Goal: Task Accomplishment & Management: Manage account settings

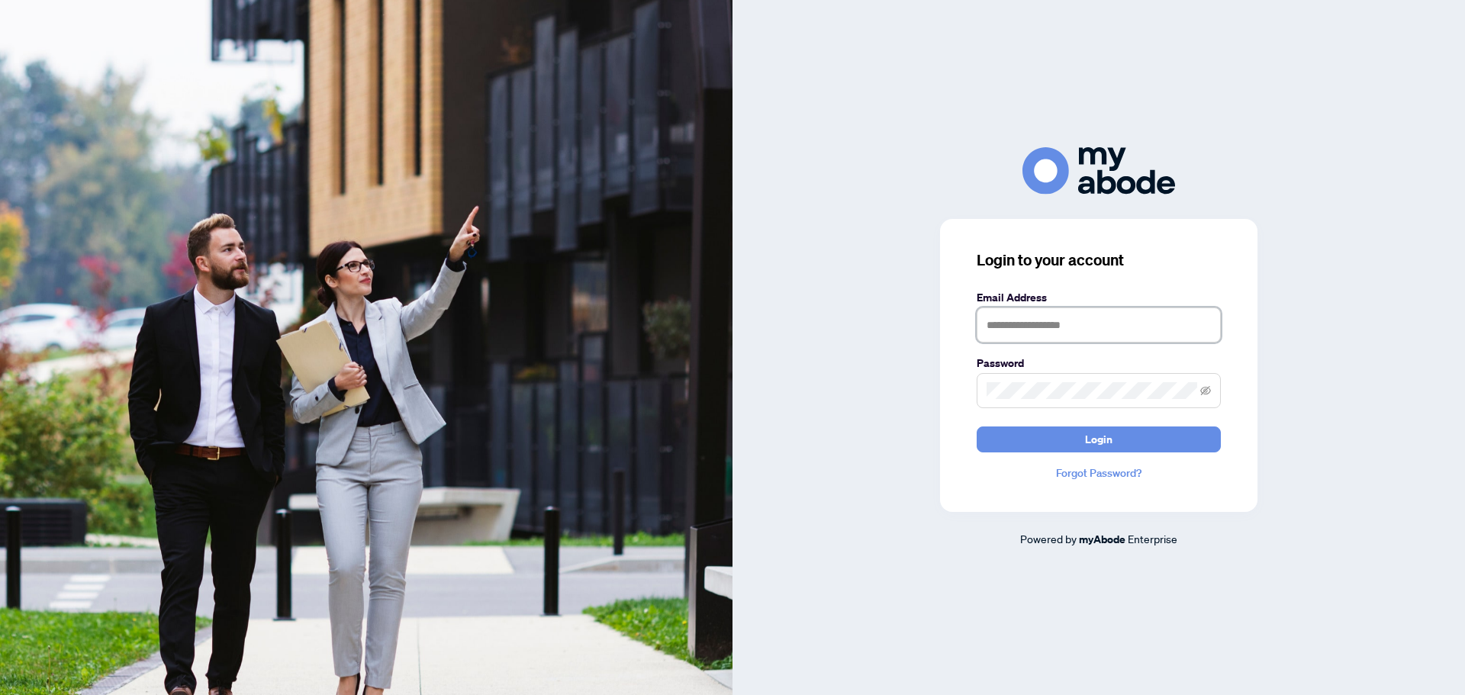
type input "**********"
click at [1070, 436] on button "Login" at bounding box center [1099, 440] width 244 height 26
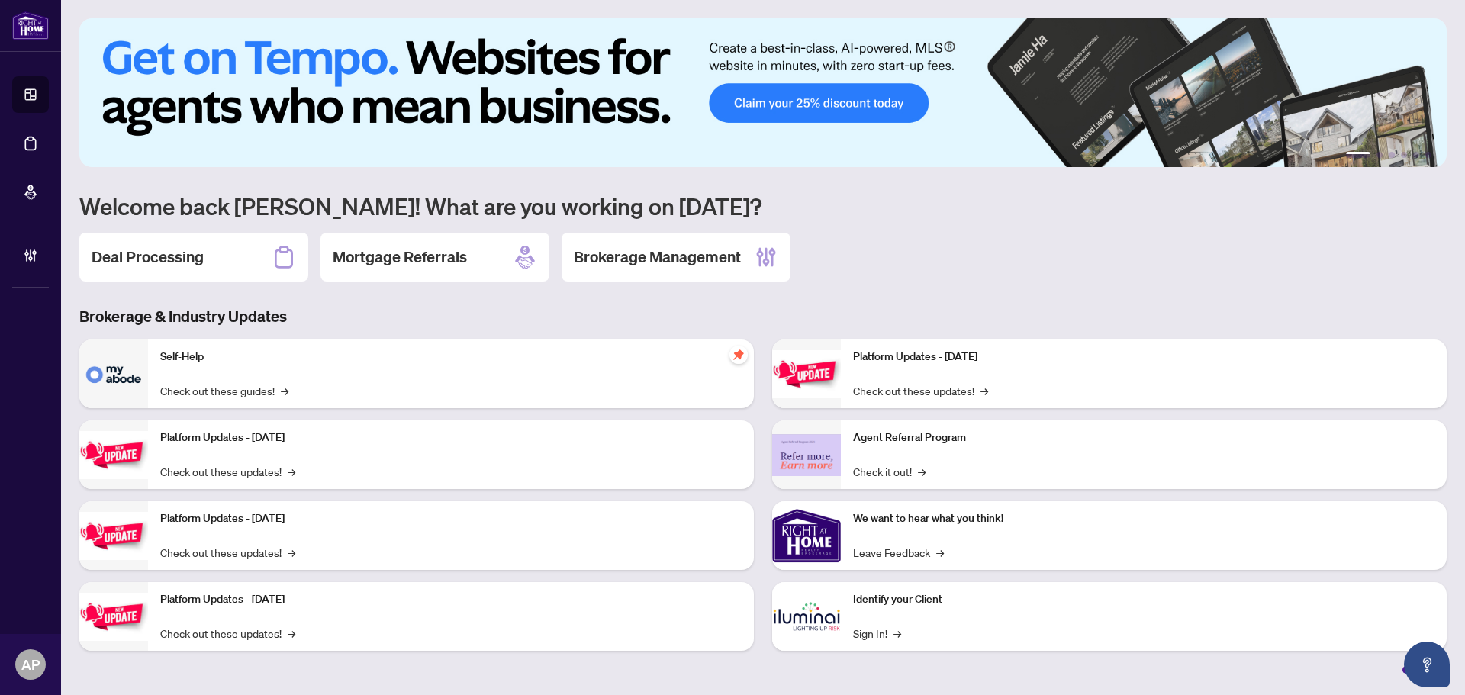
click at [185, 263] on h2 "Deal Processing" at bounding box center [148, 256] width 112 height 21
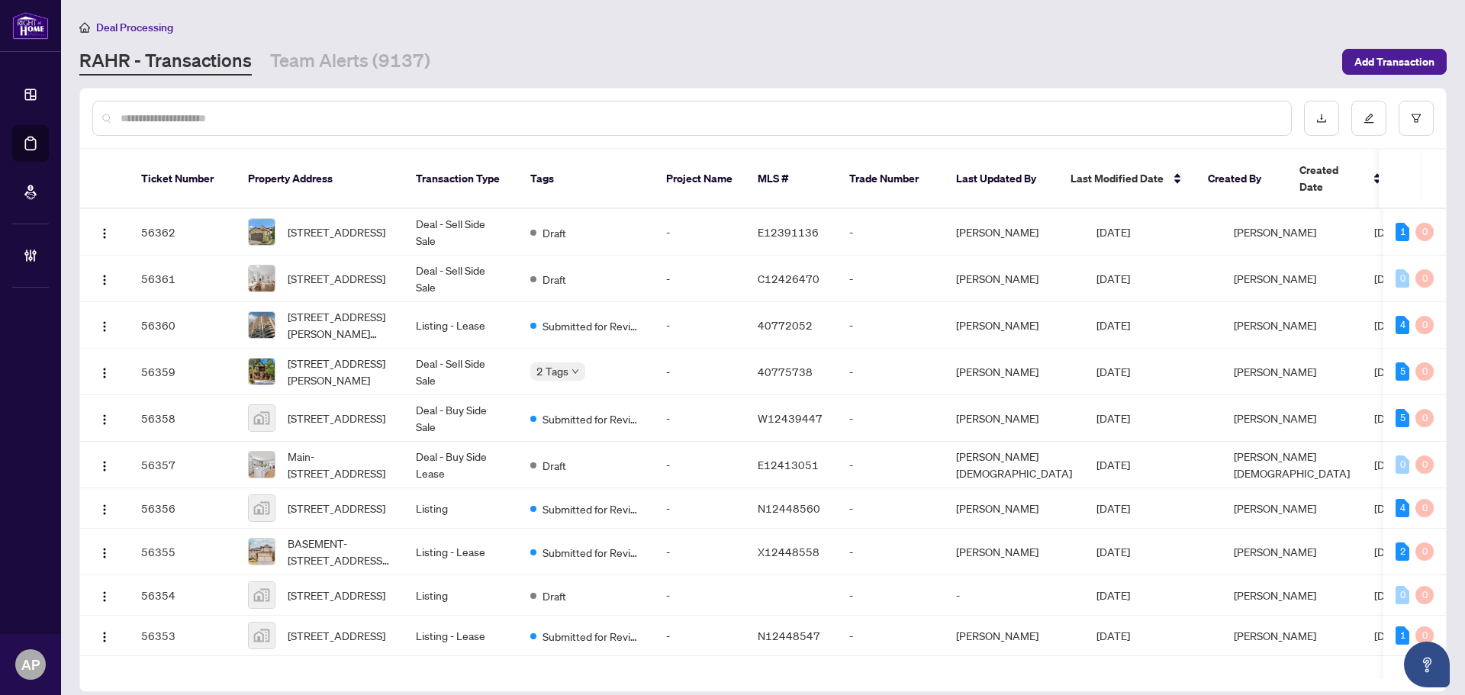
click at [557, 121] on input "text" at bounding box center [700, 118] width 1158 height 17
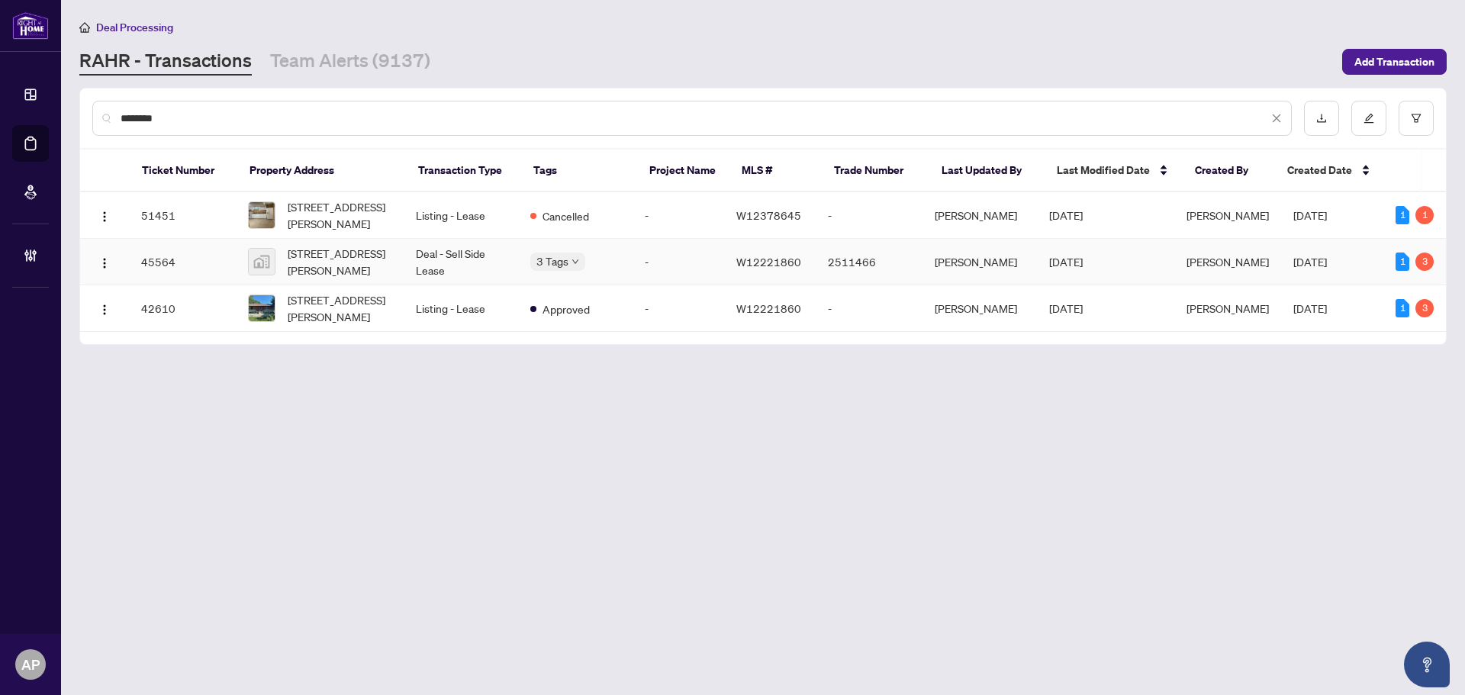
type input "********"
click at [401, 266] on td "7715 Mayfield Road, Brampton, ON, Canada" at bounding box center [320, 262] width 168 height 47
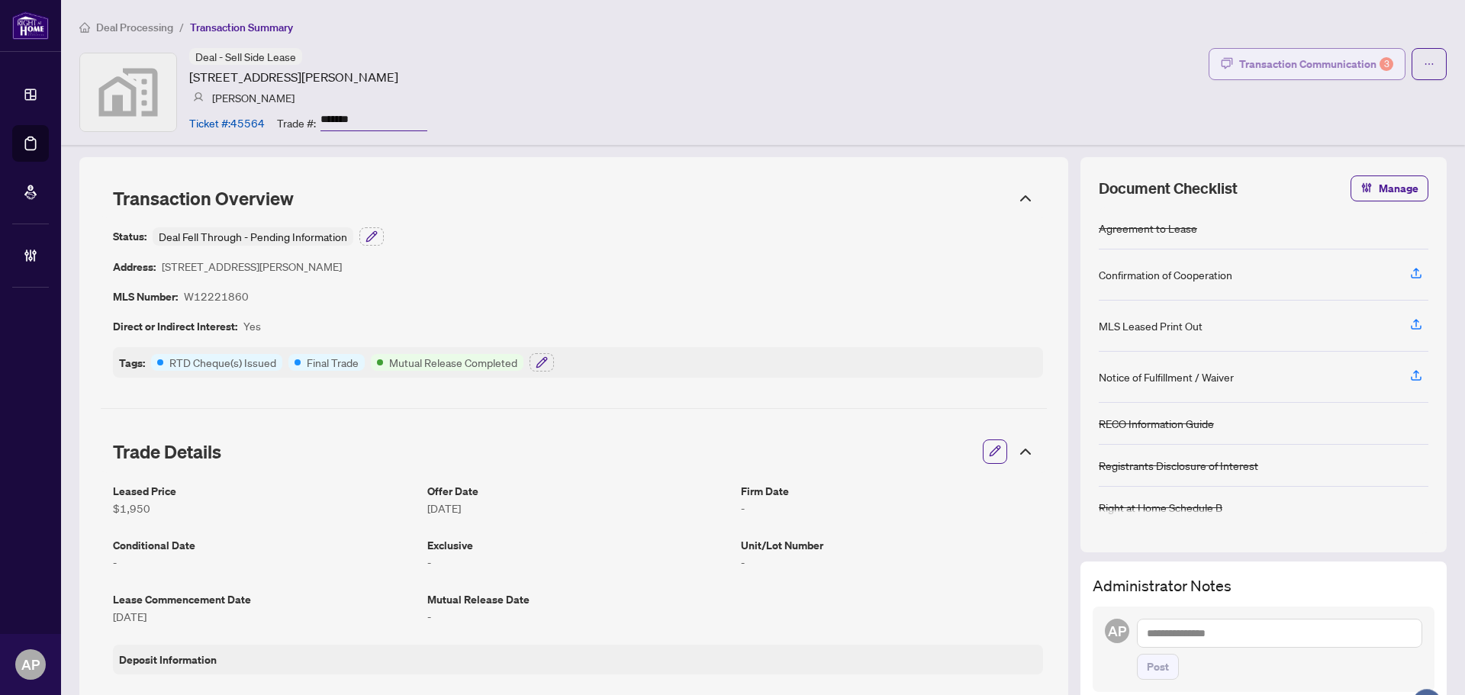
click at [1312, 66] on div "Transaction Communication 3" at bounding box center [1316, 64] width 154 height 24
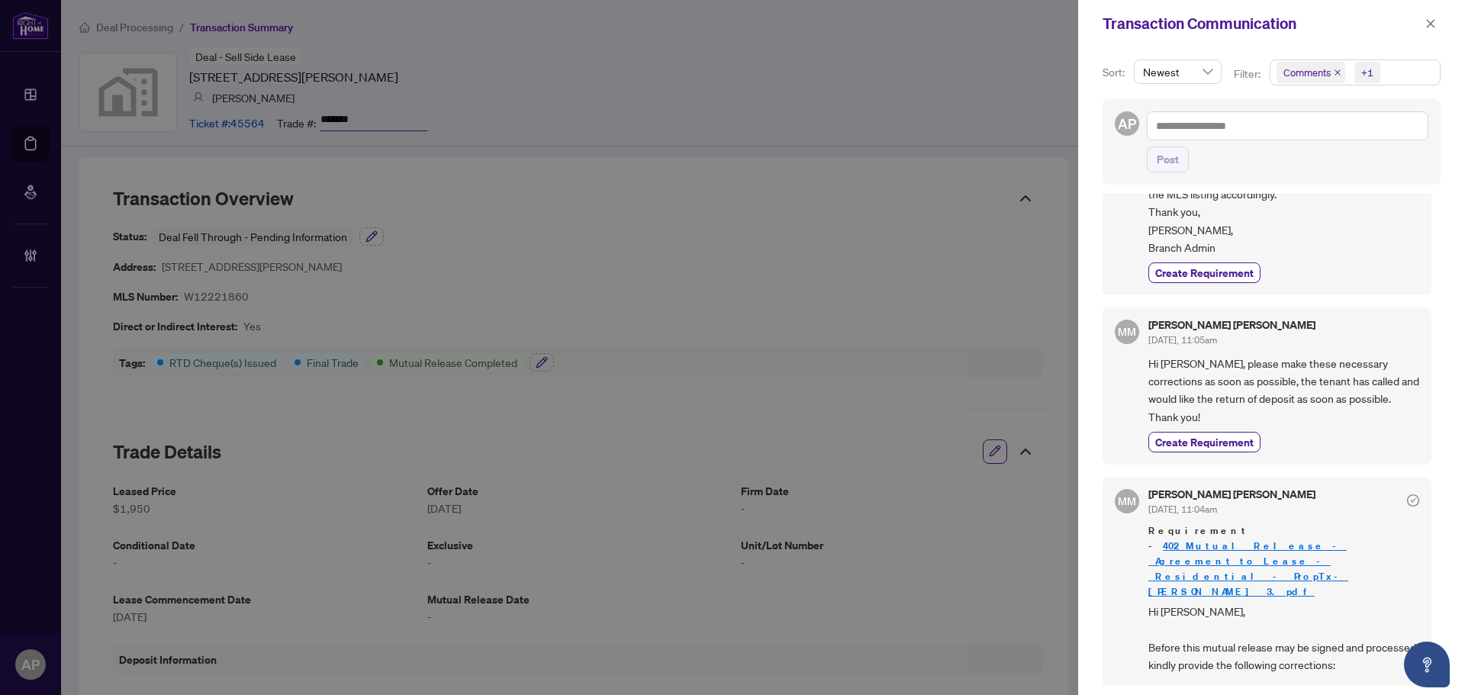
scroll to position [610, 0]
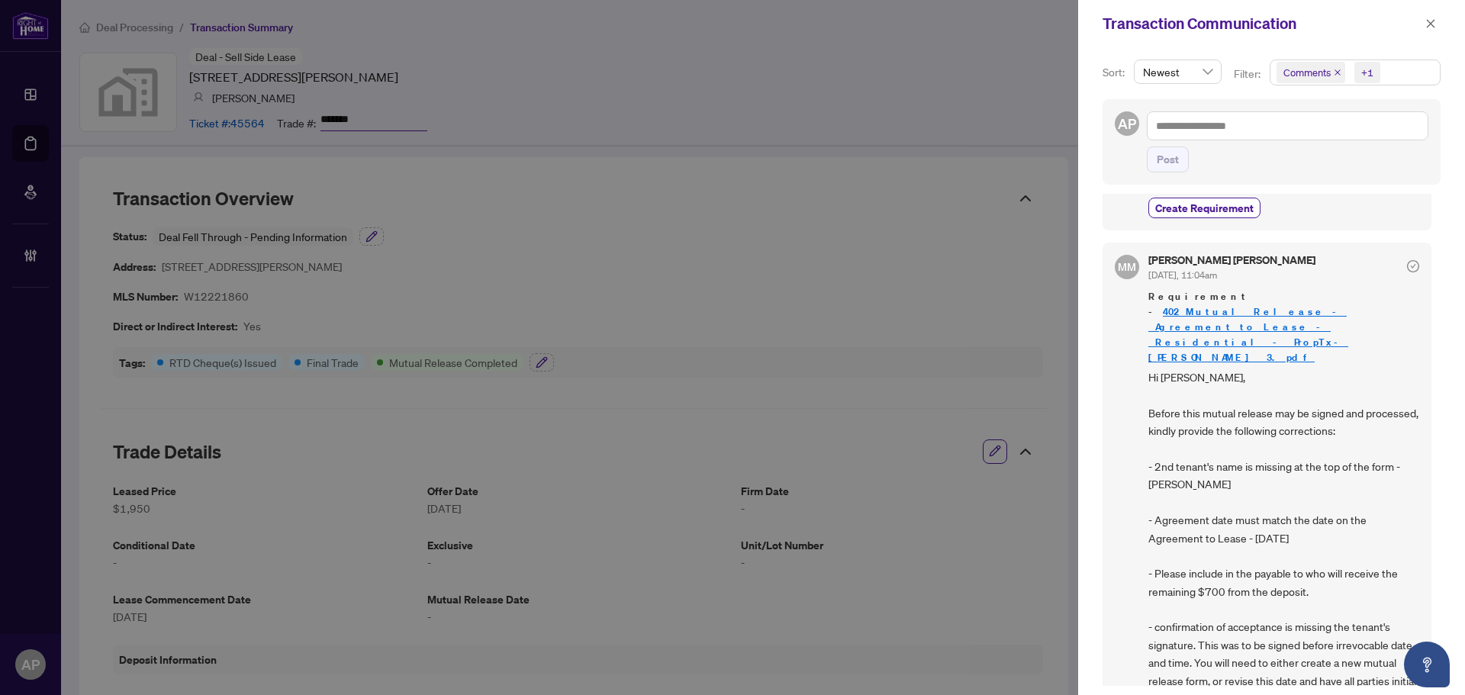
click at [1031, 119] on div at bounding box center [732, 347] width 1465 height 695
click at [1434, 27] on icon "close" at bounding box center [1430, 23] width 11 height 11
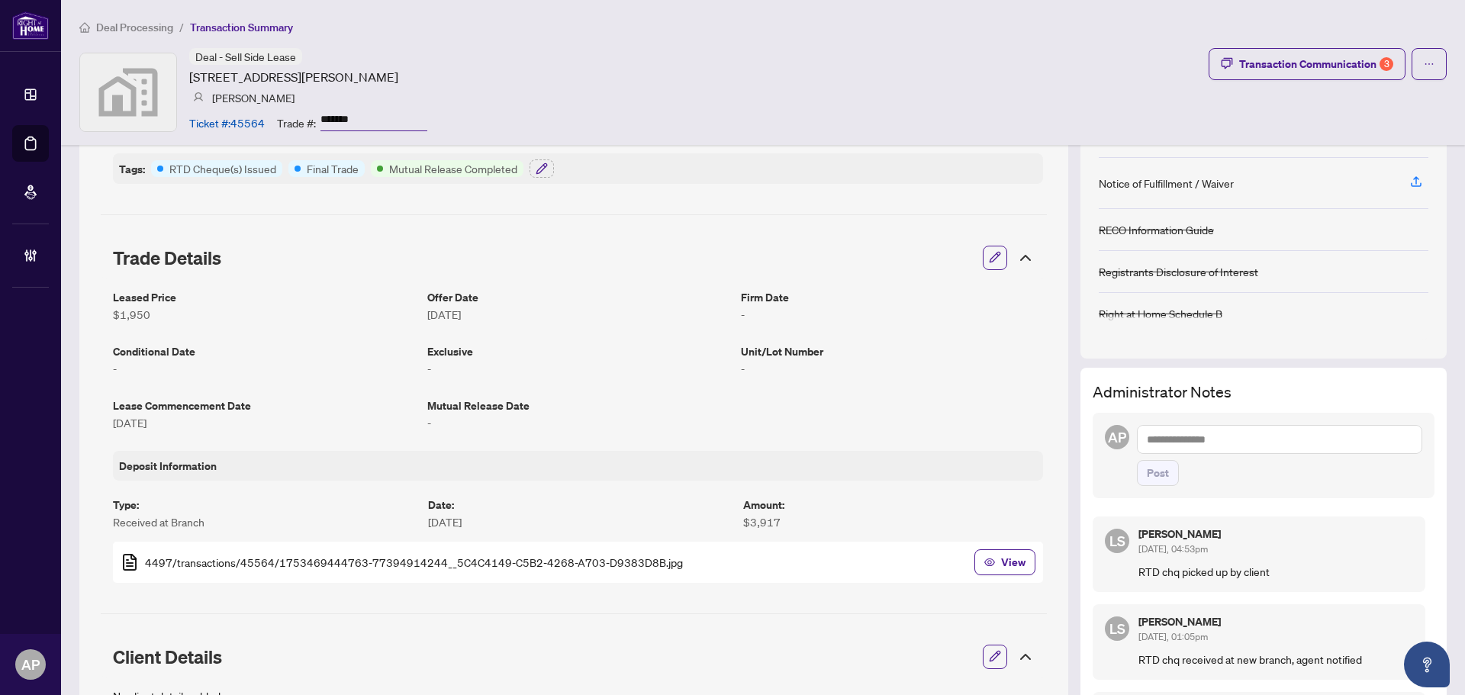
scroll to position [0, 0]
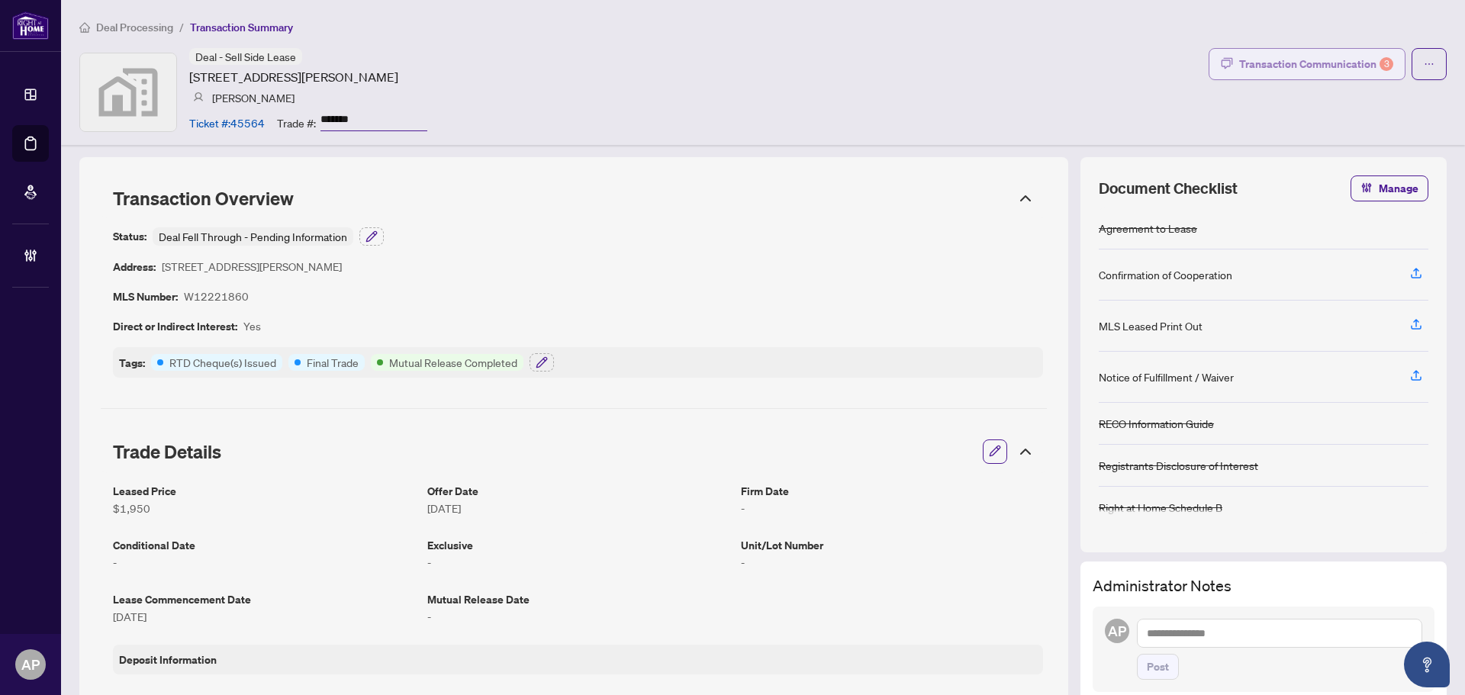
click at [1296, 68] on div "Transaction Communication 3" at bounding box center [1316, 64] width 154 height 24
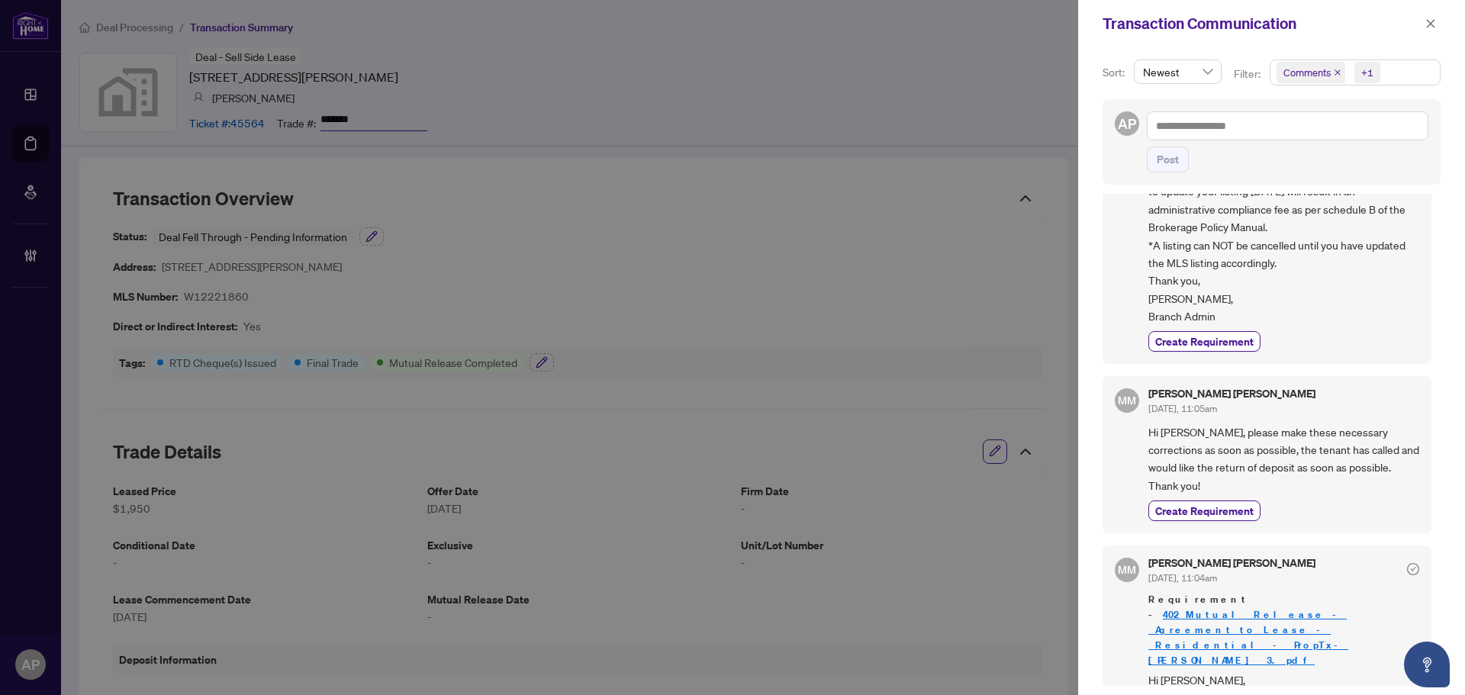
scroll to position [305, 0]
click at [1430, 27] on icon "close" at bounding box center [1430, 23] width 11 height 11
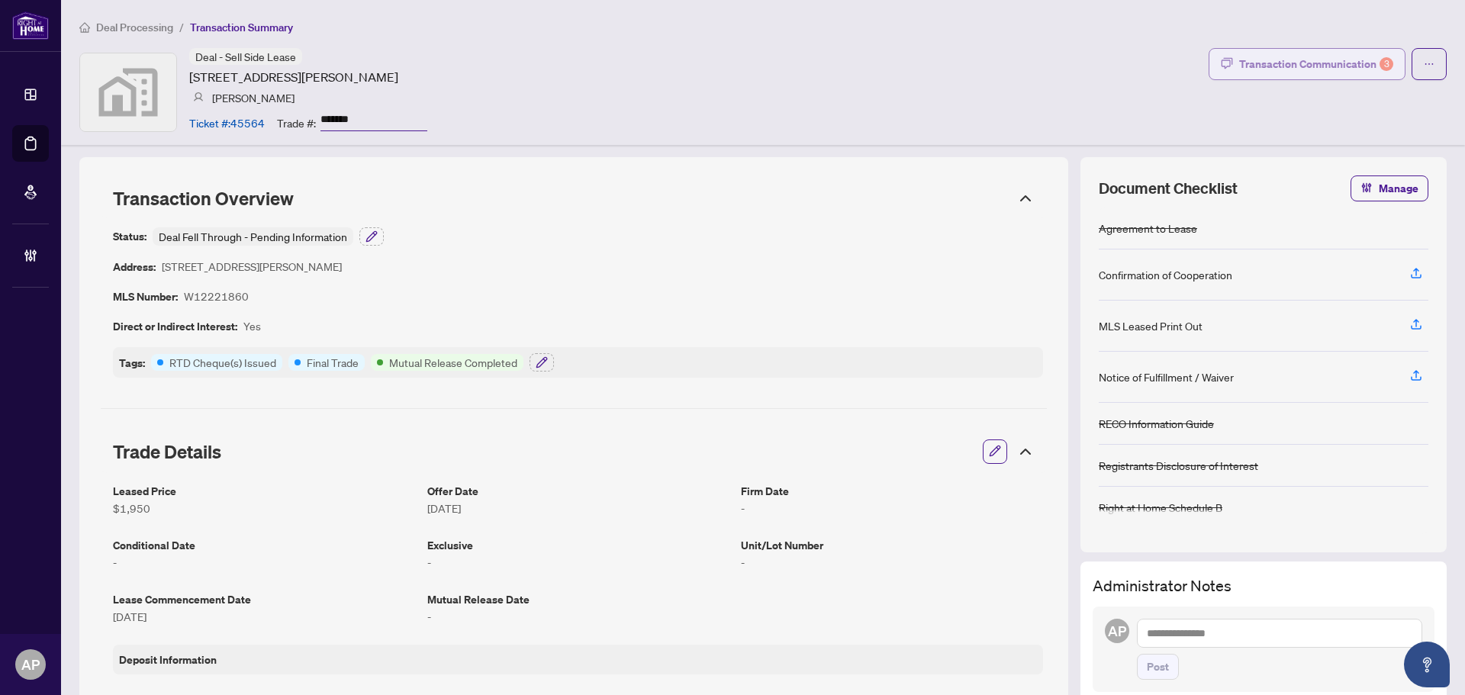
click at [1303, 64] on div "Transaction Communication 3" at bounding box center [1316, 64] width 154 height 24
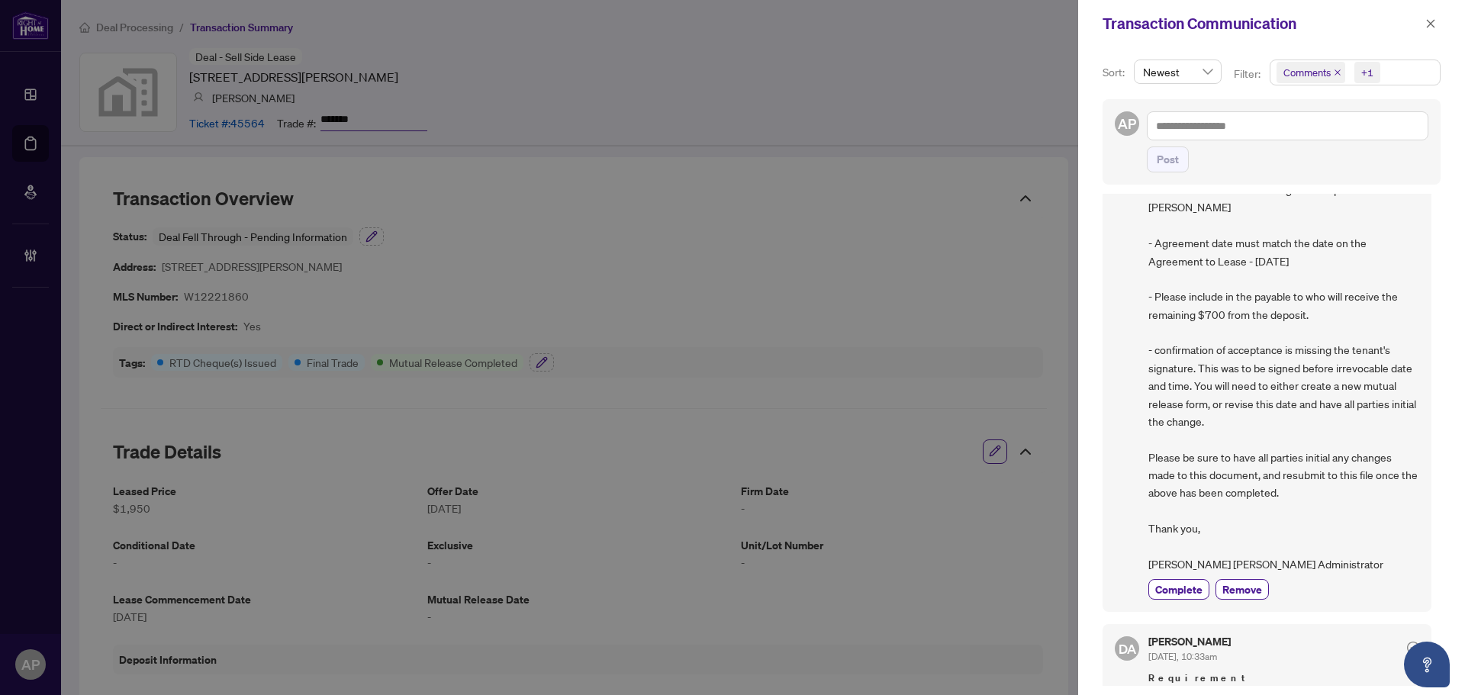
scroll to position [1144, 0]
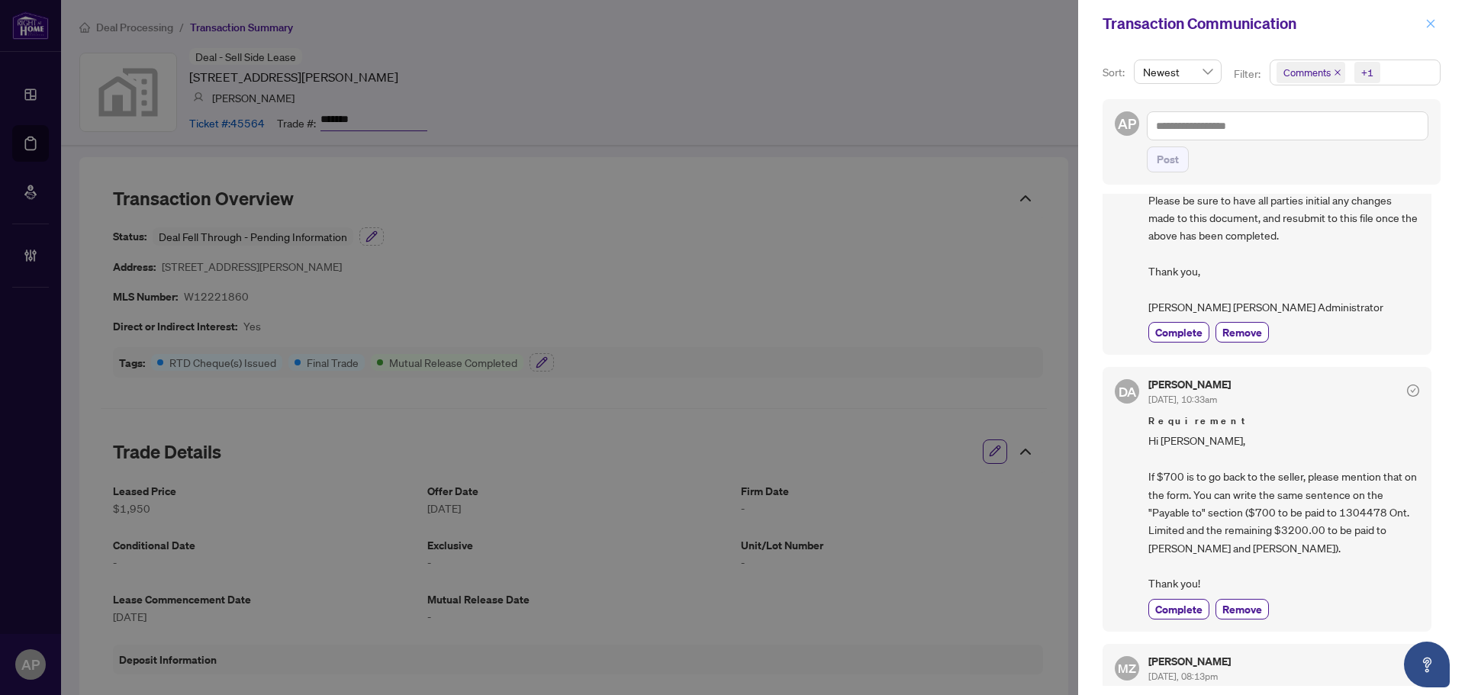
click at [1432, 21] on icon "close" at bounding box center [1430, 23] width 11 height 11
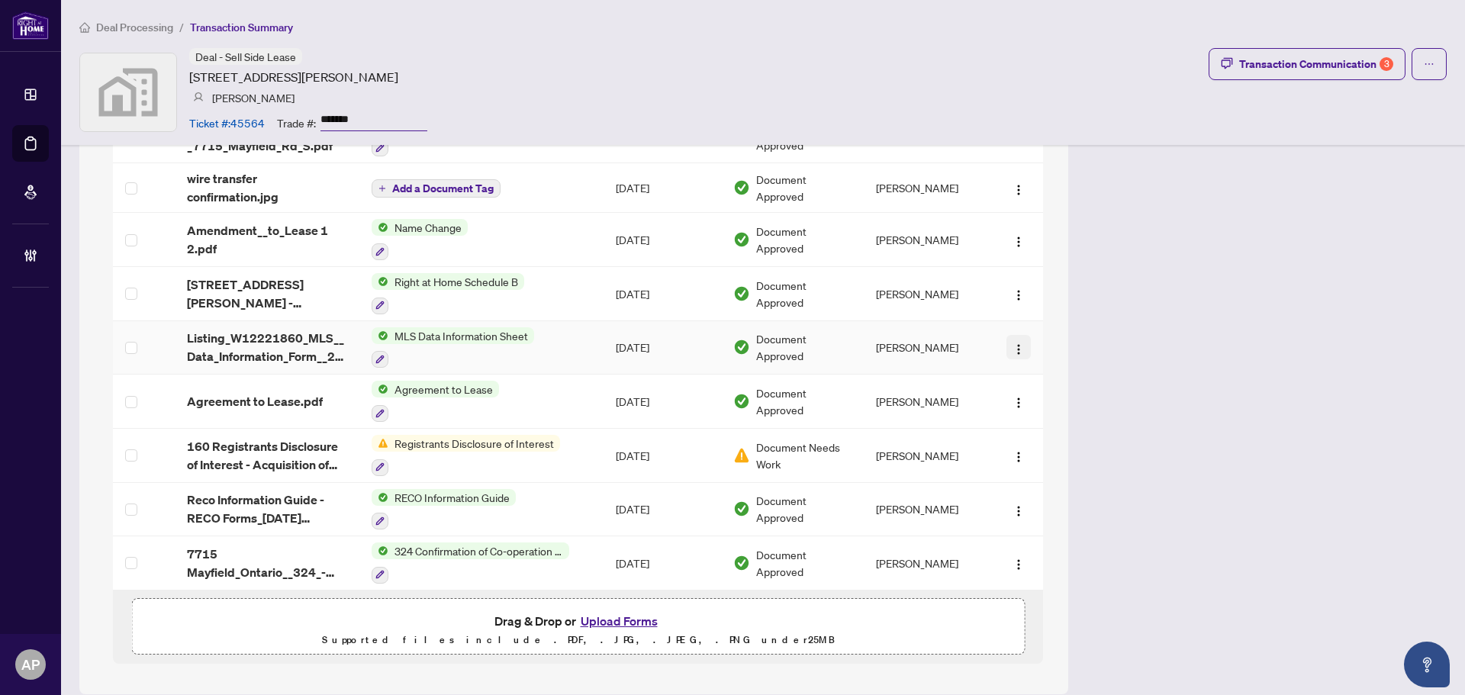
scroll to position [1705, 0]
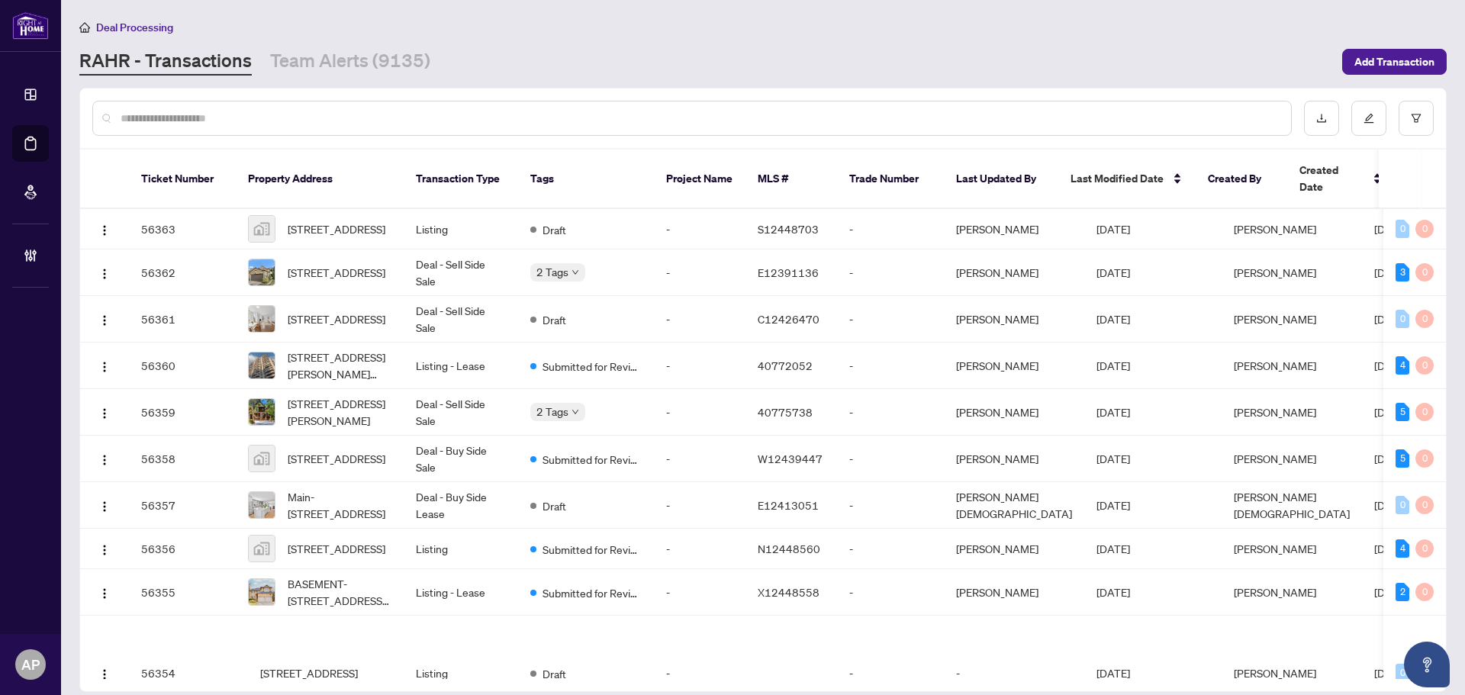
click at [246, 124] on input "text" at bounding box center [700, 118] width 1158 height 17
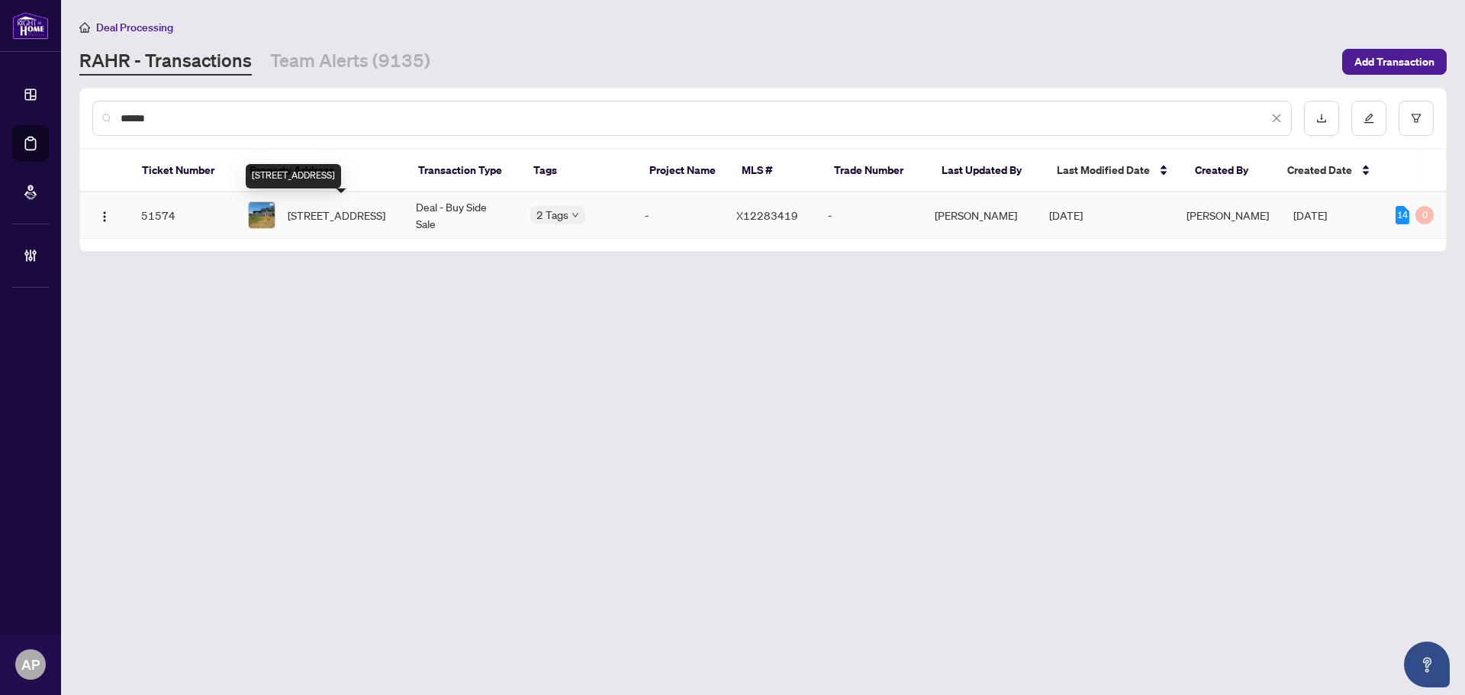
click at [375, 216] on span "[STREET_ADDRESS]" at bounding box center [337, 215] width 98 height 17
click at [136, 117] on input "******" at bounding box center [695, 118] width 1148 height 17
click at [137, 117] on input "******" at bounding box center [695, 118] width 1148 height 17
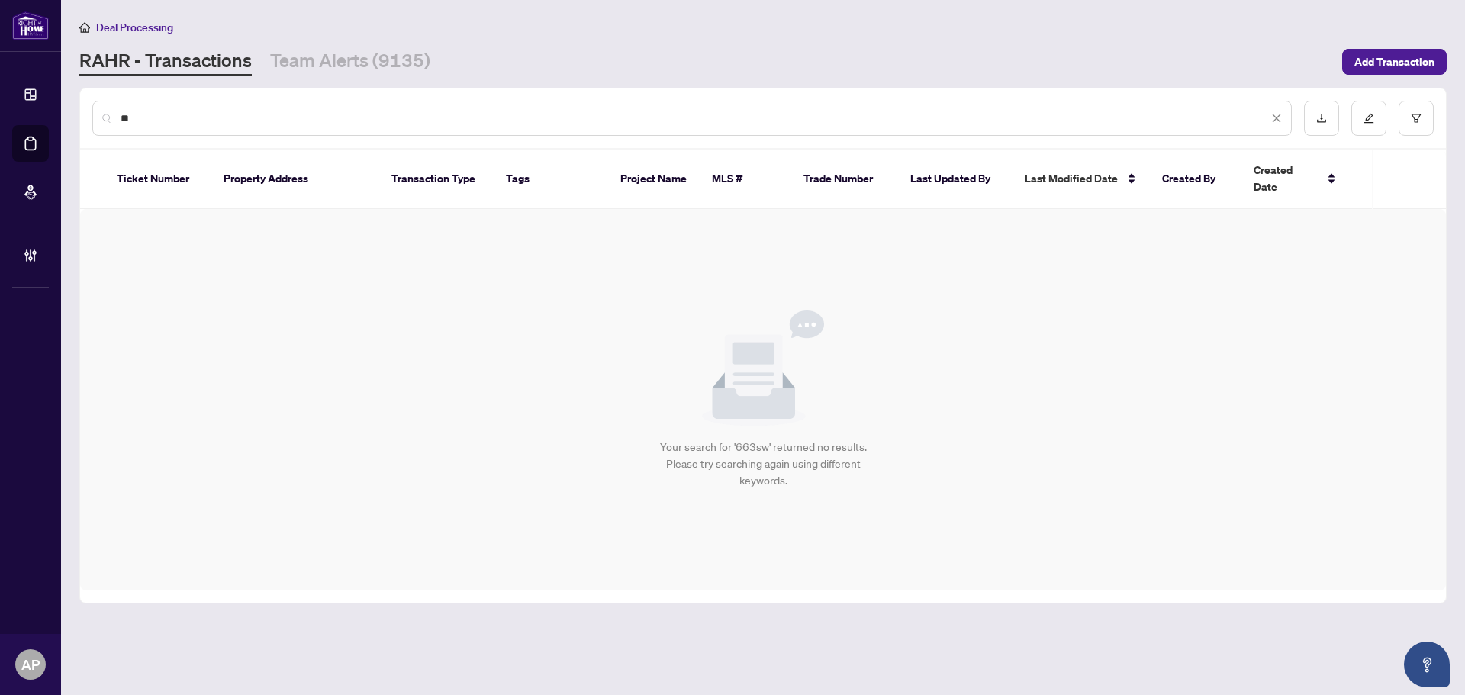
type input "*"
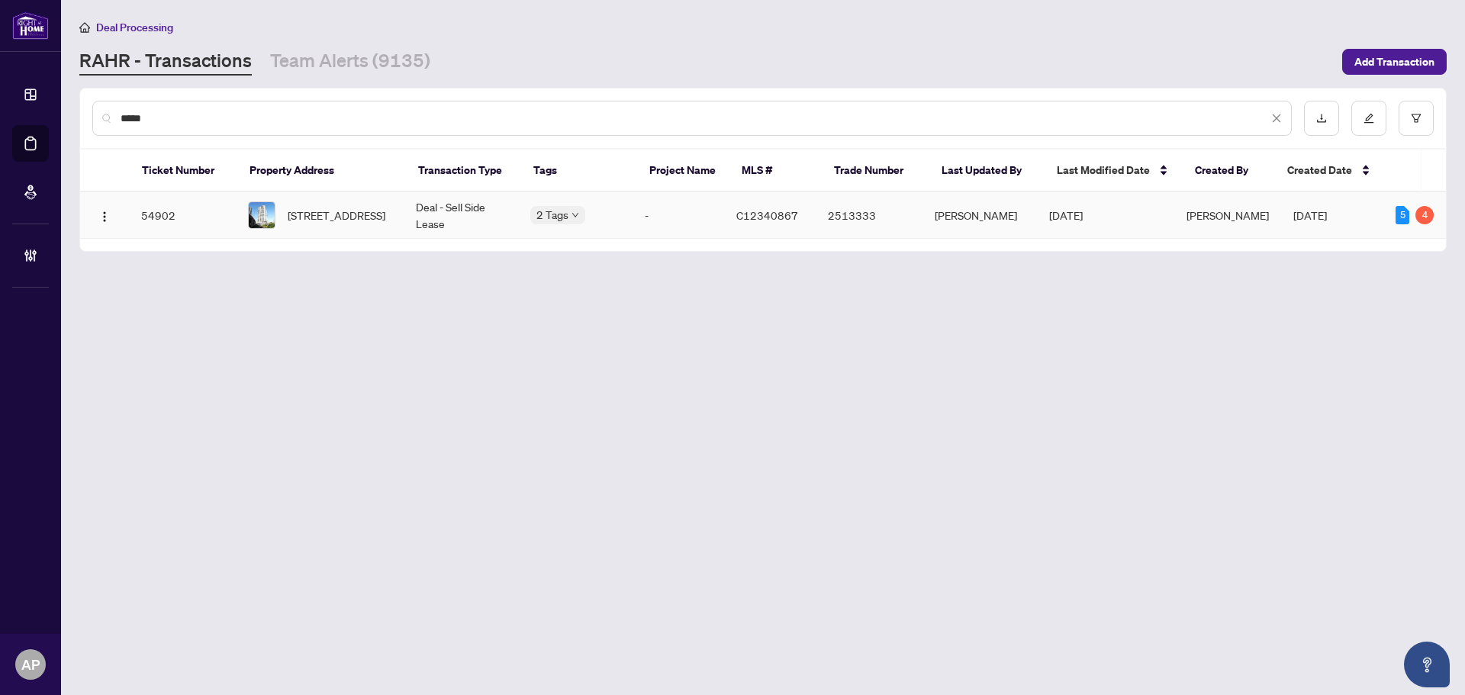
click at [409, 215] on td "Deal - Sell Side Lease" at bounding box center [461, 215] width 114 height 47
click at [140, 119] on input "*****" at bounding box center [695, 118] width 1148 height 17
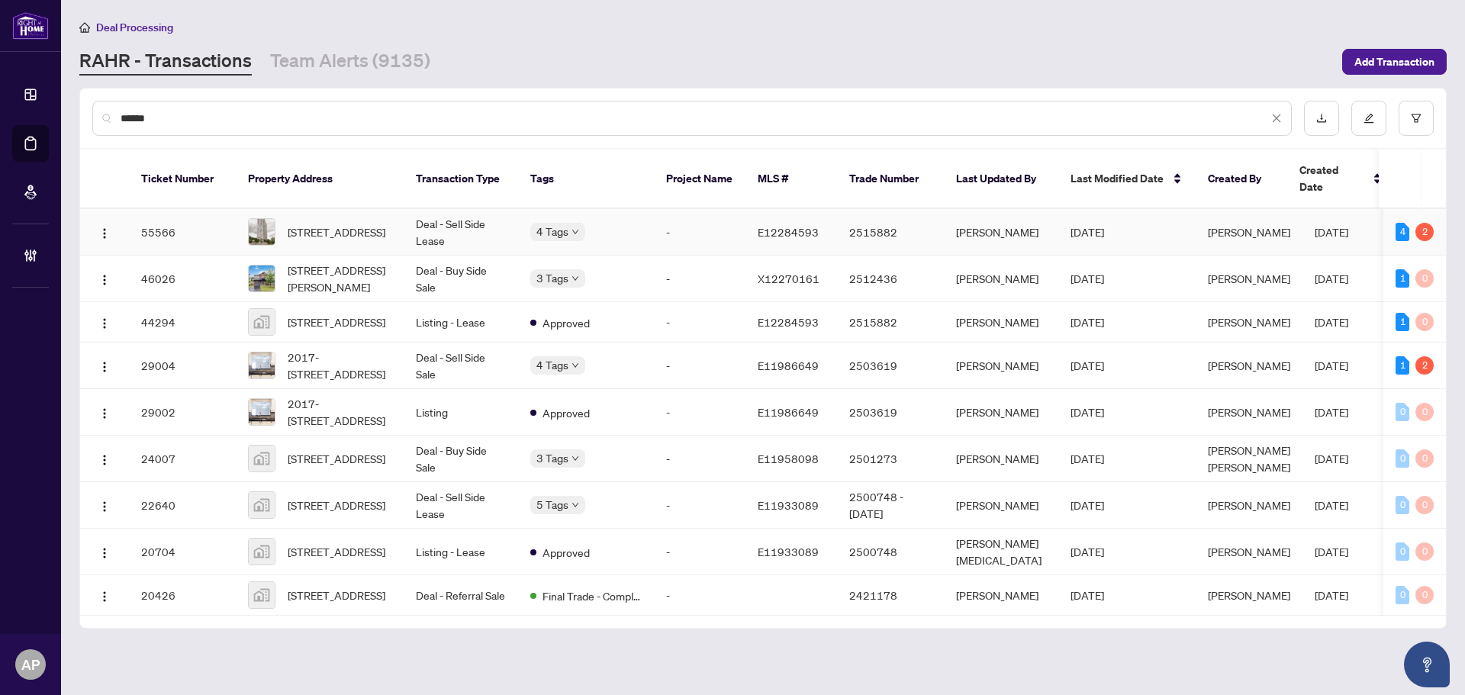
click at [486, 217] on td "Deal - Sell Side Lease" at bounding box center [461, 232] width 114 height 47
click at [133, 118] on input "******" at bounding box center [695, 118] width 1148 height 17
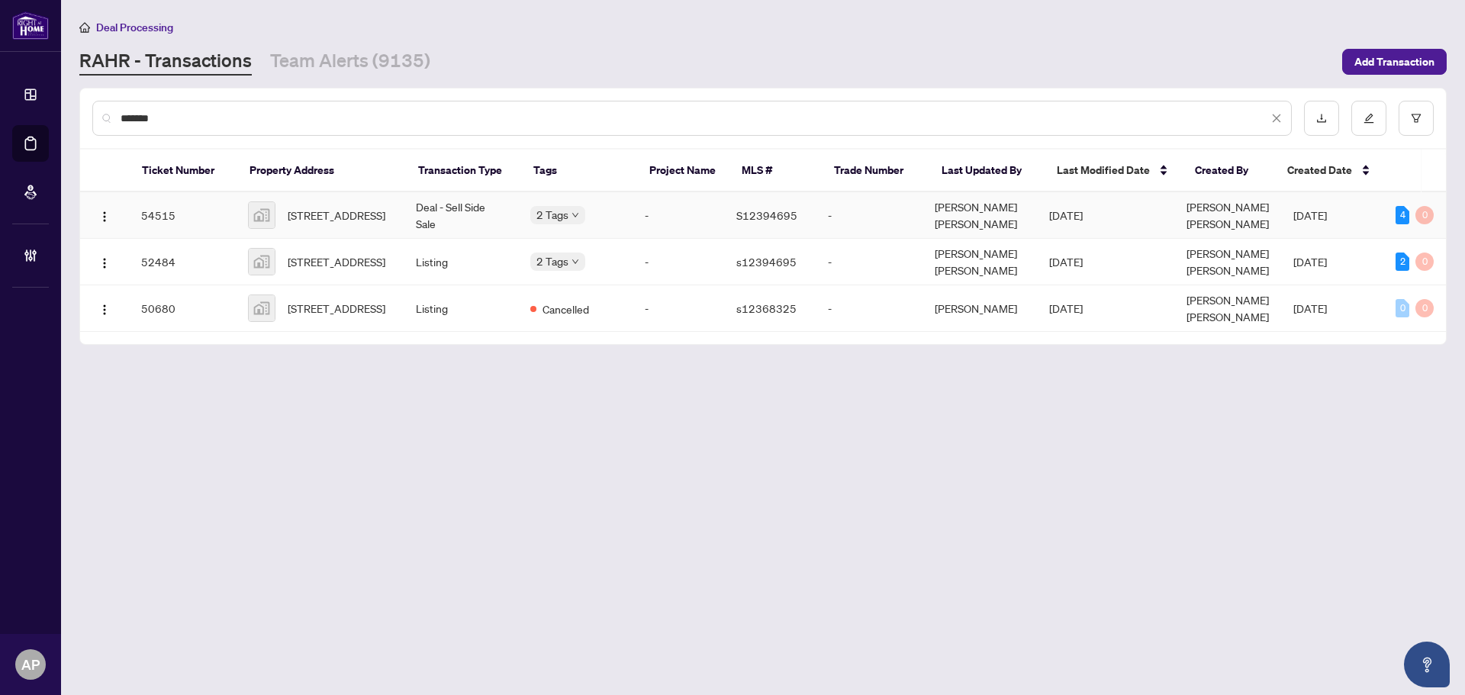
click at [439, 207] on td "Deal - Sell Side Sale" at bounding box center [461, 215] width 114 height 47
click at [134, 117] on input "*******" at bounding box center [695, 118] width 1148 height 17
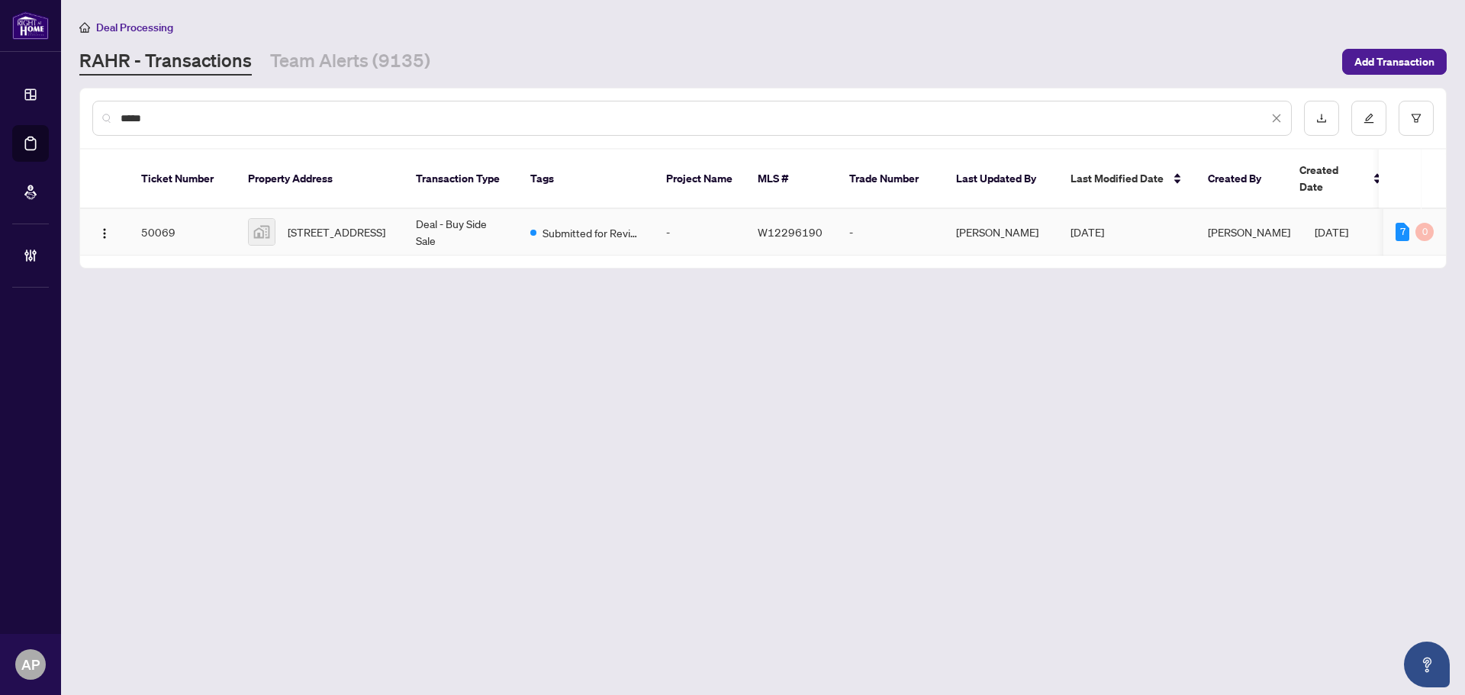
type input "*****"
click at [480, 220] on td "Deal - Buy Side Sale" at bounding box center [461, 232] width 114 height 47
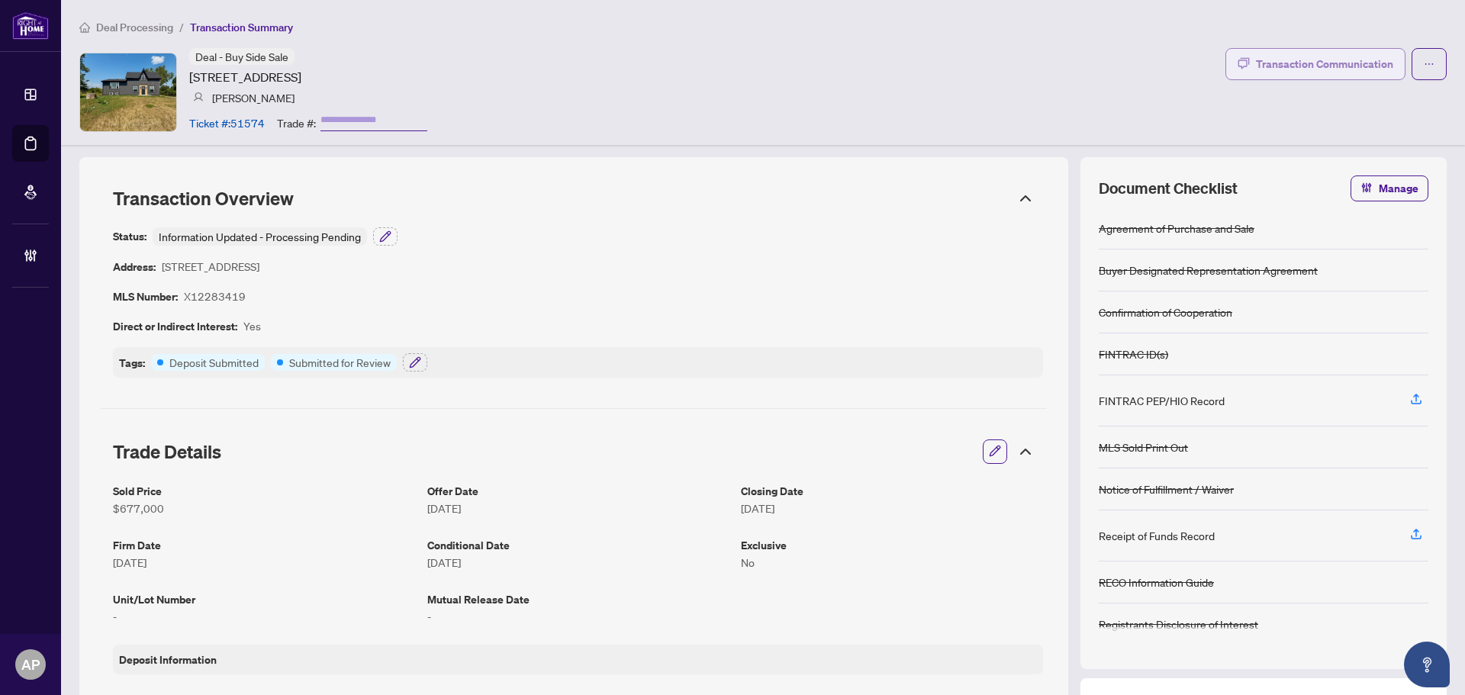
click at [1256, 63] on div "Transaction Communication" at bounding box center [1324, 64] width 137 height 24
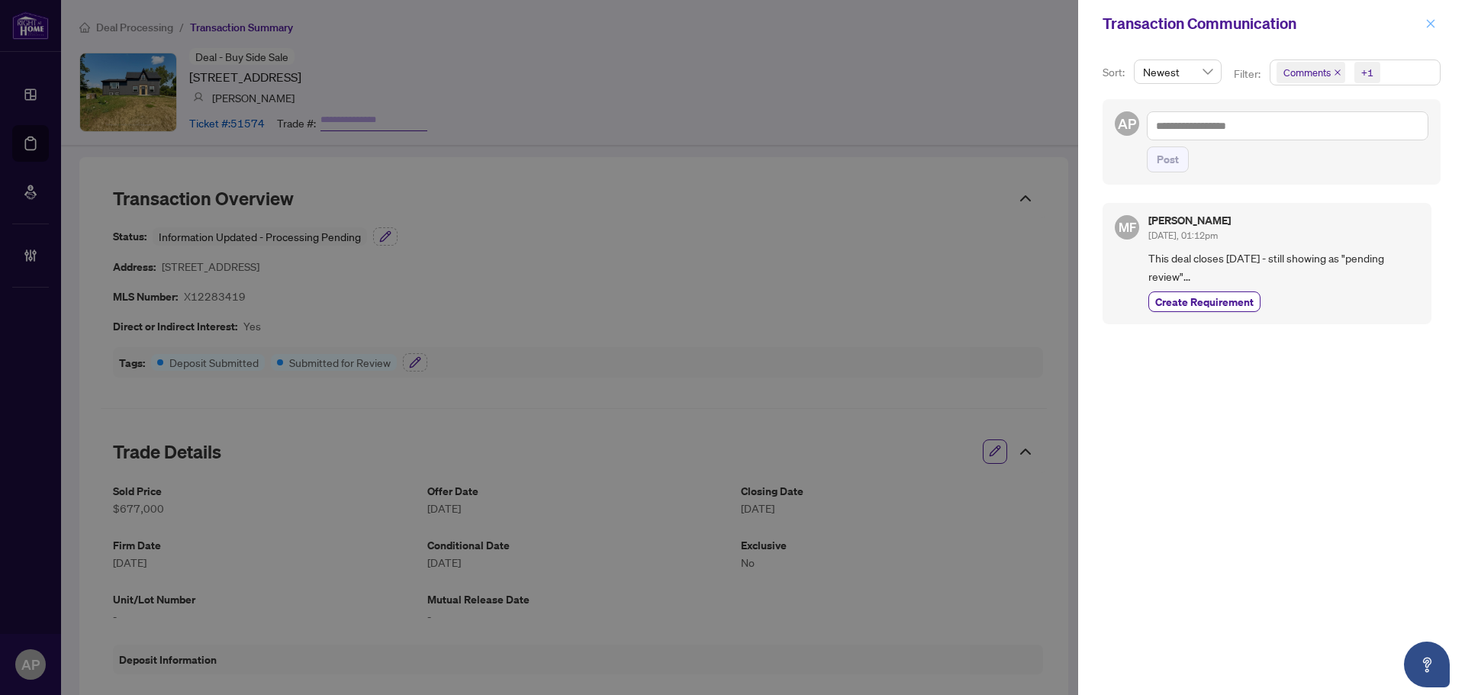
click at [1431, 22] on icon "close" at bounding box center [1430, 23] width 11 height 11
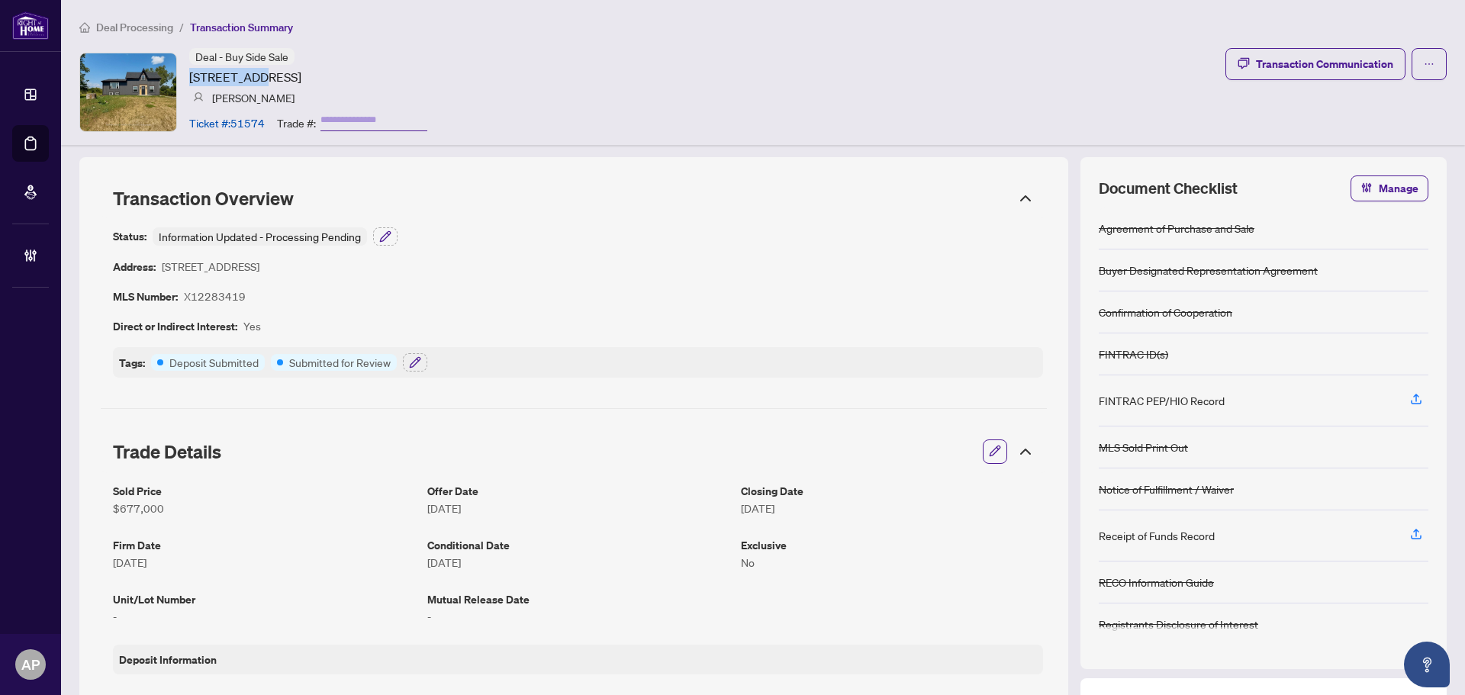
drag, startPoint x: 261, startPoint y: 78, endPoint x: 192, endPoint y: 78, distance: 68.7
click at [192, 78] on article "663 Sweet Rd, Limoges, Ontario K0K 2M0, Canada" at bounding box center [245, 77] width 112 height 18
drag, startPoint x: 188, startPoint y: 73, endPoint x: 264, endPoint y: 82, distance: 76.0
click at [264, 82] on div "Deal - Buy Side Sale 663 Sweet Rd, Limoges, Ontario K0K 2M0, Canada Martin Fish…" at bounding box center [253, 92] width 348 height 88
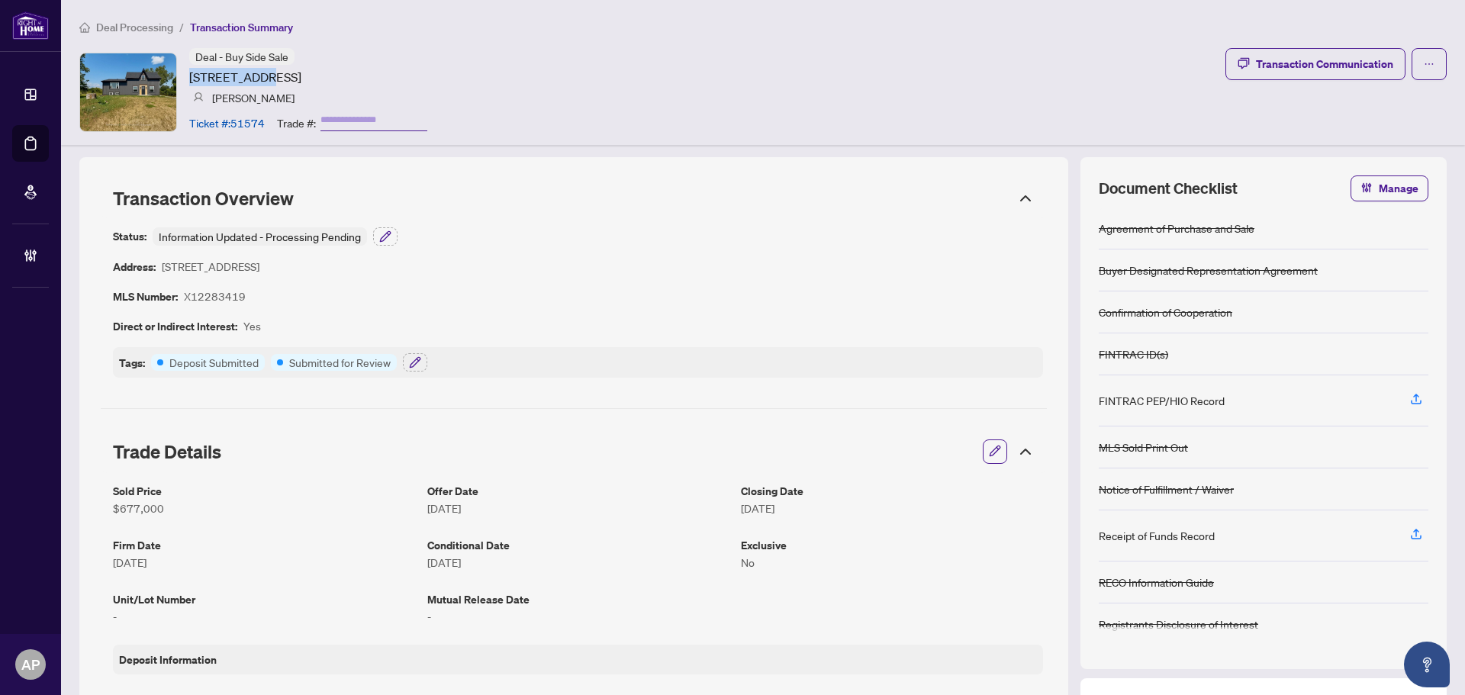
copy article "663 Sweet Rd"
click at [254, 124] on article "Ticket #: 51574" at bounding box center [227, 122] width 76 height 17
copy article "51574"
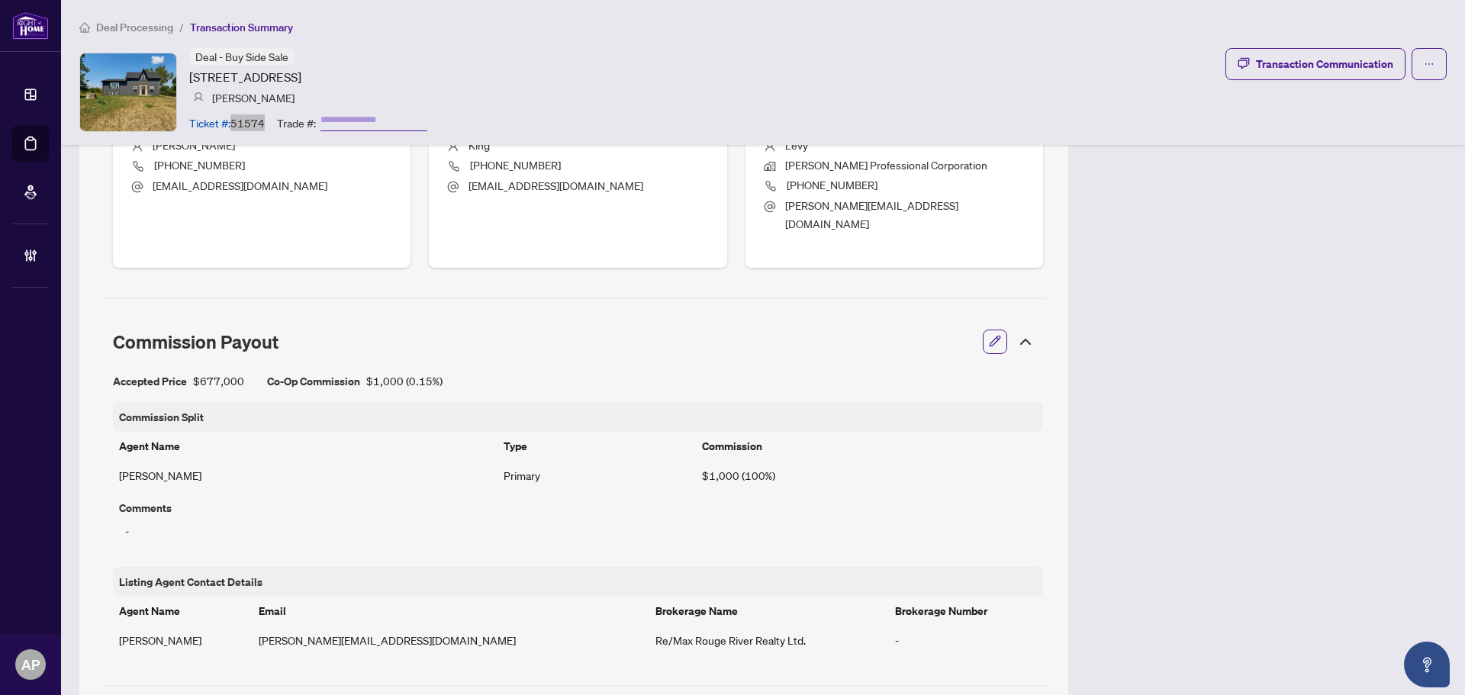
scroll to position [458, 0]
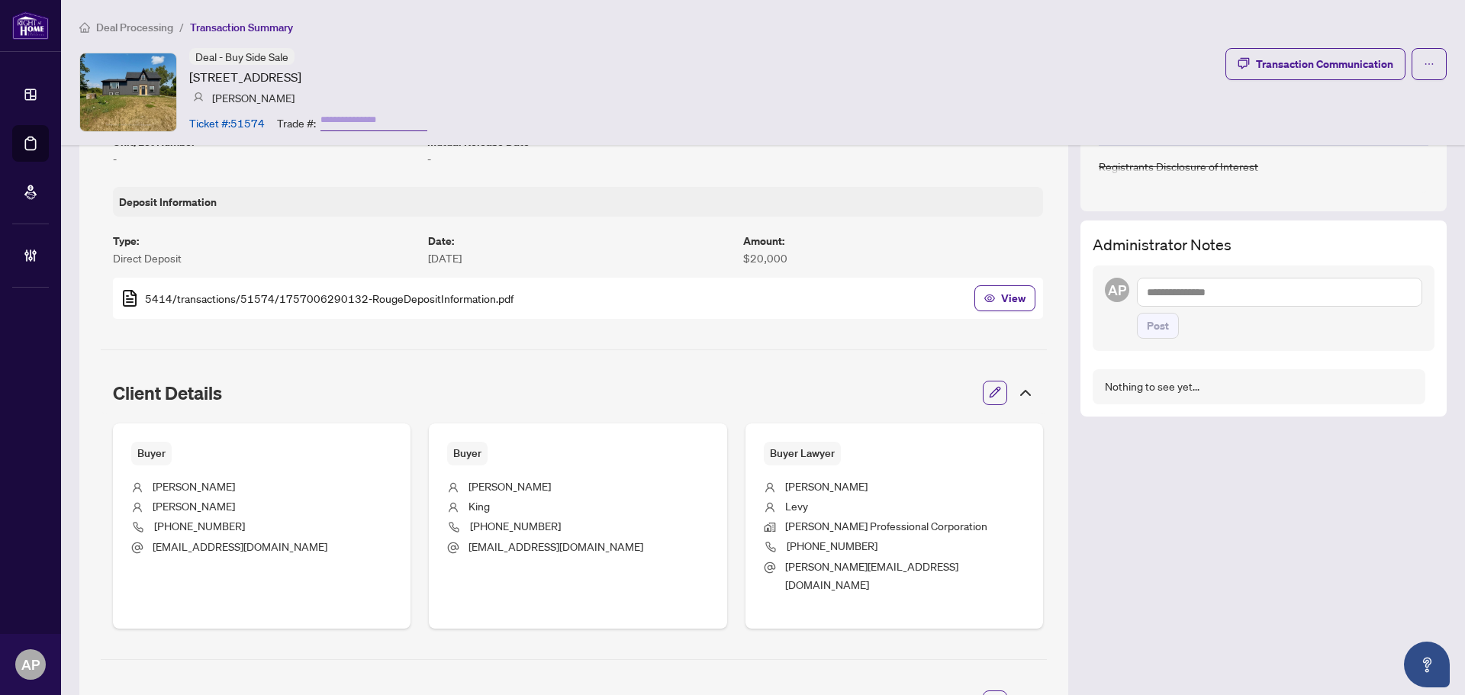
click at [852, 66] on div "Deal - Buy Side Sale 663 Sweet Rd, Limoges, Ontario K0K 2M0, Canada Martin Fish…" at bounding box center [762, 92] width 1367 height 88
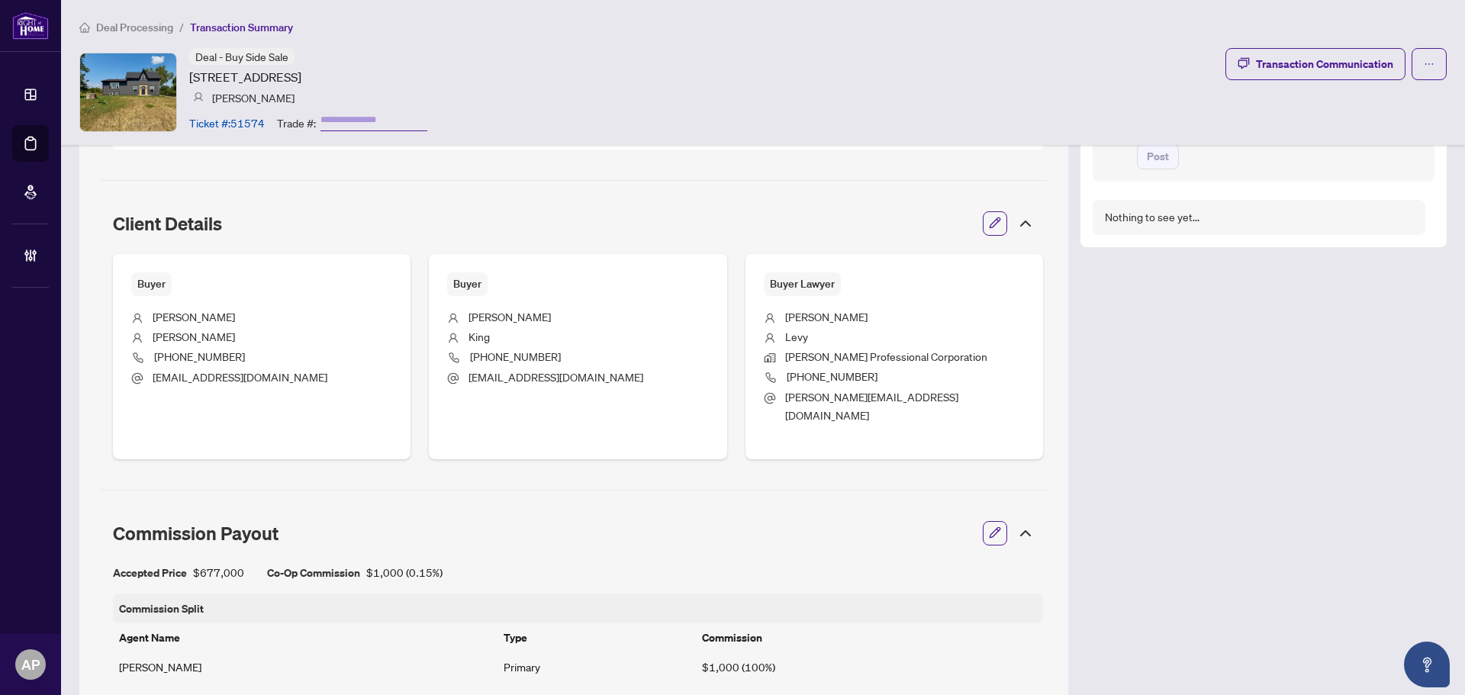
scroll to position [17, 0]
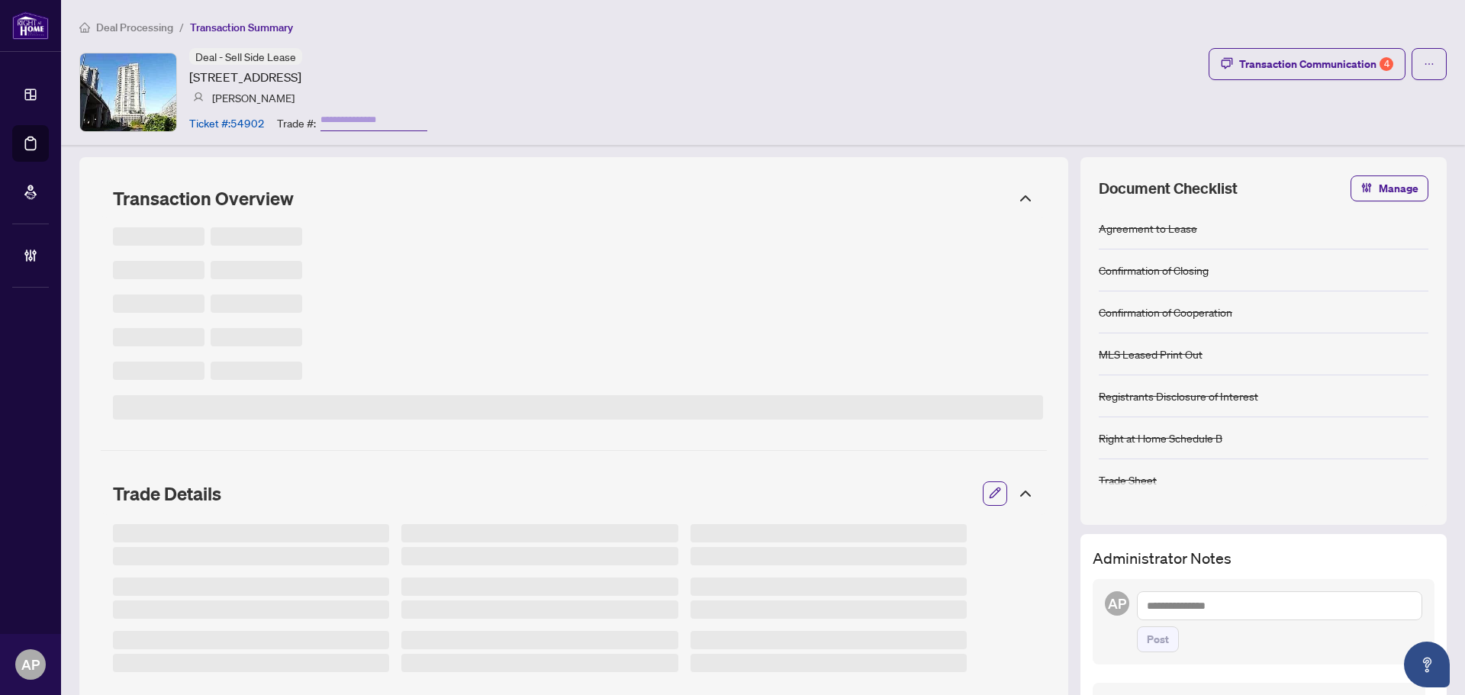
type input "*******"
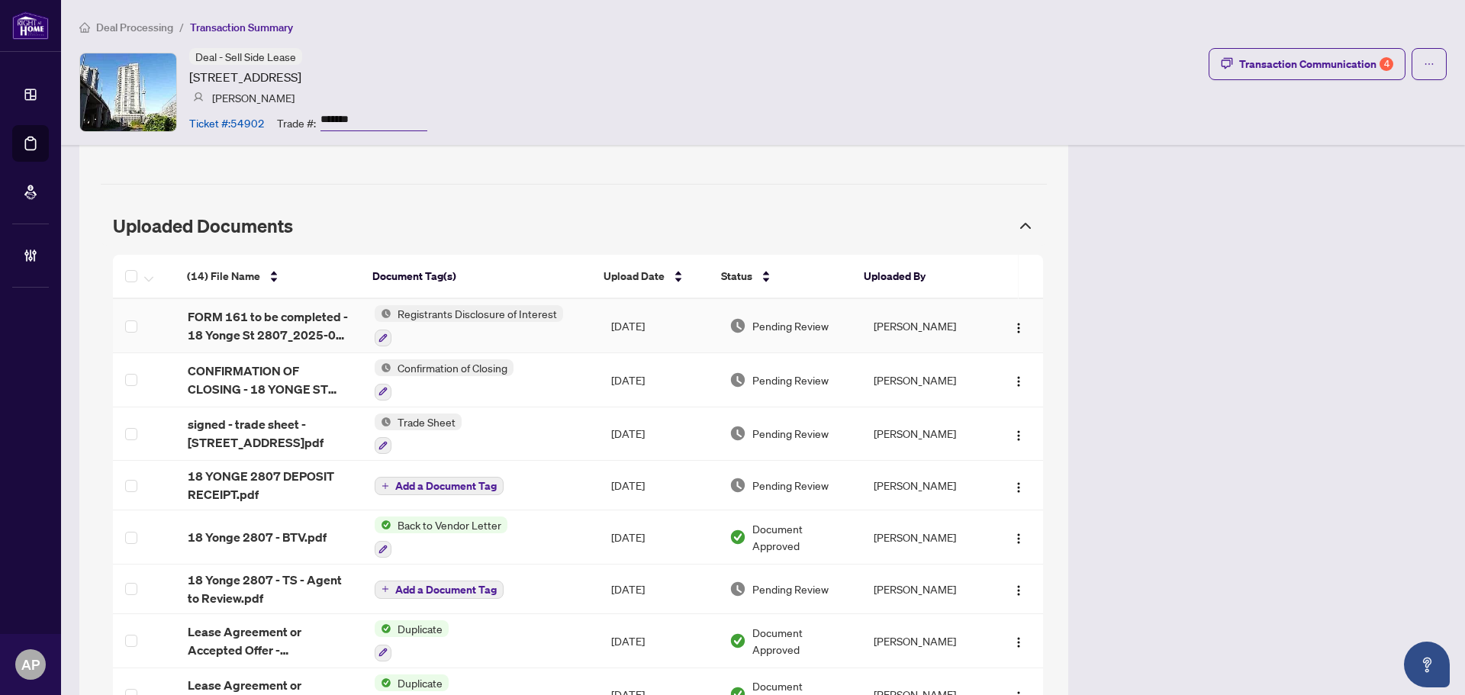
scroll to position [1373, 0]
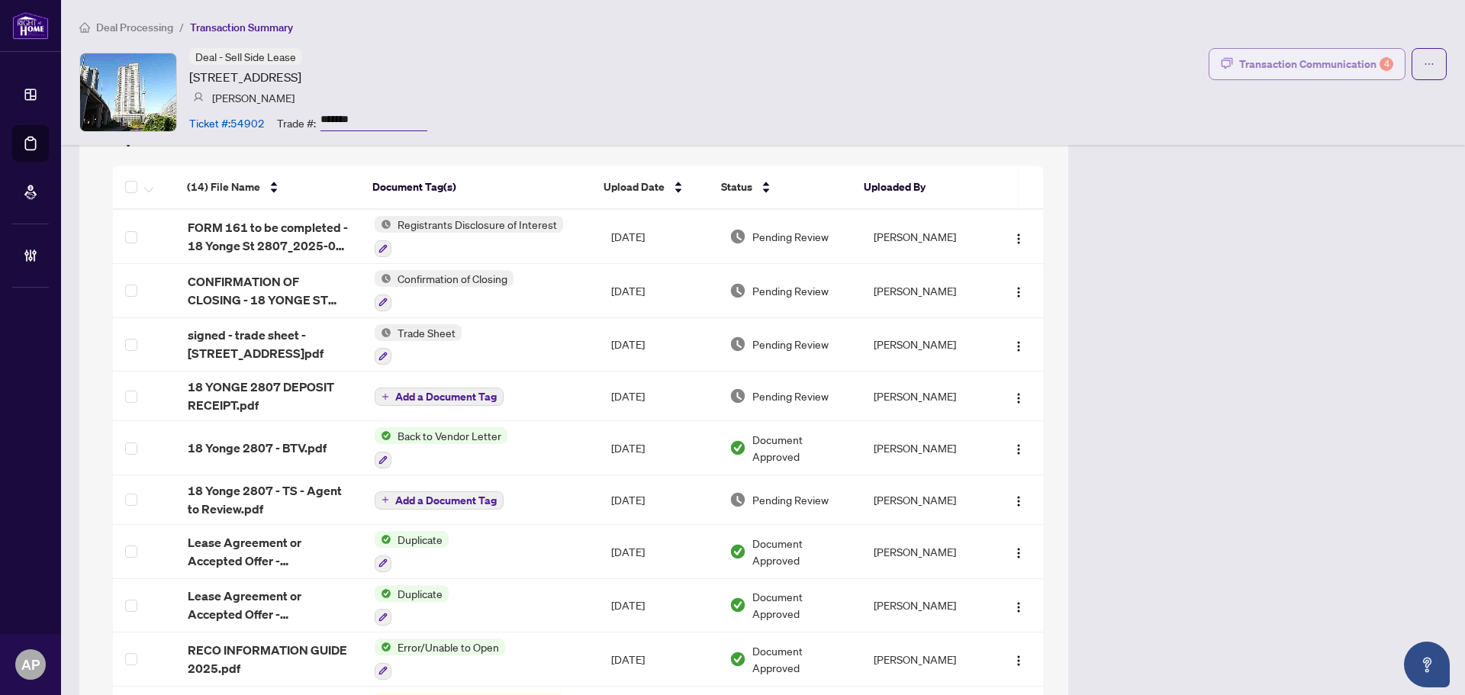
click at [1265, 61] on div "Transaction Communication 4" at bounding box center [1316, 64] width 154 height 24
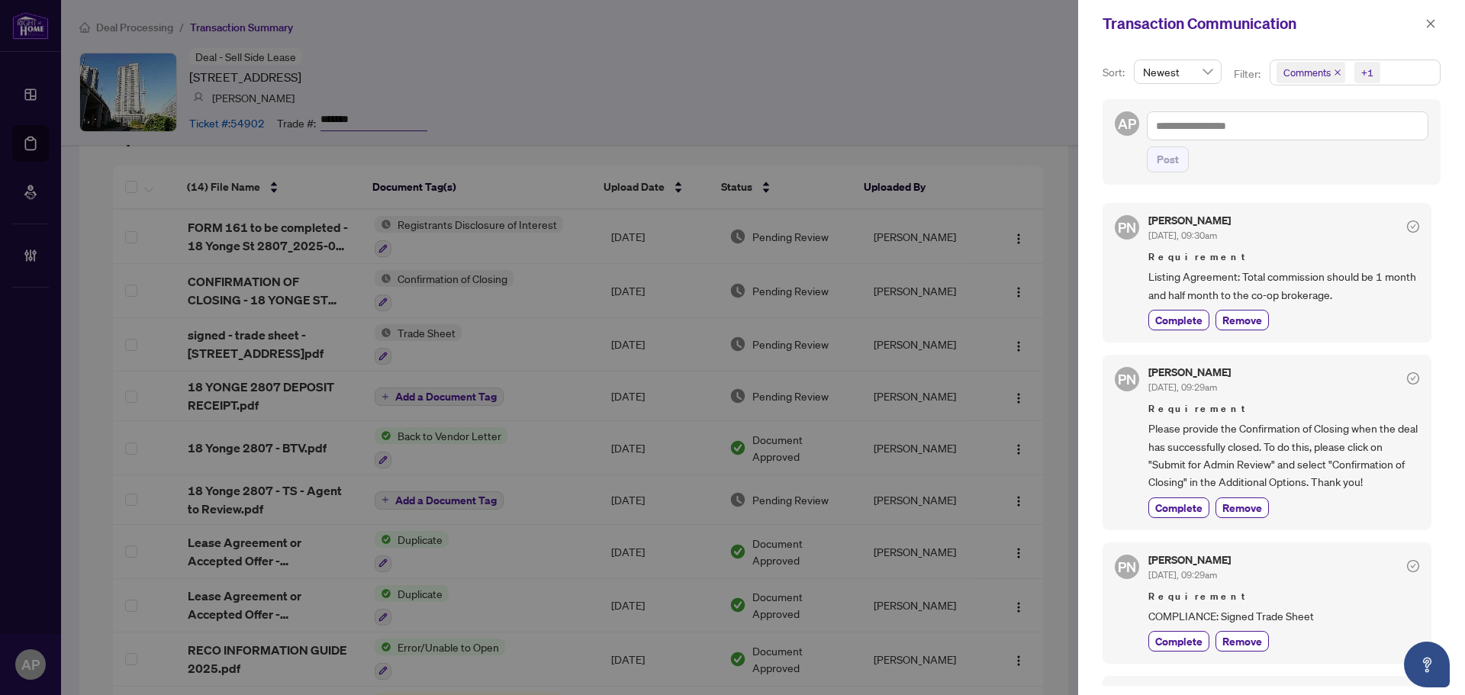
click at [1334, 74] on icon "close" at bounding box center [1338, 73] width 8 height 8
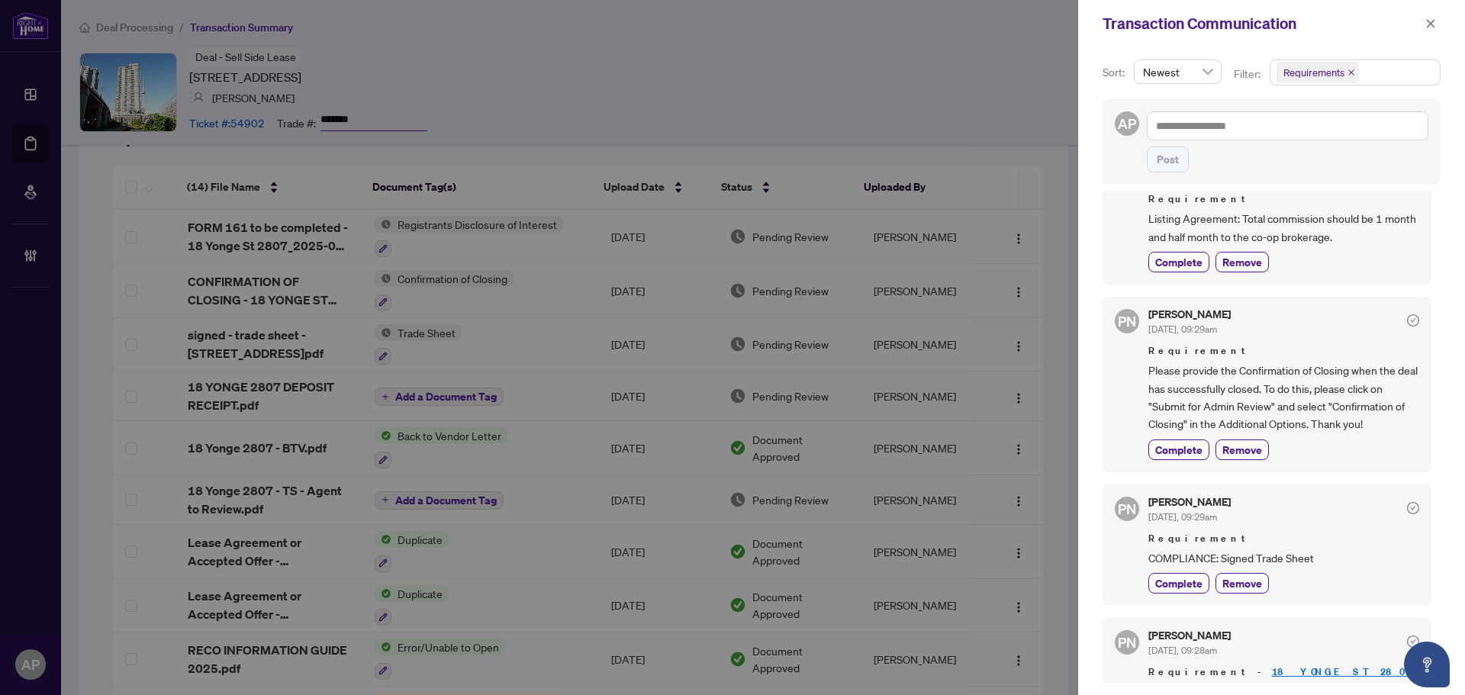
scroll to position [0, 0]
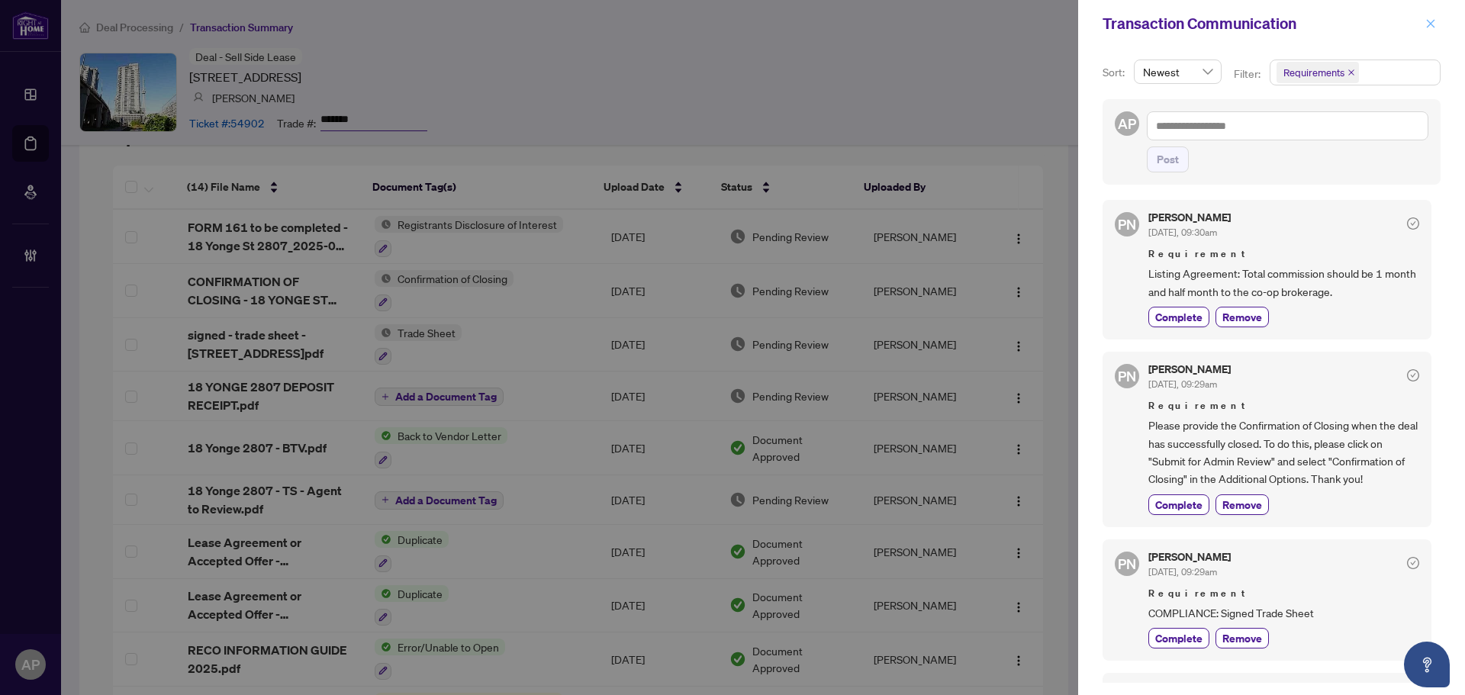
click at [1424, 27] on button "button" at bounding box center [1431, 23] width 20 height 18
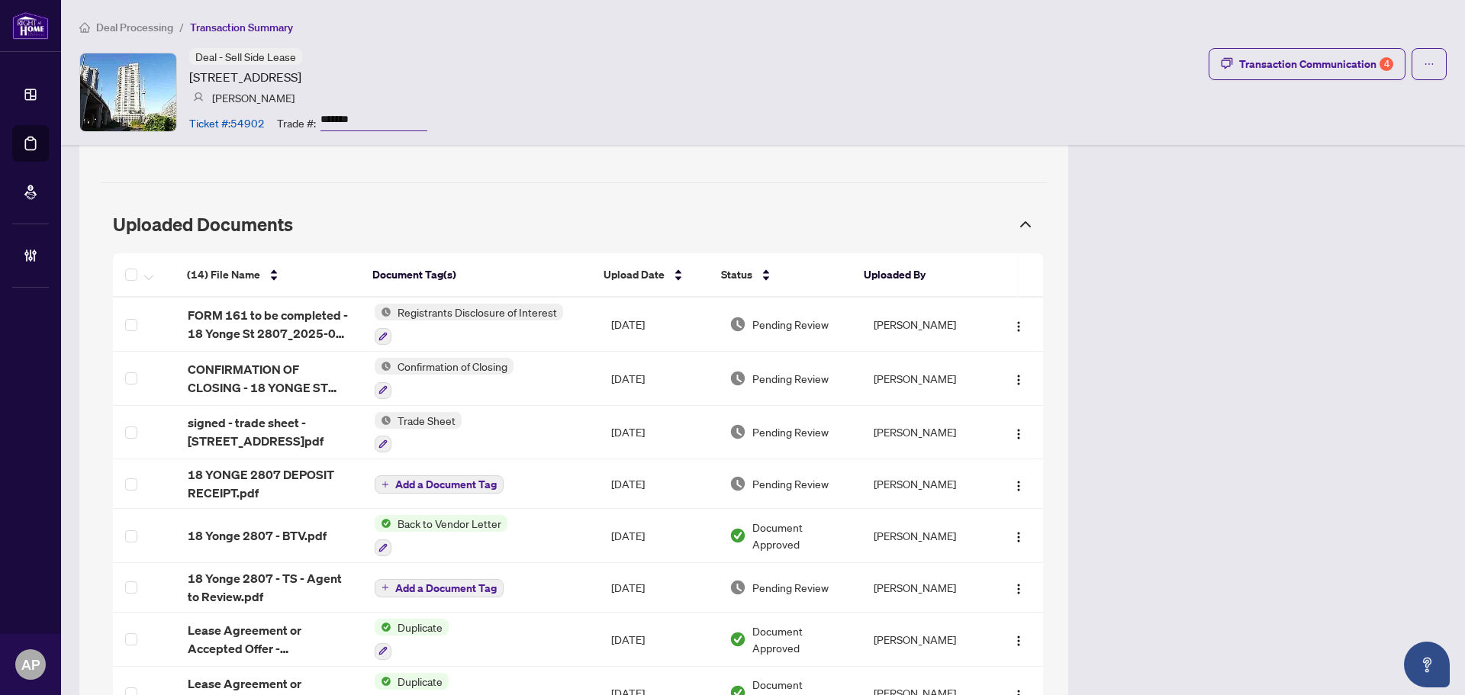
scroll to position [1297, 0]
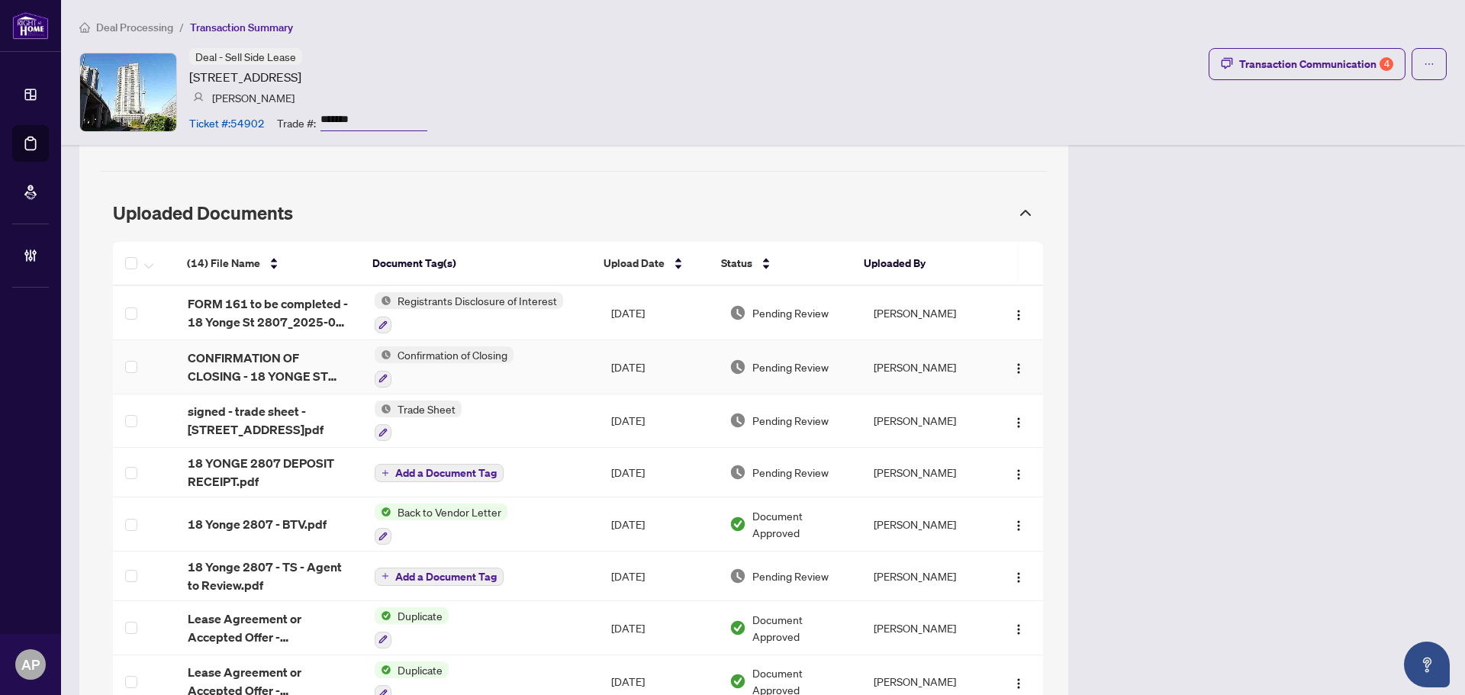
click at [546, 366] on td "Confirmation of Closing" at bounding box center [480, 367] width 237 height 54
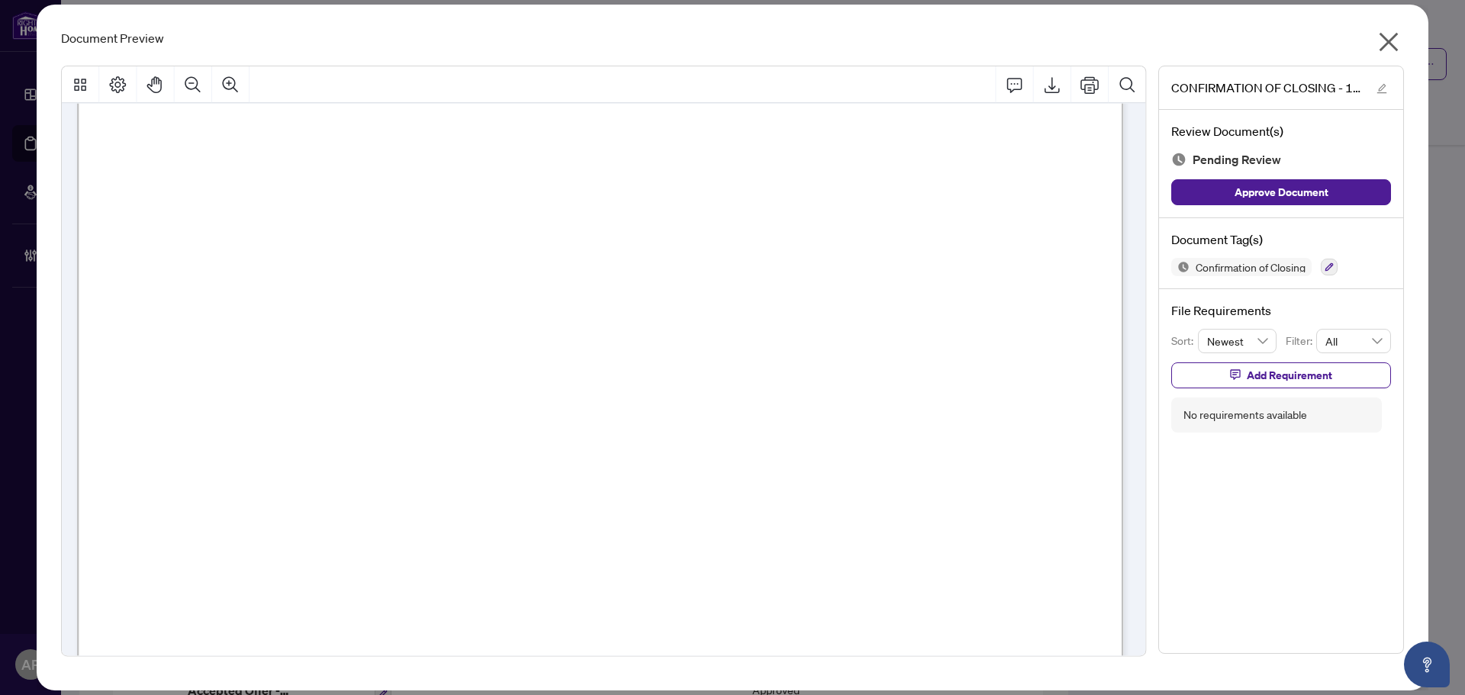
scroll to position [0, 0]
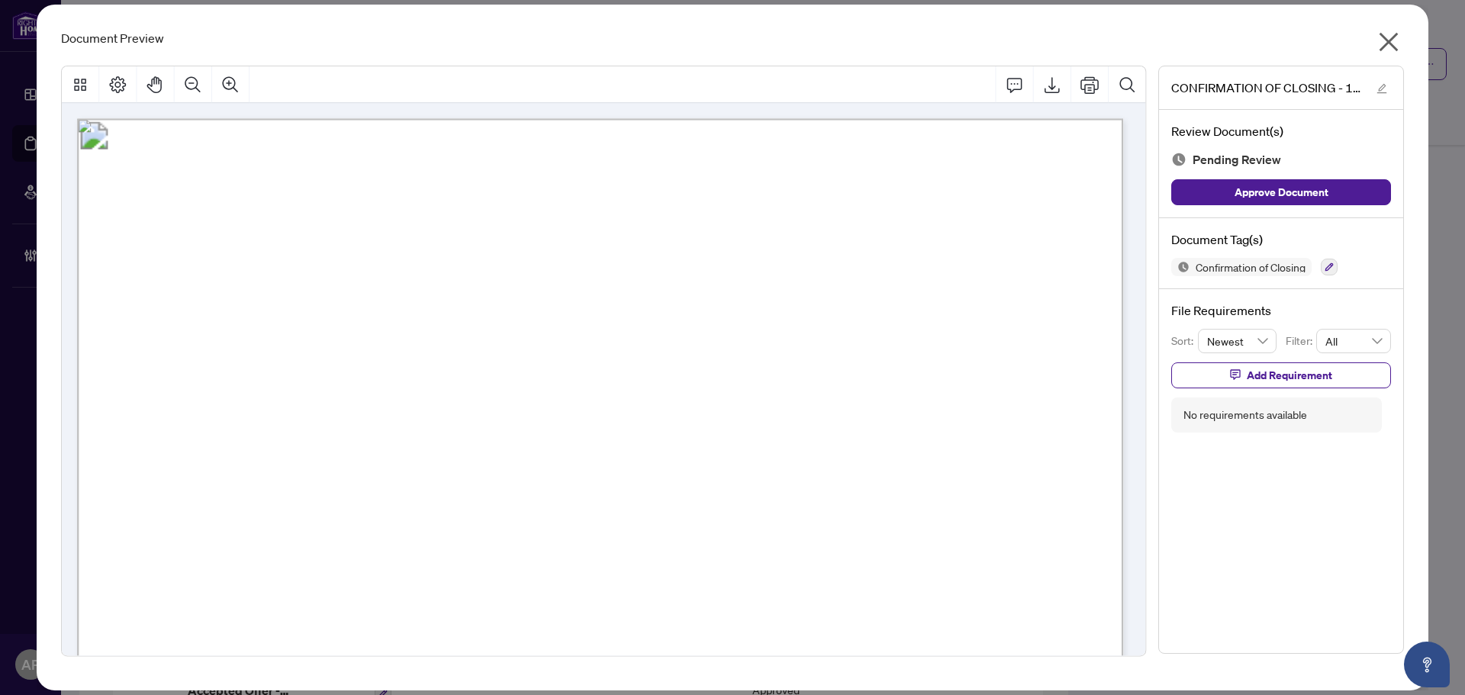
click at [1392, 37] on icon "close" at bounding box center [1388, 42] width 24 height 24
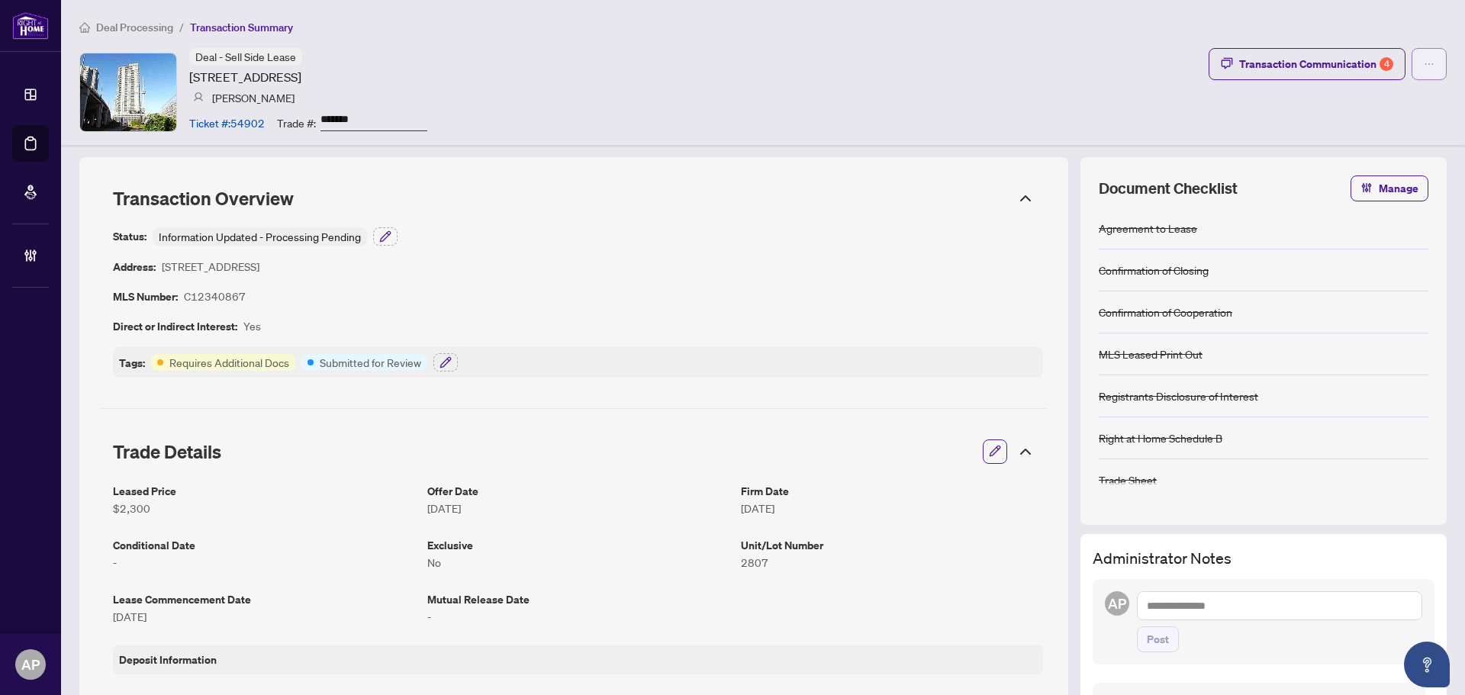
click at [1427, 69] on button "button" at bounding box center [1429, 64] width 35 height 32
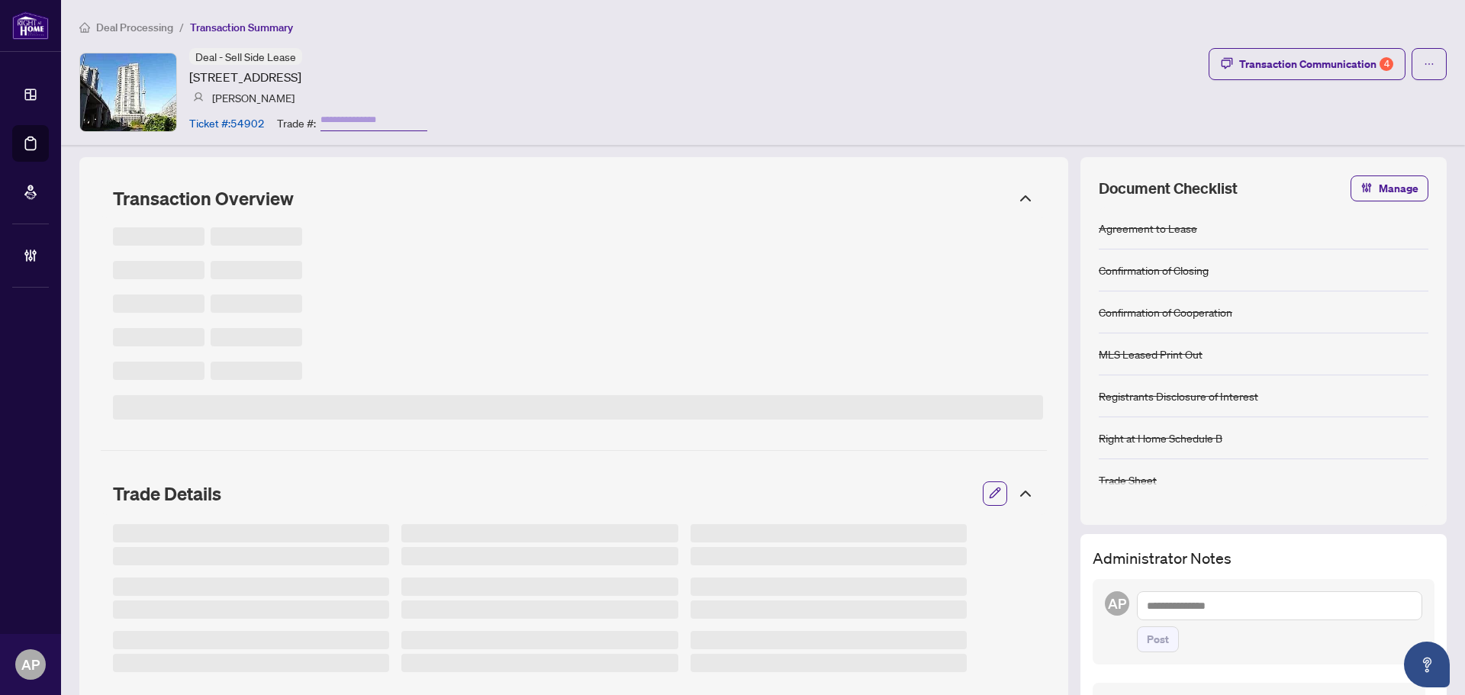
type input "*******"
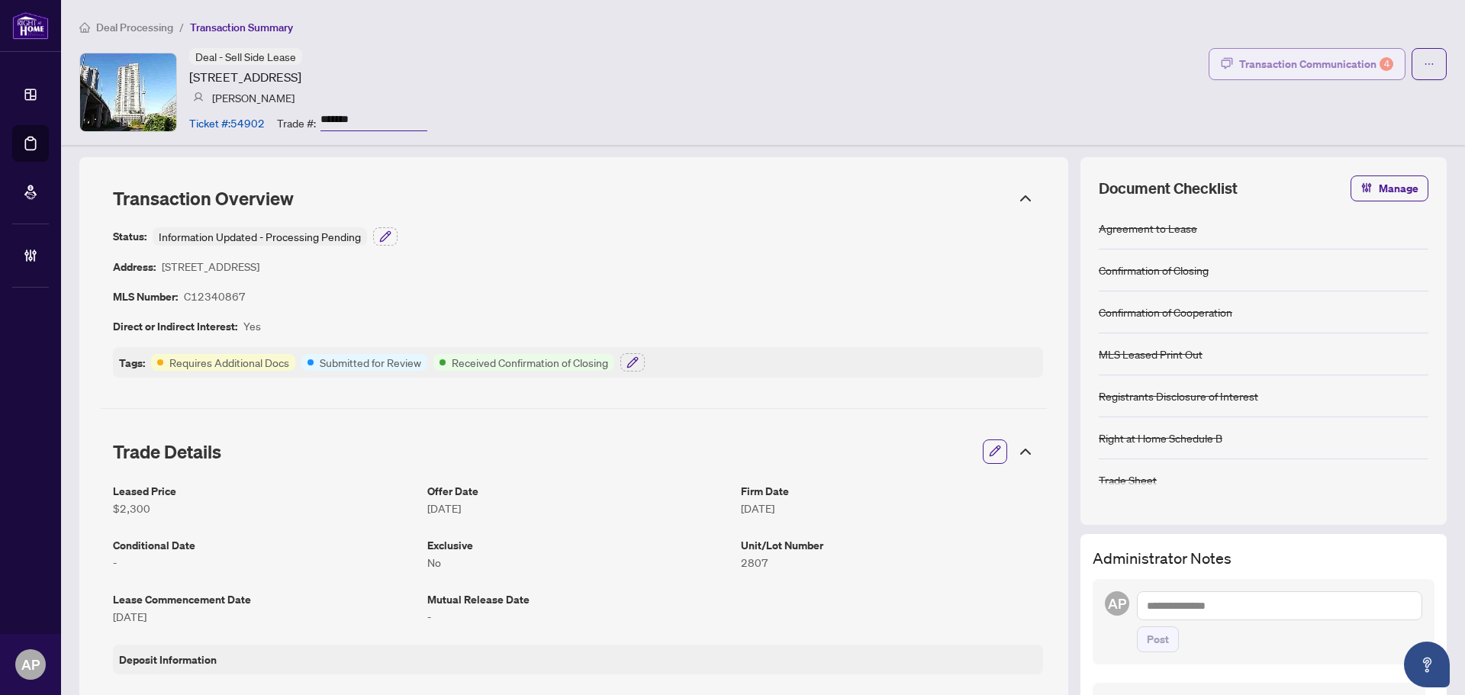
click at [1257, 78] on button "Transaction Communication 4" at bounding box center [1307, 64] width 197 height 32
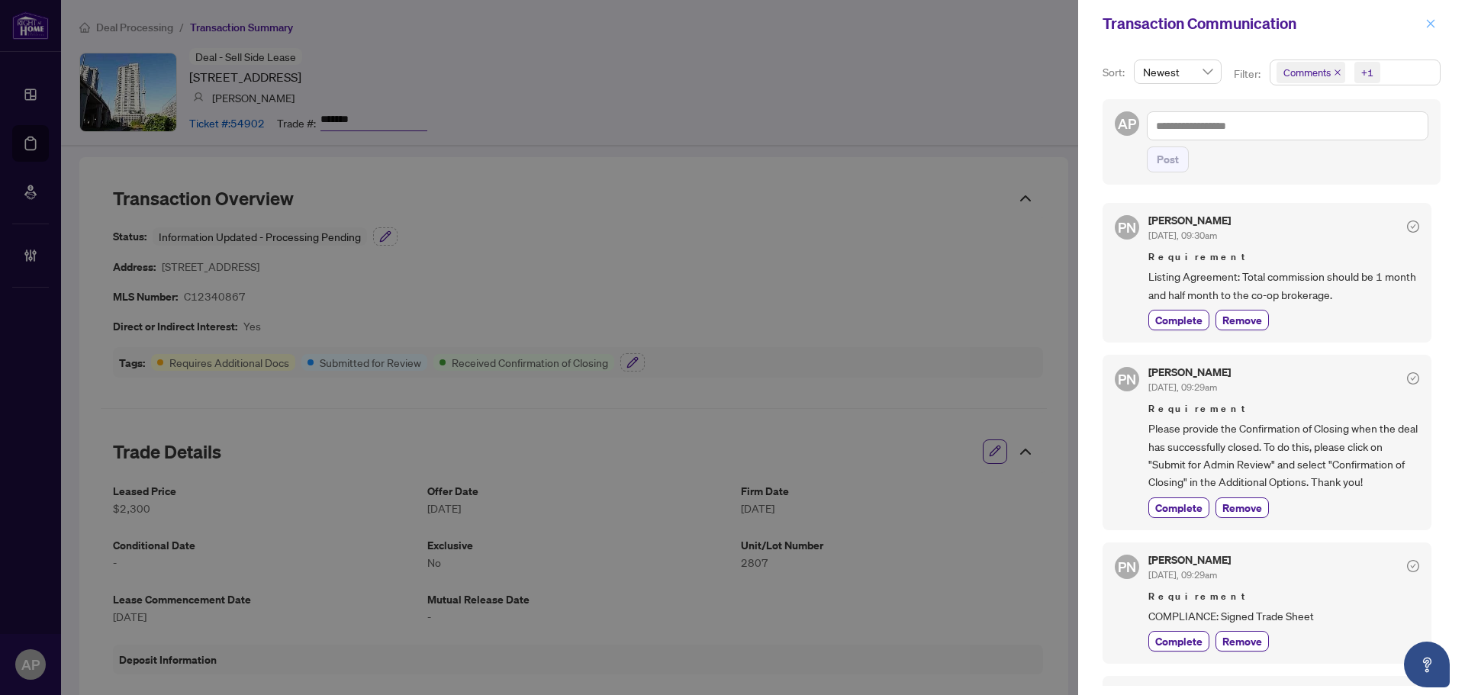
click at [1425, 31] on span "button" at bounding box center [1430, 23] width 11 height 24
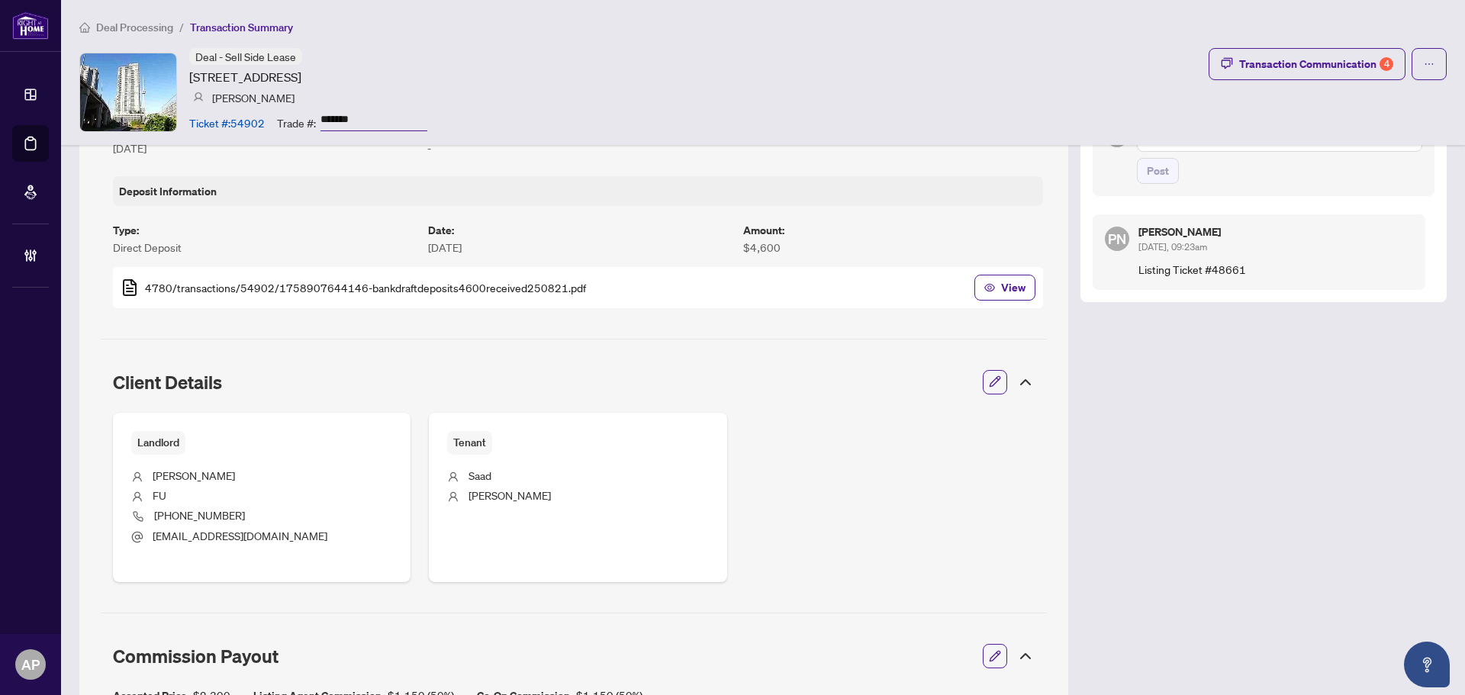
scroll to position [305, 0]
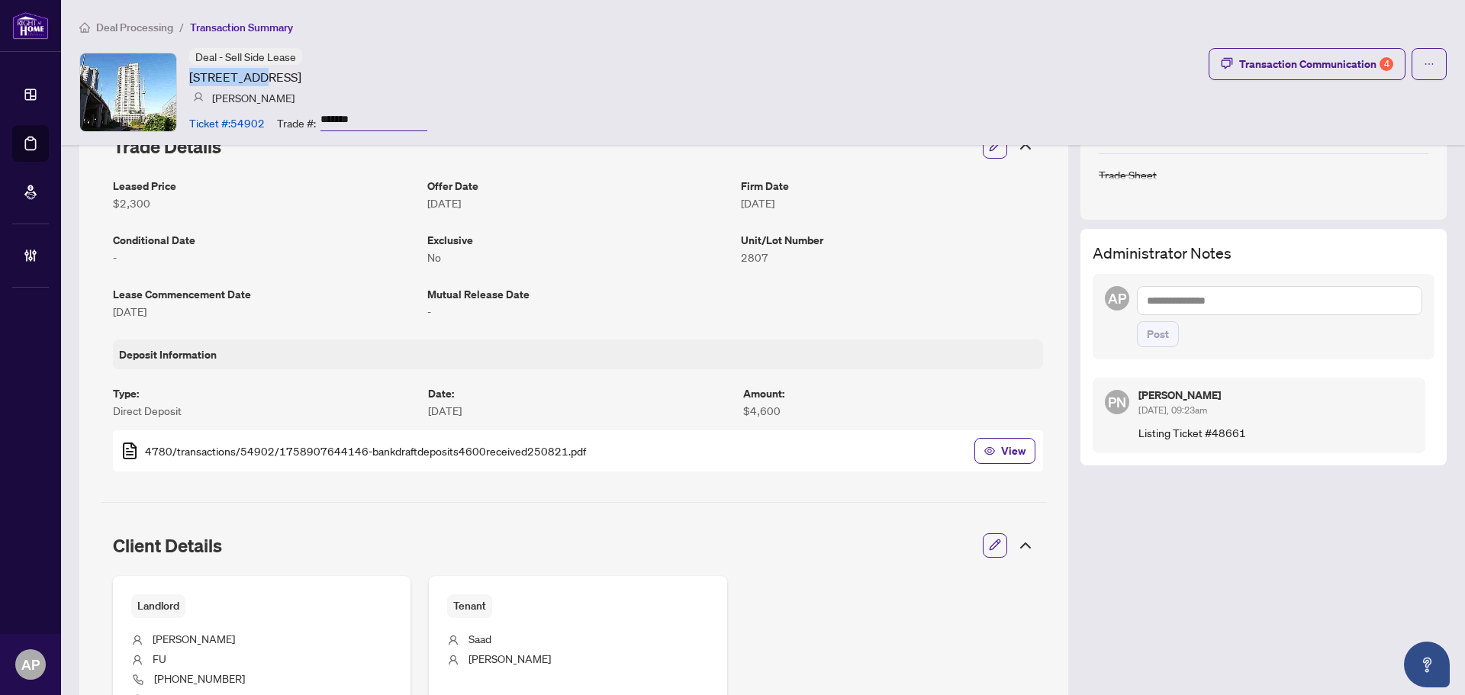
drag, startPoint x: 191, startPoint y: 76, endPoint x: 255, endPoint y: 75, distance: 64.1
click at [255, 75] on article "[STREET_ADDRESS]" at bounding box center [245, 77] width 112 height 18
copy article "[STREET_ADDRESS]"
click at [332, 117] on input "*******" at bounding box center [373, 120] width 107 height 22
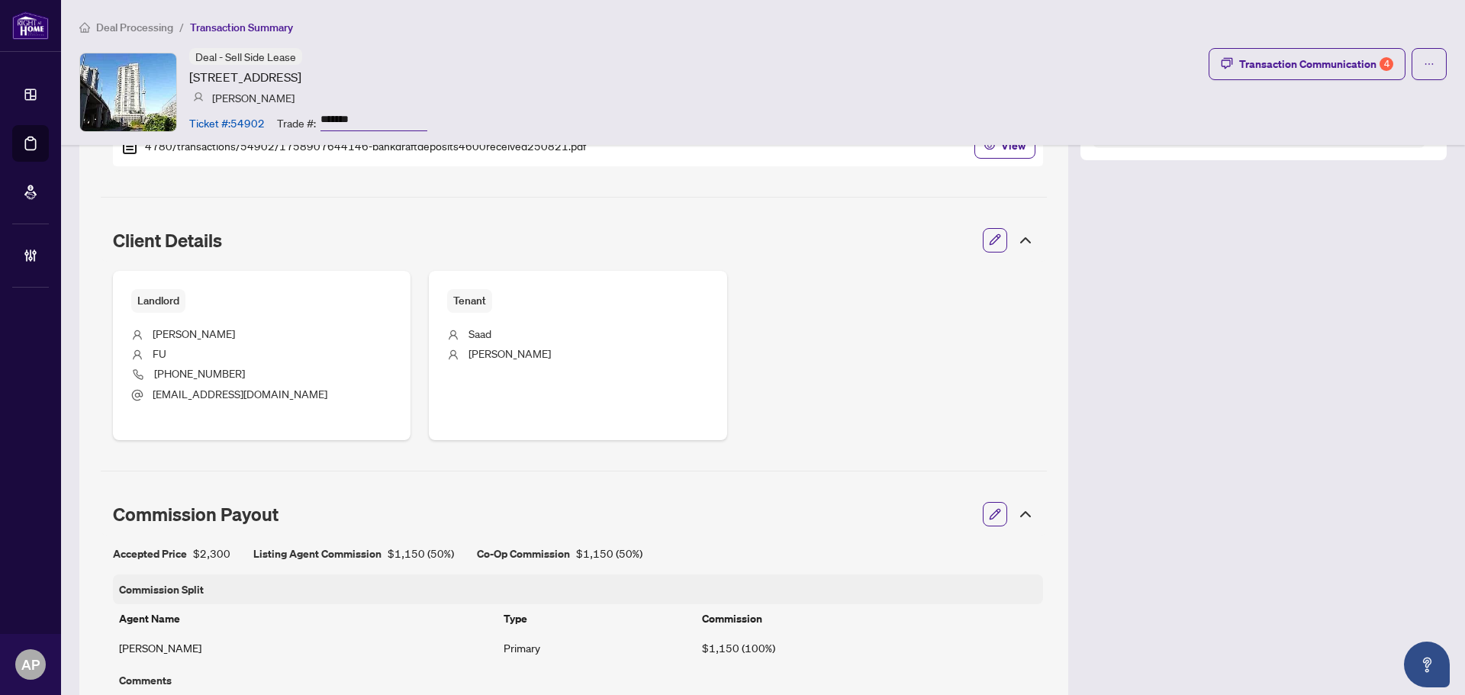
scroll to position [0, 0]
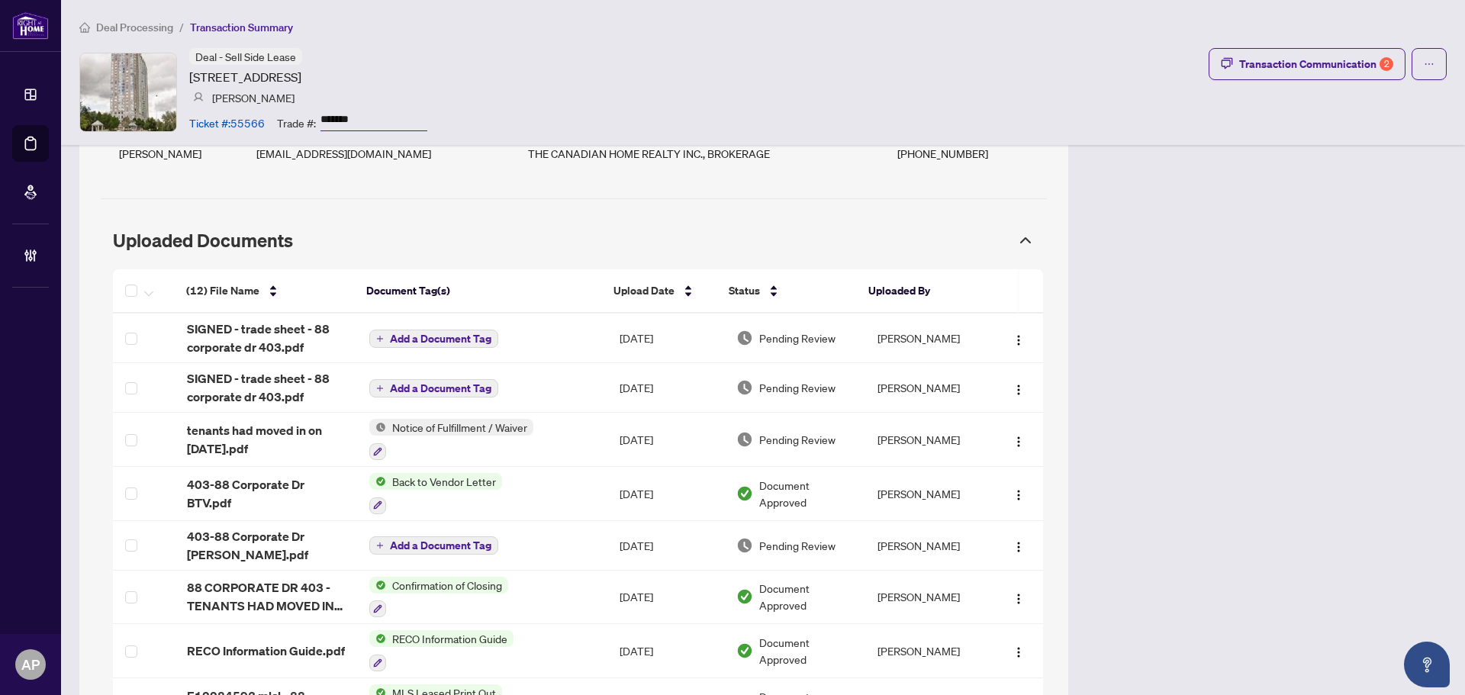
scroll to position [1373, 0]
click at [1312, 67] on div "Transaction Communication 2" at bounding box center [1316, 64] width 154 height 24
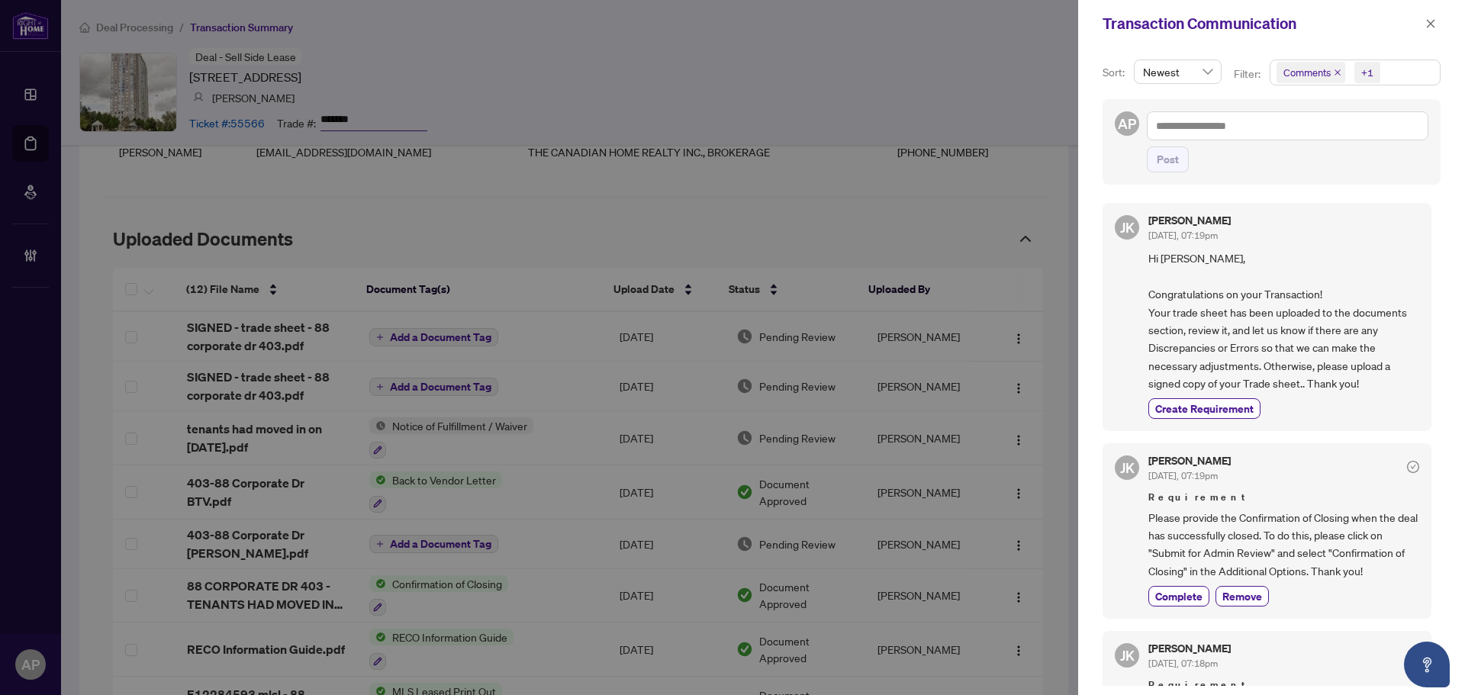
click at [1335, 76] on icon "close" at bounding box center [1338, 73] width 8 height 8
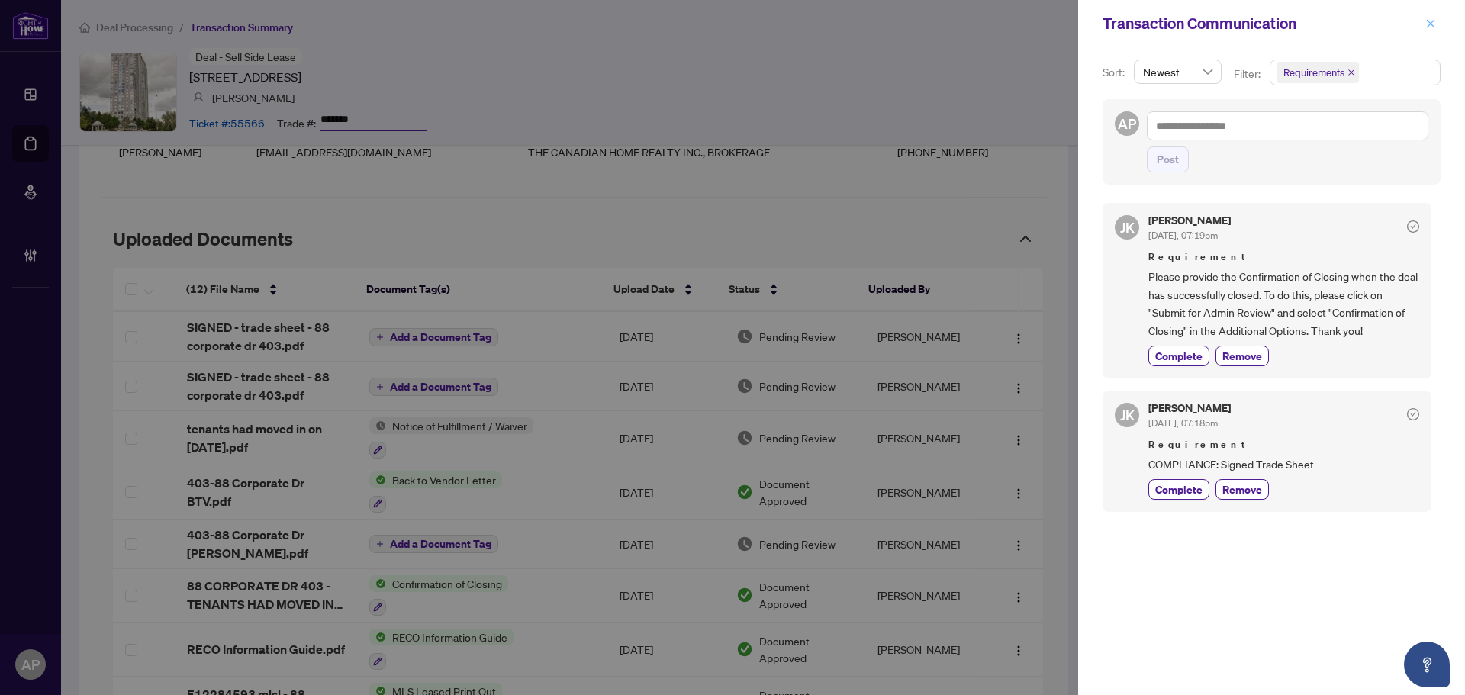
click at [1431, 25] on icon "close" at bounding box center [1431, 23] width 8 height 8
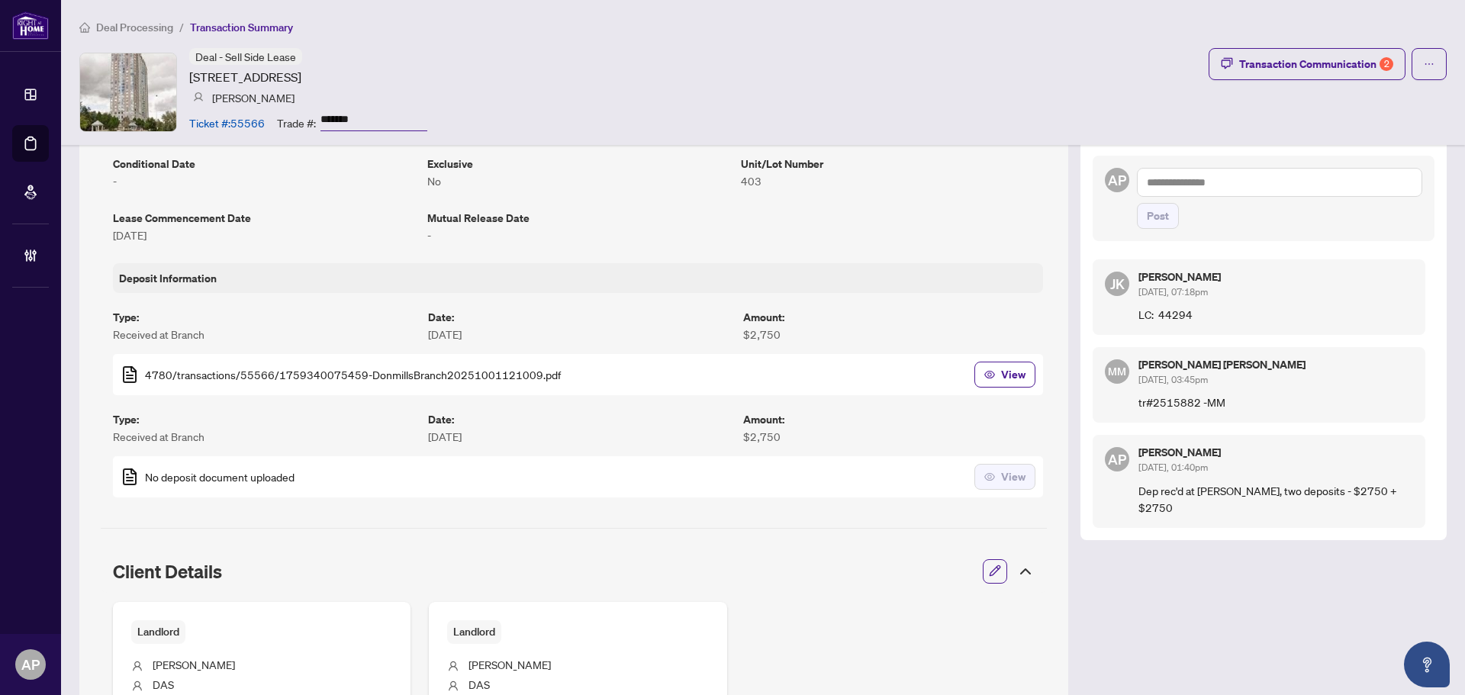
scroll to position [0, 0]
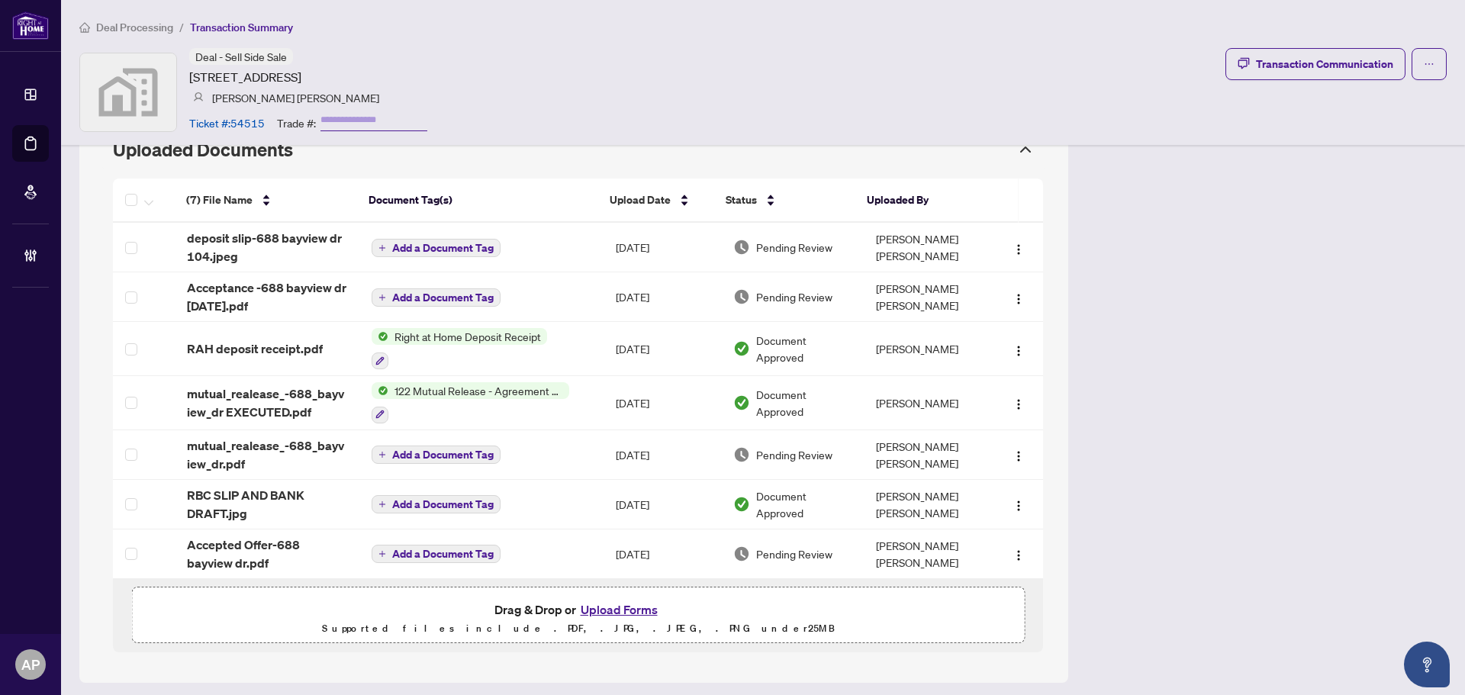
scroll to position [1285, 0]
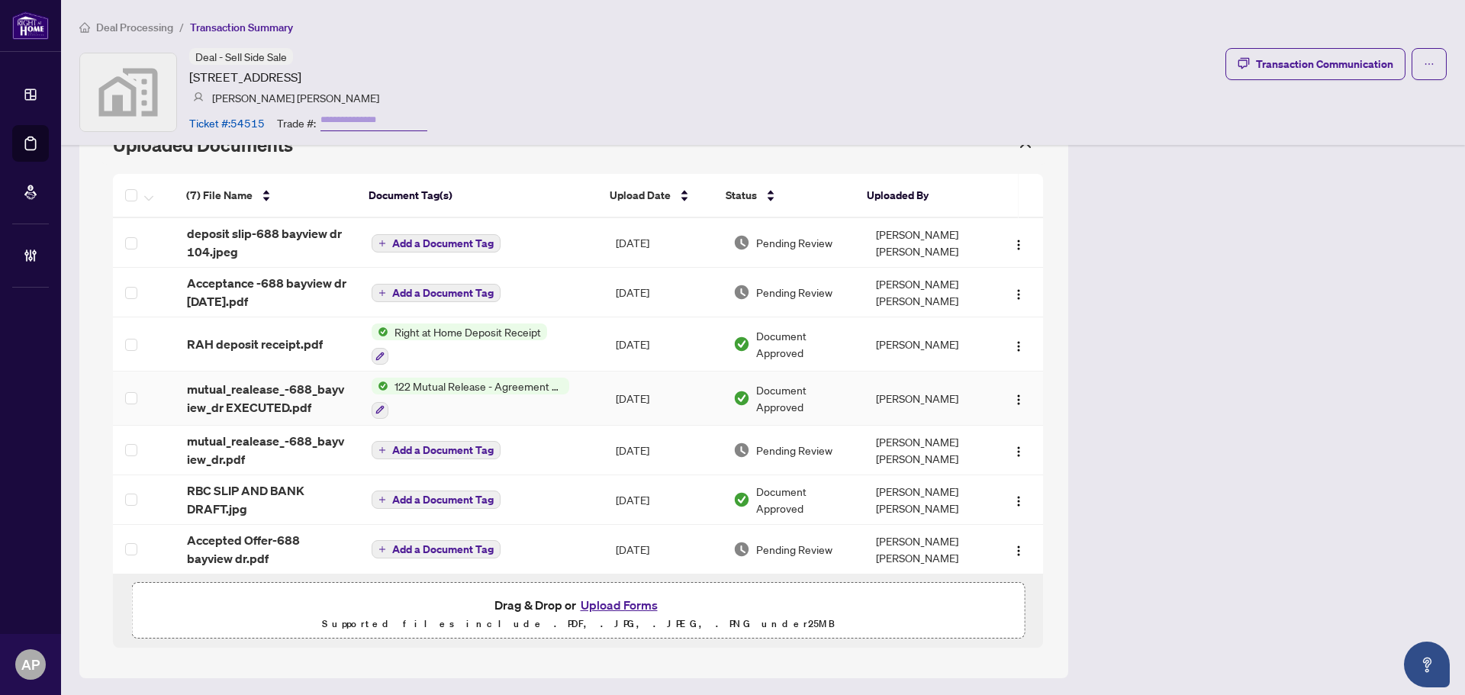
click at [465, 403] on div at bounding box center [471, 410] width 198 height 18
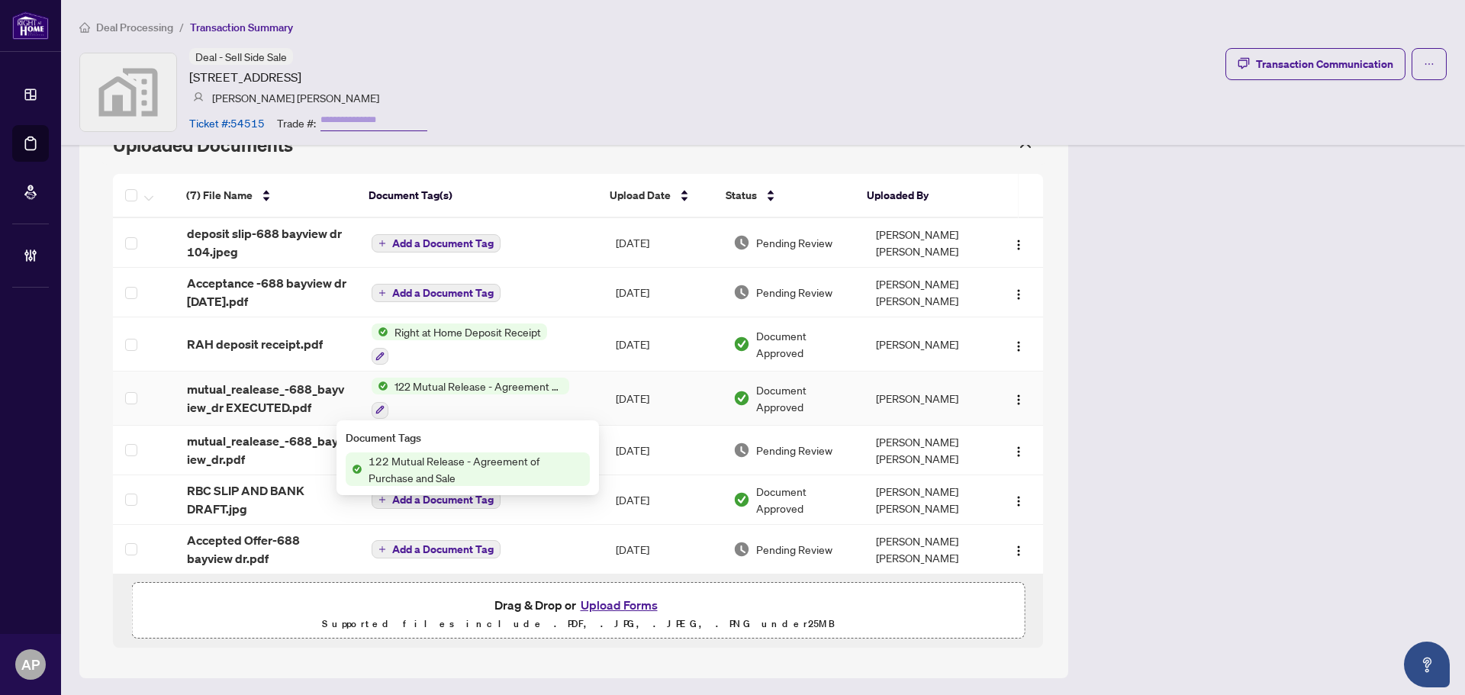
click at [324, 394] on span "mutual_realease_-688_bayview_dr EXECUTED.pdf" at bounding box center [267, 398] width 160 height 37
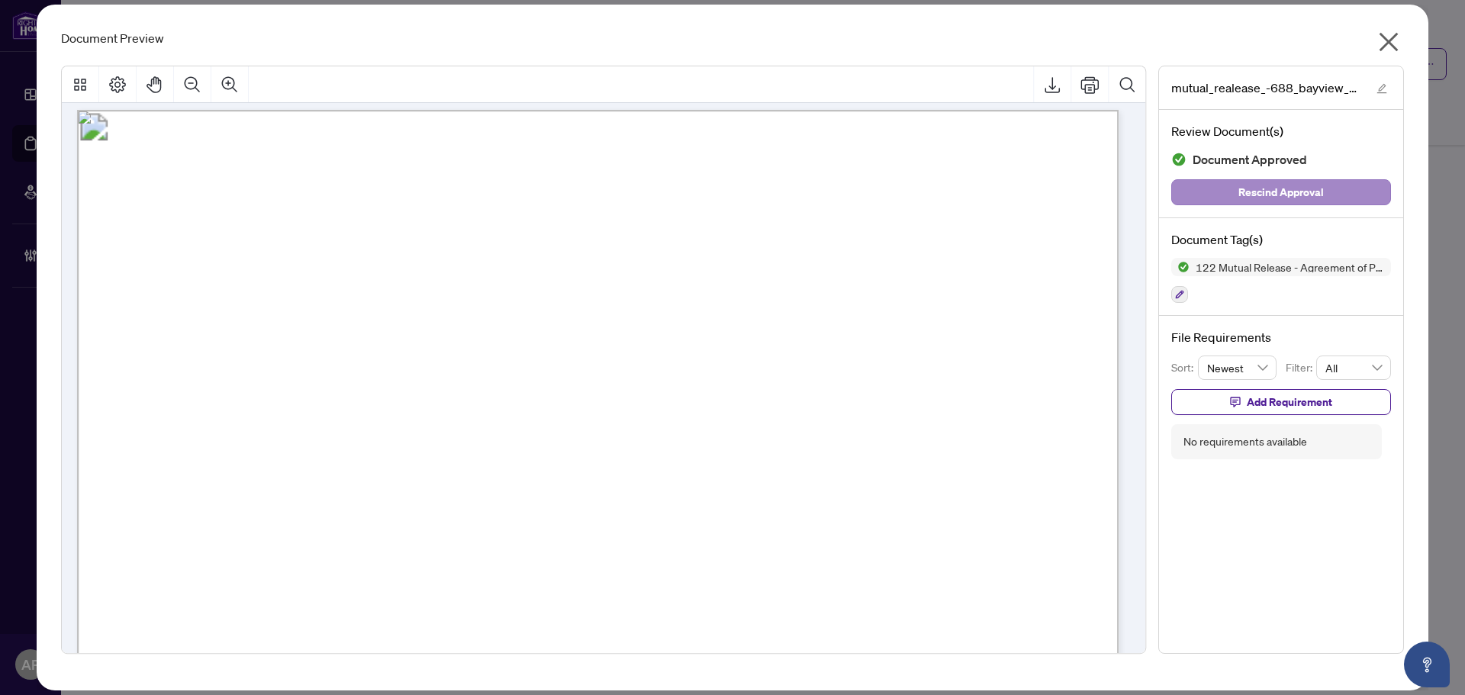
scroll to position [0, 0]
click at [1399, 32] on icon "close" at bounding box center [1388, 42] width 24 height 24
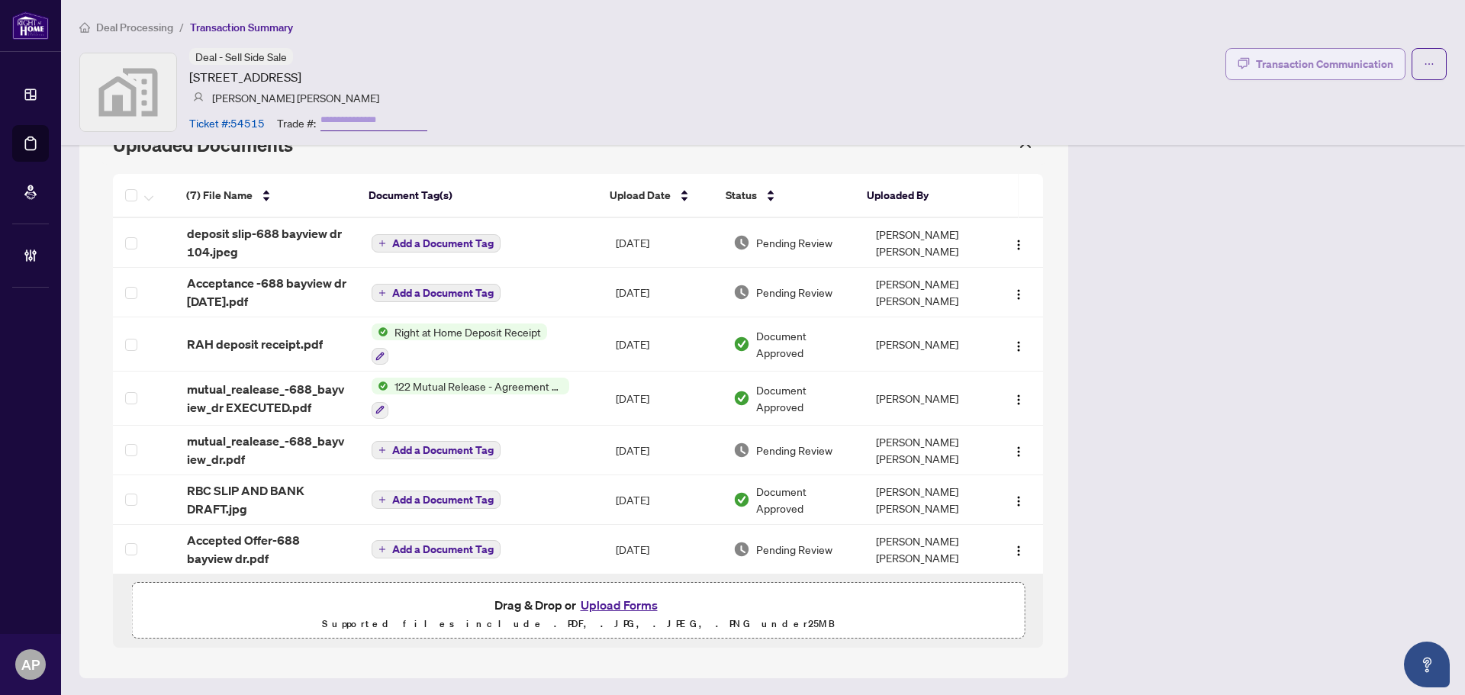
click at [1294, 69] on div "Transaction Communication" at bounding box center [1324, 64] width 137 height 24
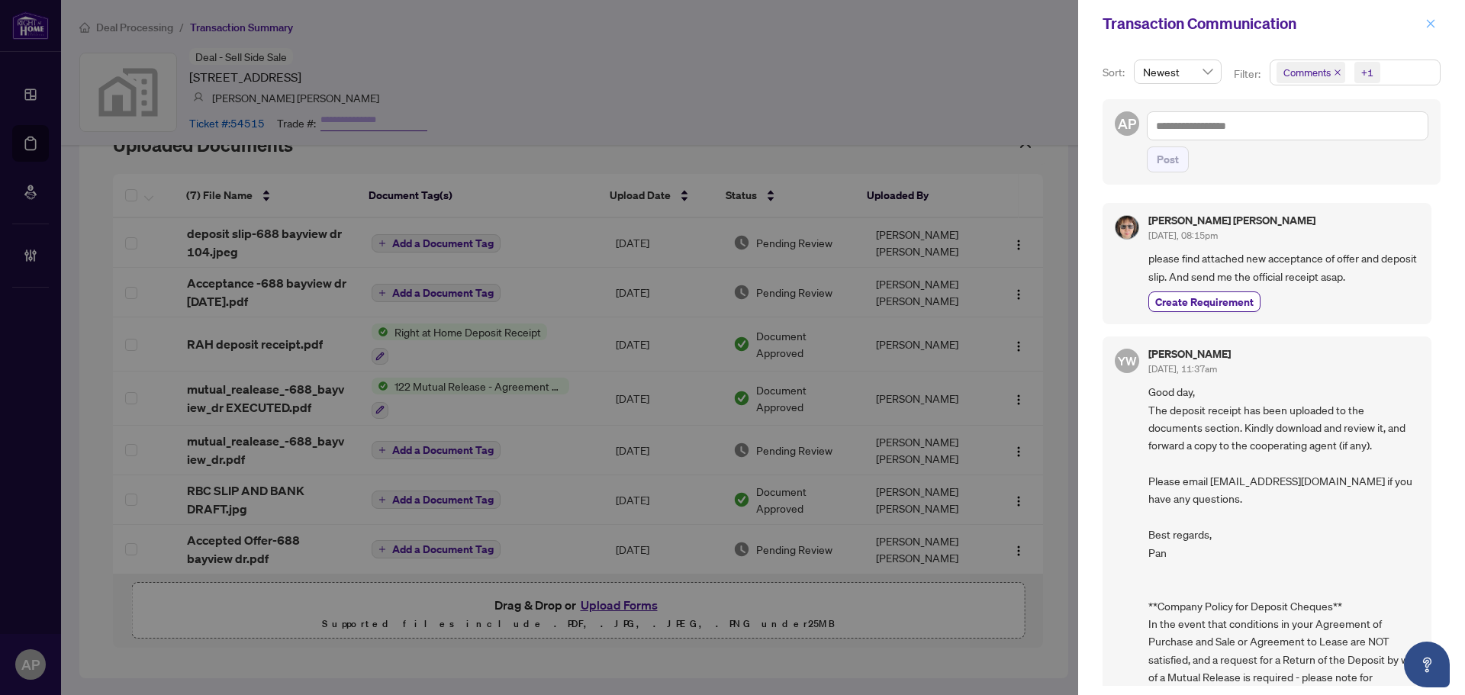
click at [1424, 24] on button "button" at bounding box center [1431, 23] width 20 height 18
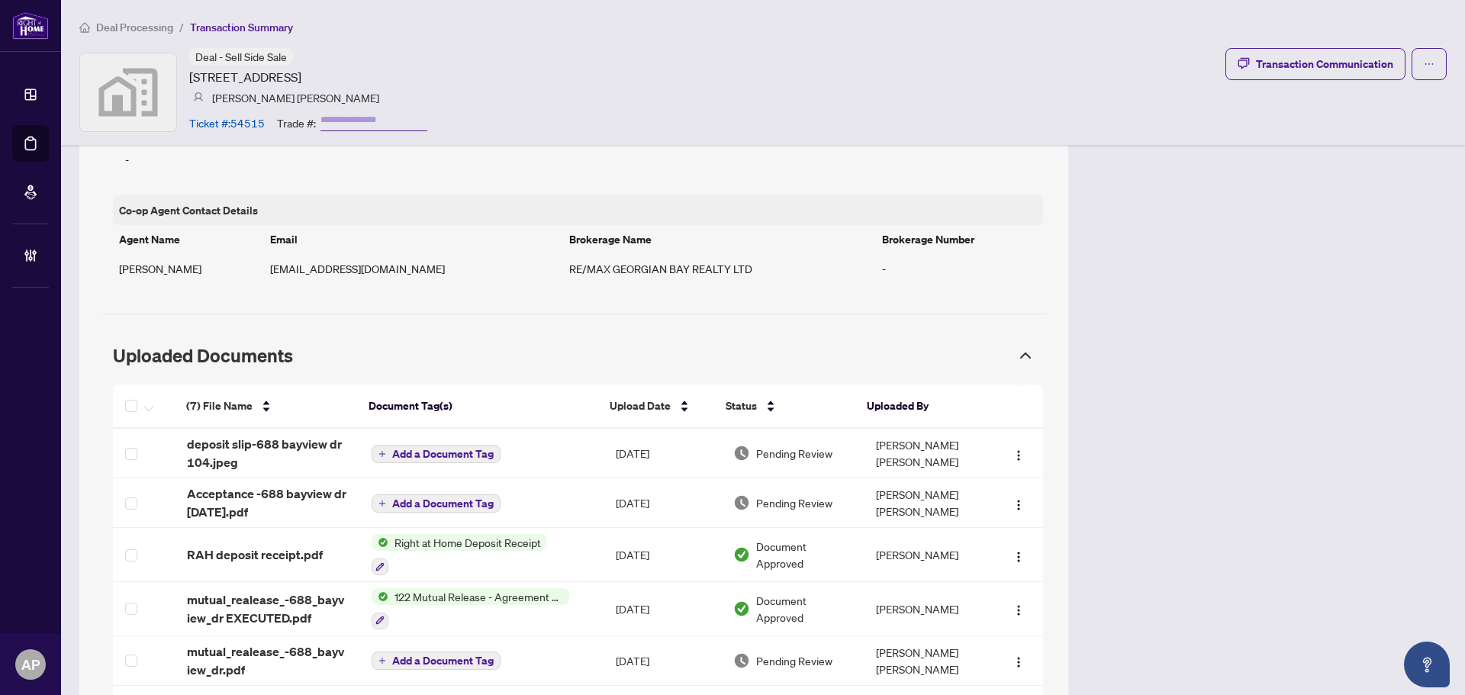
scroll to position [1285, 0]
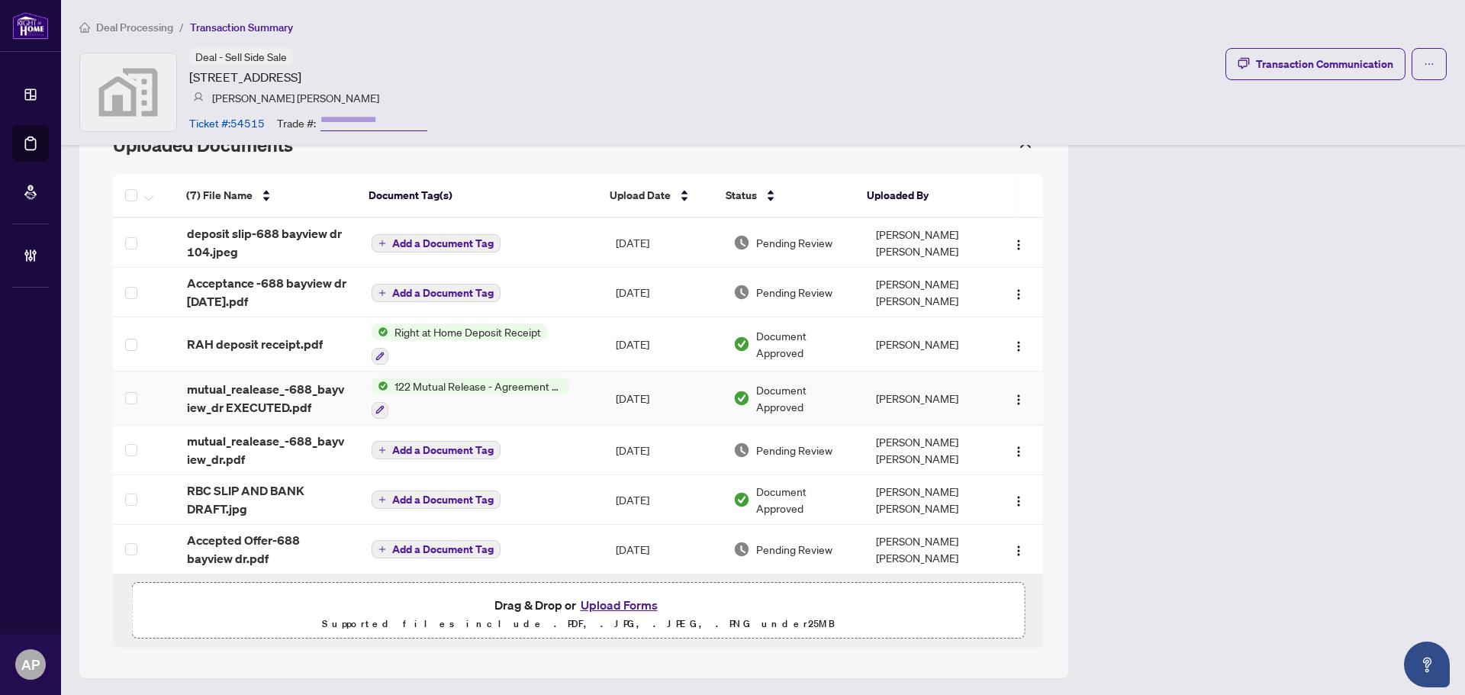
click at [604, 393] on td "Sep/26/2025" at bounding box center [662, 399] width 117 height 54
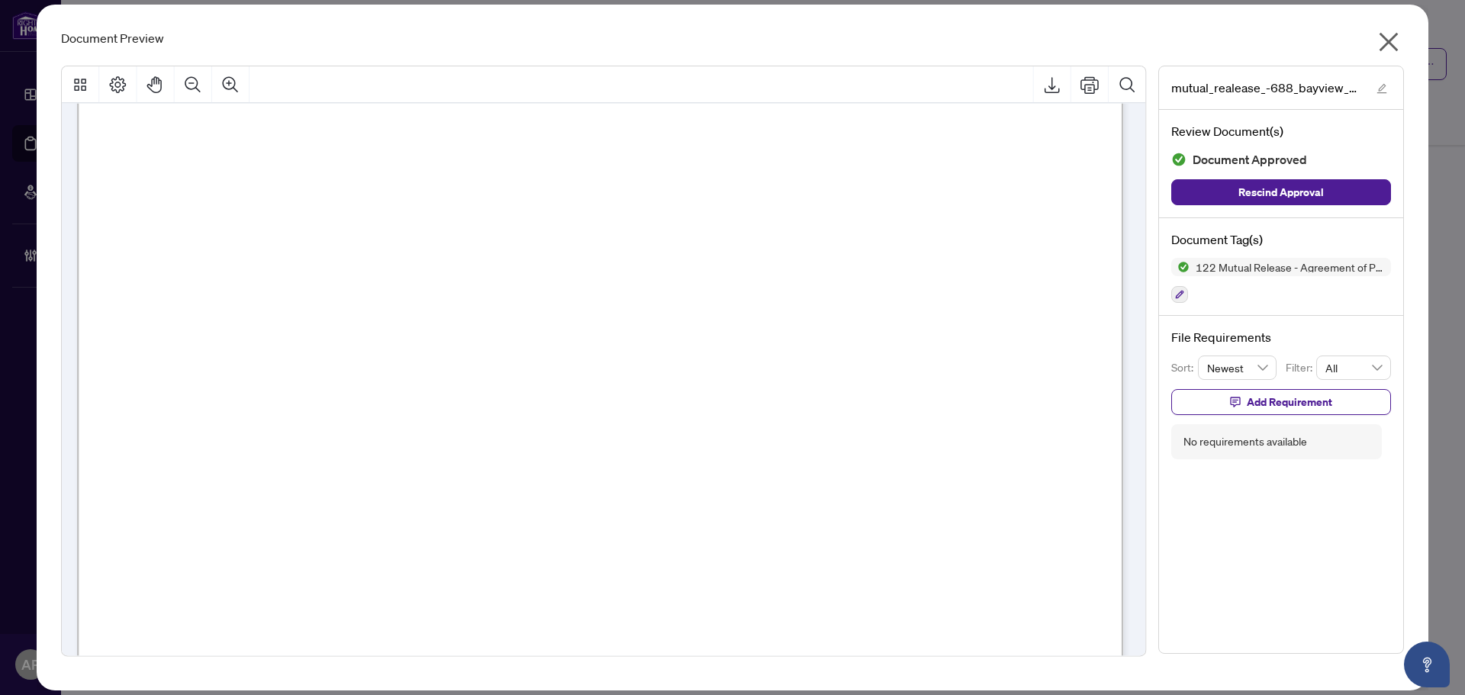
scroll to position [0, 0]
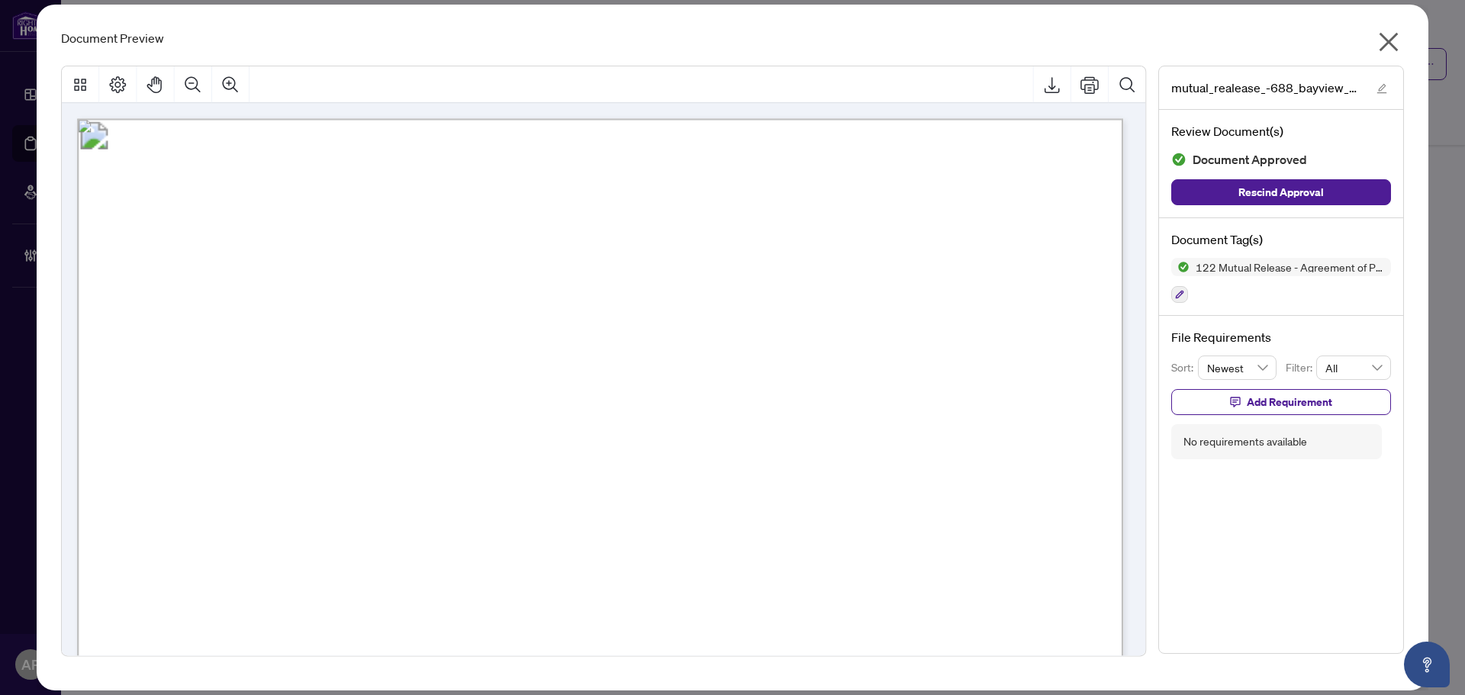
click at [1399, 34] on icon "close" at bounding box center [1388, 42] width 24 height 24
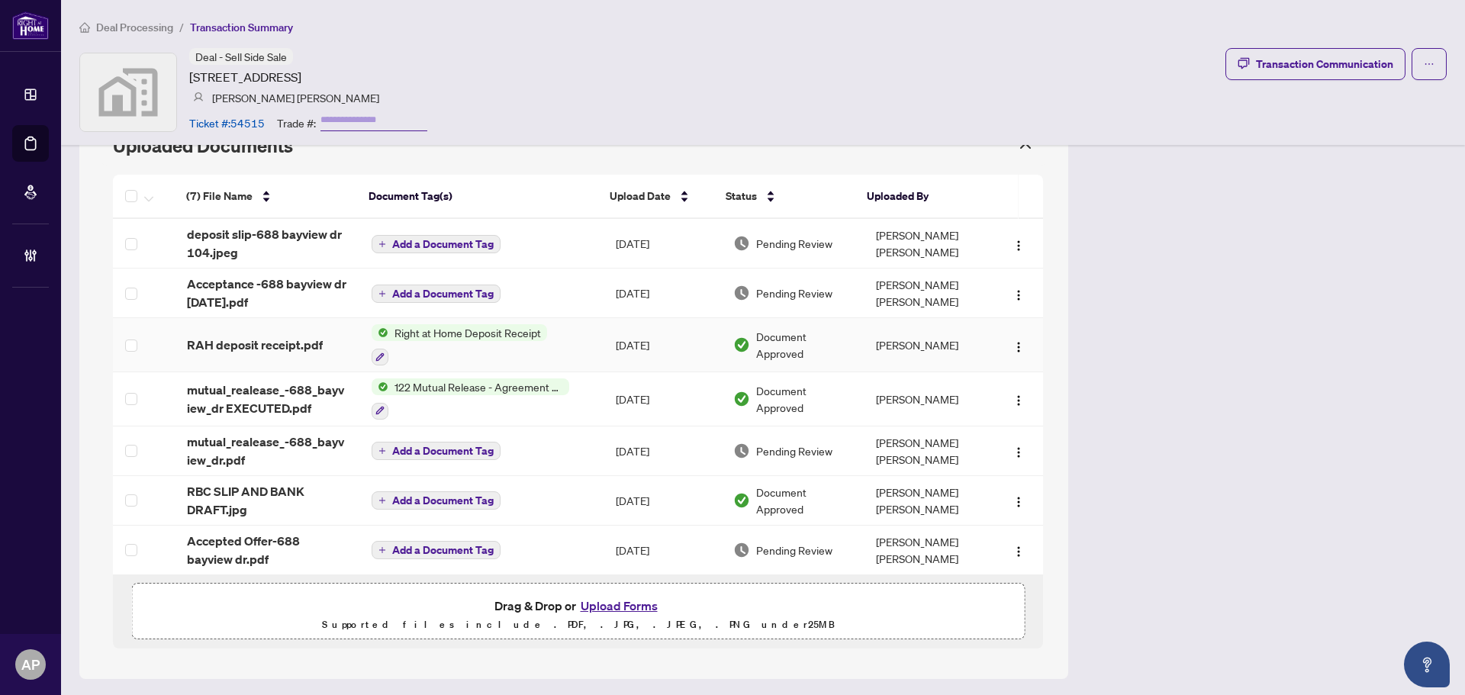
scroll to position [1285, 0]
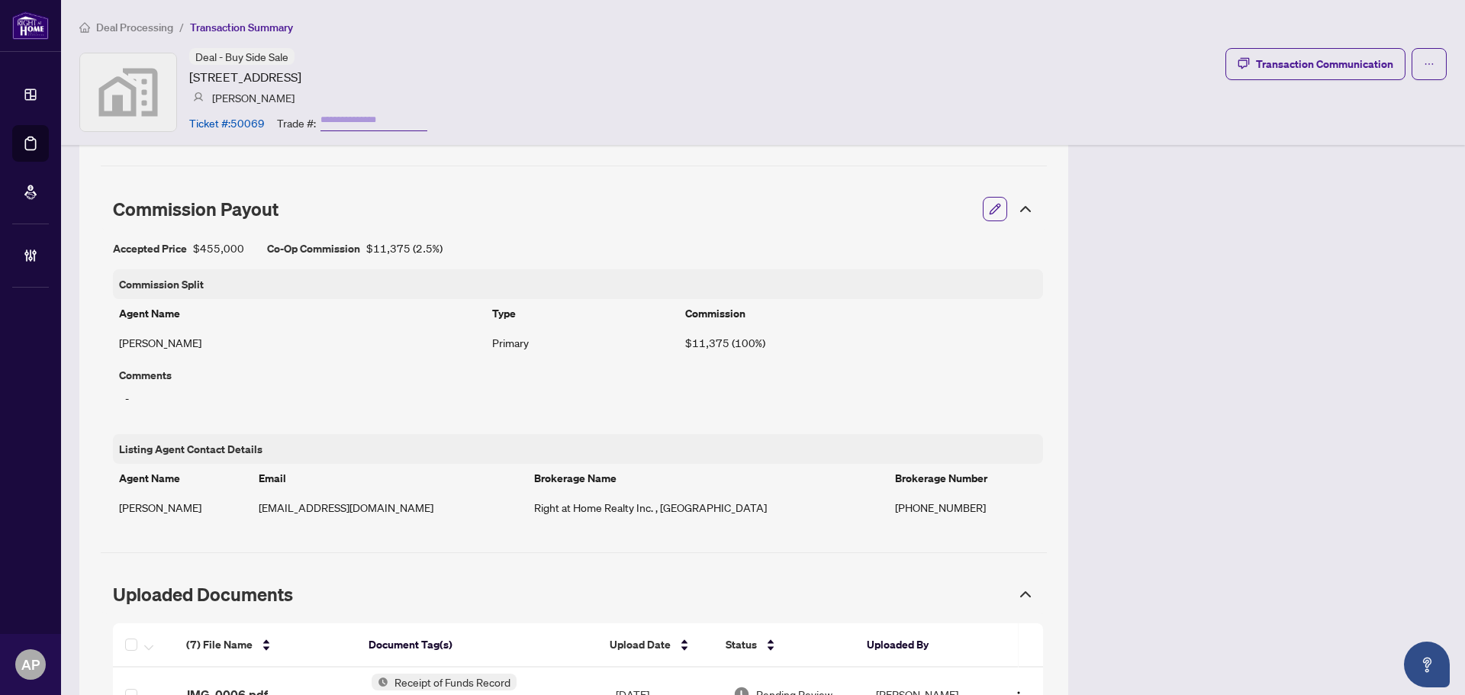
scroll to position [1297, 0]
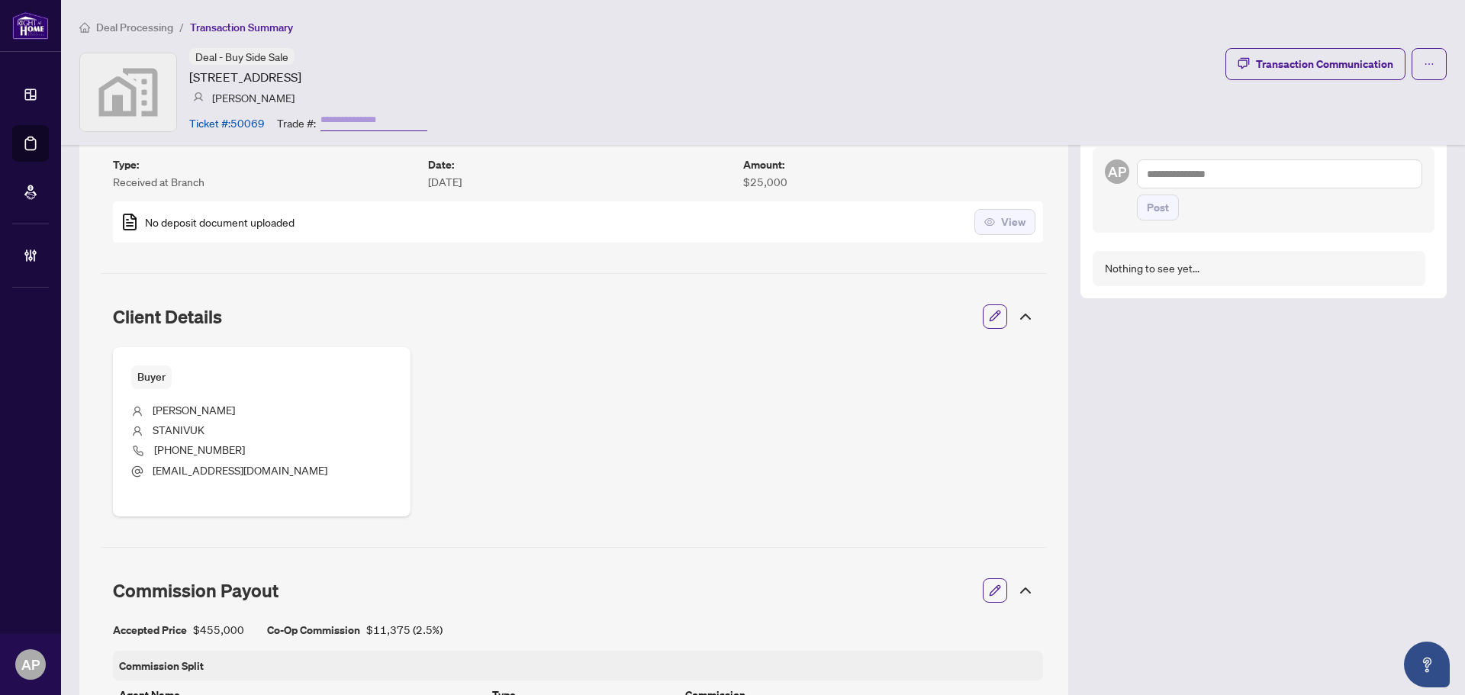
scroll to position [0, 0]
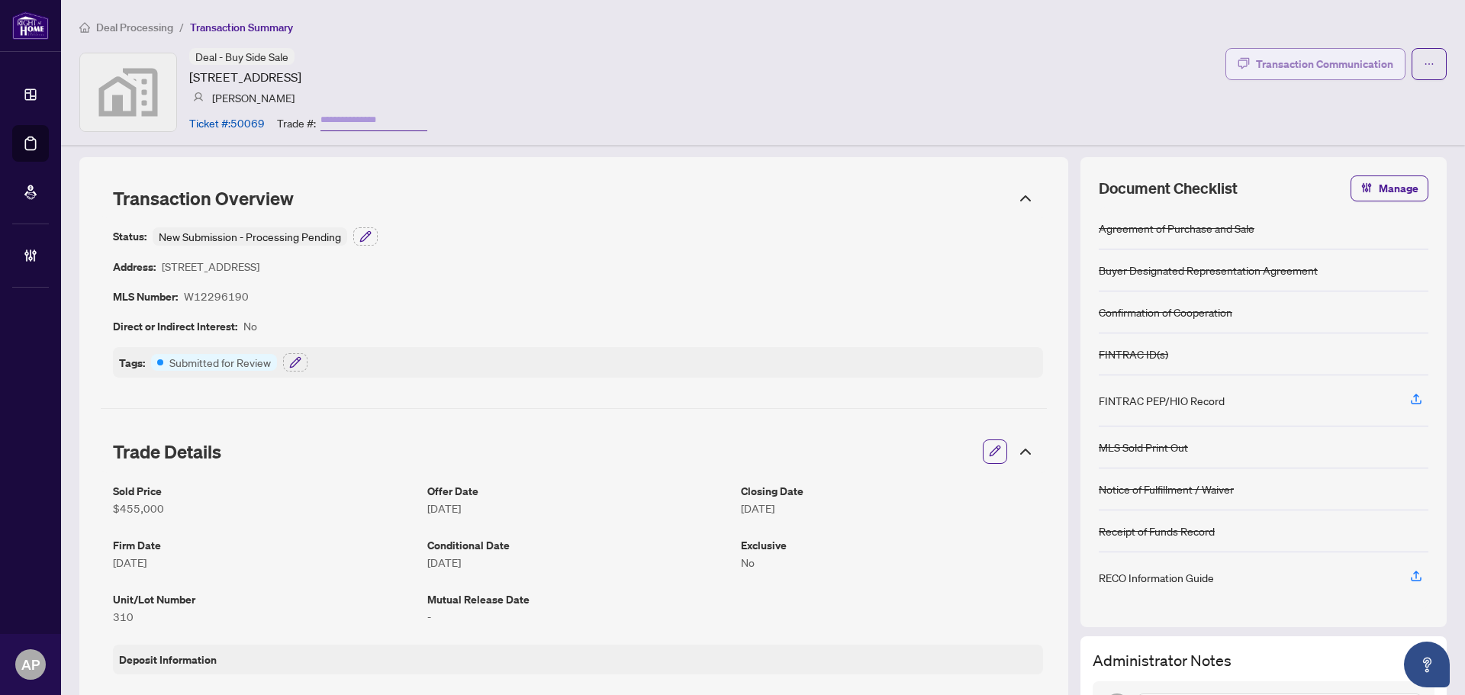
click at [1309, 53] on div "Transaction Communication" at bounding box center [1324, 64] width 137 height 24
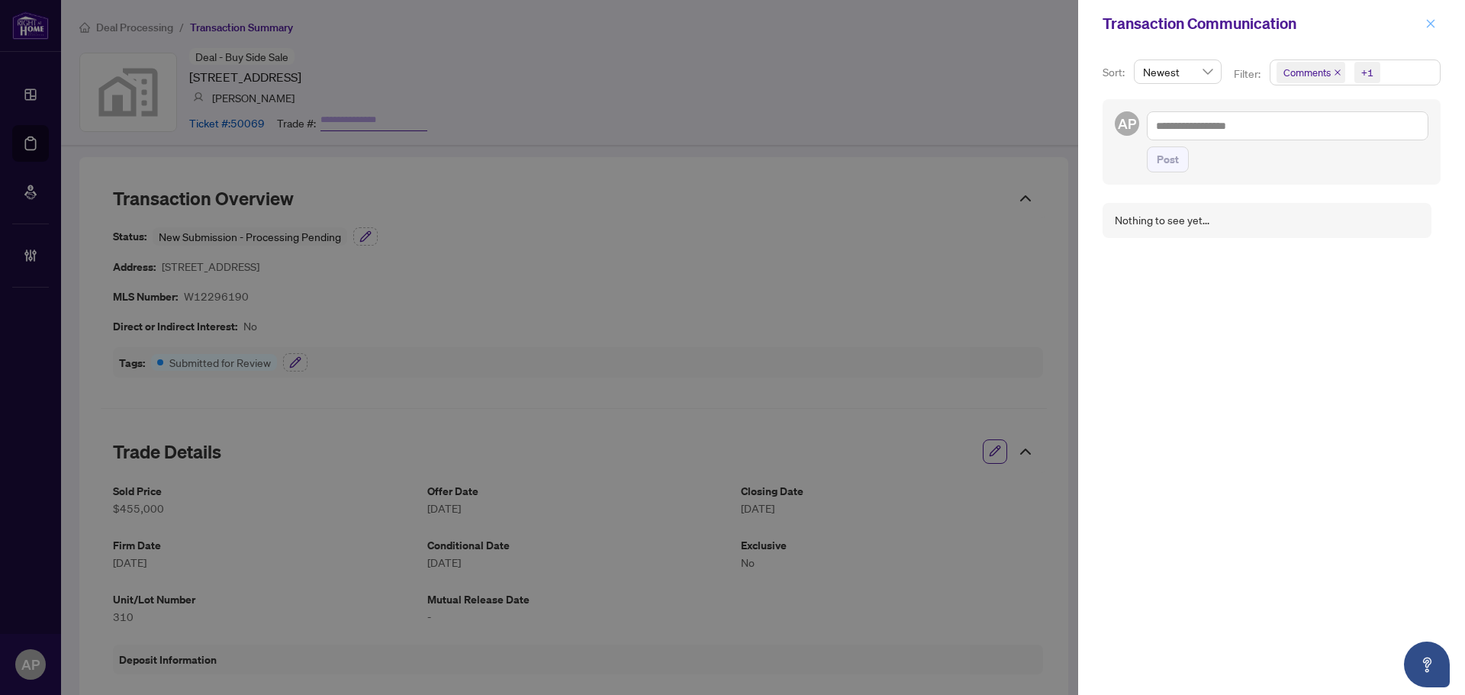
click at [1428, 24] on icon "close" at bounding box center [1430, 23] width 11 height 11
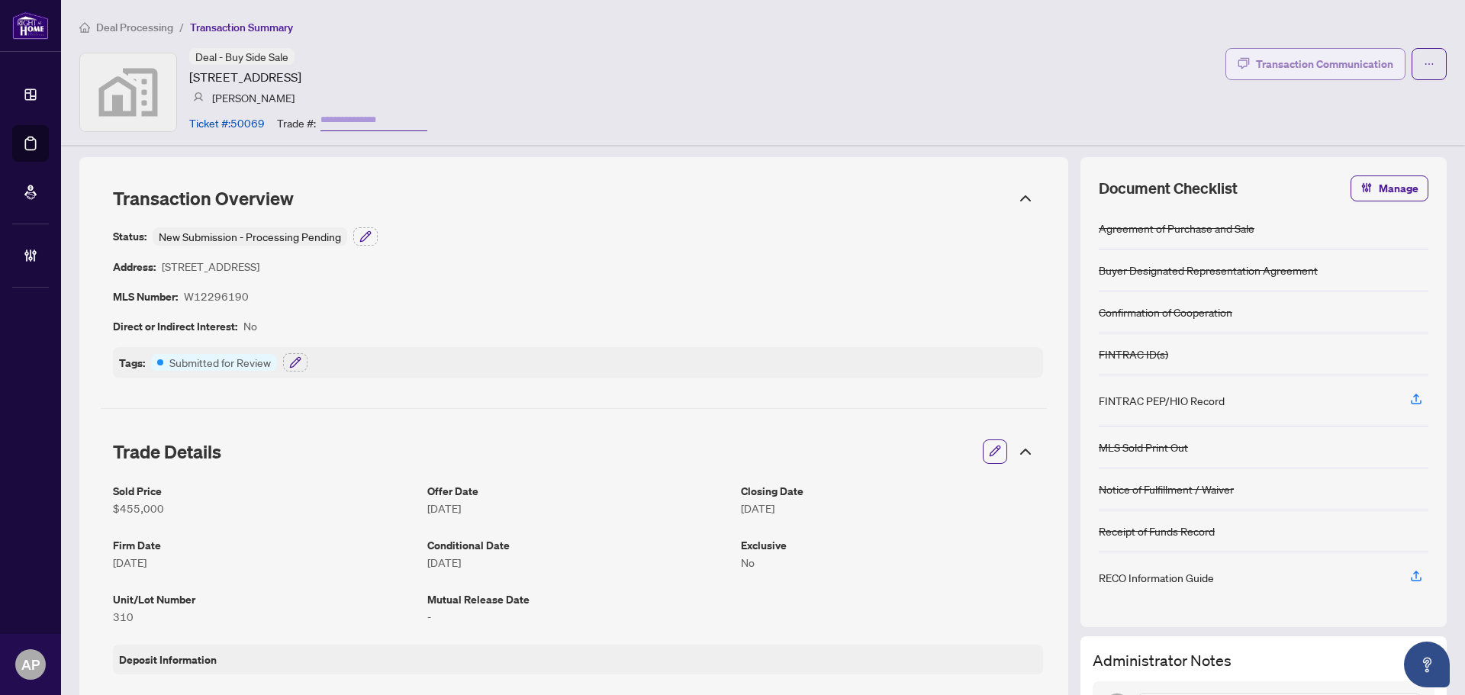
click at [1284, 60] on div "Transaction Communication" at bounding box center [1324, 64] width 137 height 24
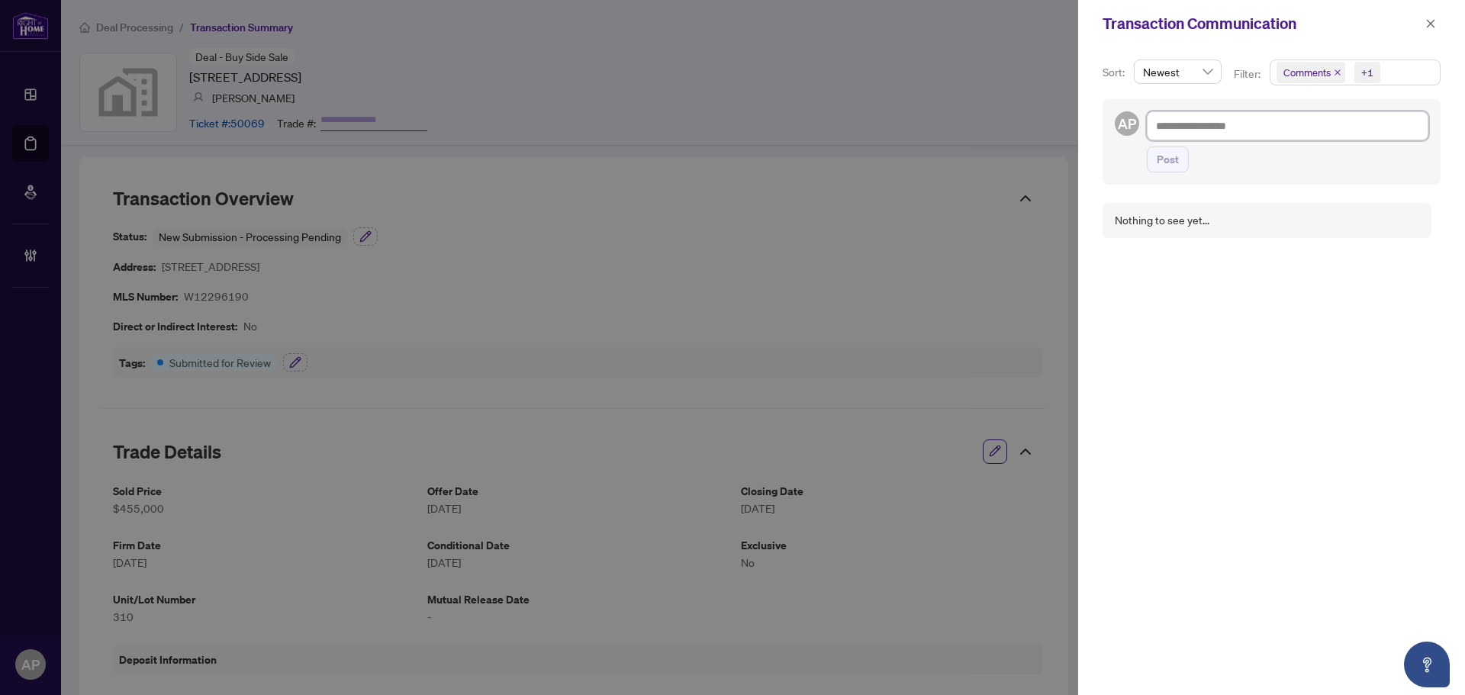
click at [1247, 128] on textarea at bounding box center [1288, 125] width 282 height 29
click at [1424, 24] on button "button" at bounding box center [1431, 23] width 20 height 18
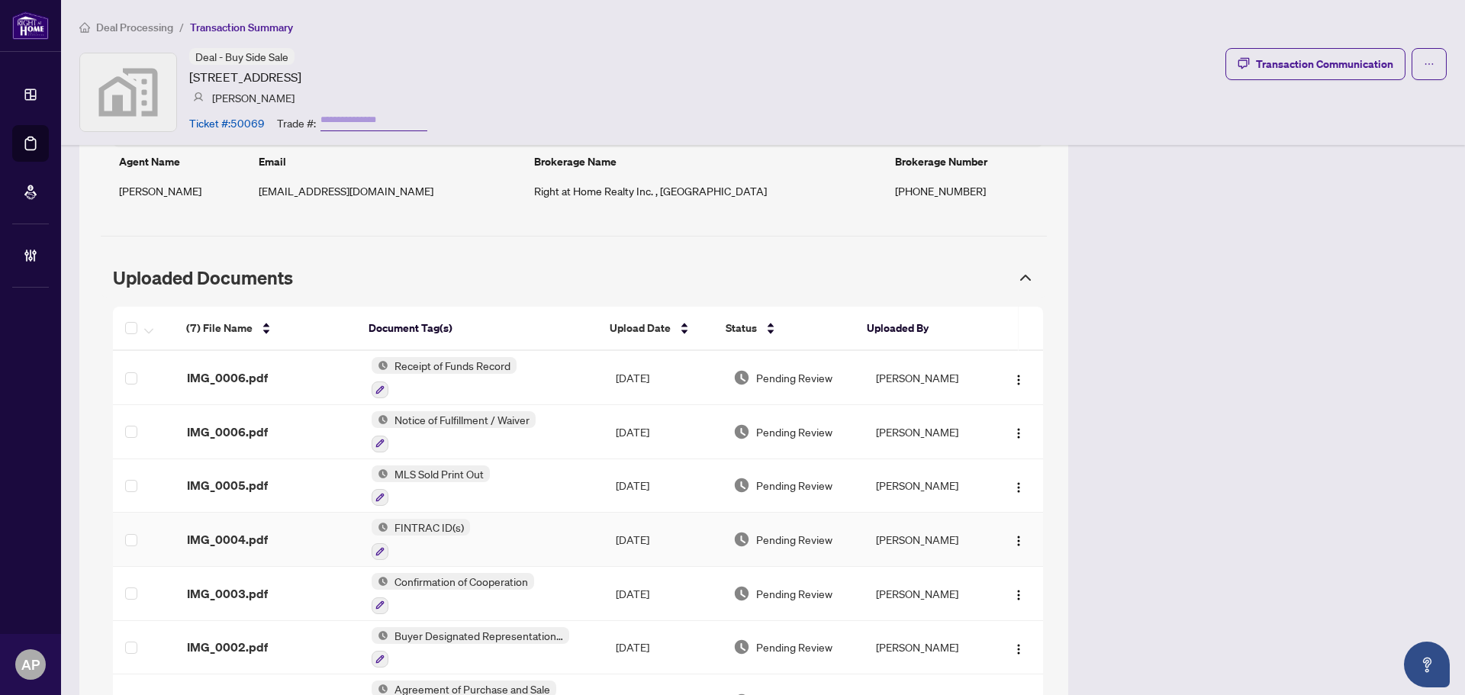
scroll to position [1309, 0]
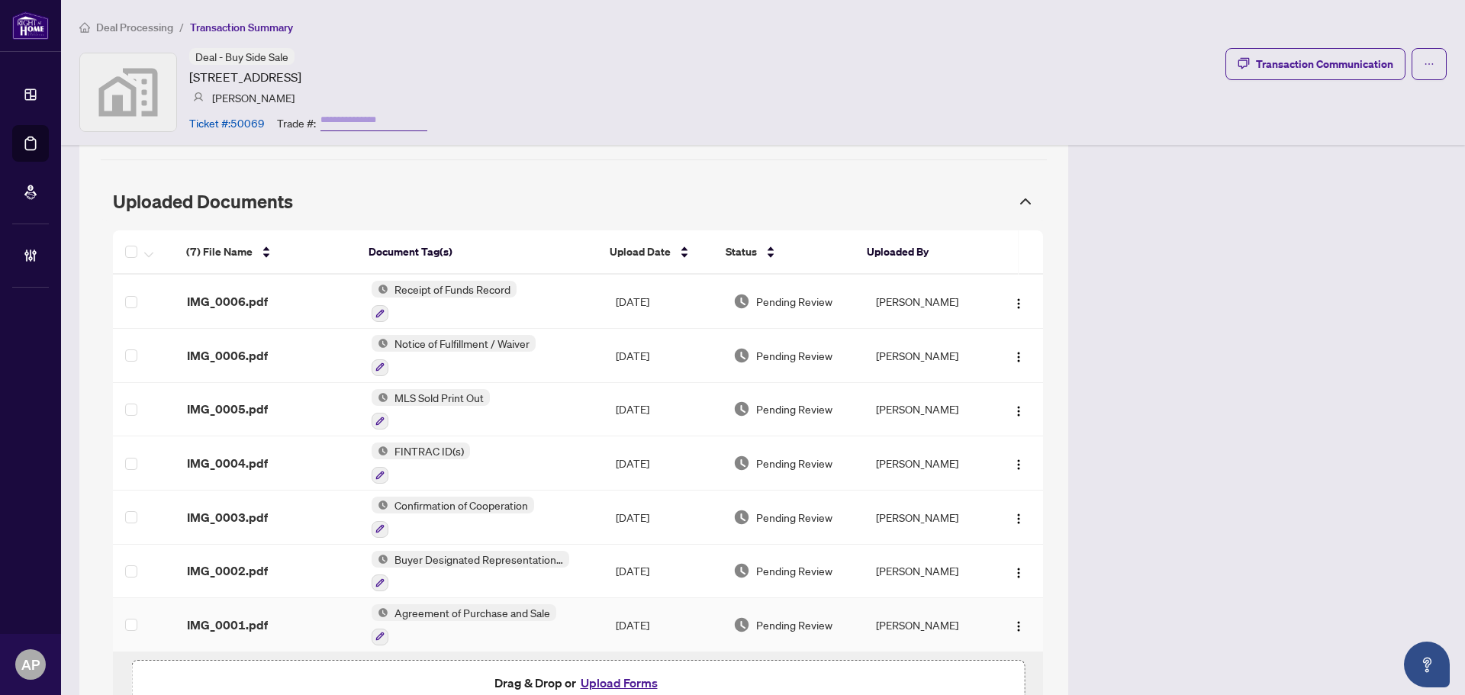
click at [611, 611] on td "[DATE]" at bounding box center [662, 625] width 117 height 54
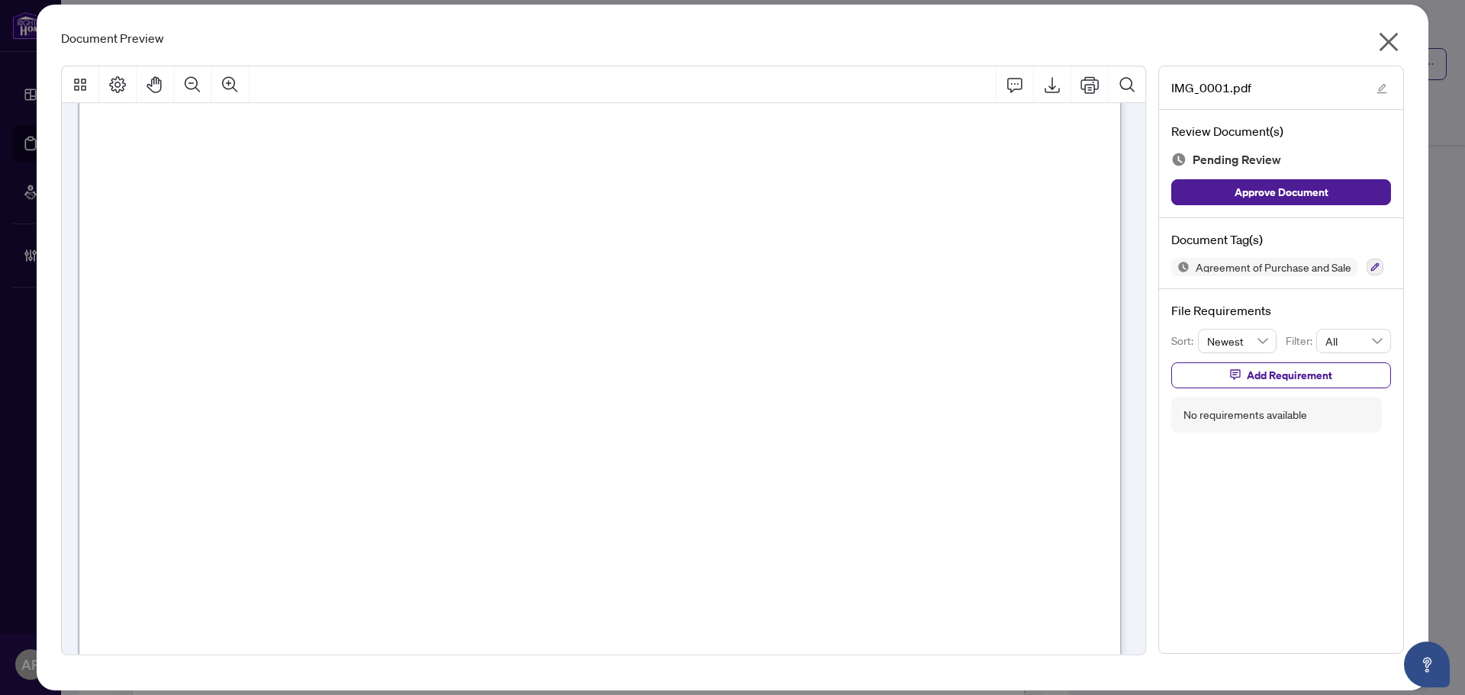
scroll to position [0, 0]
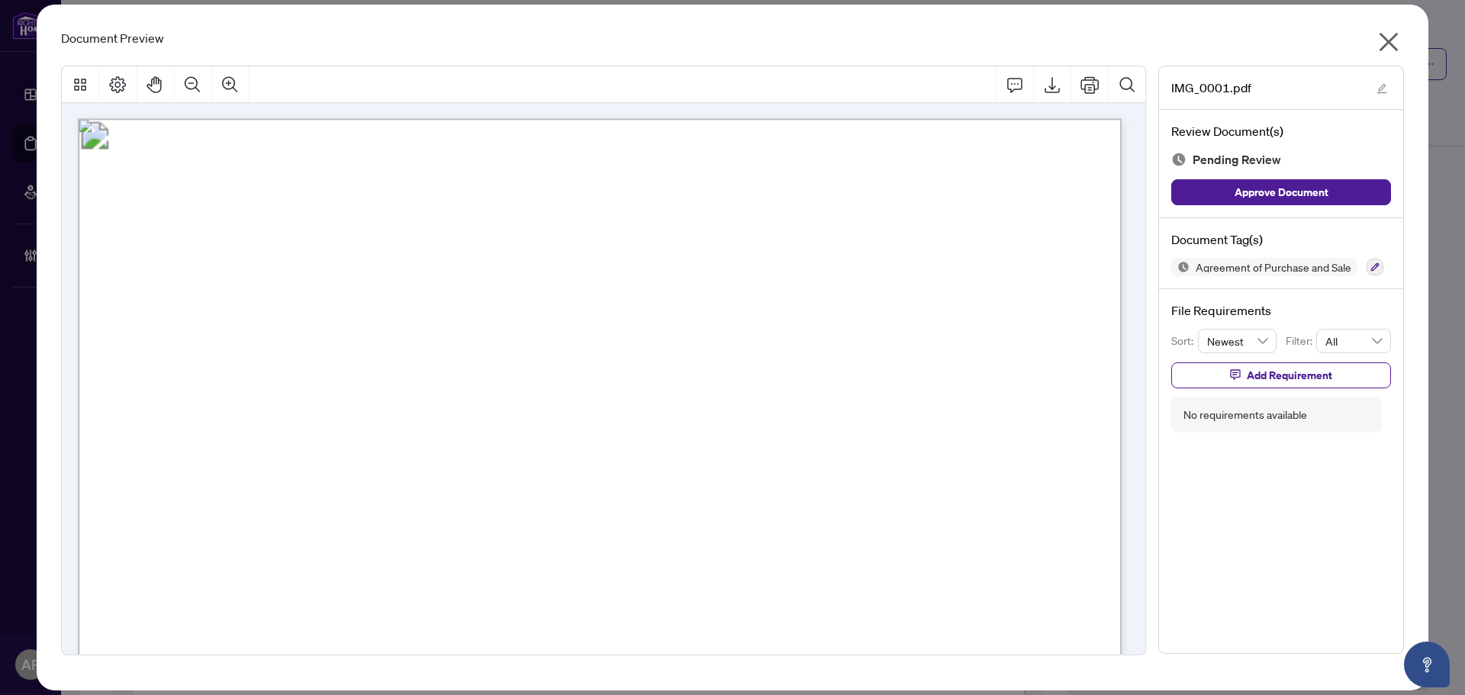
click at [1389, 37] on icon "close" at bounding box center [1388, 42] width 24 height 24
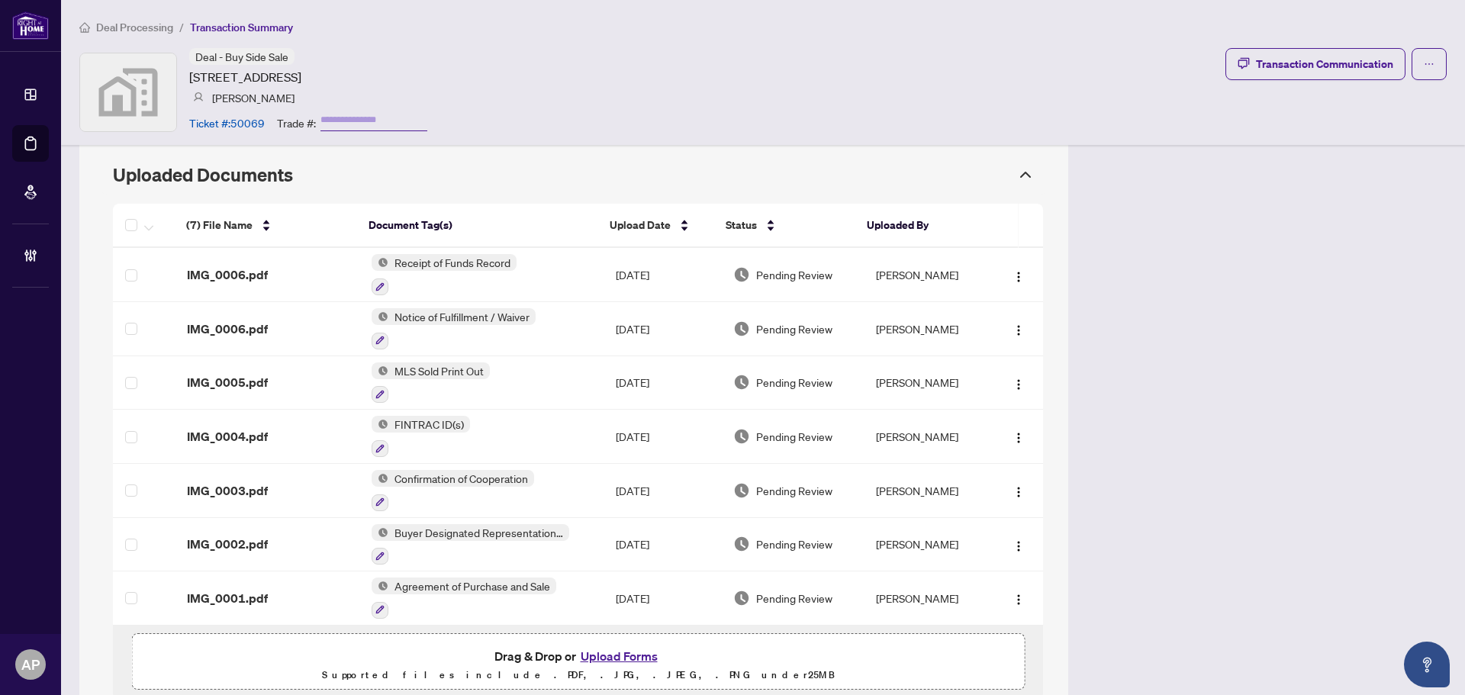
scroll to position [1309, 0]
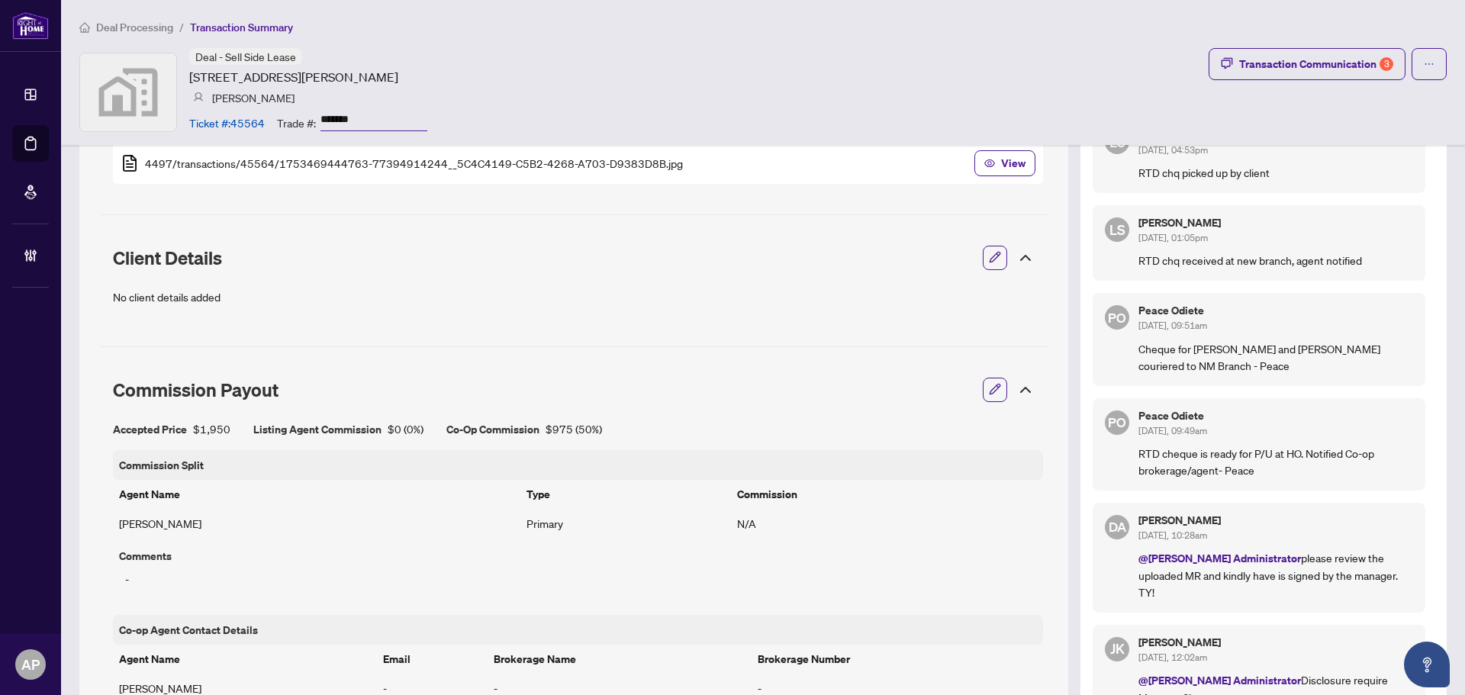
scroll to position [458, 0]
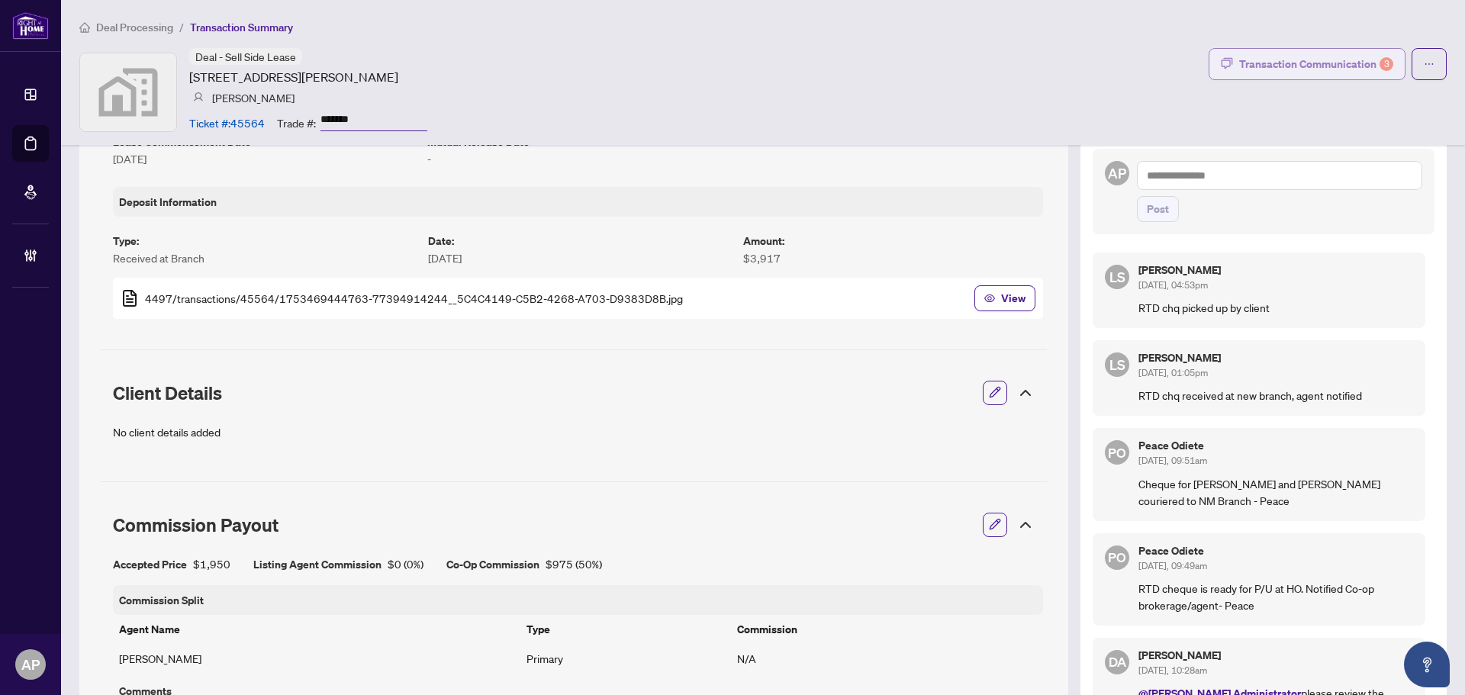
click at [1347, 66] on div "Transaction Communication 3" at bounding box center [1316, 64] width 154 height 24
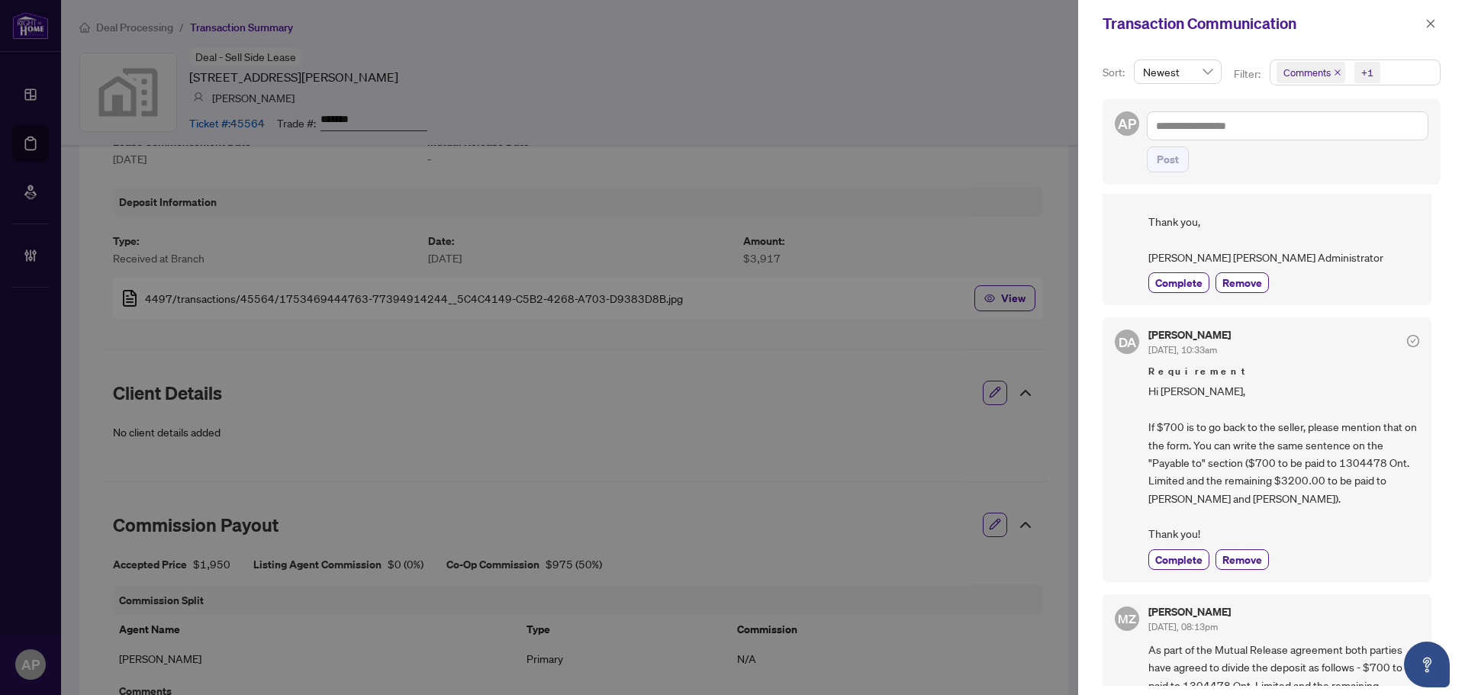
scroll to position [1221, 0]
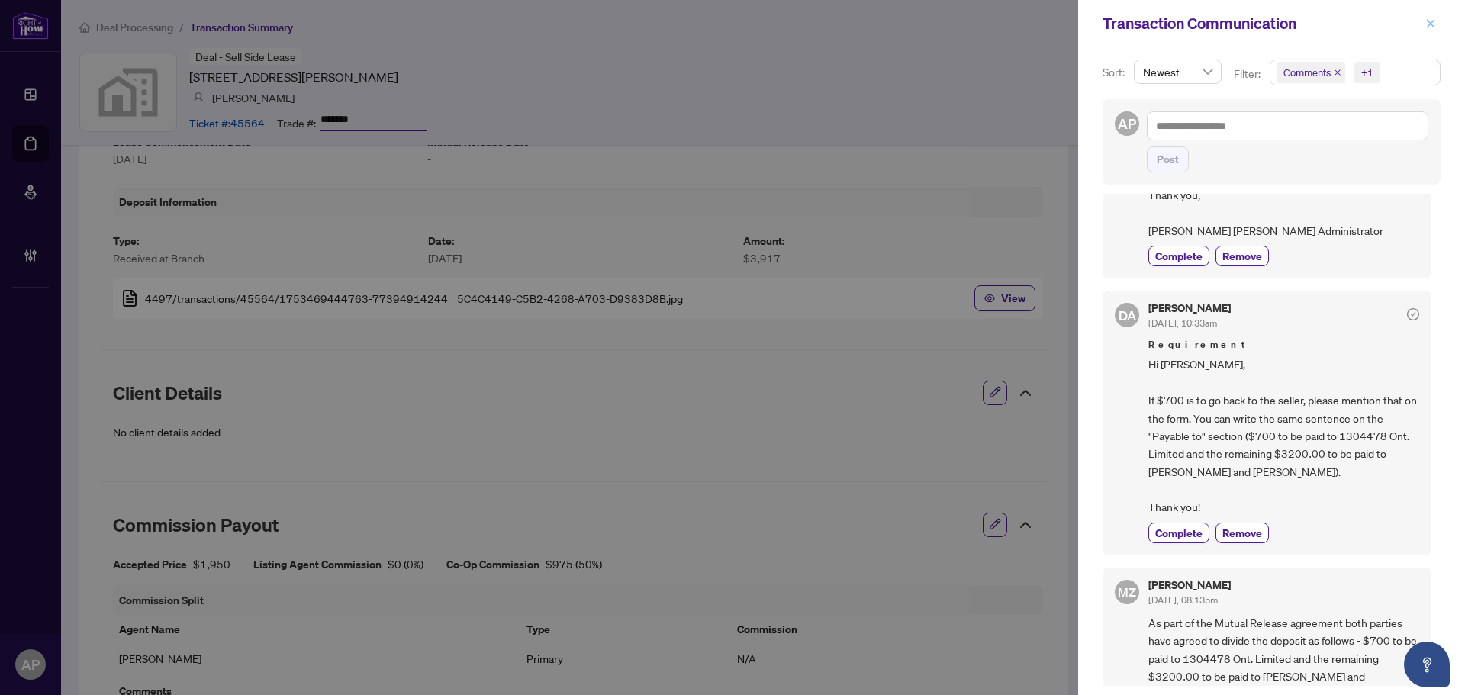
click at [1430, 22] on icon "close" at bounding box center [1430, 23] width 11 height 11
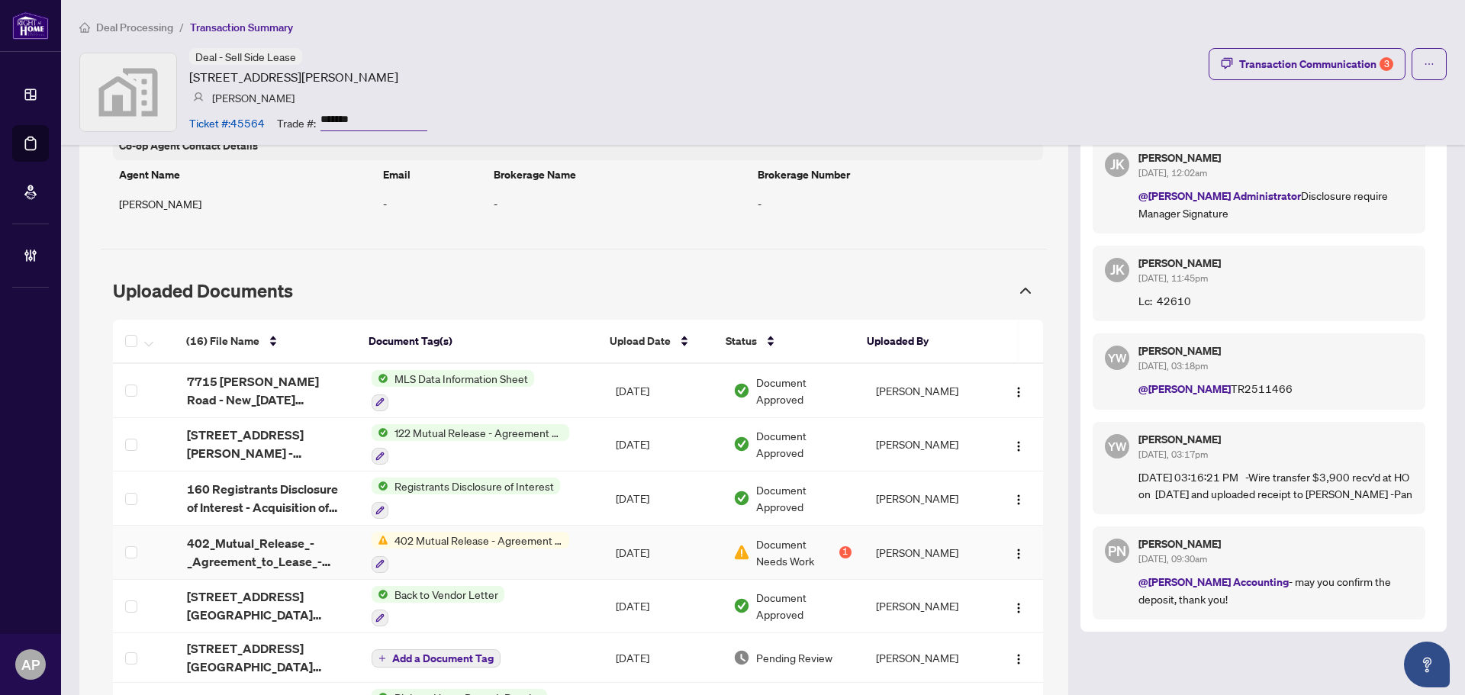
scroll to position [1068, 0]
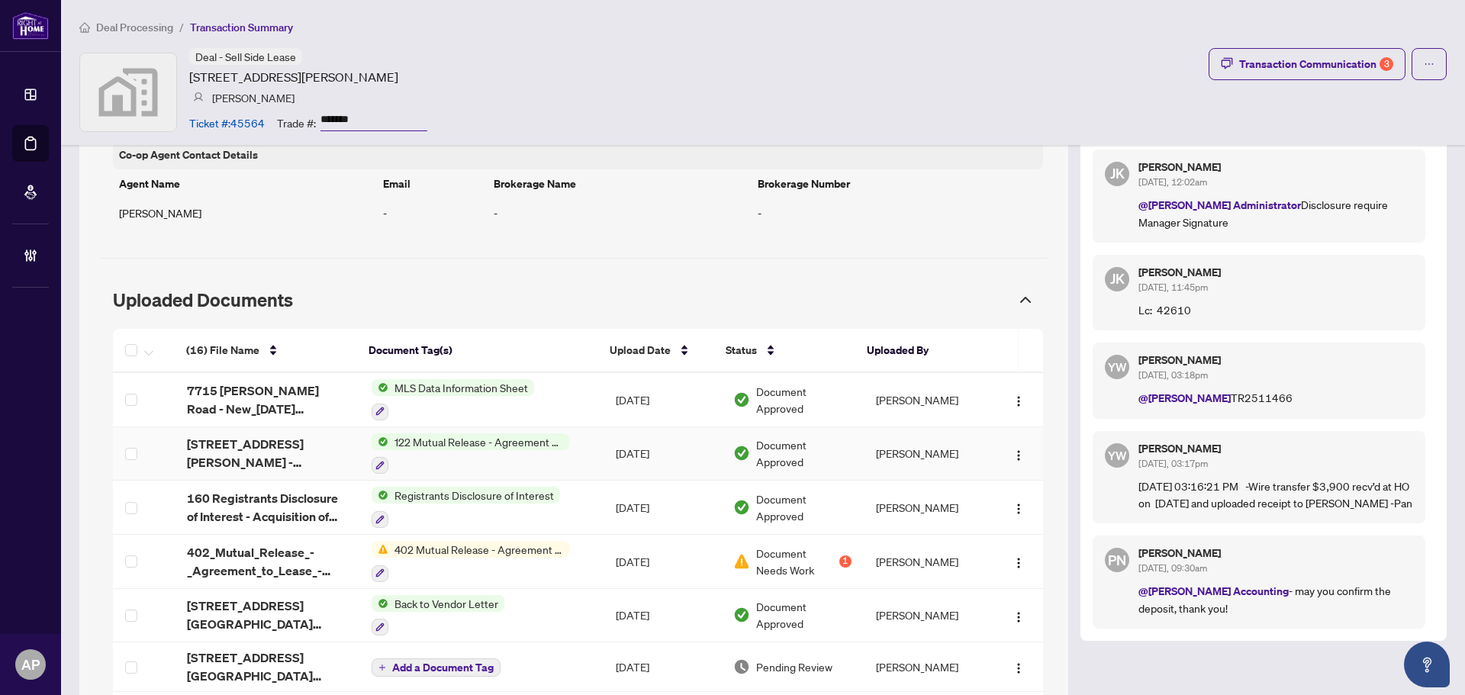
click at [596, 450] on td "122 Mutual Release - Agreement of Purchase and Sale" at bounding box center [481, 454] width 244 height 54
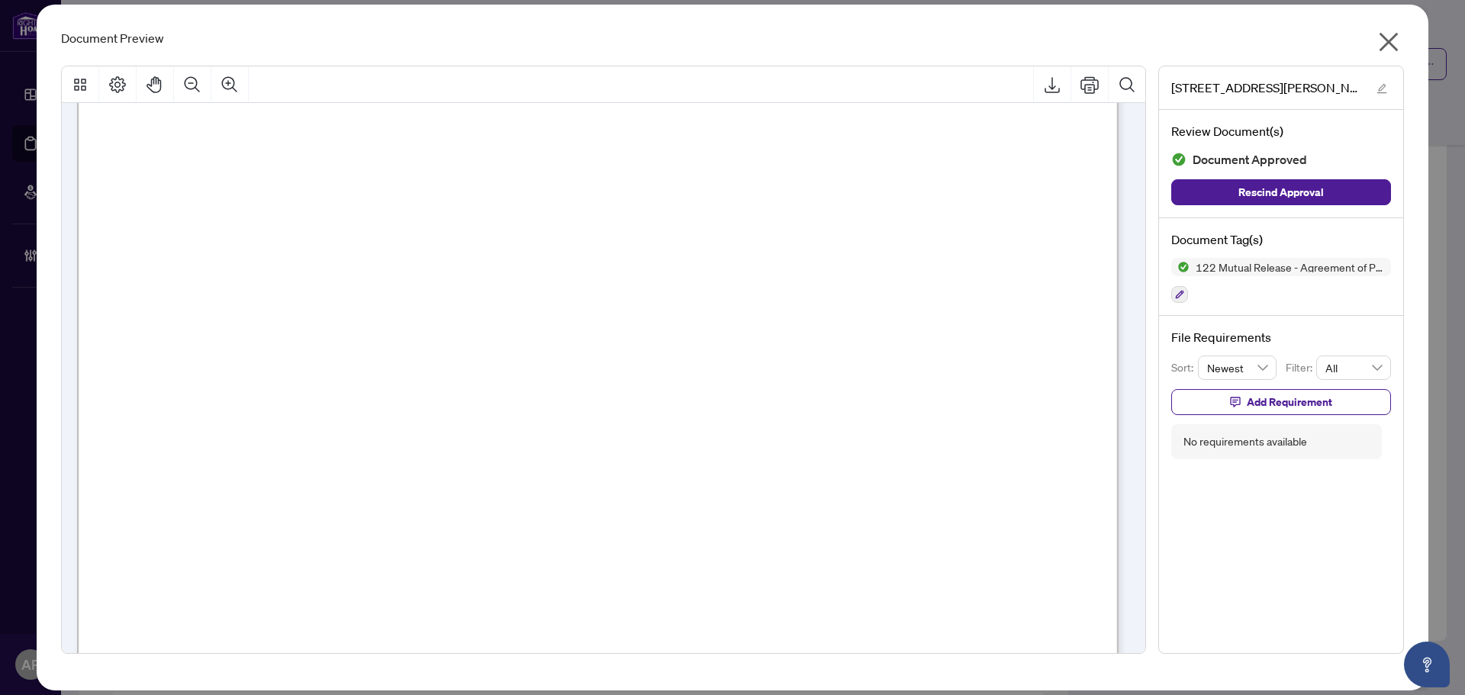
scroll to position [217, 0]
click at [1383, 46] on icon "close" at bounding box center [1388, 42] width 24 height 24
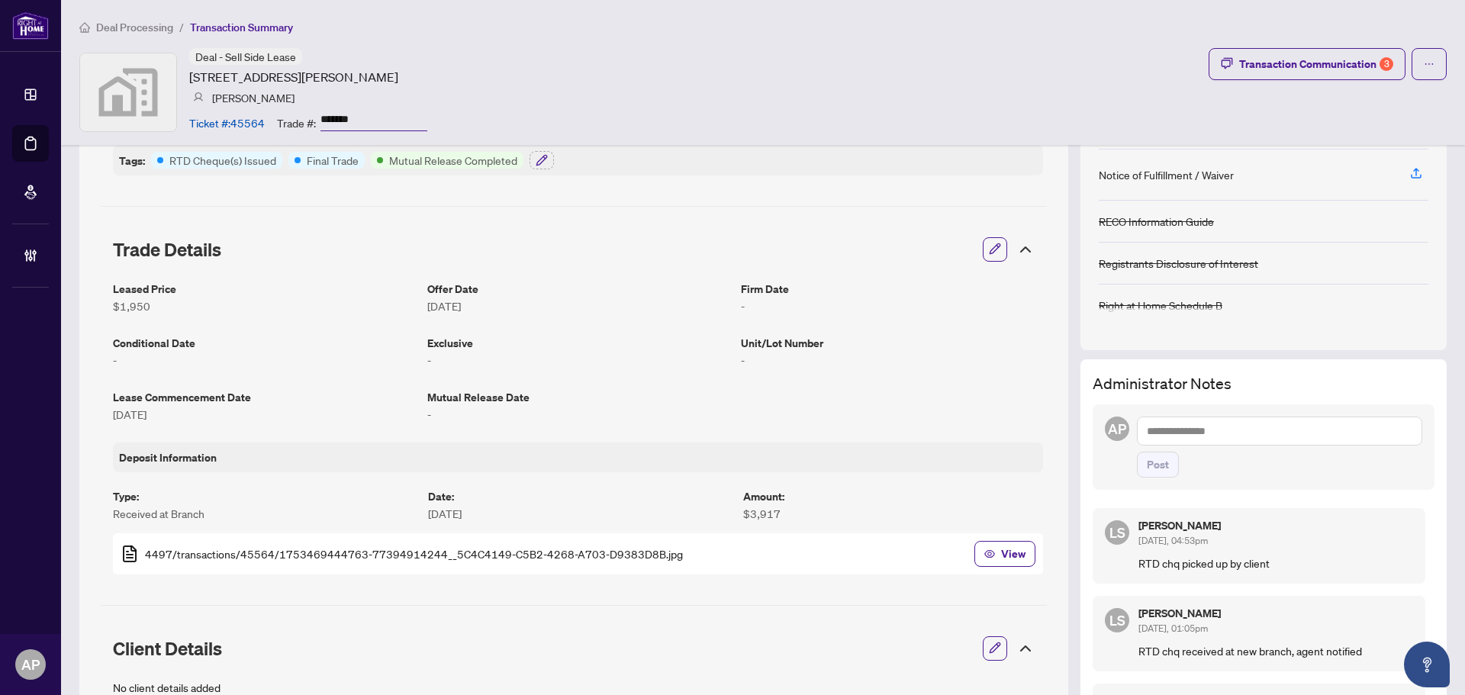
scroll to position [229, 0]
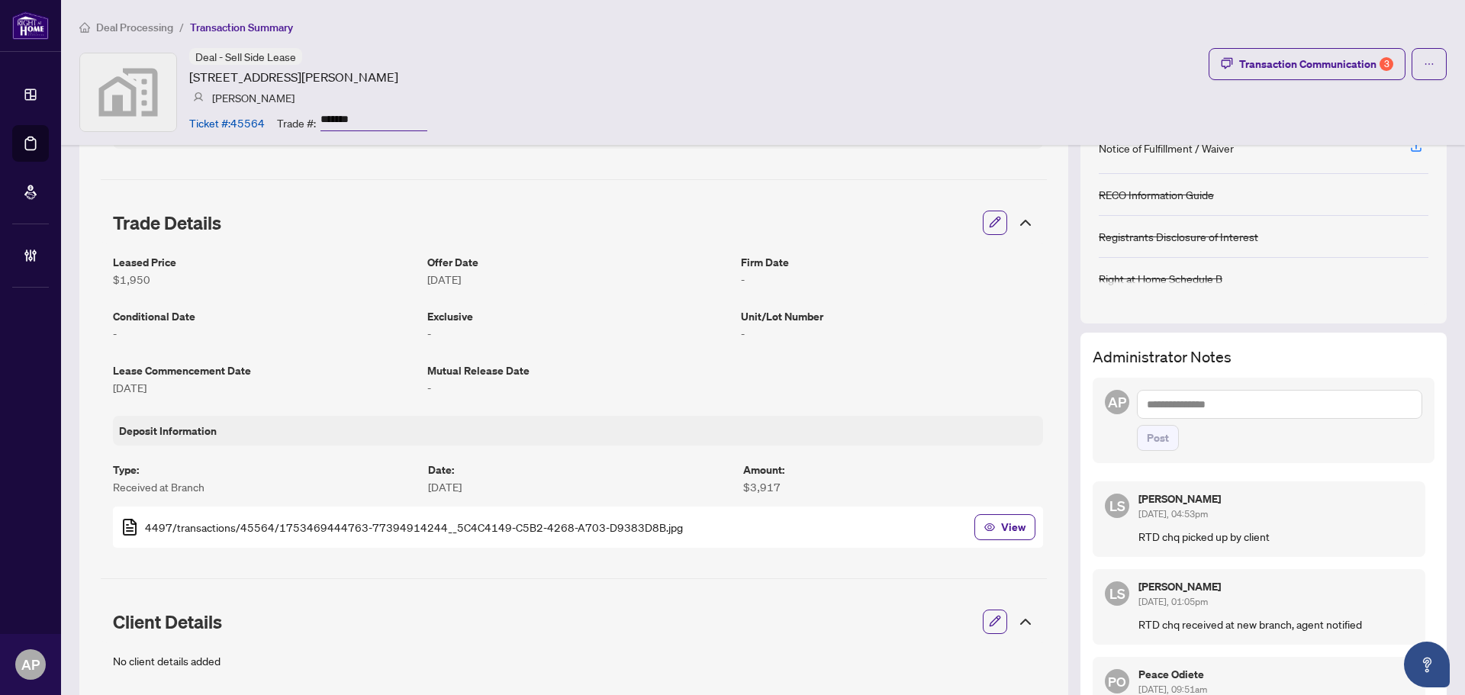
click at [1193, 407] on textarea at bounding box center [1279, 404] width 285 height 29
click at [1284, 407] on textarea "**********" at bounding box center [1279, 404] width 285 height 29
type textarea "**********"
click at [1151, 449] on span "Post" at bounding box center [1158, 438] width 22 height 24
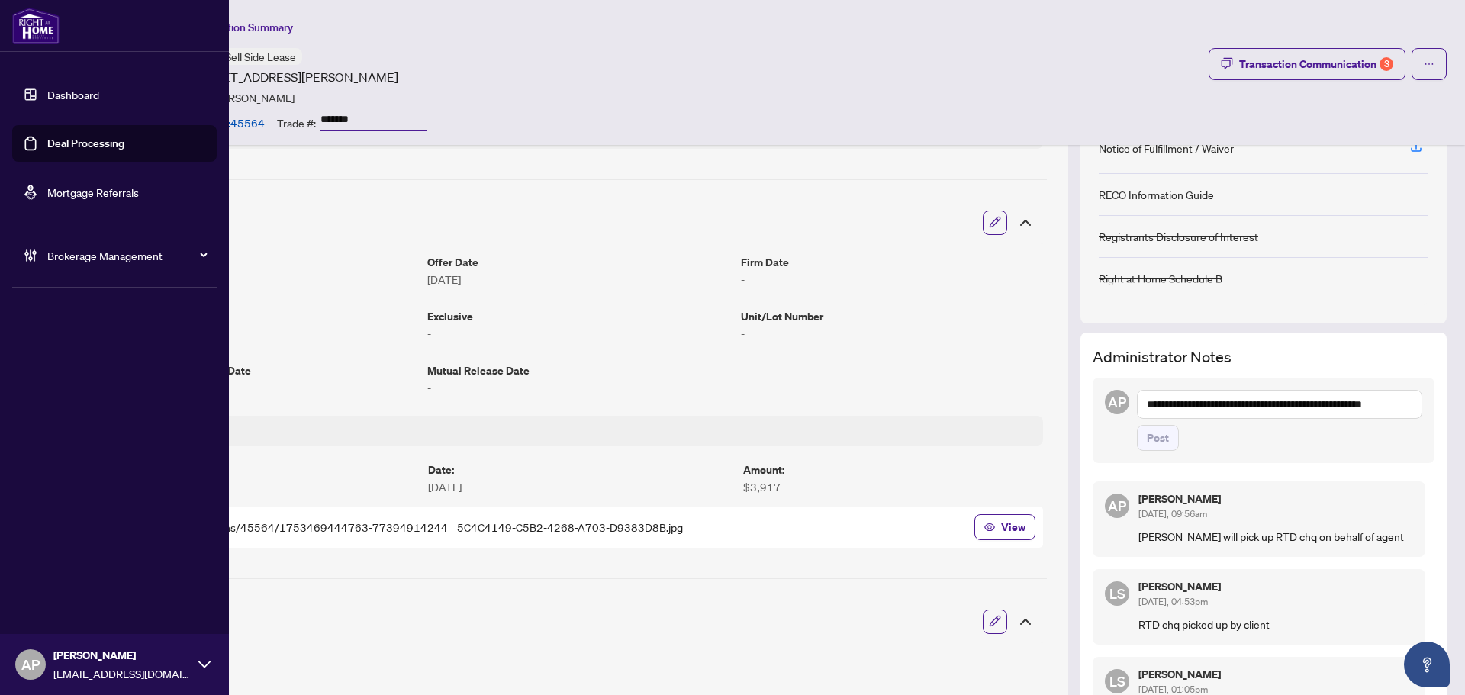
click at [47, 146] on link "Deal Processing" at bounding box center [85, 144] width 77 height 14
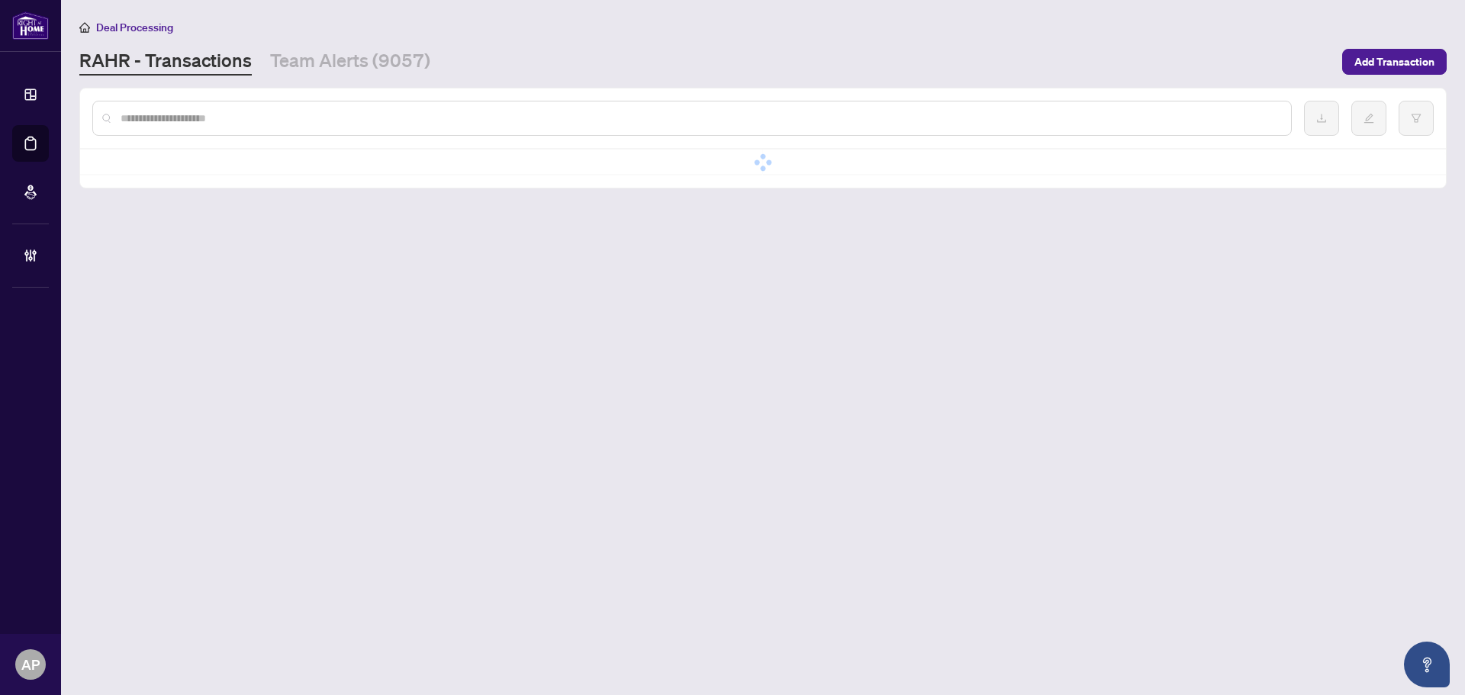
click at [381, 118] on input "text" at bounding box center [700, 118] width 1158 height 17
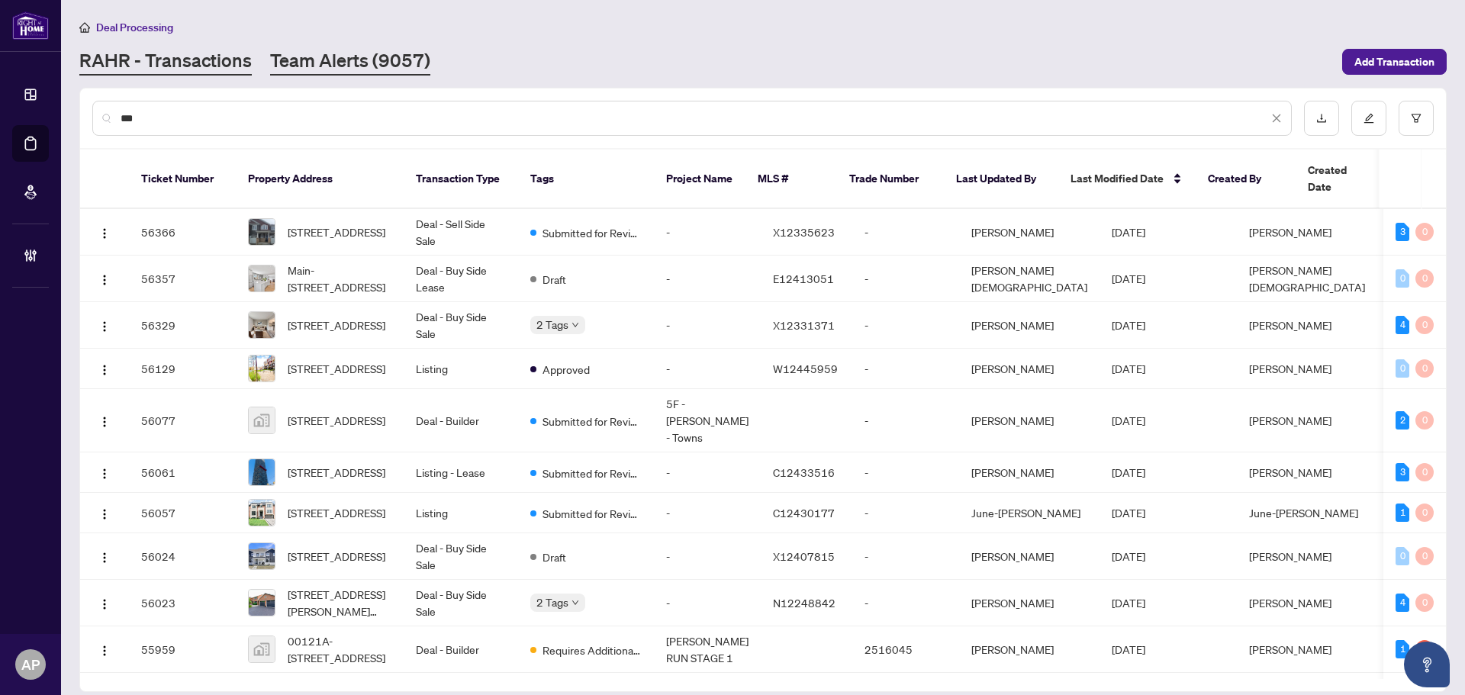
type input "**"
click at [379, 64] on link "Team Alerts (9057)" at bounding box center [350, 61] width 160 height 27
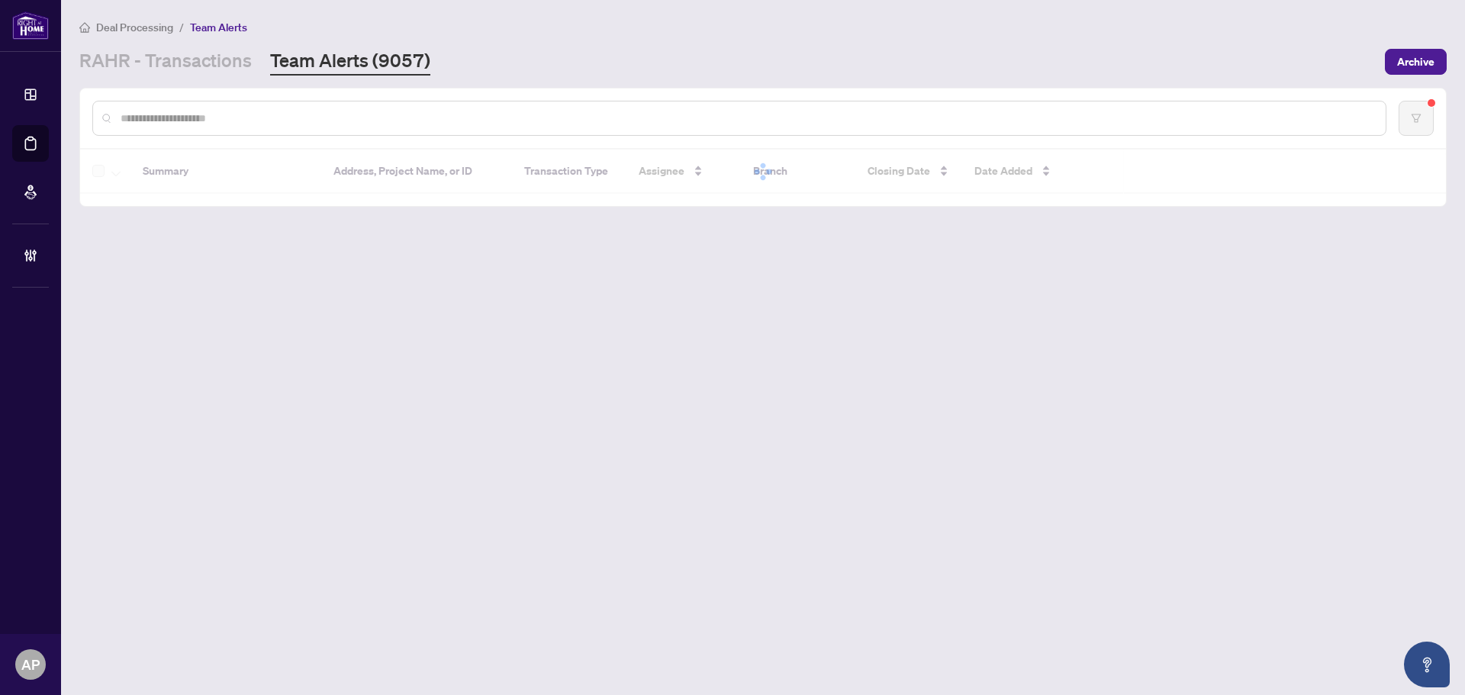
click at [384, 115] on input "text" at bounding box center [747, 118] width 1253 height 17
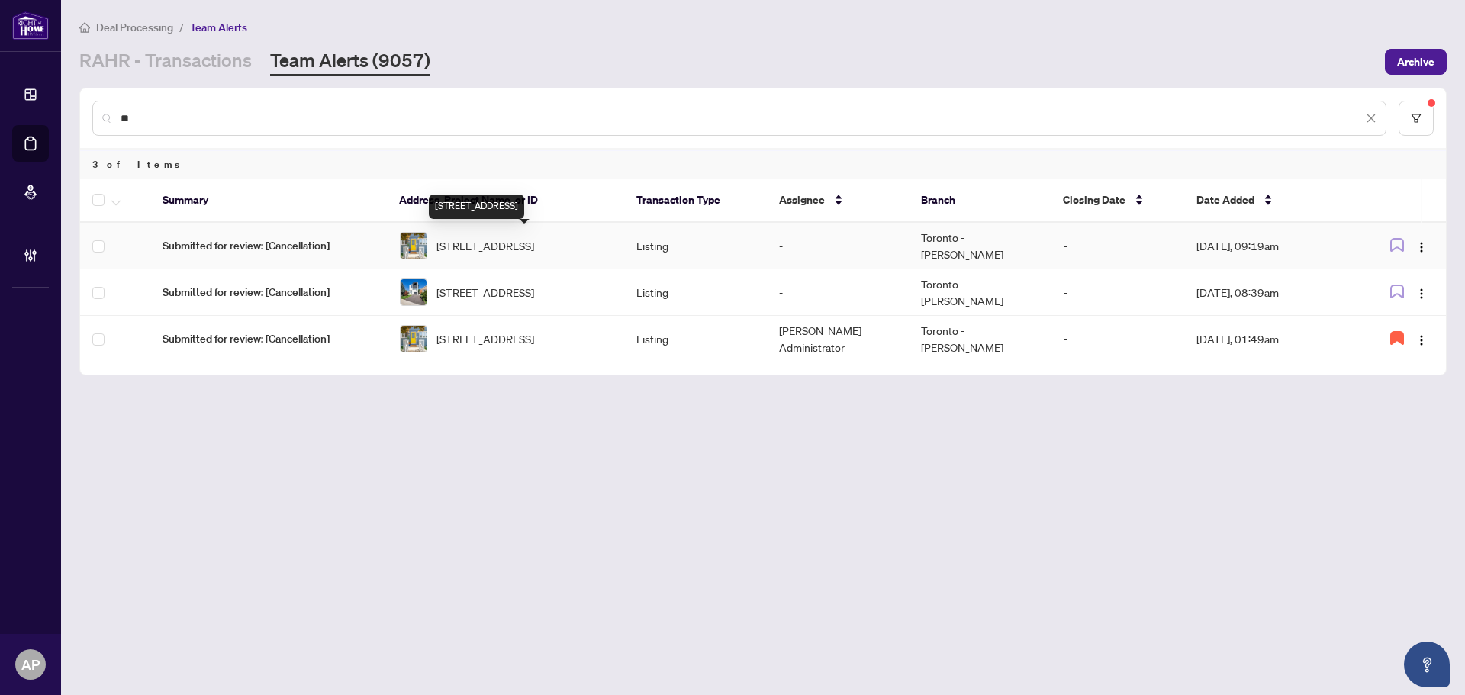
type input "**"
click at [534, 254] on span "[STREET_ADDRESS]" at bounding box center [485, 245] width 98 height 17
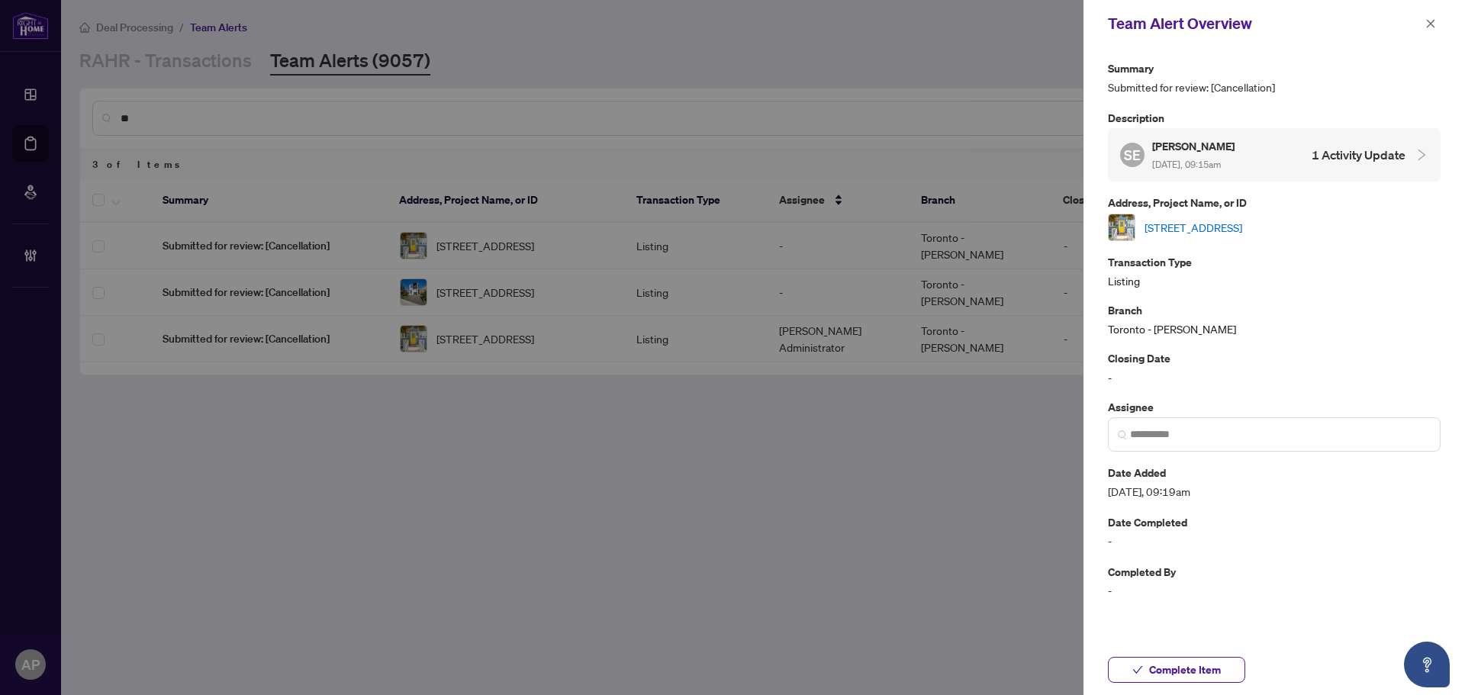
click at [1231, 229] on link "[STREET_ADDRESS]" at bounding box center [1193, 227] width 98 height 17
click at [1428, 31] on span "button" at bounding box center [1430, 23] width 11 height 24
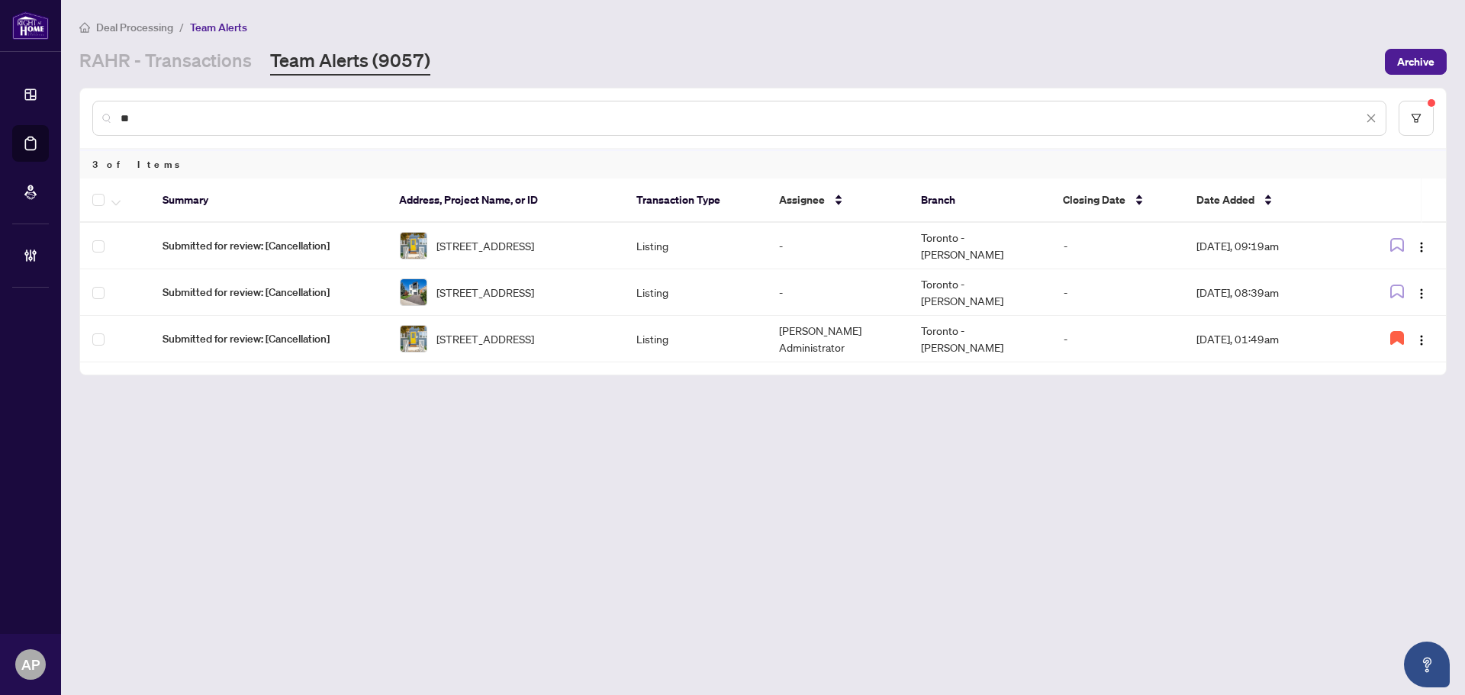
click at [134, 119] on input "**" at bounding box center [742, 118] width 1242 height 17
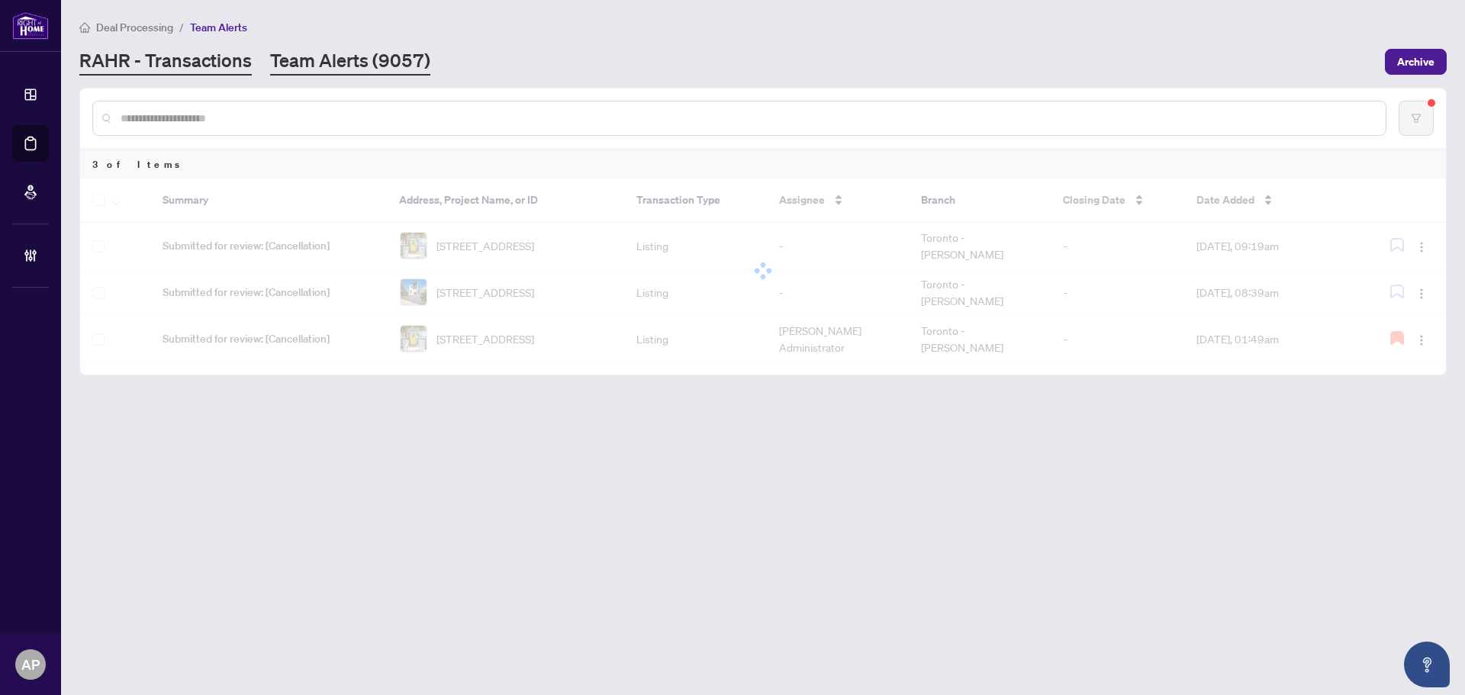
click at [169, 71] on link "RAHR - Transactions" at bounding box center [165, 61] width 172 height 27
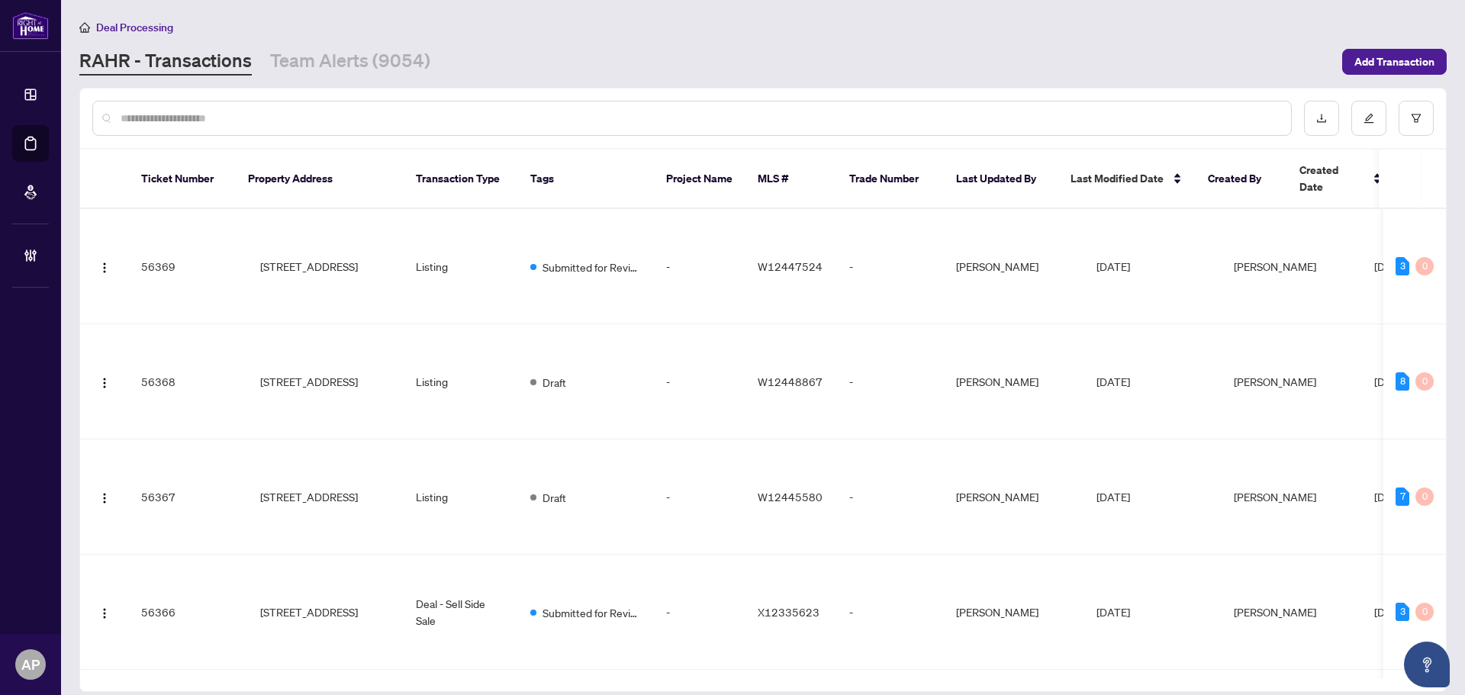
click at [184, 118] on input "text" at bounding box center [700, 118] width 1158 height 17
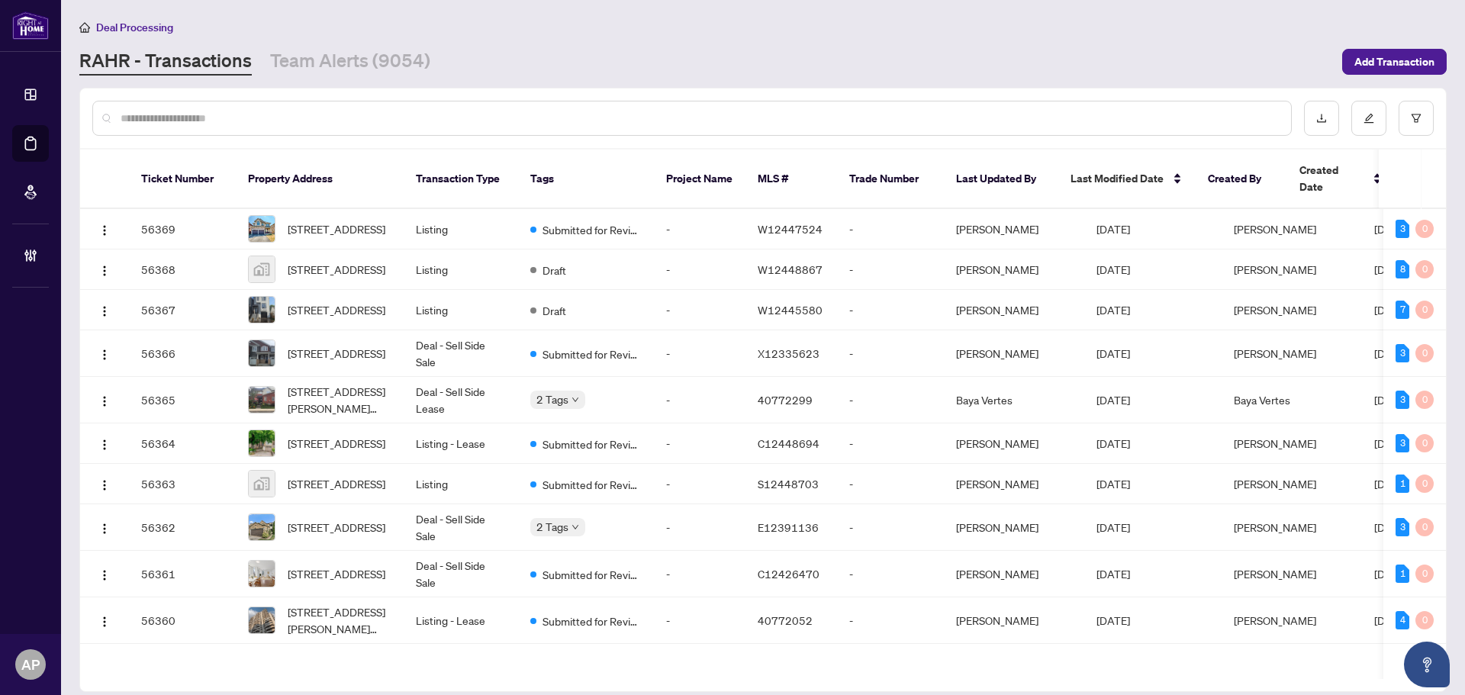
click at [578, 120] on input "text" at bounding box center [700, 118] width 1158 height 17
click at [491, 116] on input "text" at bounding box center [700, 118] width 1158 height 17
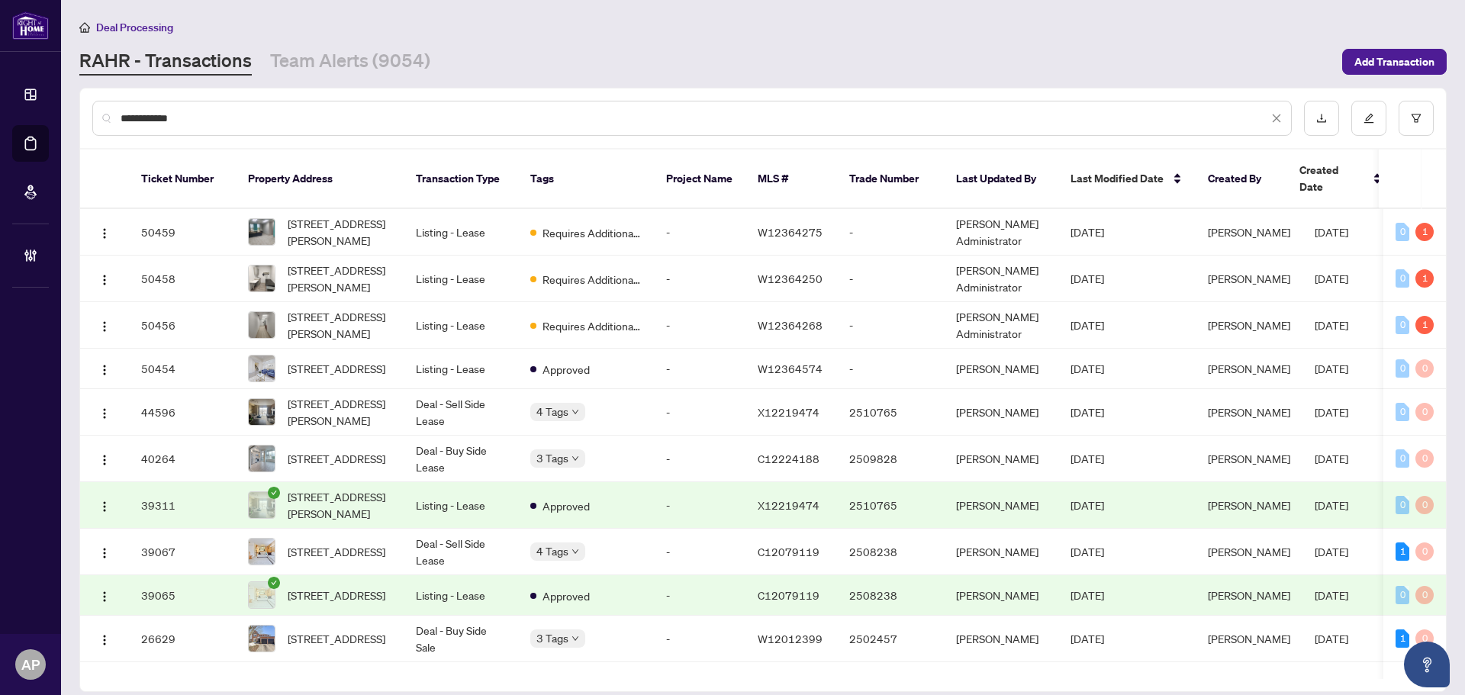
click at [703, 125] on input "**********" at bounding box center [695, 118] width 1148 height 17
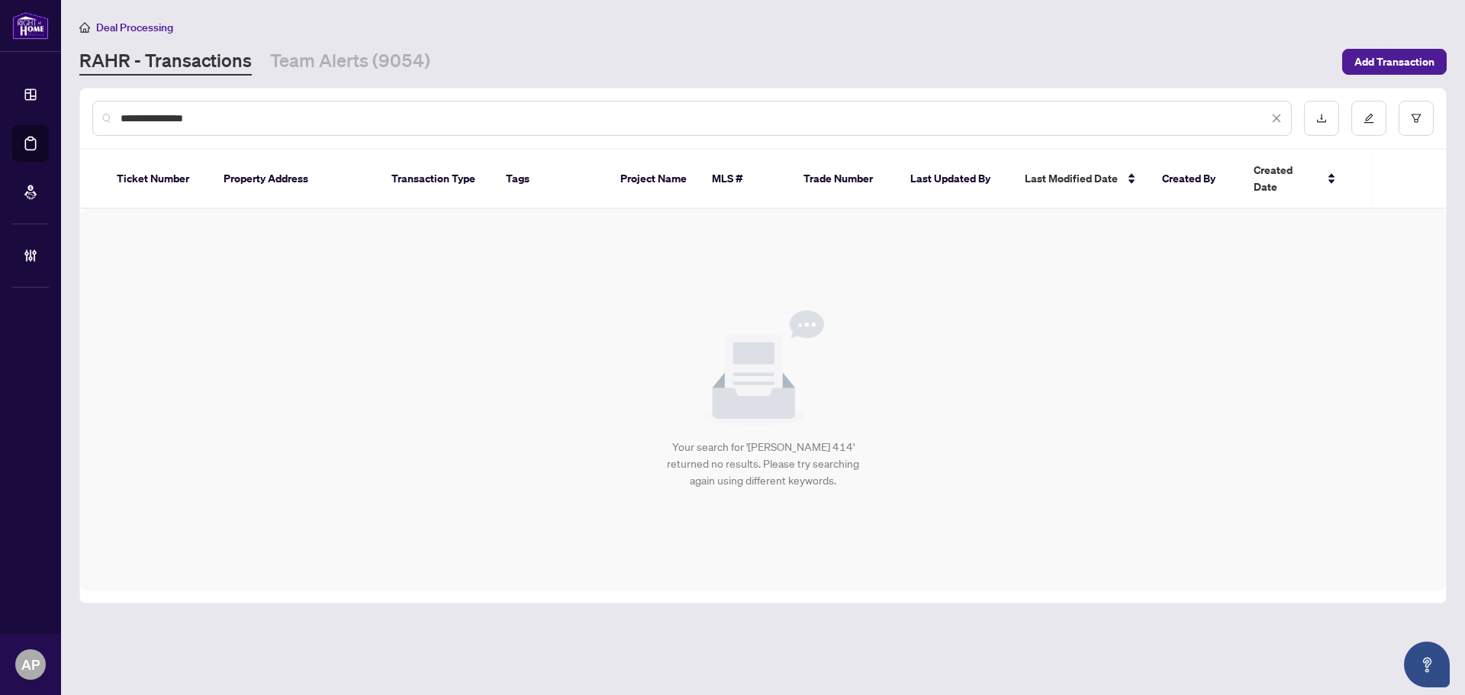
type input "**********"
click at [162, 121] on input "**********" at bounding box center [695, 118] width 1148 height 17
click at [208, 121] on input "**********" at bounding box center [695, 118] width 1148 height 17
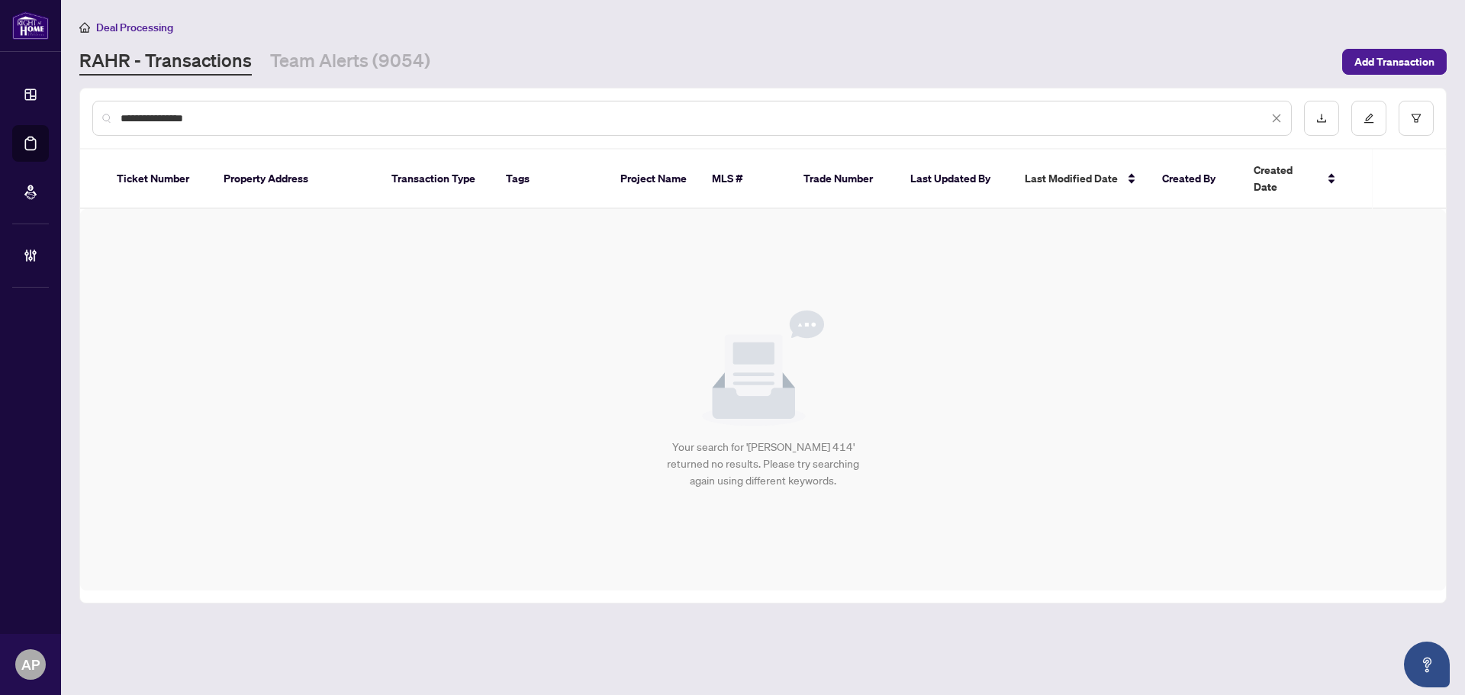
drag, startPoint x: 201, startPoint y: 117, endPoint x: 95, endPoint y: 117, distance: 105.3
click at [95, 117] on div "**********" at bounding box center [691, 118] width 1199 height 35
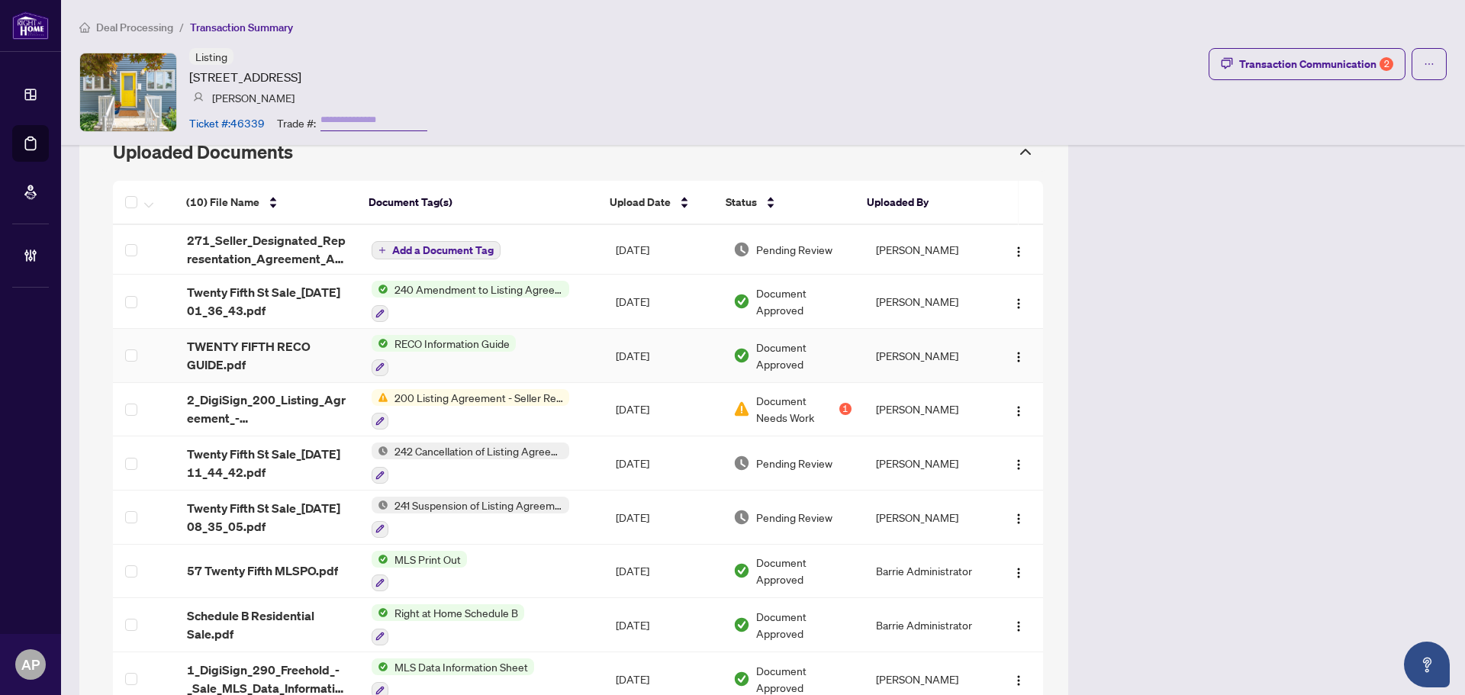
scroll to position [839, 0]
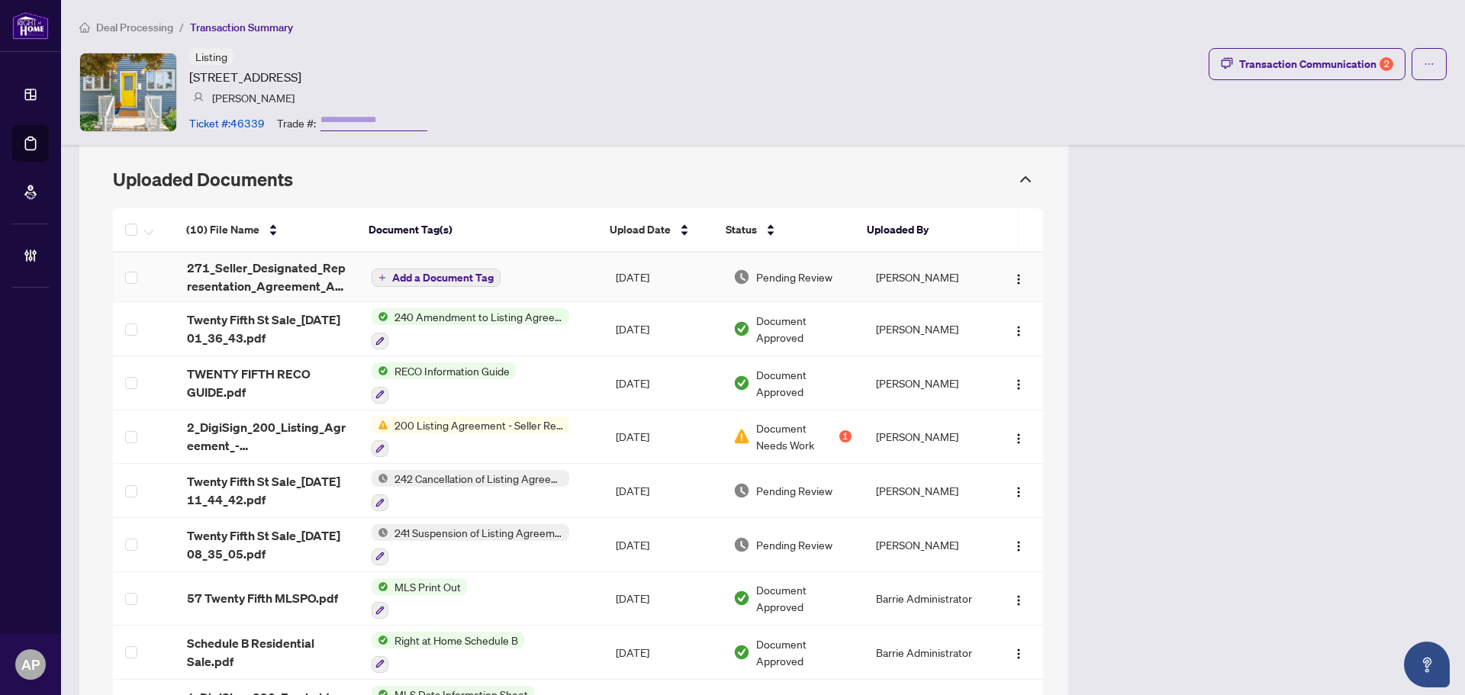
click at [530, 270] on td "Add a Document Tag" at bounding box center [481, 278] width 244 height 50
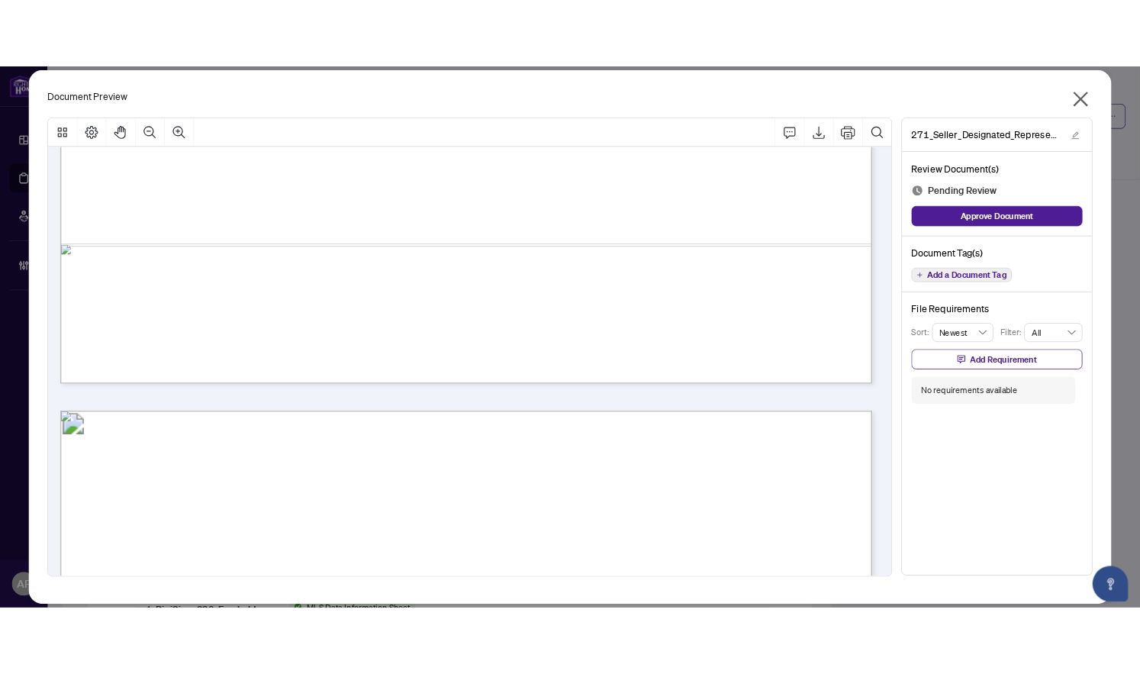
scroll to position [784, 0]
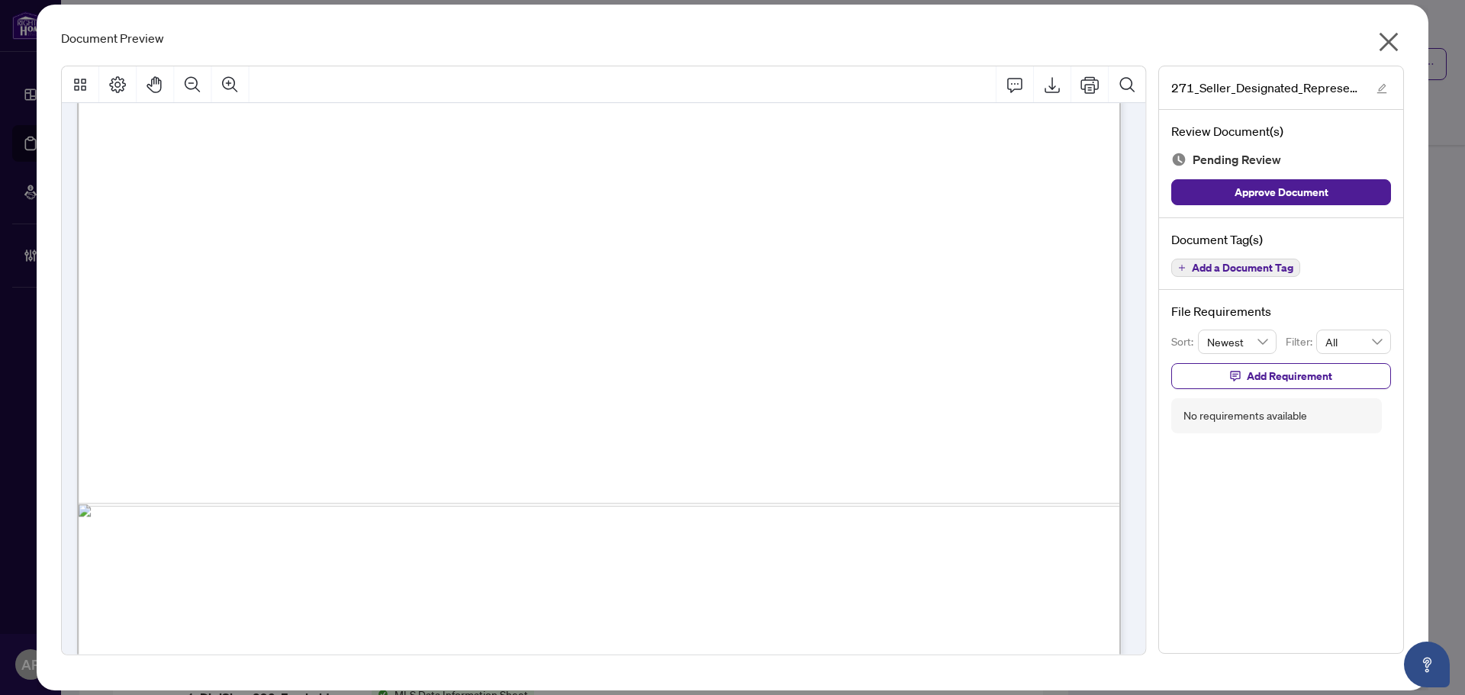
click at [1396, 31] on icon "close" at bounding box center [1388, 42] width 24 height 24
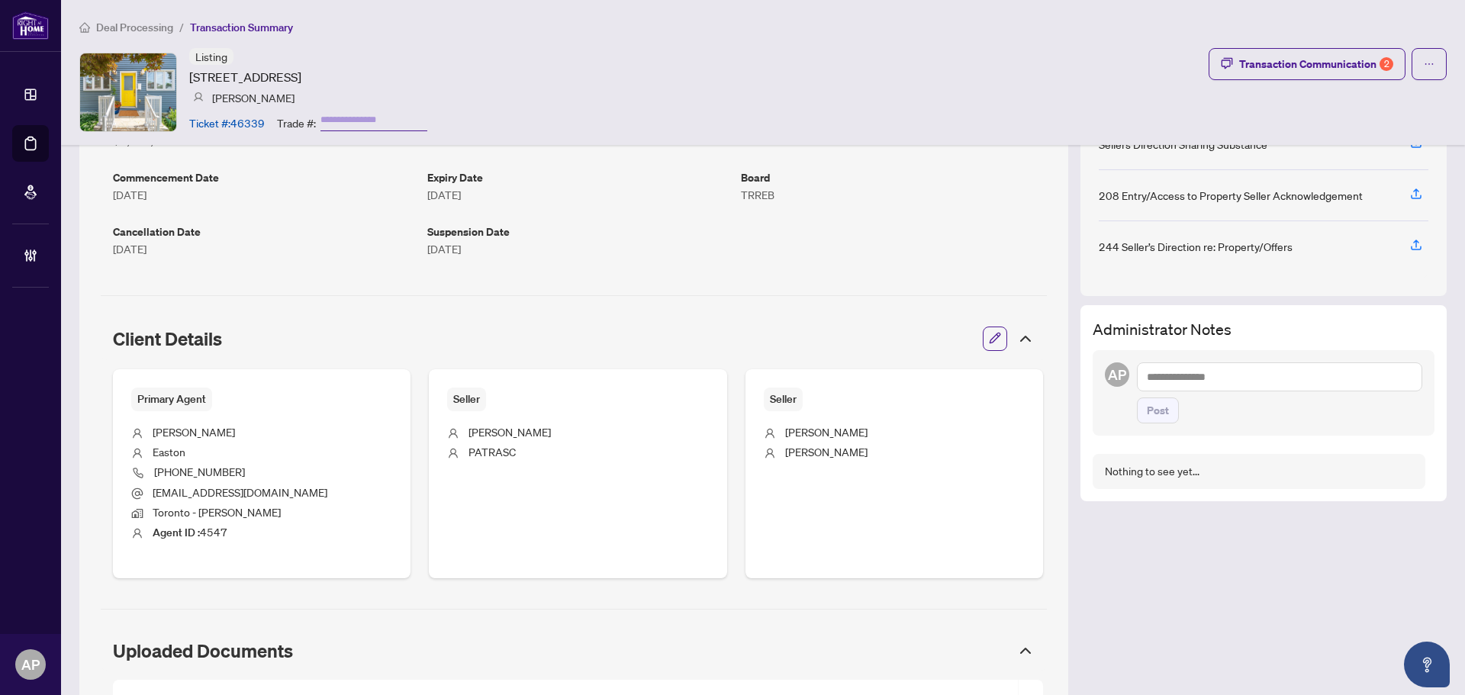
scroll to position [76, 0]
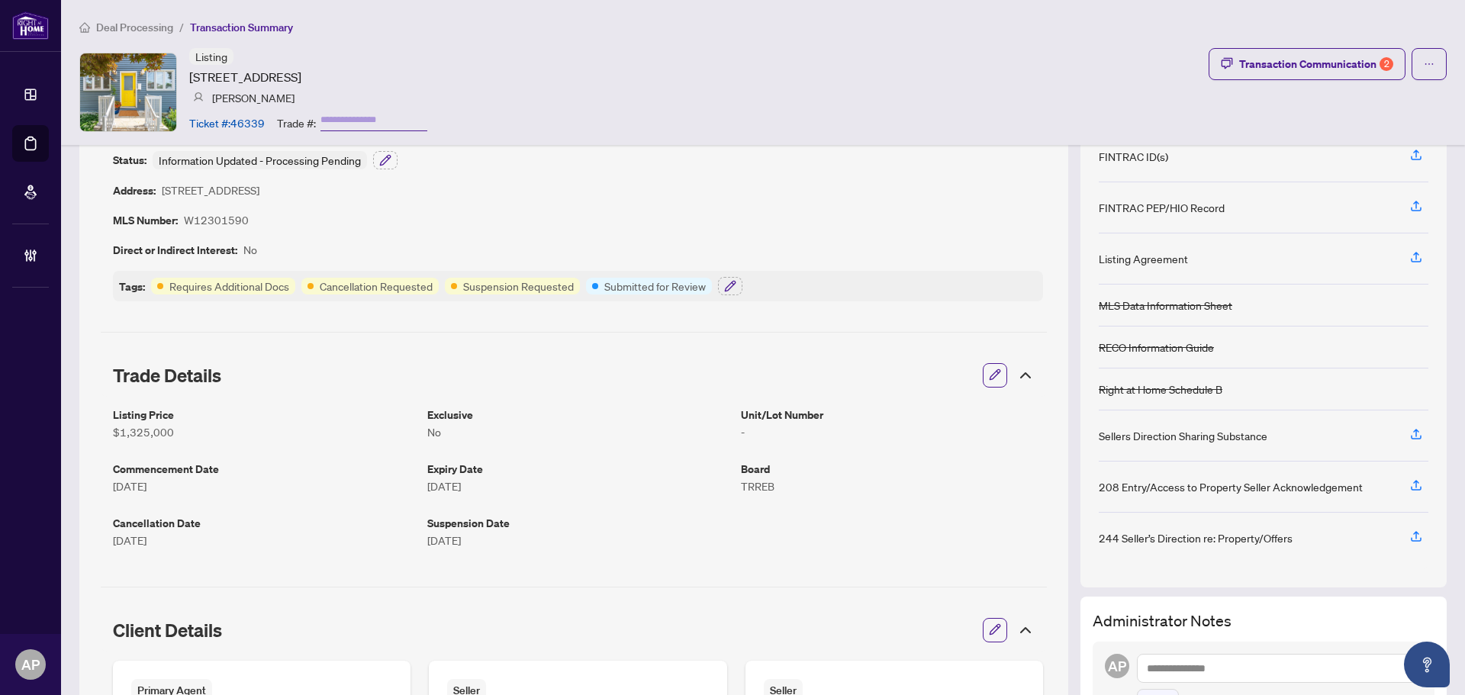
click at [228, 217] on article "W12301590" at bounding box center [216, 220] width 65 height 18
copy article "W12301590"
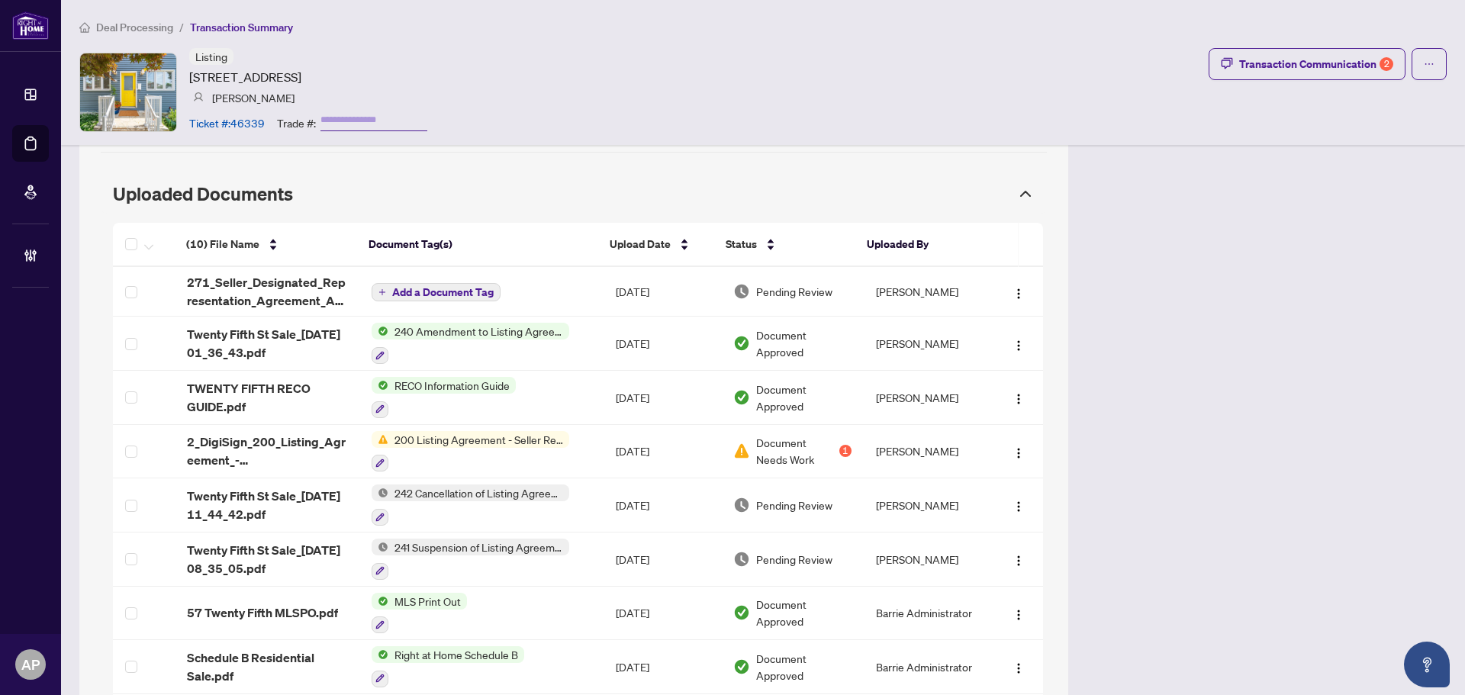
scroll to position [839, 0]
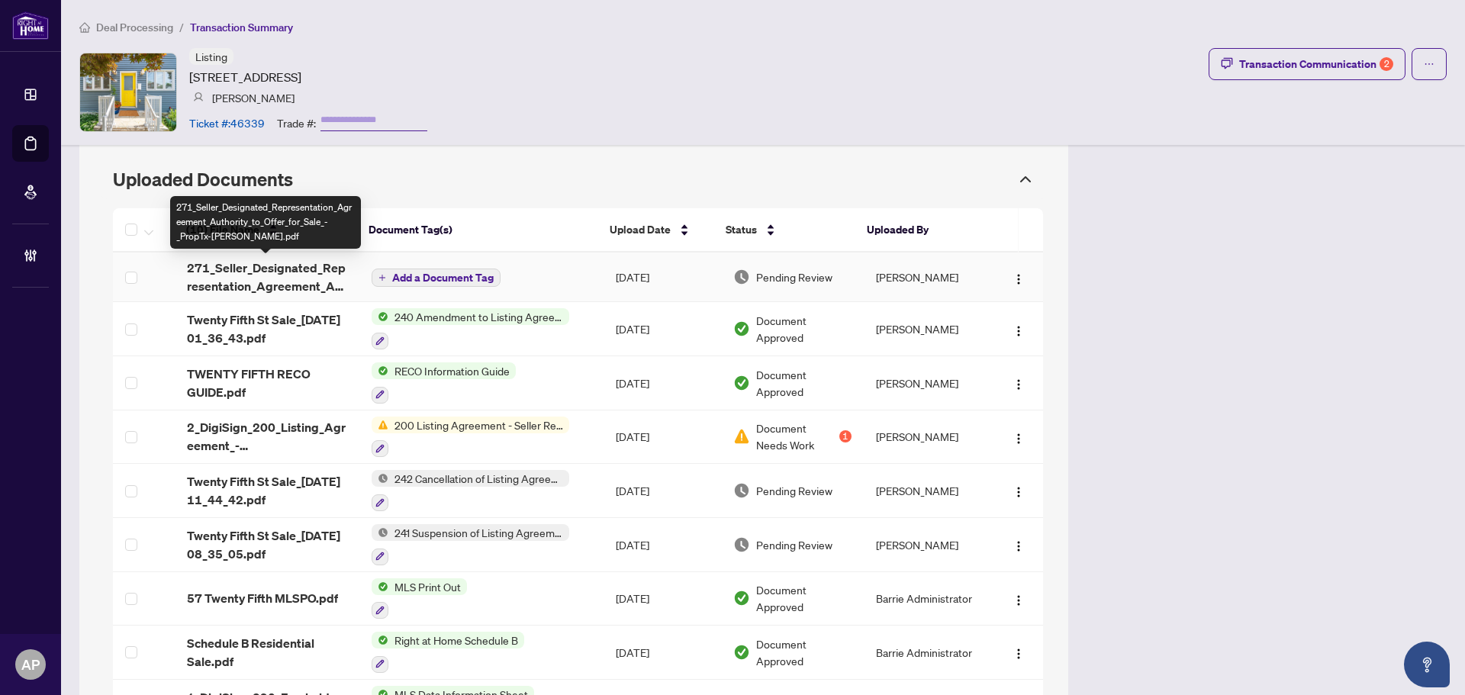
click at [319, 284] on span "271_Seller_Designated_Representation_Agreement_Authority_to_Offer_for_Sale_-_Pr…" at bounding box center [267, 277] width 160 height 37
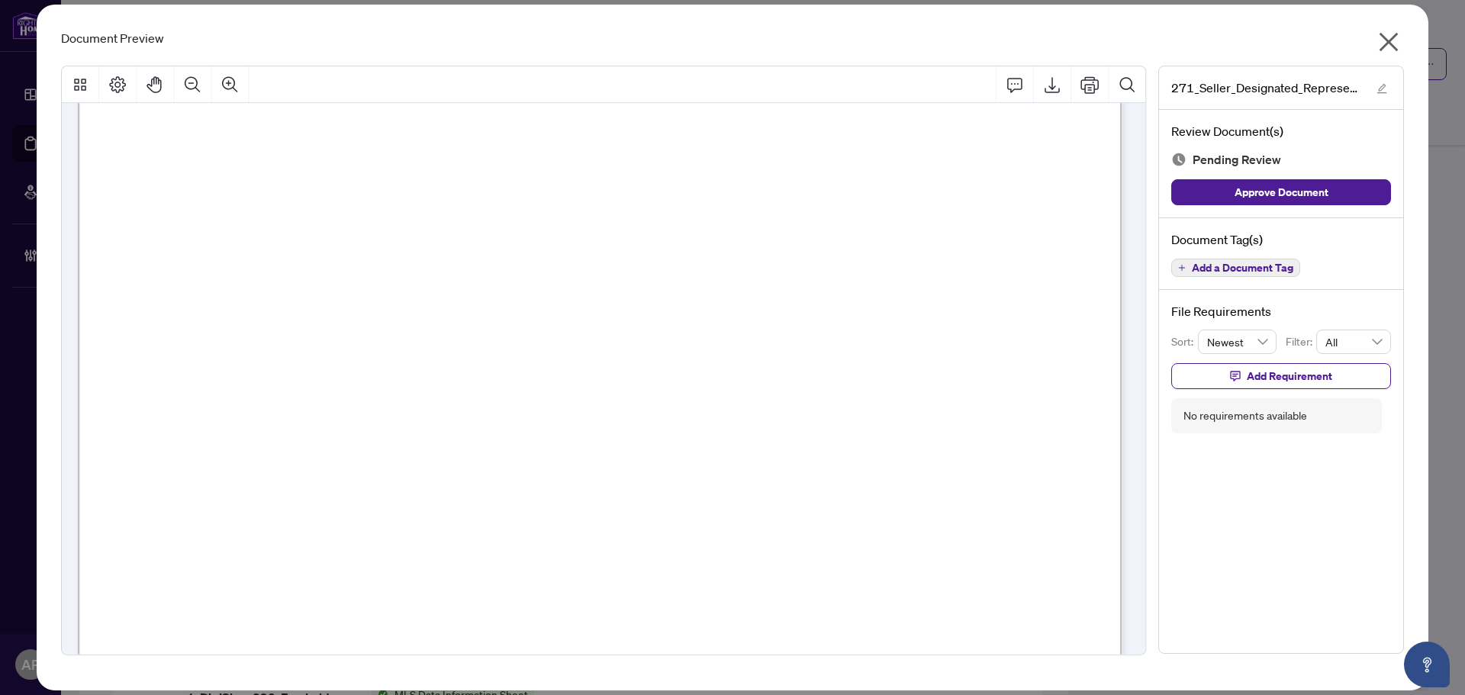
scroll to position [381, 0]
click at [1389, 43] on icon "close" at bounding box center [1388, 42] width 19 height 19
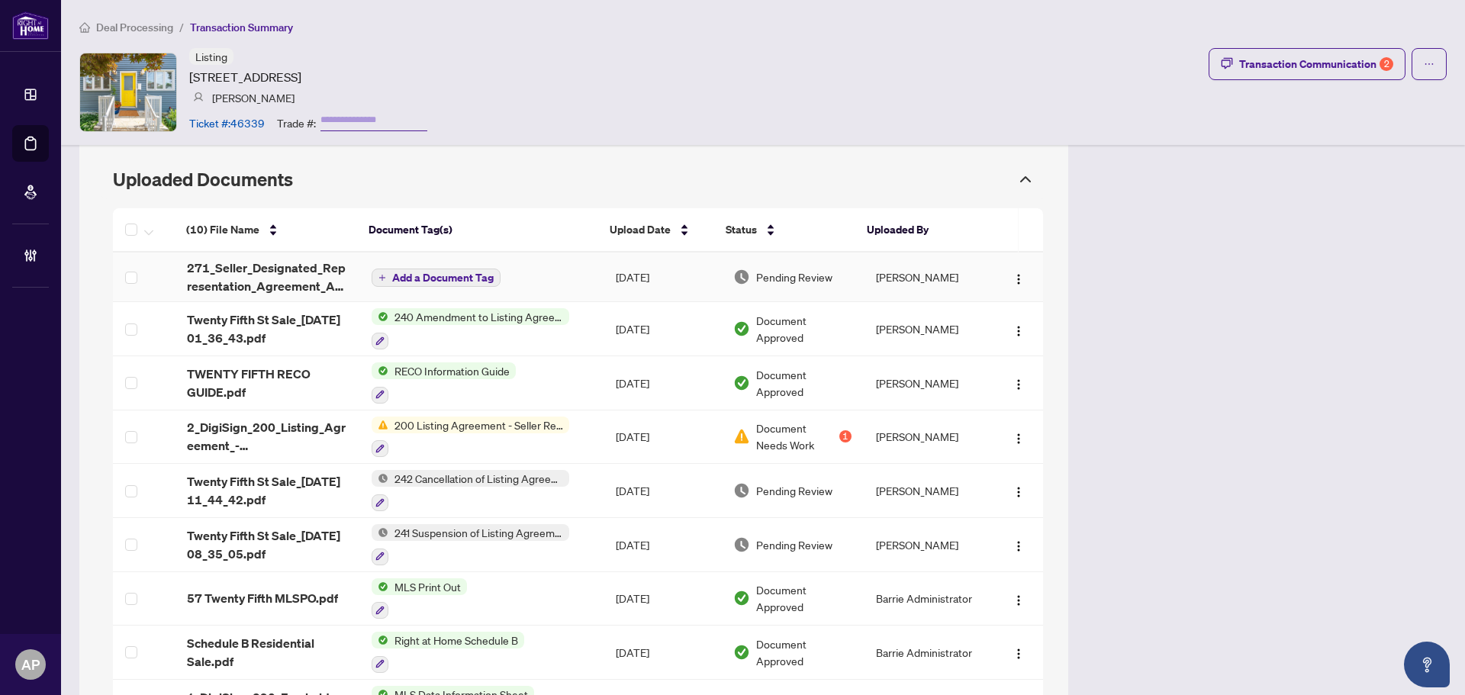
click at [484, 278] on span "Add a Document Tag" at bounding box center [442, 277] width 101 height 11
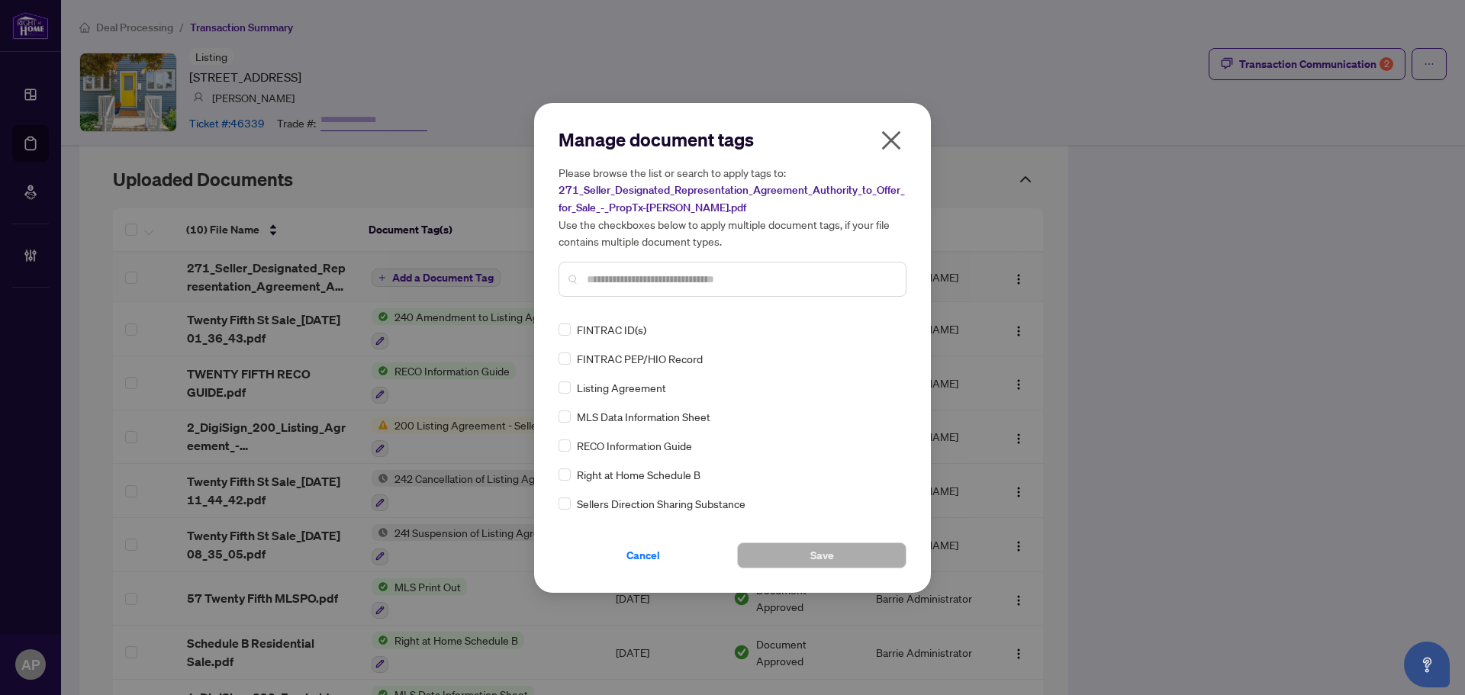
click at [682, 275] on input "text" at bounding box center [740, 279] width 307 height 17
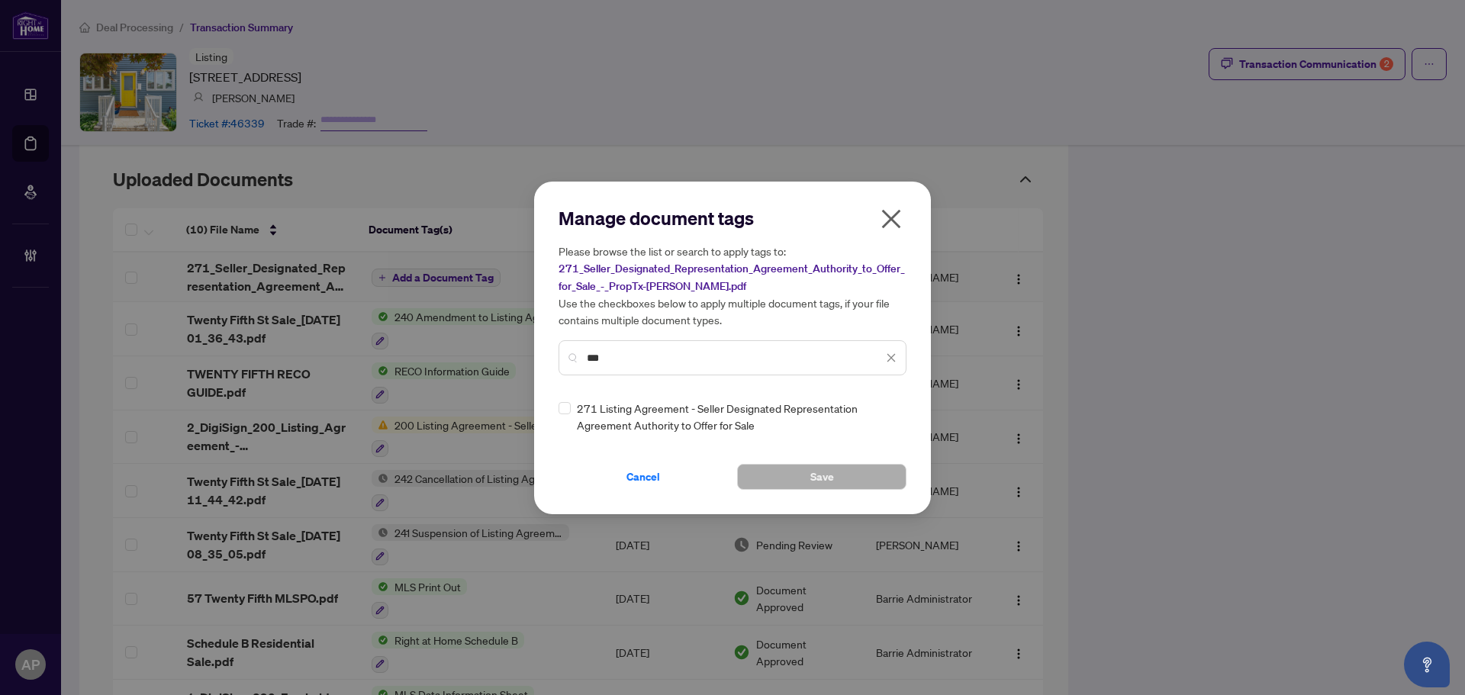
type input "***"
click at [893, 414] on icon at bounding box center [891, 417] width 9 height 6
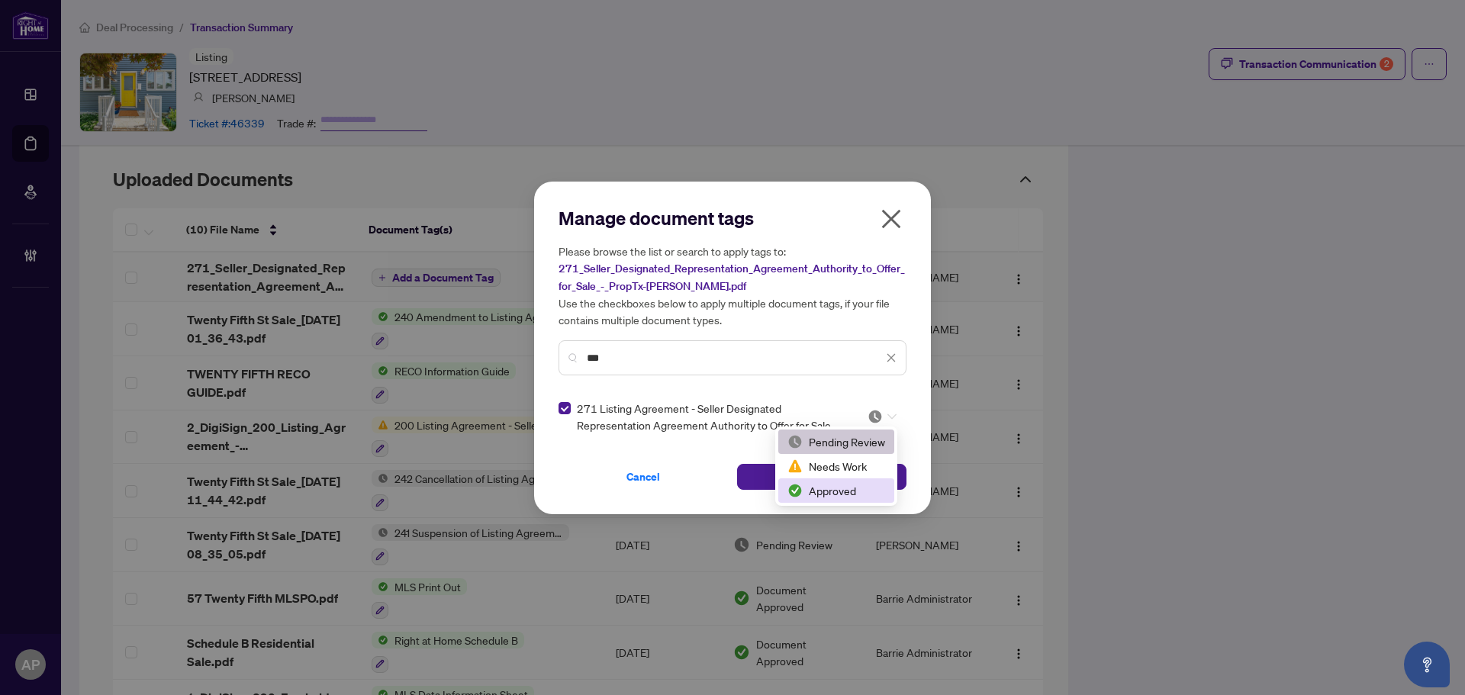
click at [869, 487] on div "Approved" at bounding box center [836, 490] width 98 height 17
click at [865, 465] on button "Save" at bounding box center [821, 477] width 169 height 26
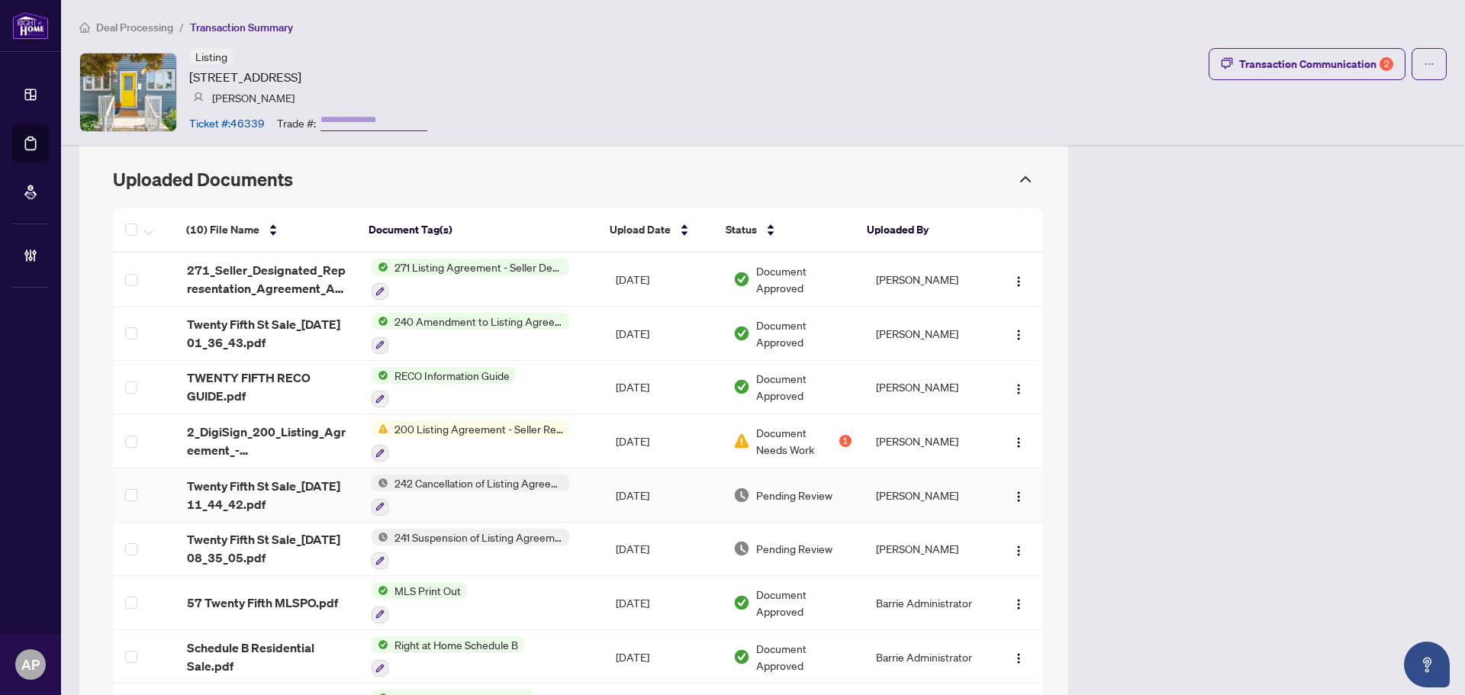
click at [604, 482] on td "Sep/20/2025" at bounding box center [662, 495] width 117 height 54
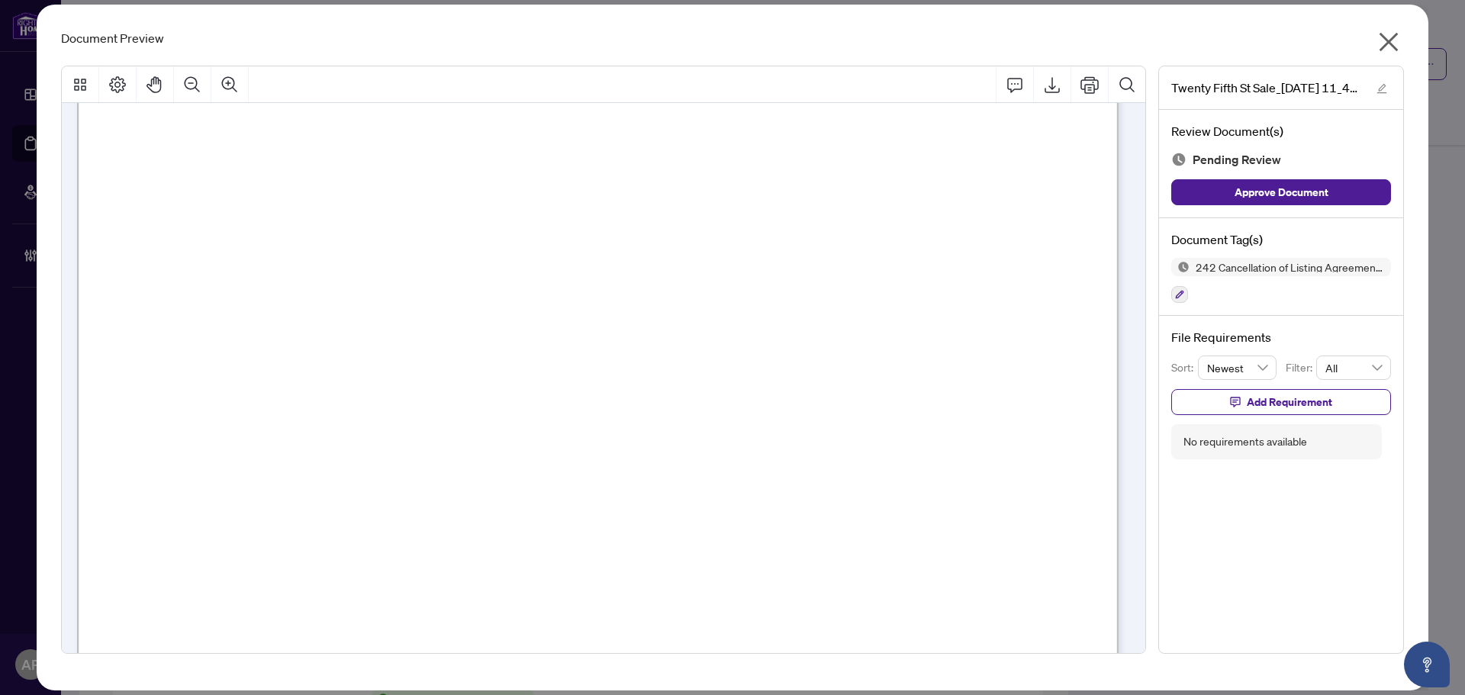
scroll to position [0, 0]
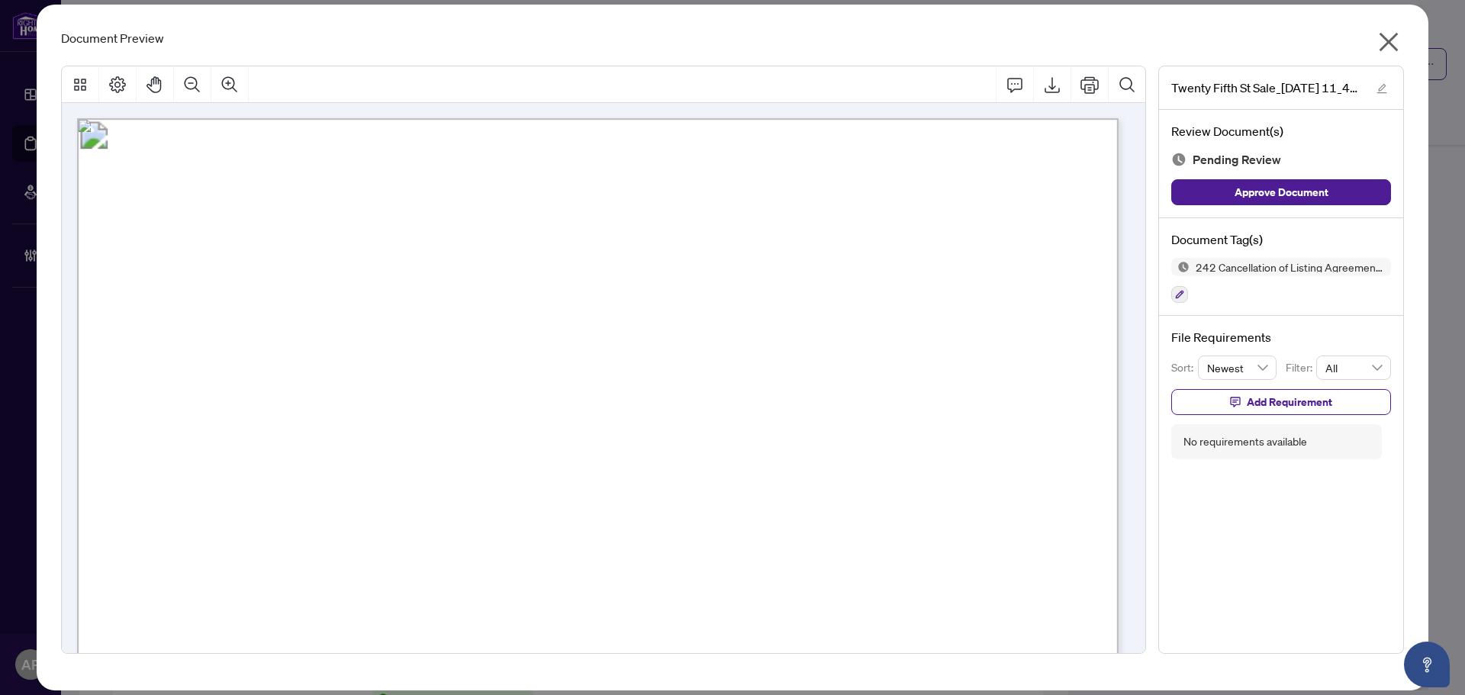
click at [1390, 35] on icon "close" at bounding box center [1388, 42] width 24 height 24
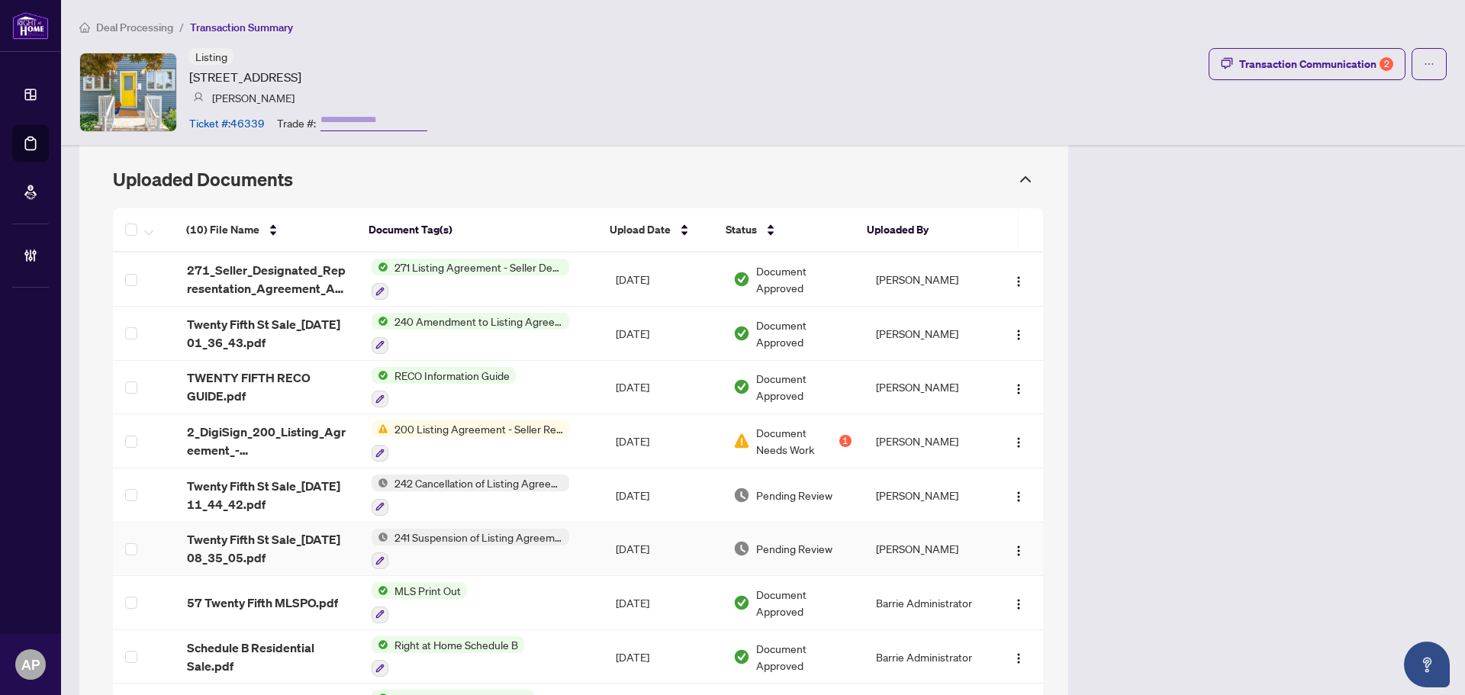
click at [627, 538] on td "Sep/20/2025" at bounding box center [662, 550] width 117 height 54
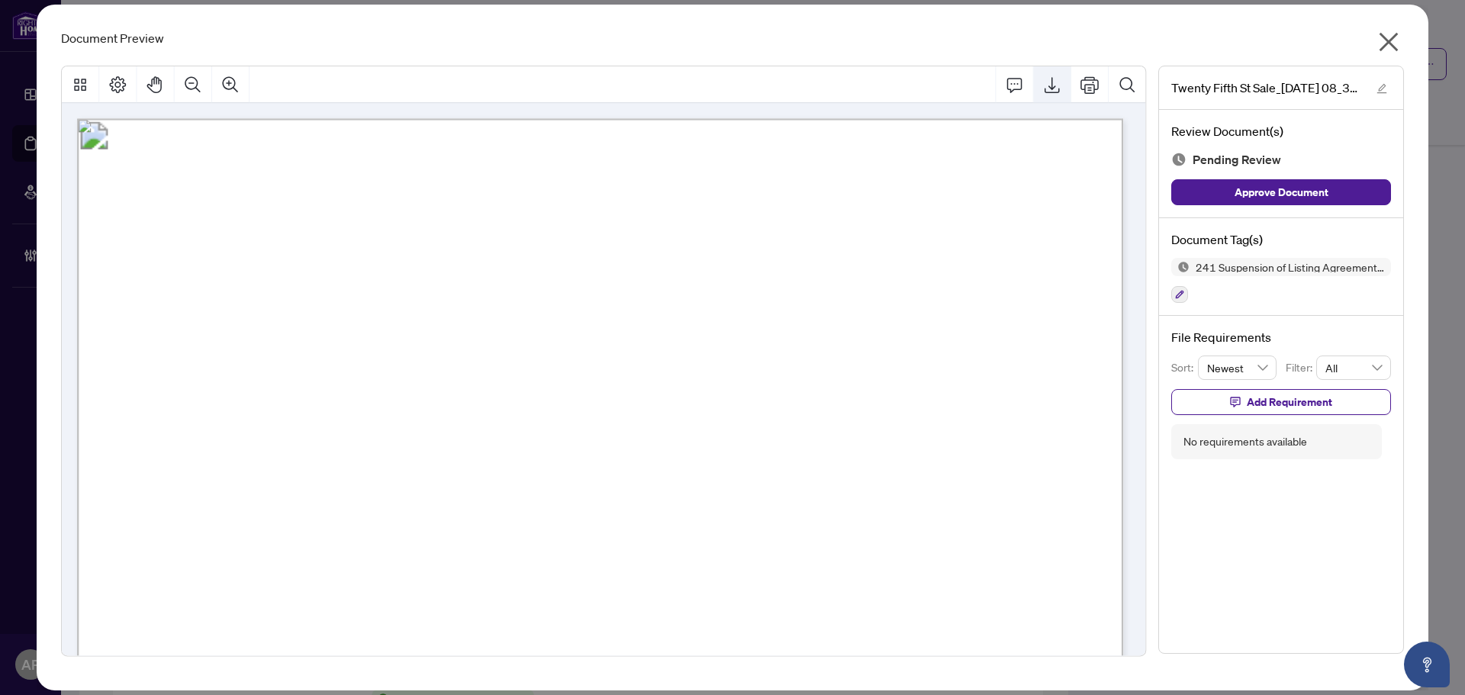
click at [1057, 82] on icon "Export" at bounding box center [1051, 85] width 18 height 18
click at [953, 37] on div "Document Preview" at bounding box center [732, 38] width 1343 height 18
click at [1386, 40] on icon "close" at bounding box center [1388, 42] width 19 height 19
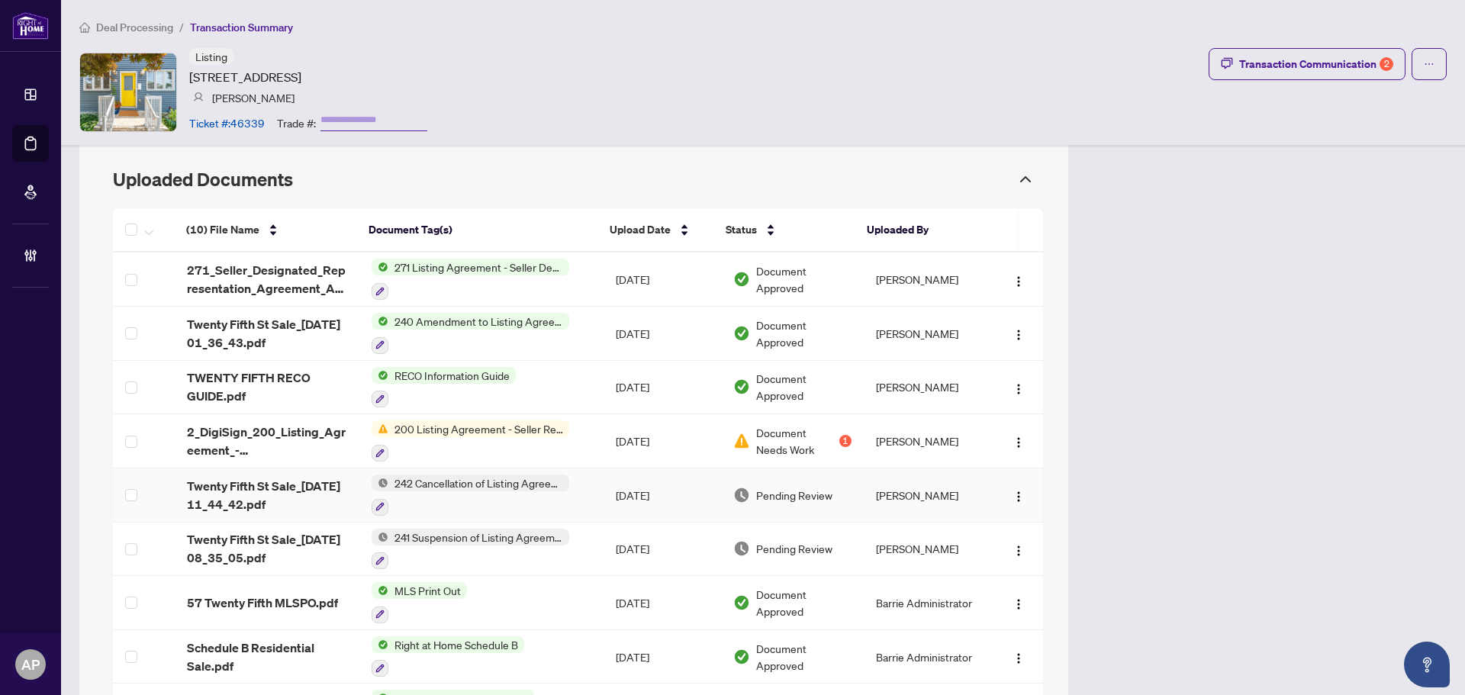
click at [626, 491] on td "Sep/20/2025" at bounding box center [662, 495] width 117 height 54
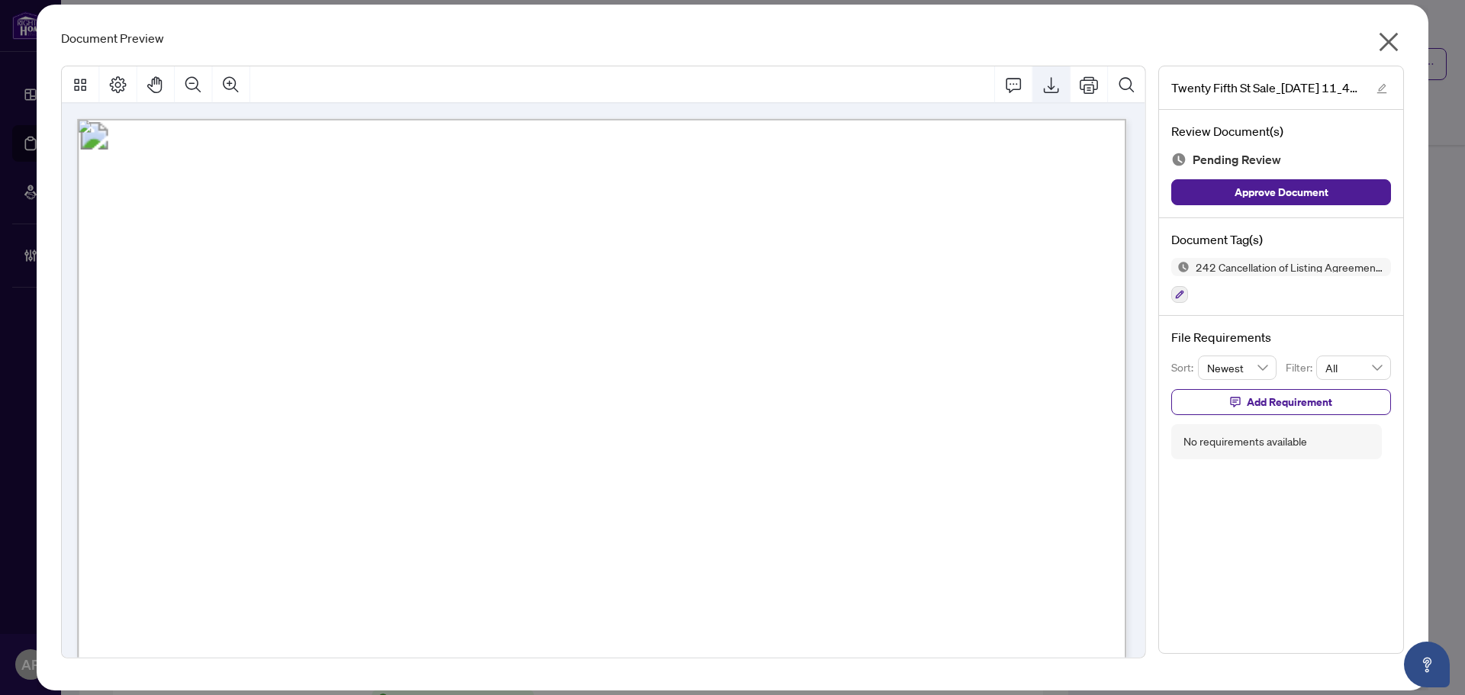
click at [1048, 94] on button "Export" at bounding box center [1051, 84] width 37 height 37
click at [1387, 42] on icon "close" at bounding box center [1388, 42] width 19 height 19
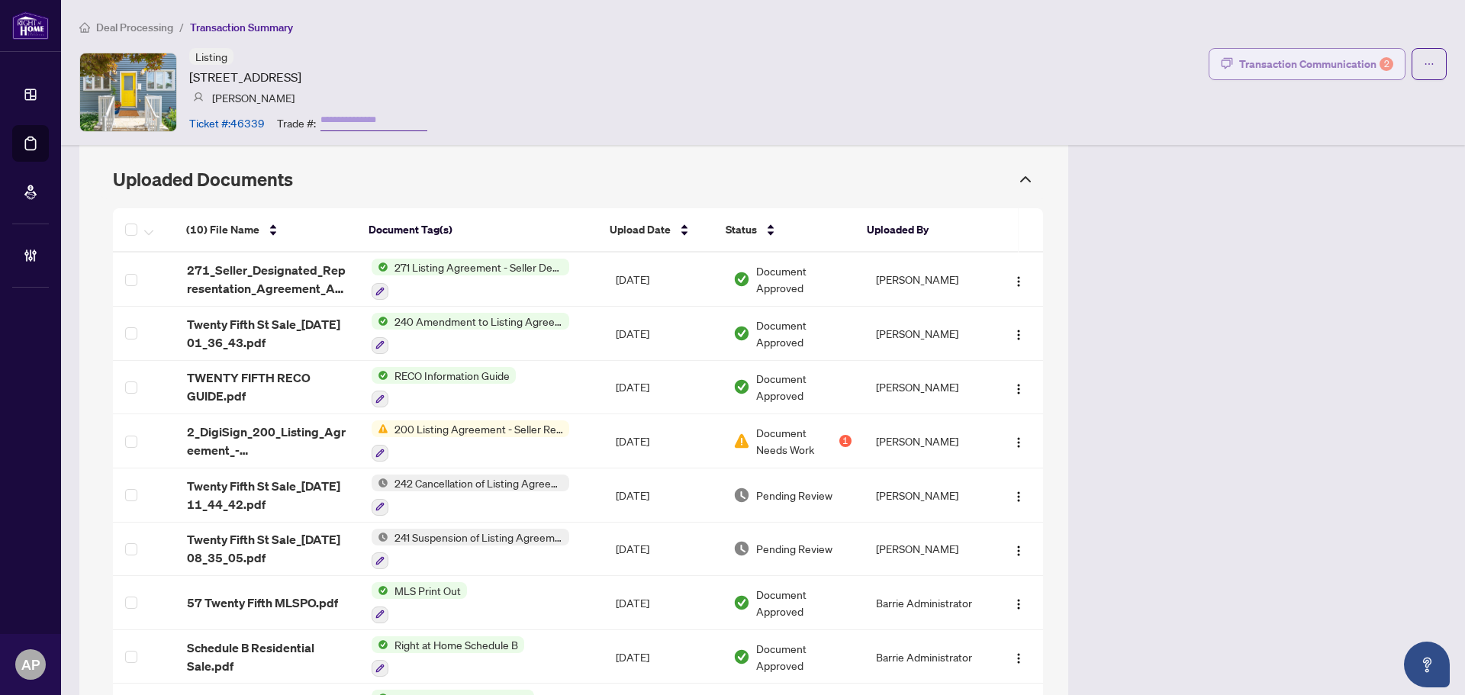
click at [1315, 63] on div "Transaction Communication 2" at bounding box center [1316, 64] width 154 height 24
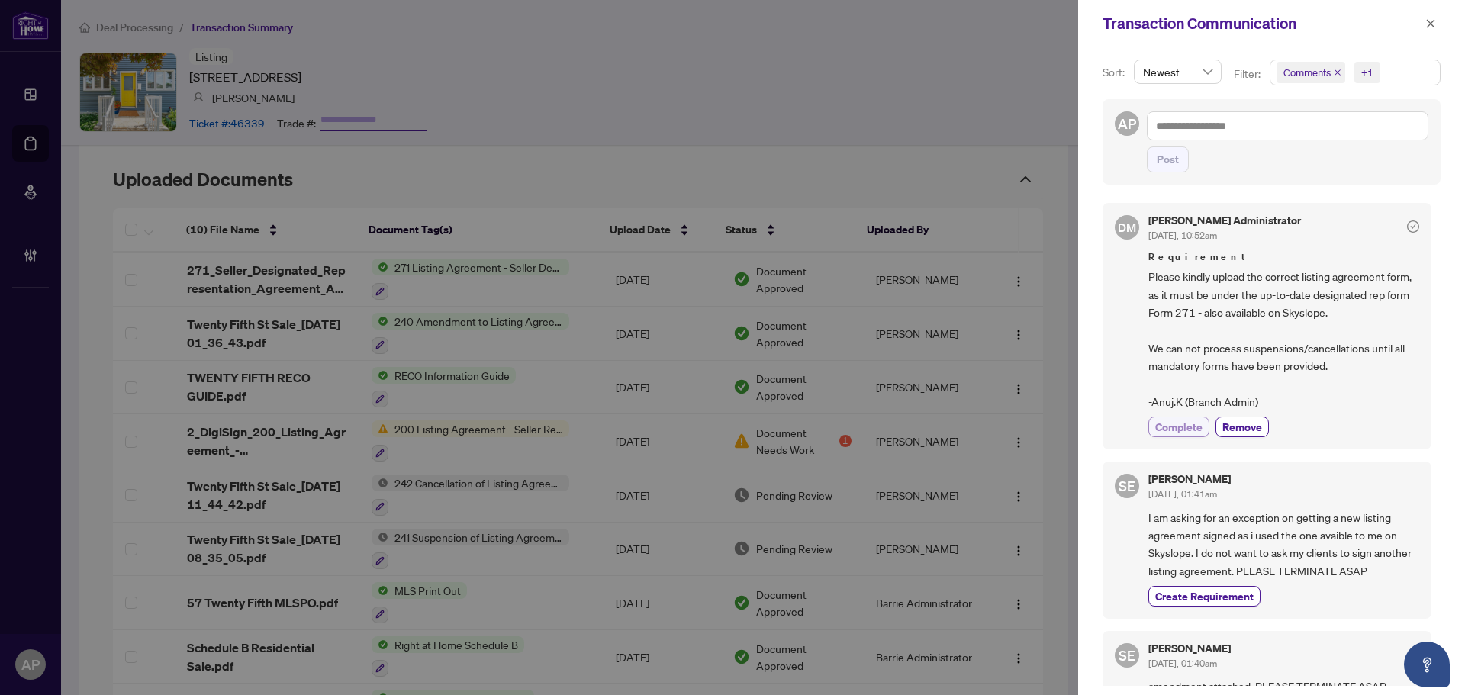
click at [1195, 425] on span "Complete" at bounding box center [1178, 427] width 47 height 16
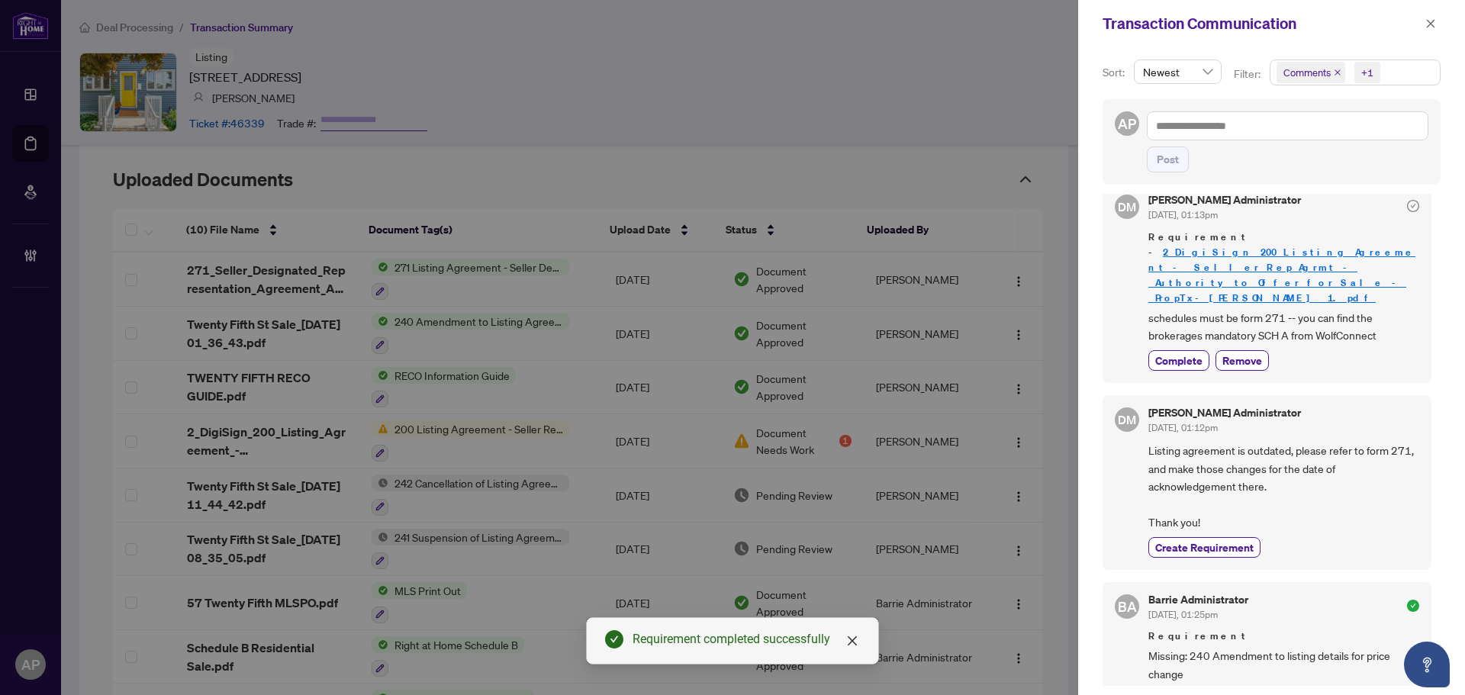
scroll to position [687, 0]
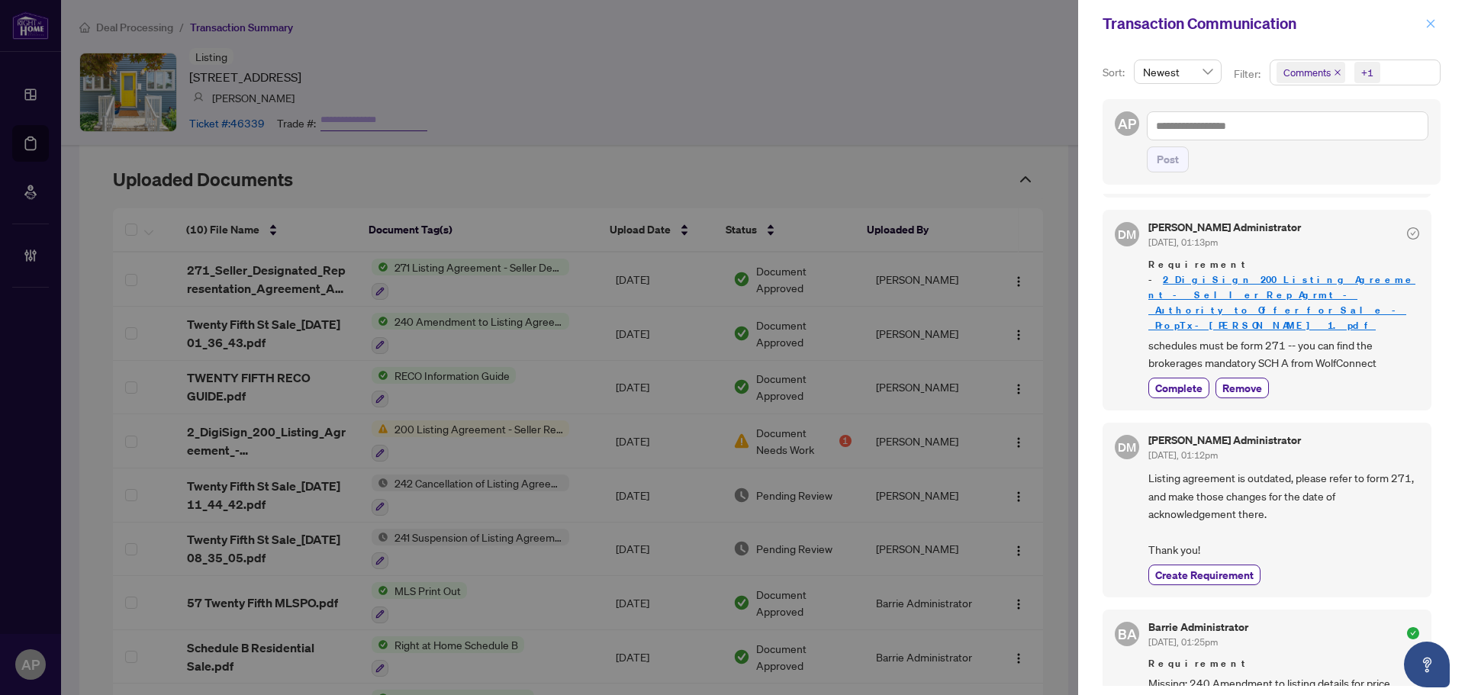
click at [1438, 24] on button "button" at bounding box center [1431, 23] width 20 height 18
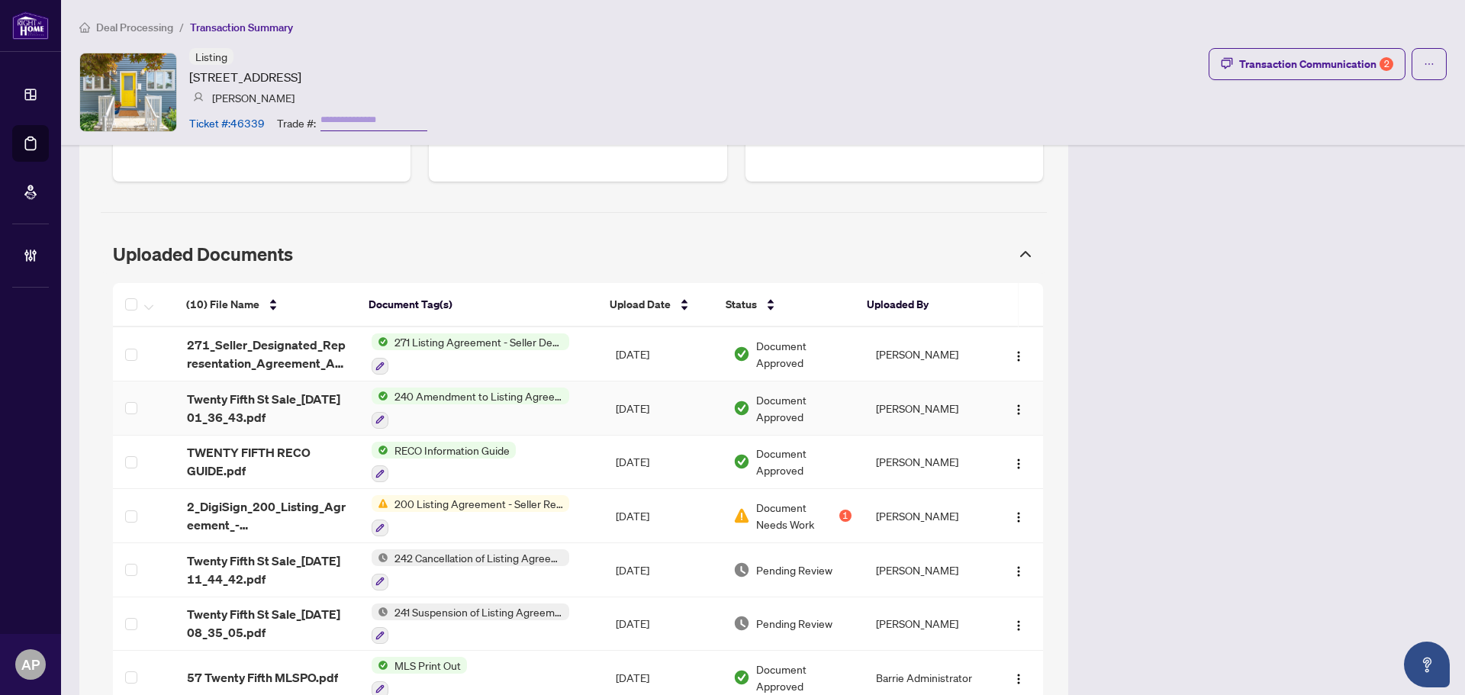
scroll to position [763, 0]
click at [1251, 65] on div "Transaction Communication 2" at bounding box center [1316, 64] width 154 height 24
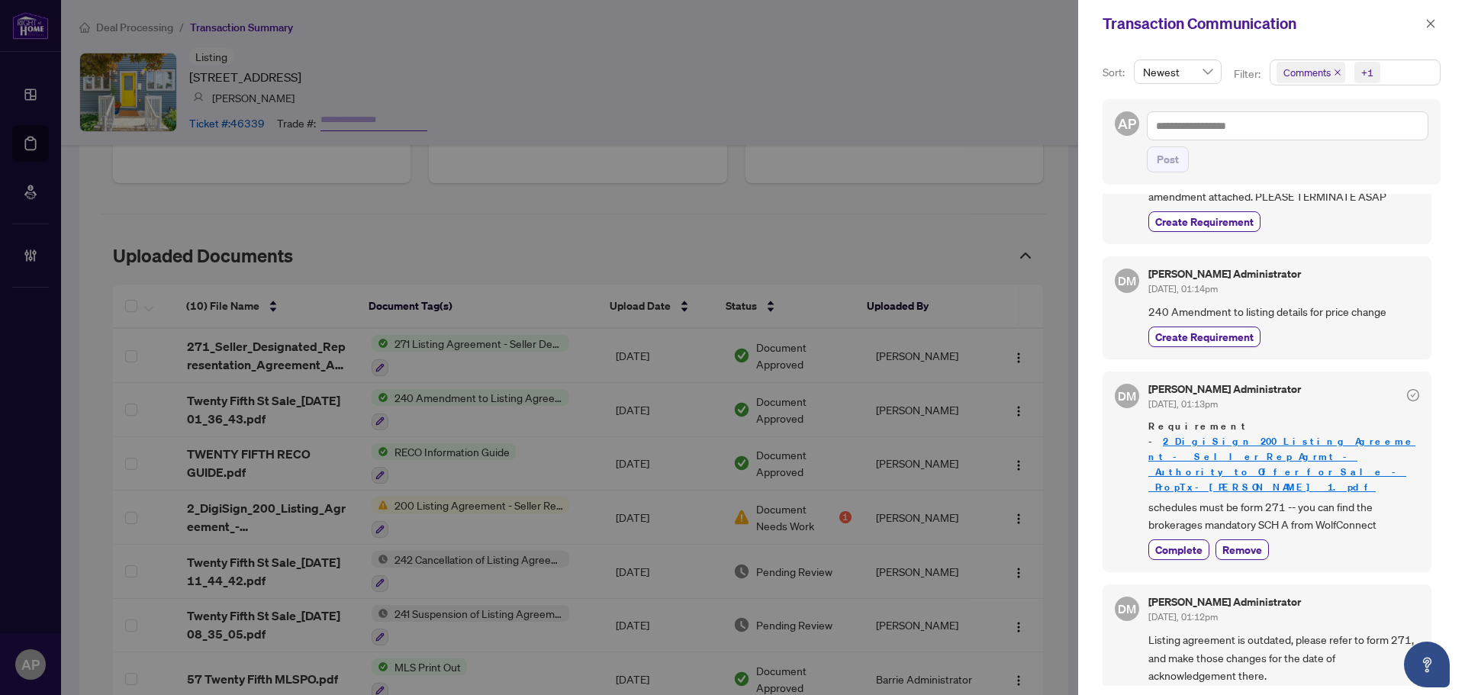
scroll to position [687, 0]
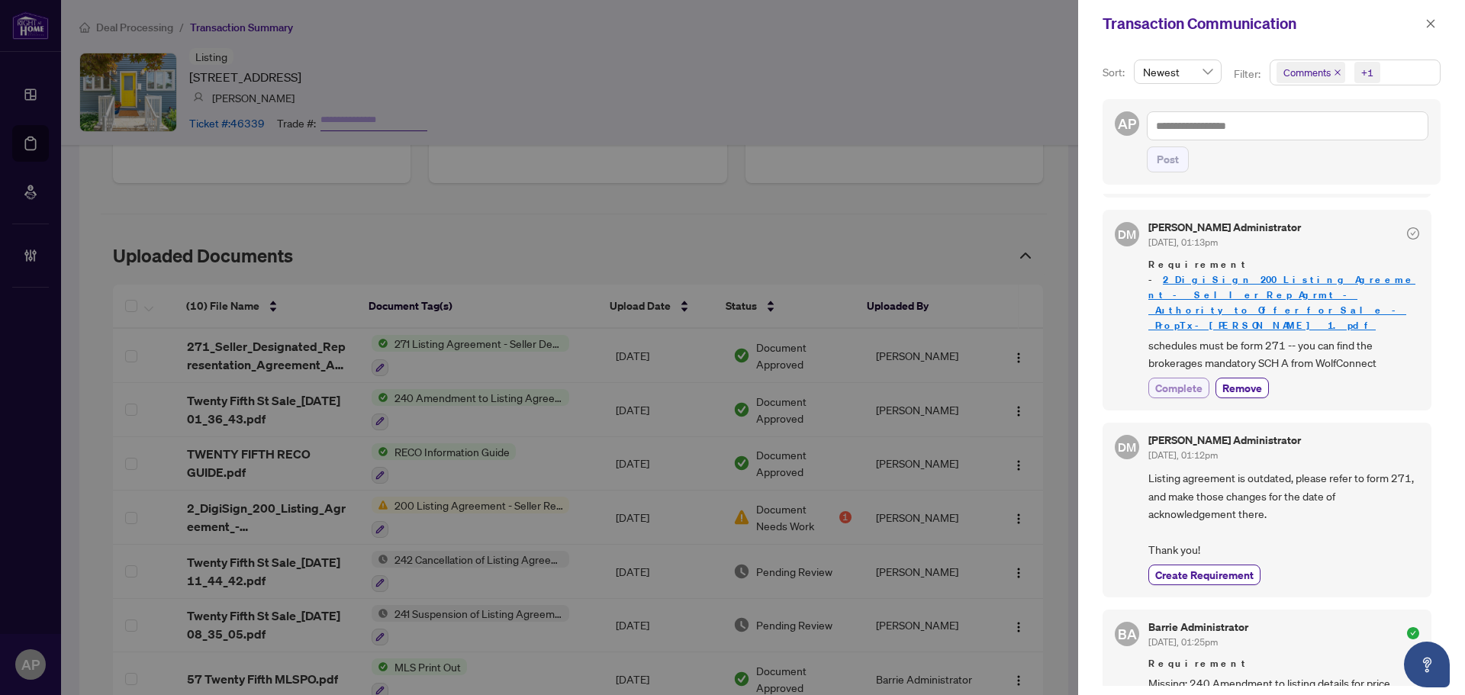
click at [1190, 380] on span "Complete" at bounding box center [1178, 388] width 47 height 16
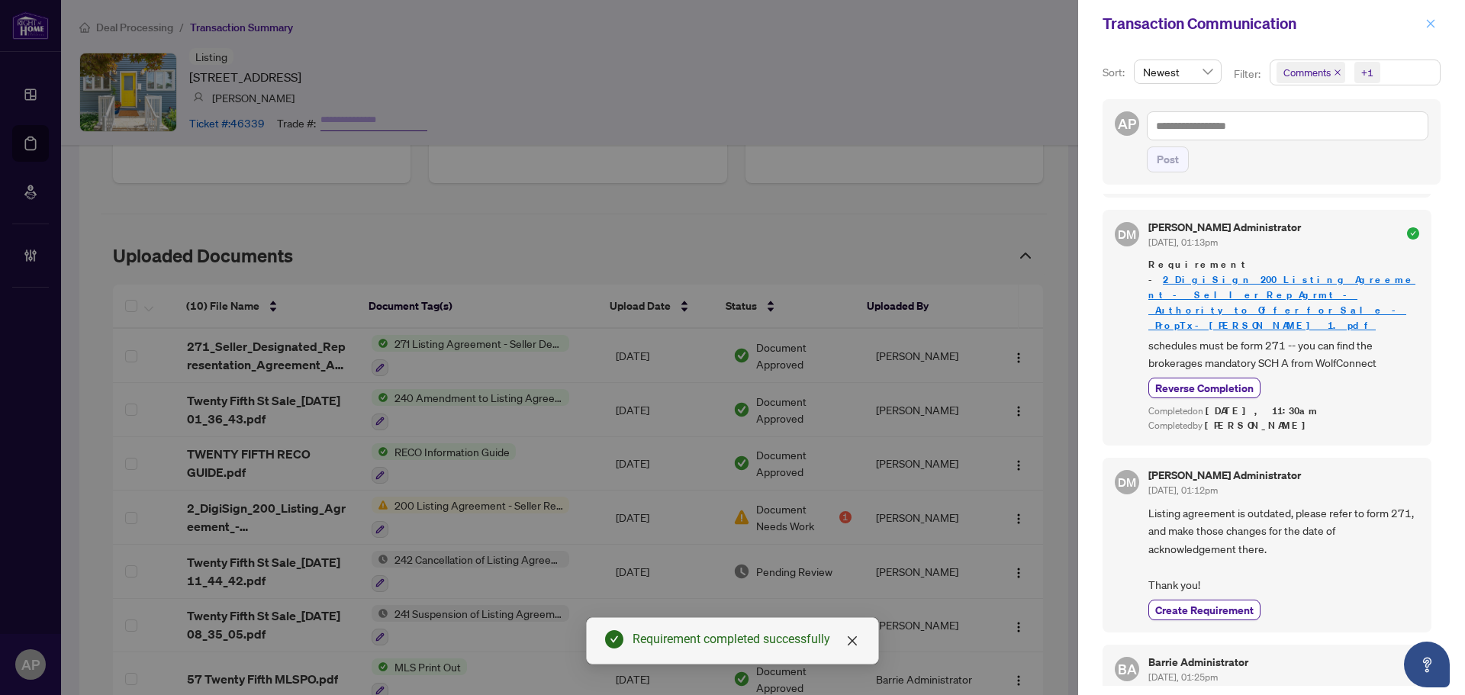
click at [1431, 31] on span "button" at bounding box center [1430, 23] width 11 height 24
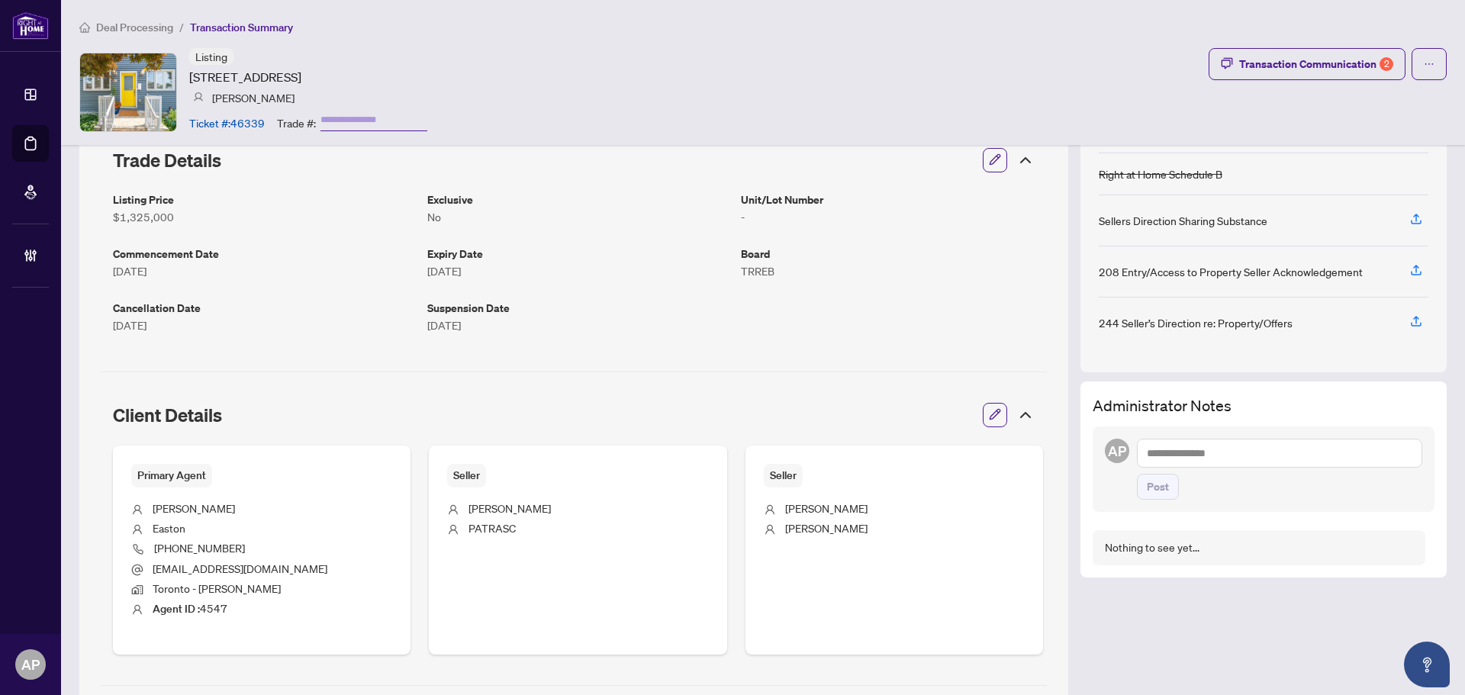
scroll to position [0, 0]
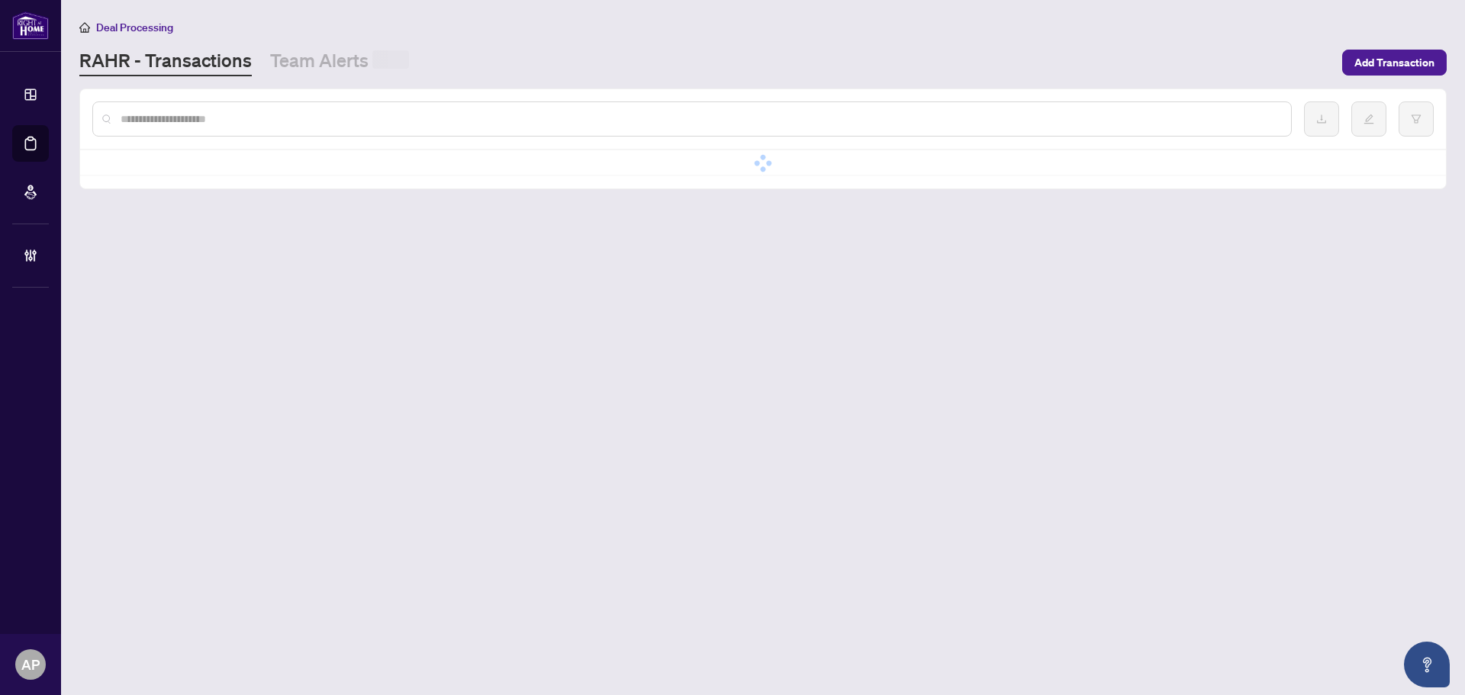
click at [226, 116] on input "text" at bounding box center [700, 119] width 1158 height 17
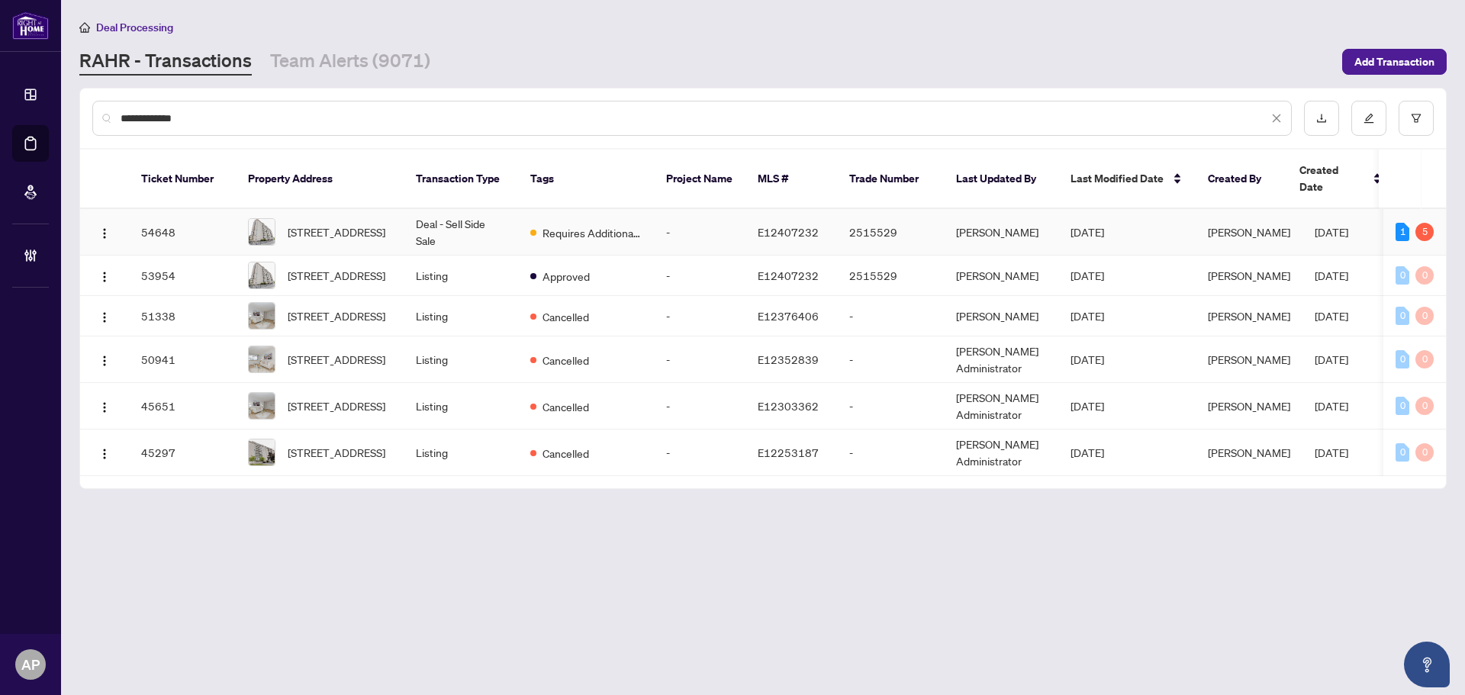
click at [444, 217] on td "Deal - Sell Side Sale" at bounding box center [461, 232] width 114 height 47
click at [163, 111] on input "**********" at bounding box center [695, 118] width 1148 height 17
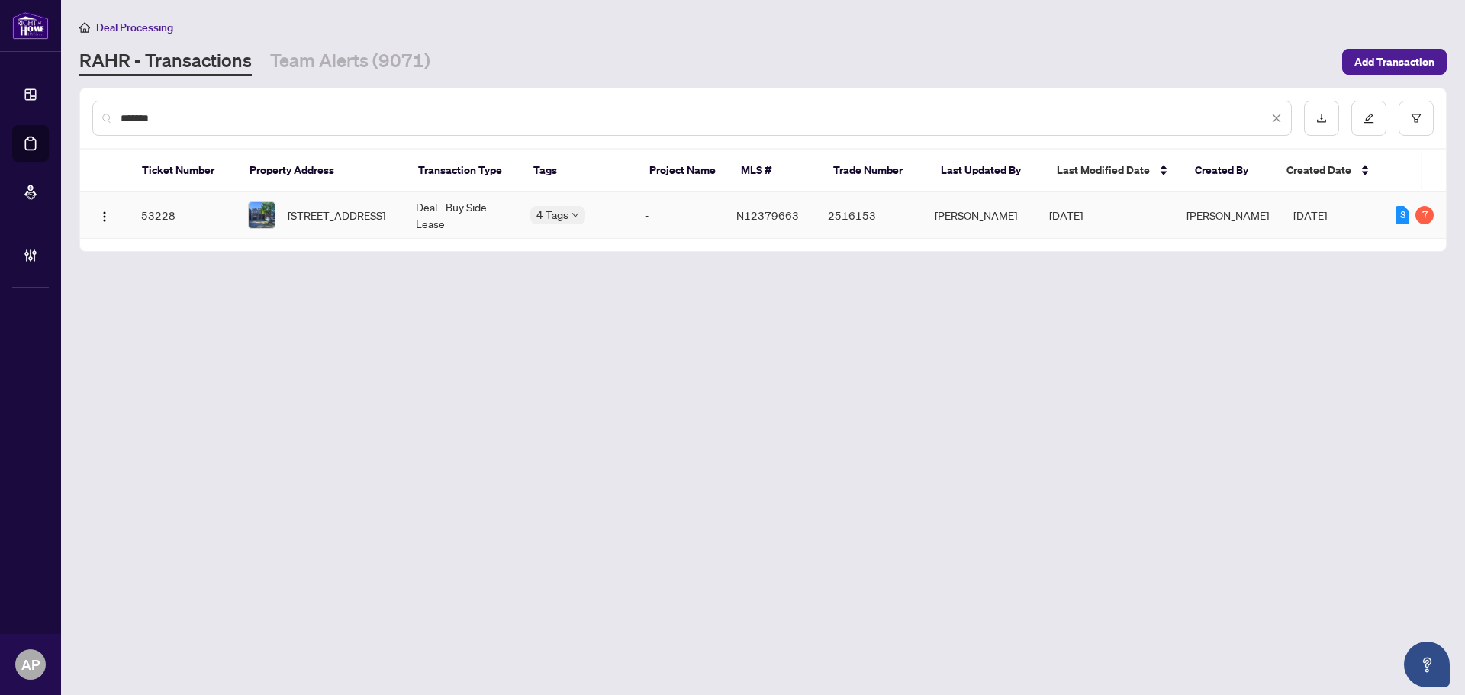
click at [450, 217] on td "Deal - Buy Side Lease" at bounding box center [461, 215] width 114 height 47
click at [144, 113] on input "*******" at bounding box center [695, 118] width 1148 height 17
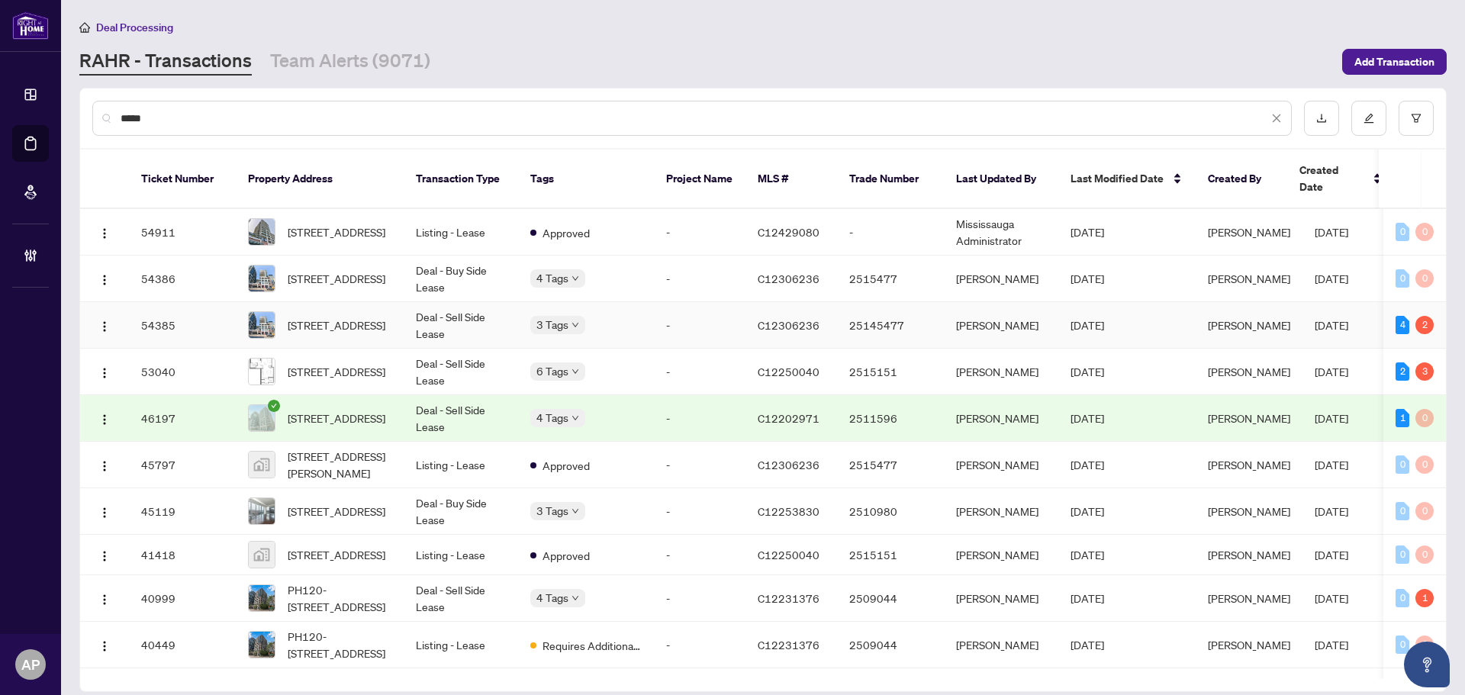
click at [393, 302] on td "[STREET_ADDRESS]" at bounding box center [320, 325] width 168 height 47
click at [143, 121] on input "*****" at bounding box center [695, 118] width 1148 height 17
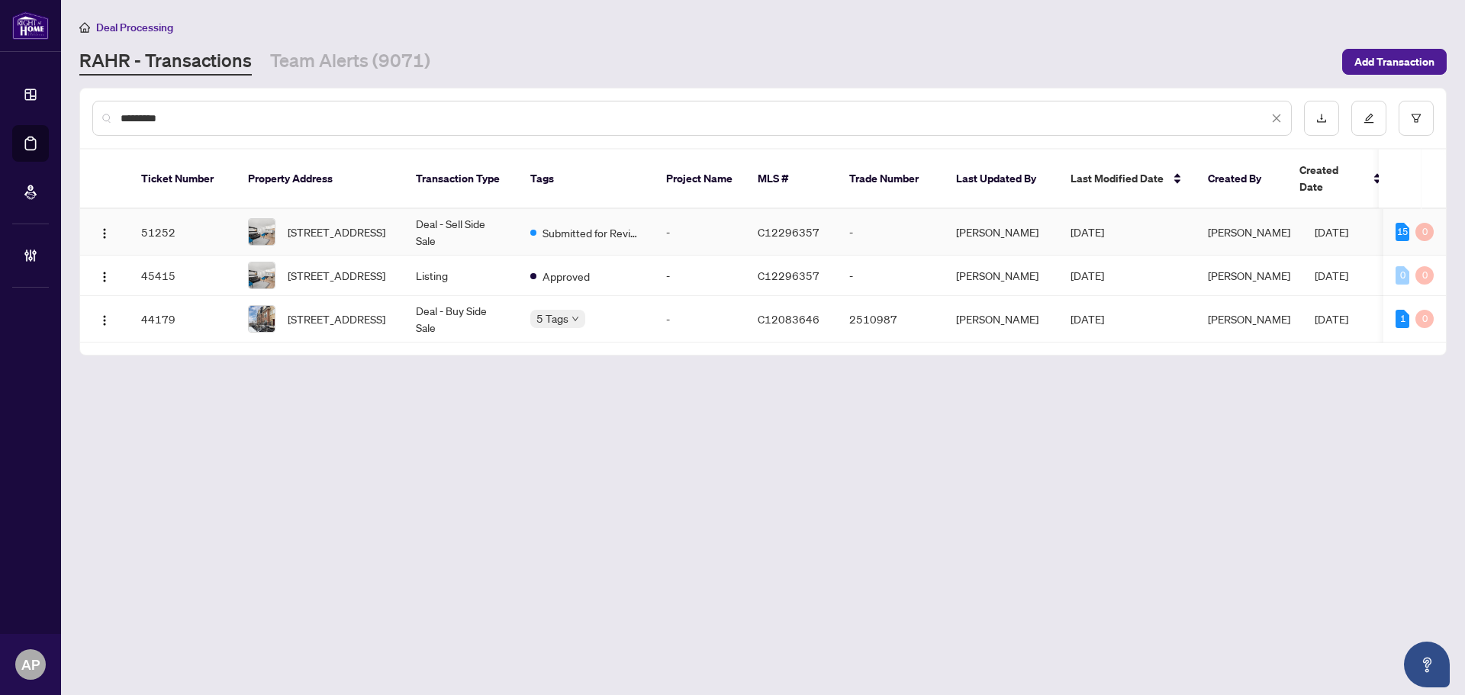
type input "*********"
click at [483, 221] on td "Deal - Sell Side Sale" at bounding box center [461, 232] width 114 height 47
click at [150, 113] on input "*********" at bounding box center [695, 118] width 1148 height 17
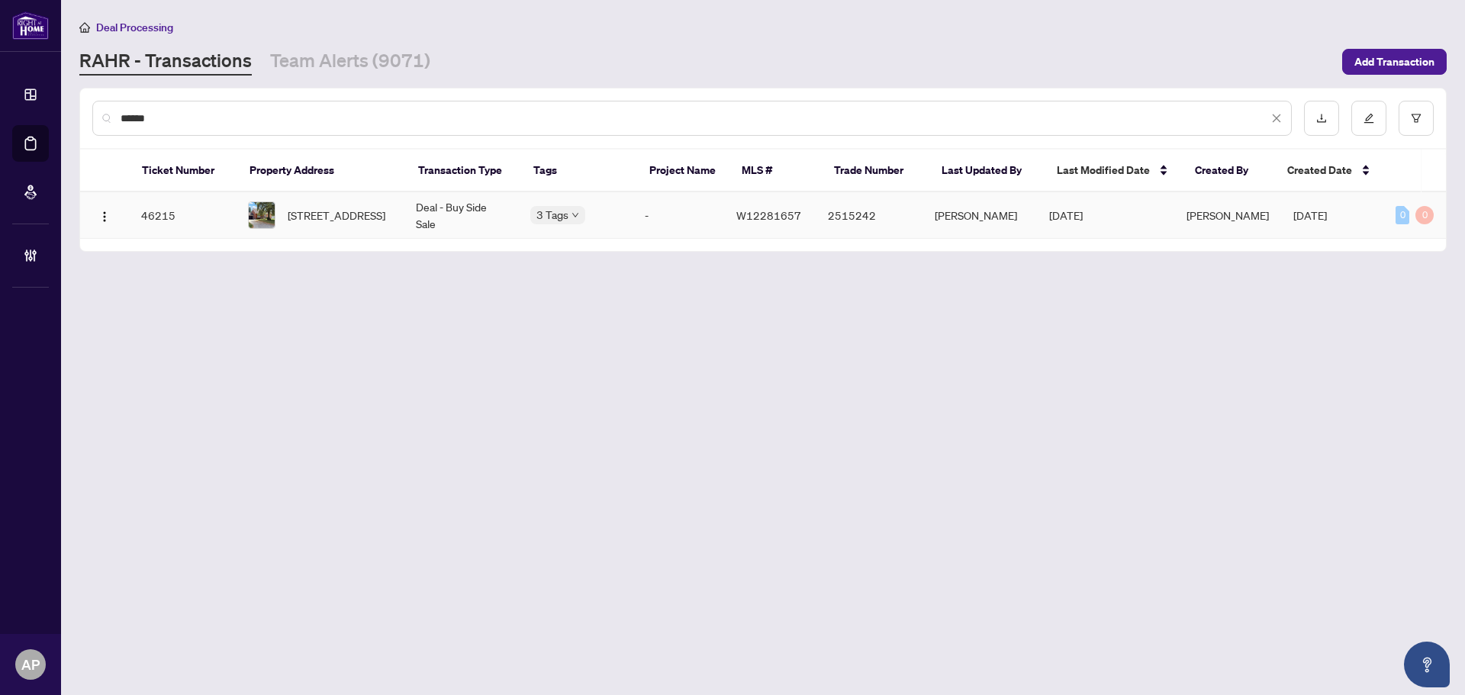
type input "******"
click at [417, 207] on td "Deal - Buy Side Sale" at bounding box center [461, 215] width 114 height 47
click at [135, 111] on input "******" at bounding box center [695, 118] width 1148 height 17
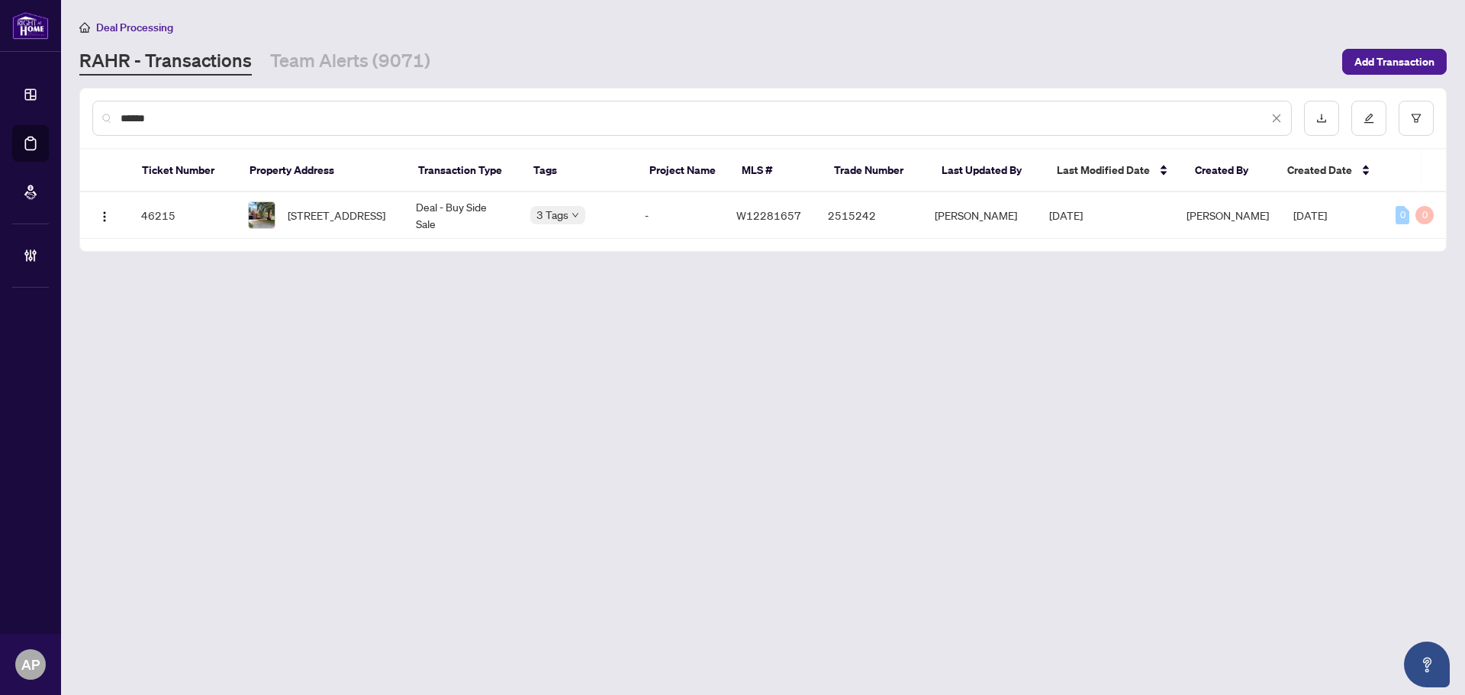
click at [135, 111] on input "******" at bounding box center [695, 118] width 1148 height 17
click at [352, 56] on link "Team Alerts (9071)" at bounding box center [350, 61] width 160 height 27
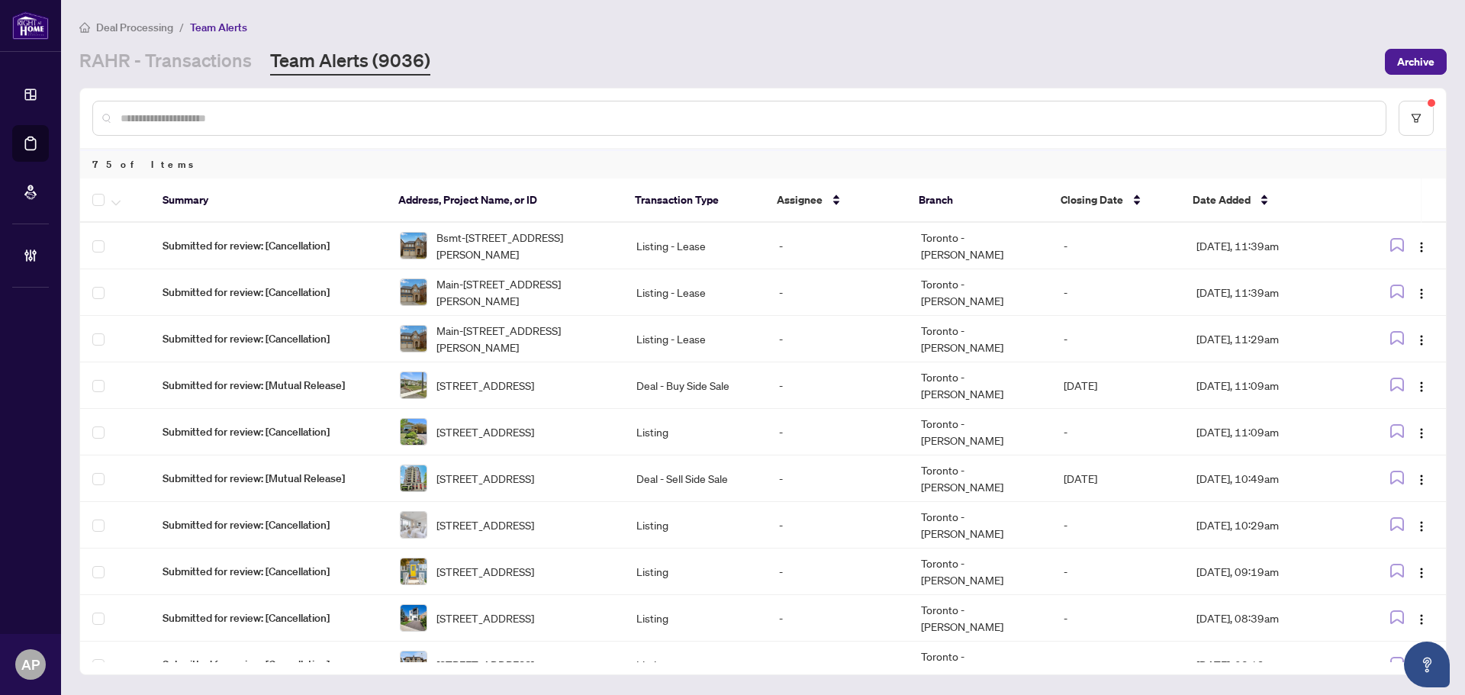
click at [321, 114] on input "text" at bounding box center [747, 118] width 1253 height 17
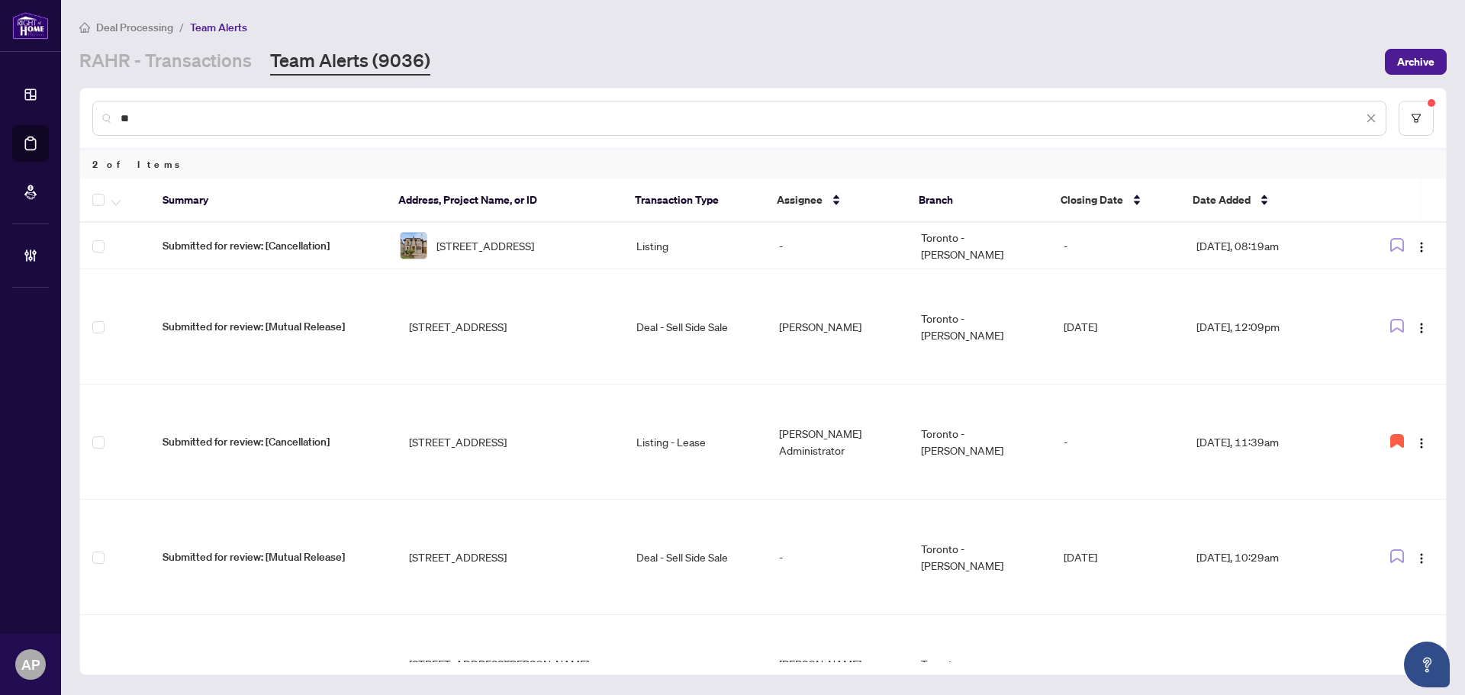
type input "*"
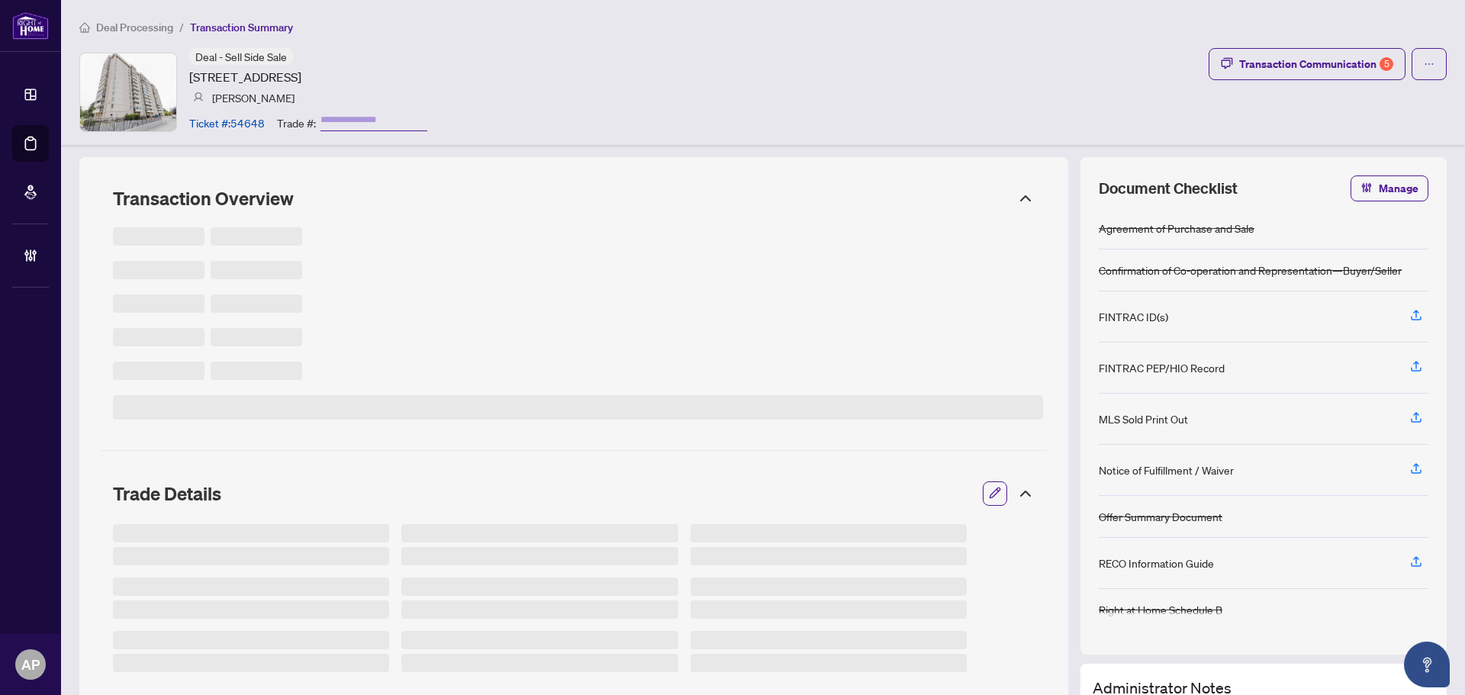
type input "*******"
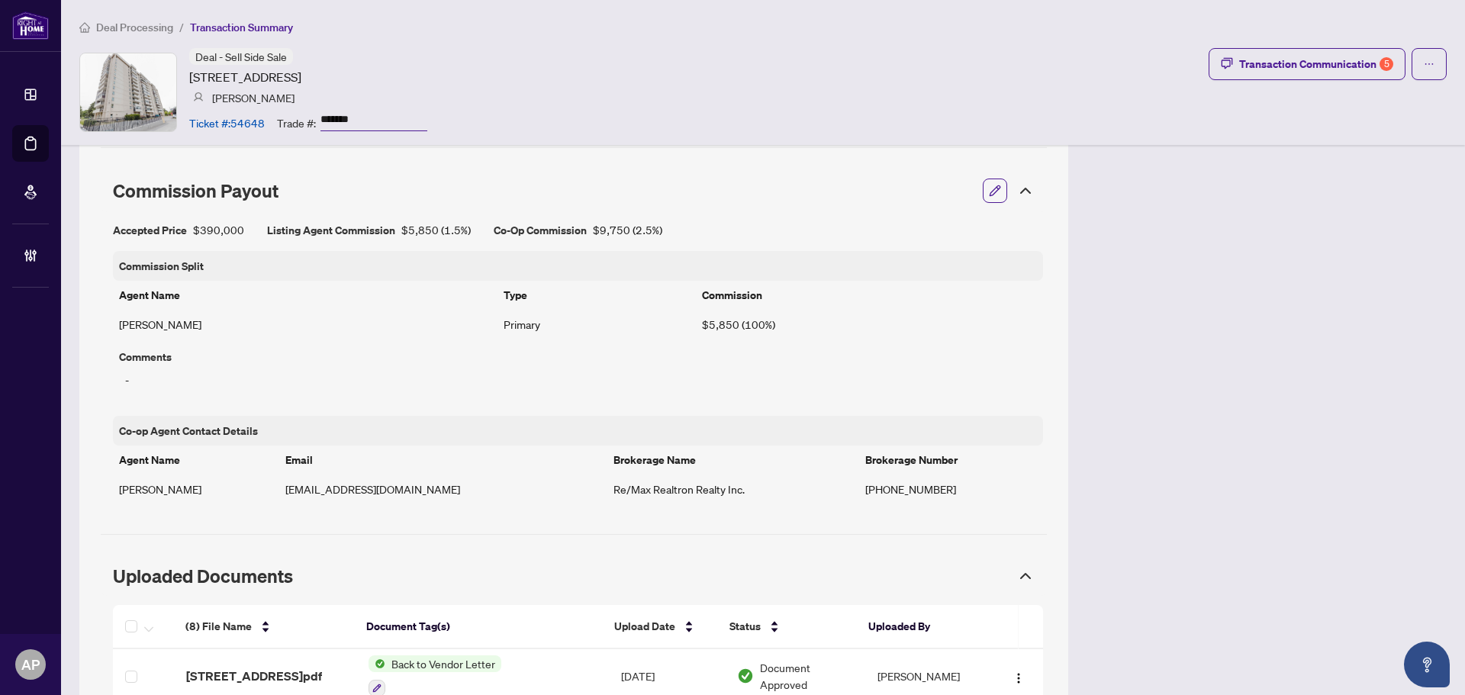
scroll to position [1297, 0]
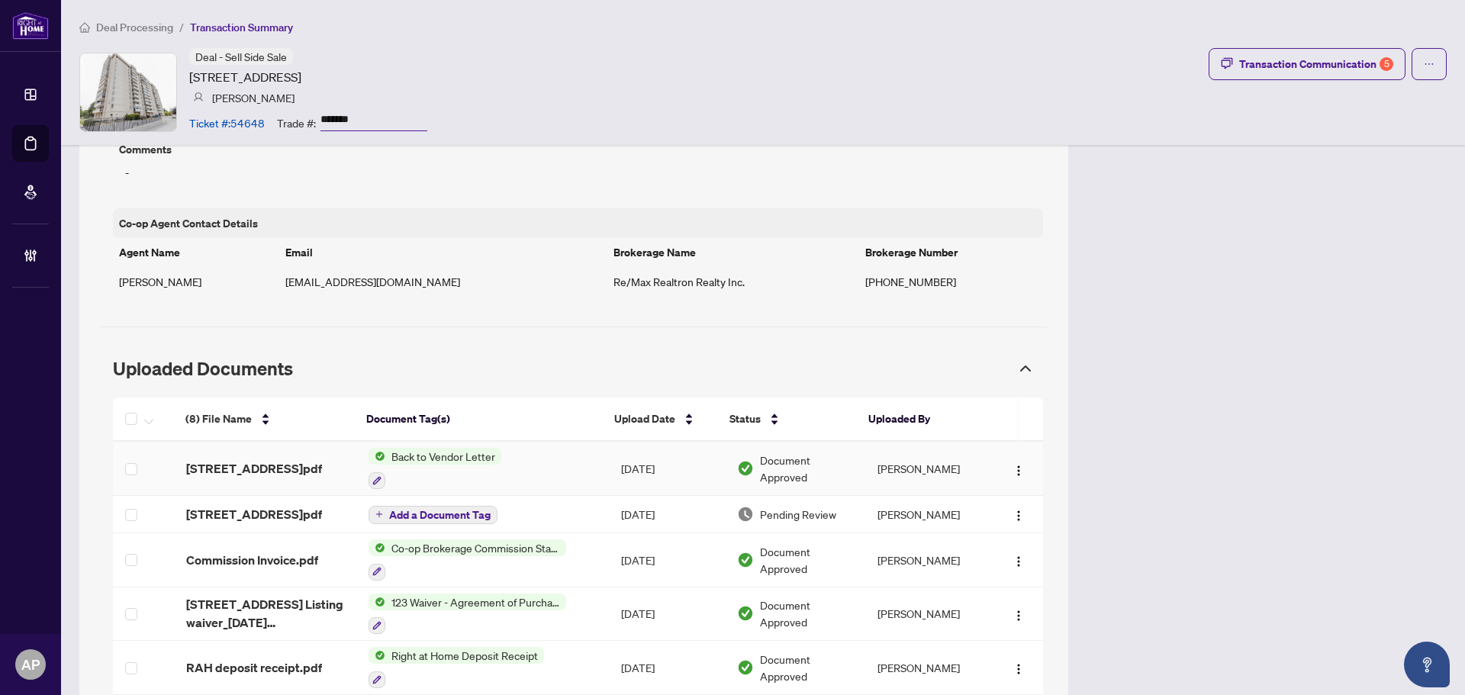
click at [523, 468] on td "Back to Vendor Letter" at bounding box center [482, 469] width 252 height 54
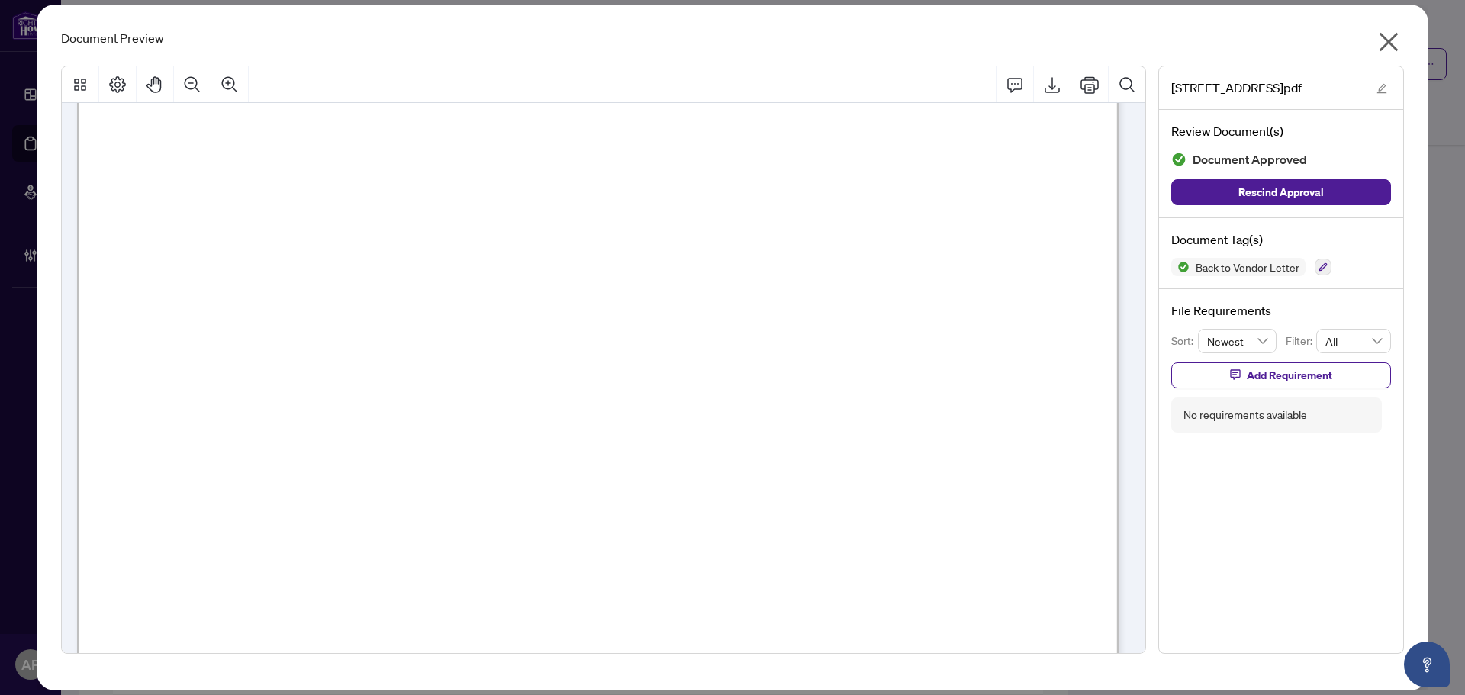
scroll to position [76, 0]
click at [1393, 31] on icon "close" at bounding box center [1388, 42] width 24 height 24
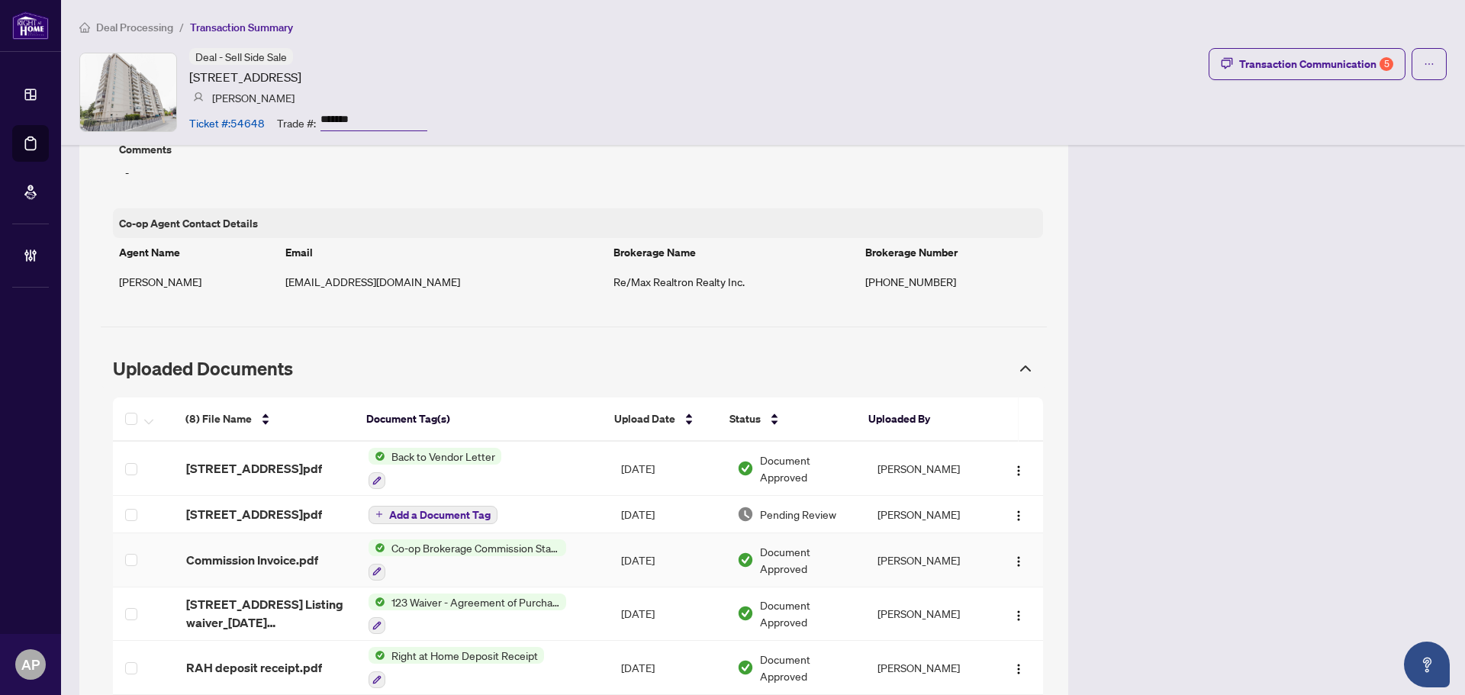
click at [598, 553] on td "Co-op Brokerage Commission Statement" at bounding box center [482, 560] width 252 height 54
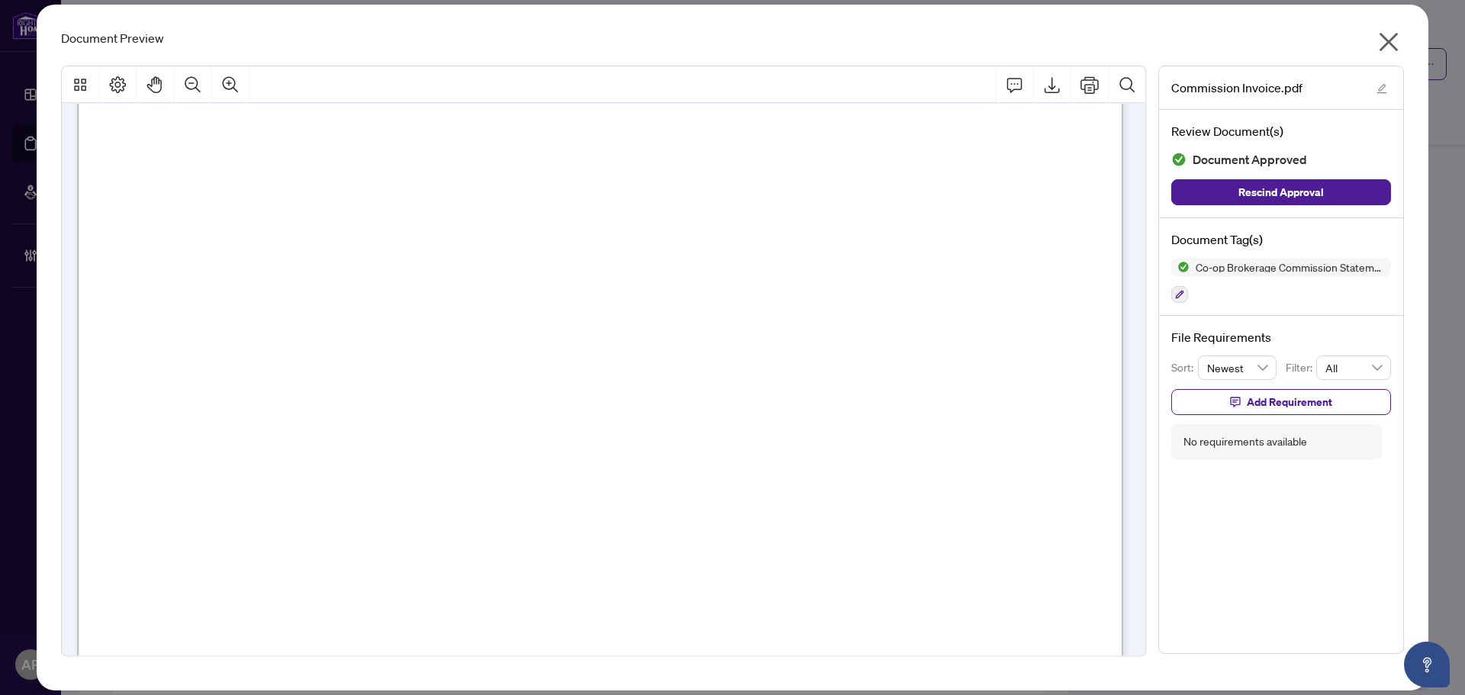
scroll to position [520, 0]
click at [1386, 47] on icon "close" at bounding box center [1388, 42] width 24 height 24
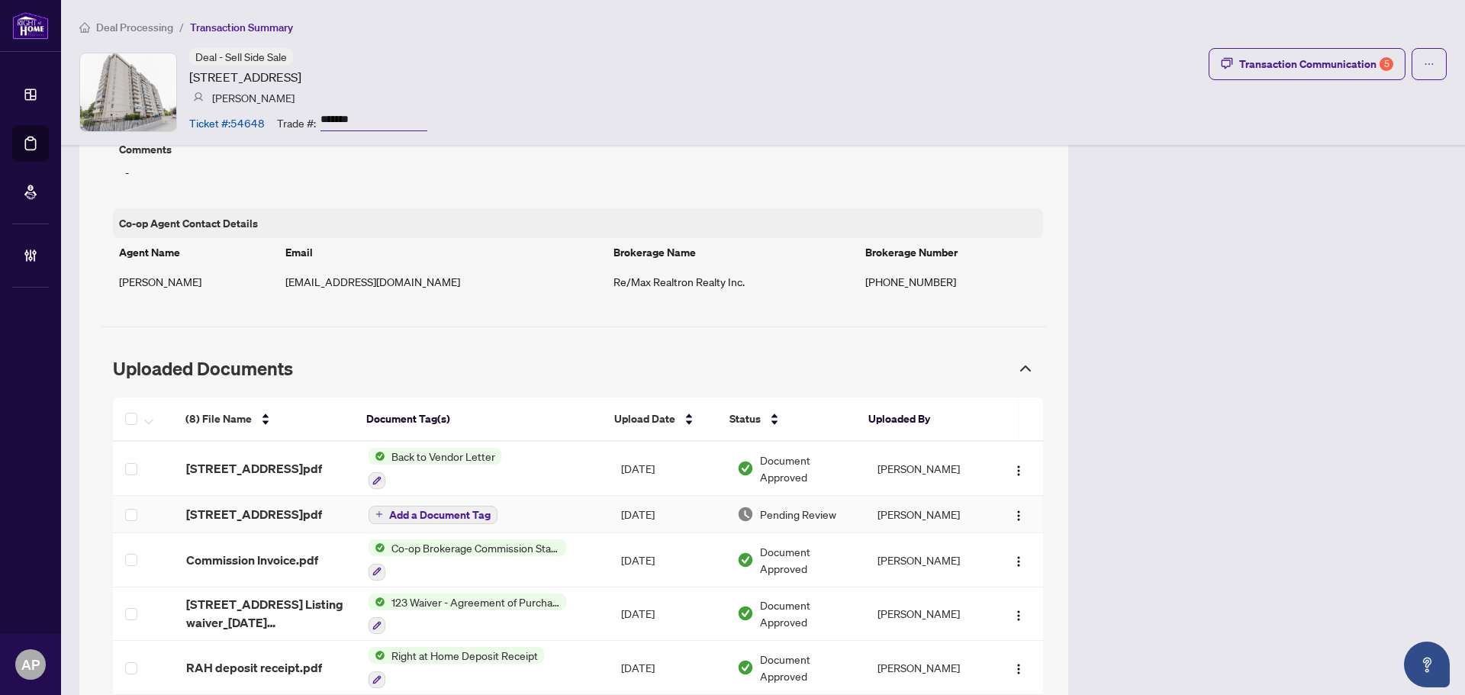
click at [330, 505] on div "3311 Kingston Rd TS.pdf" at bounding box center [265, 514] width 158 height 18
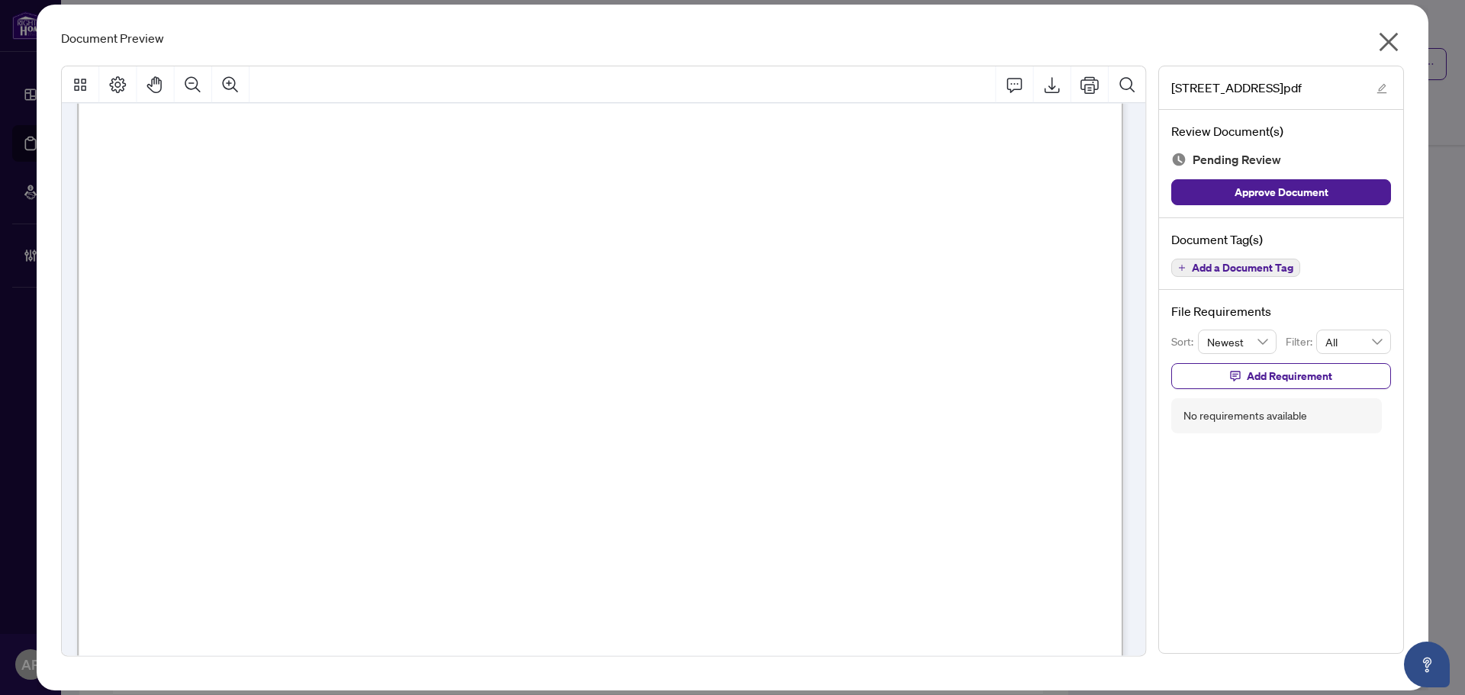
scroll to position [381, 0]
click at [1382, 43] on icon "close" at bounding box center [1388, 42] width 24 height 24
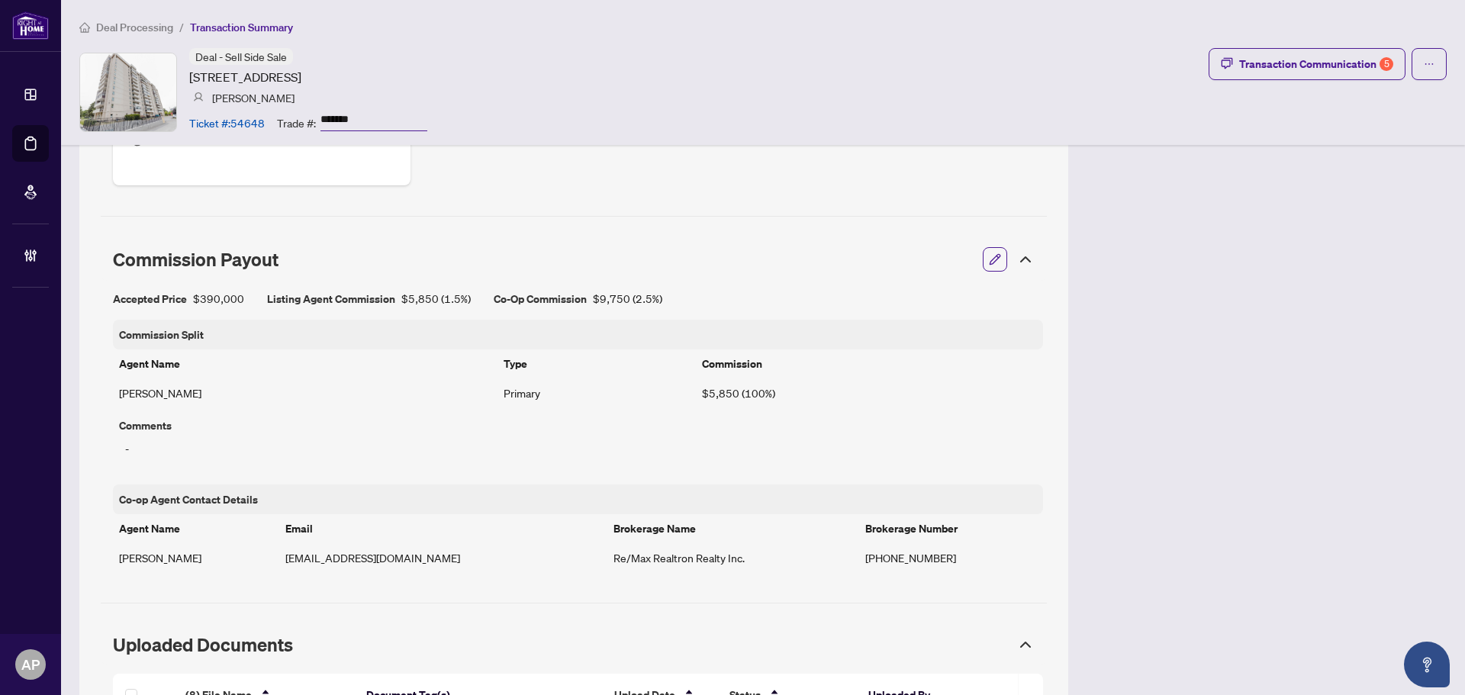
scroll to position [992, 0]
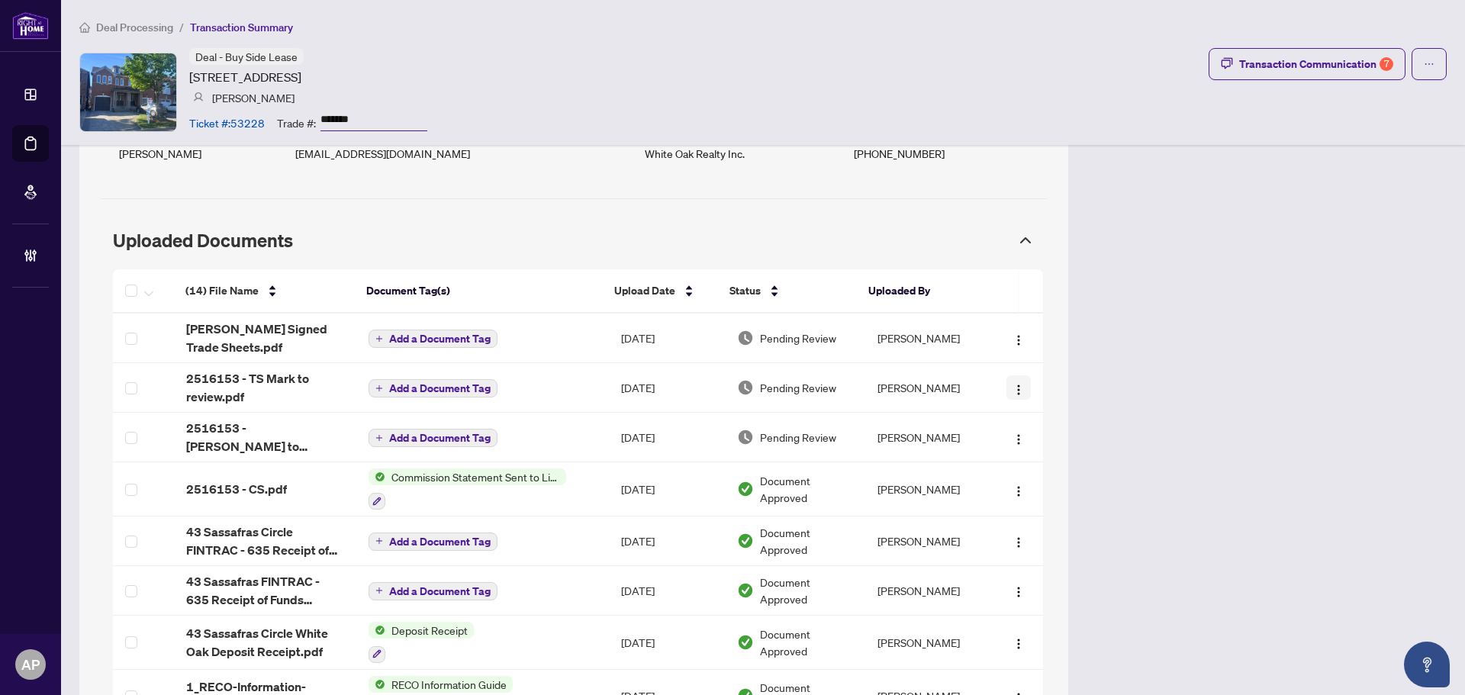
scroll to position [1373, 0]
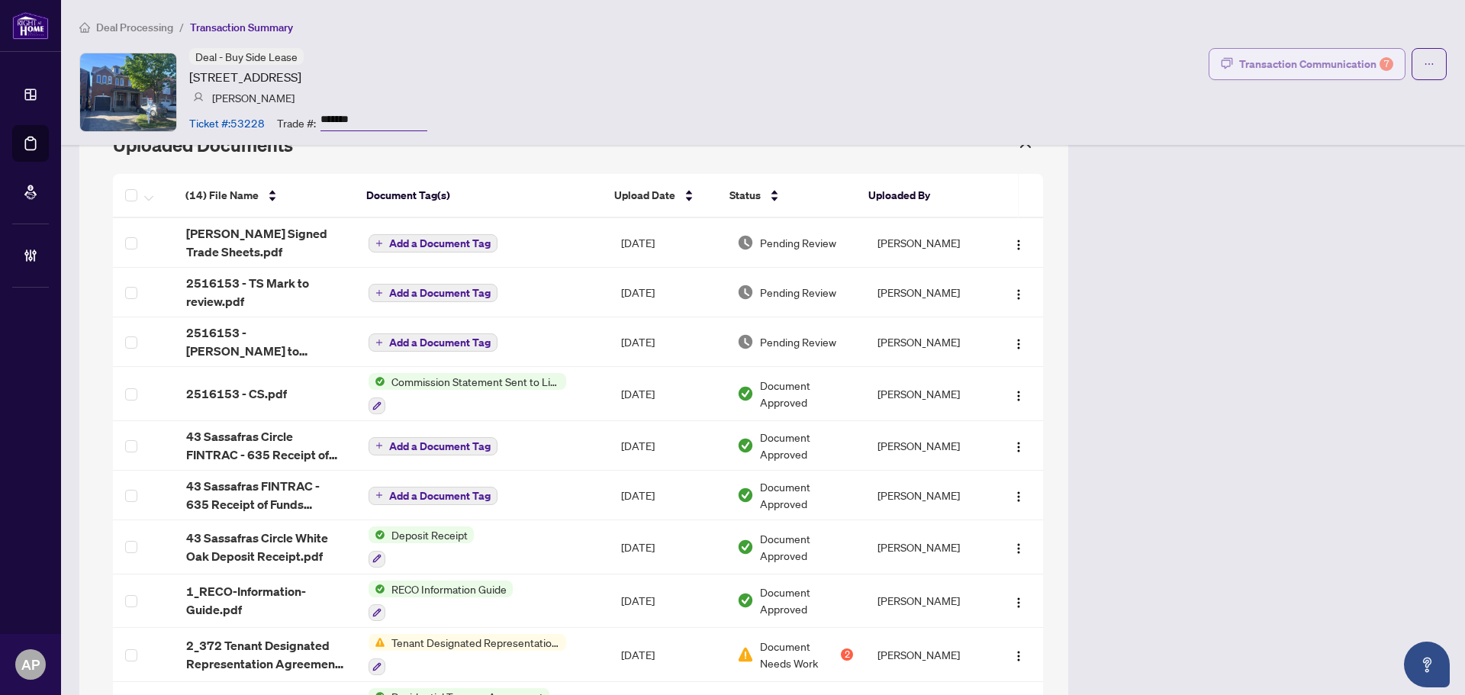
click at [1341, 56] on div "Transaction Communication 7" at bounding box center [1316, 64] width 154 height 24
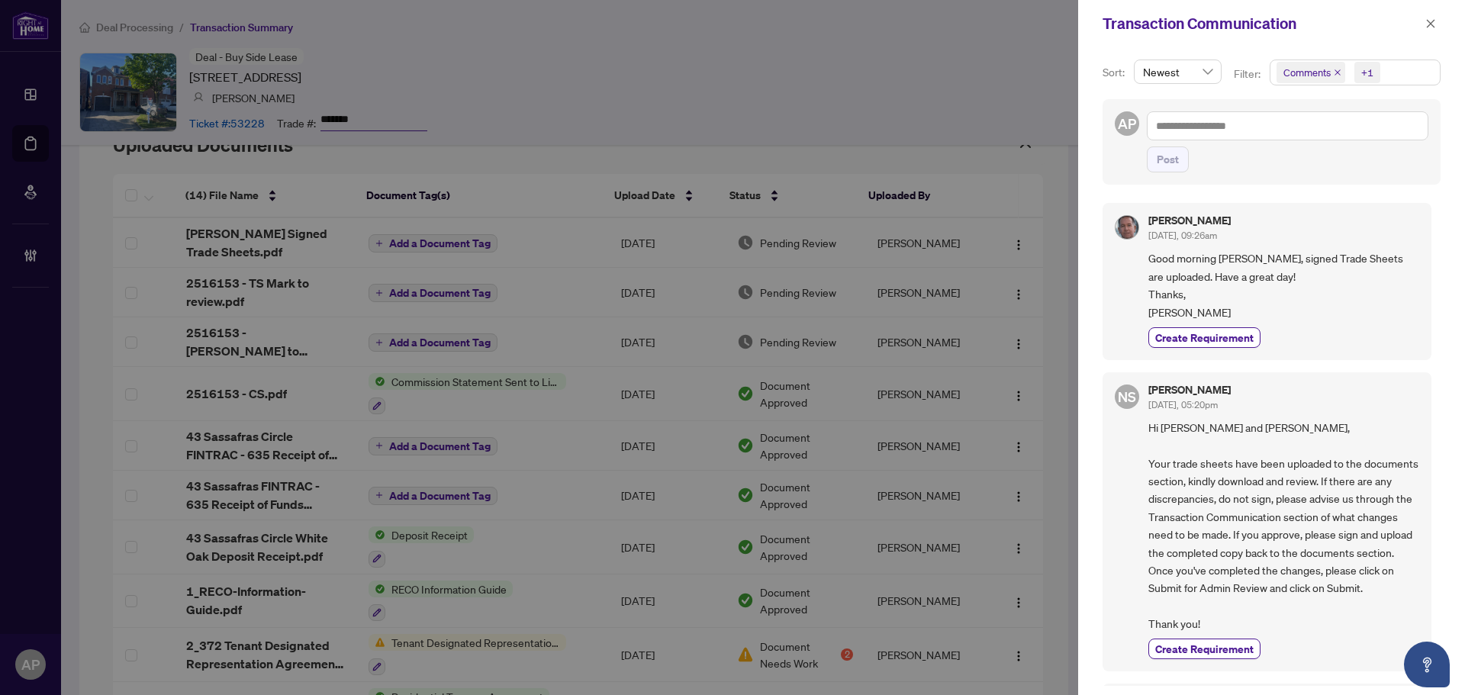
click at [1339, 68] on span "Comments" at bounding box center [1310, 72] width 69 height 21
click at [1336, 78] on span "Comments" at bounding box center [1310, 72] width 69 height 21
click at [1334, 75] on icon "close" at bounding box center [1338, 73] width 8 height 8
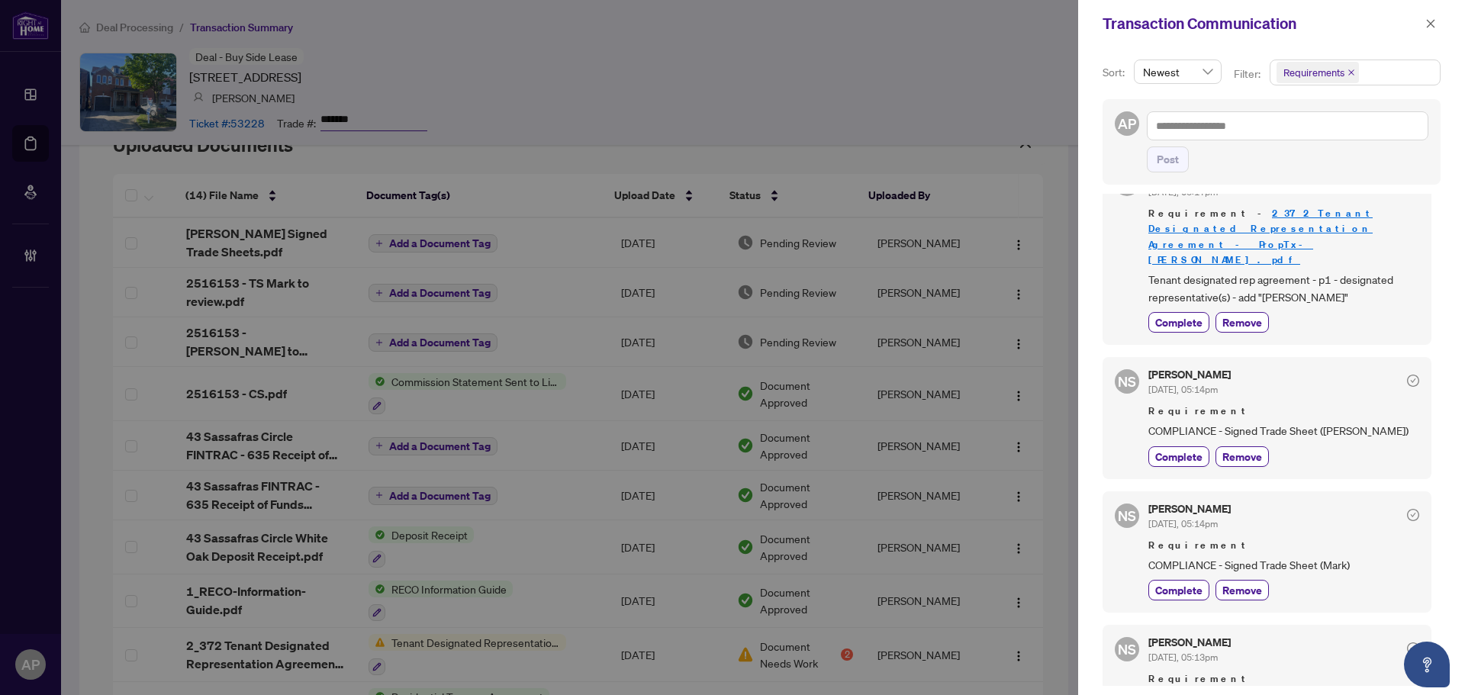
scroll to position [0, 0]
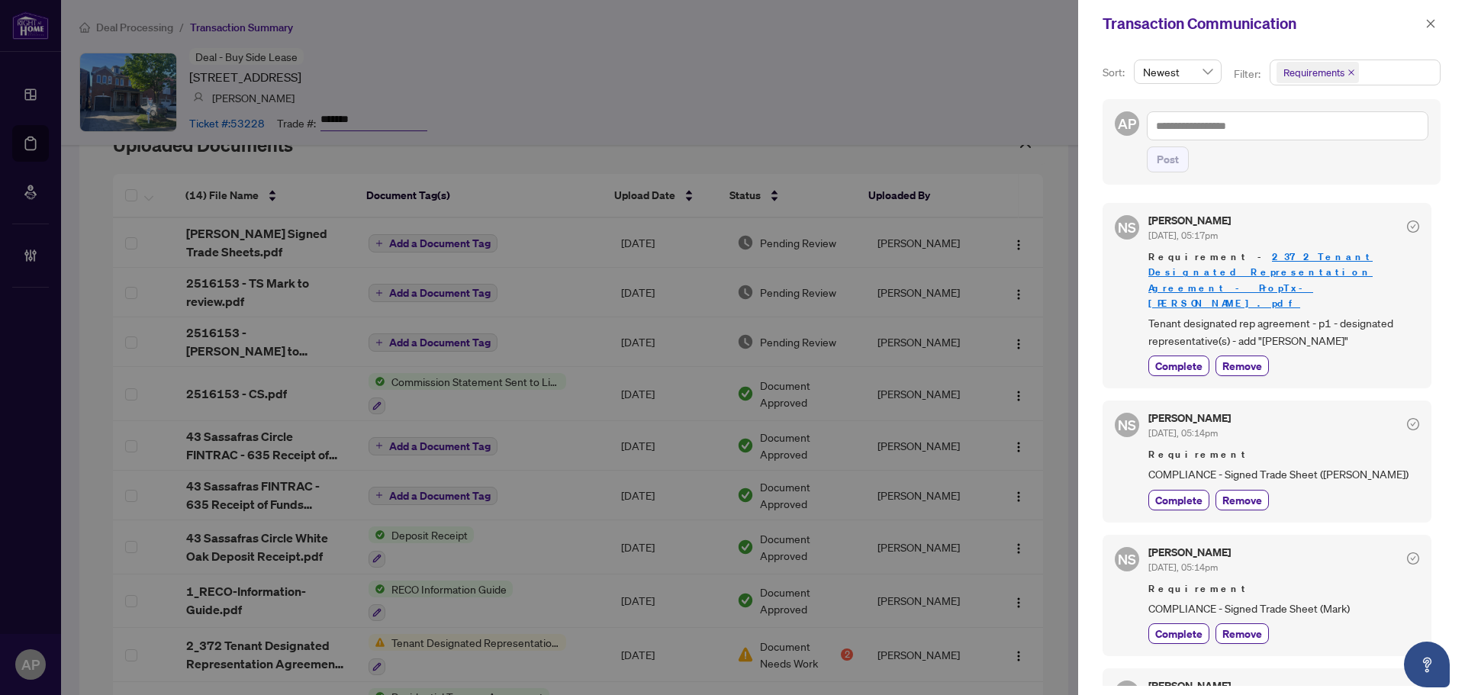
click at [1265, 262] on link "2_372 Tenant Designated Representation Agreement - PropTx-OREA.pdf" at bounding box center [1260, 279] width 224 height 59
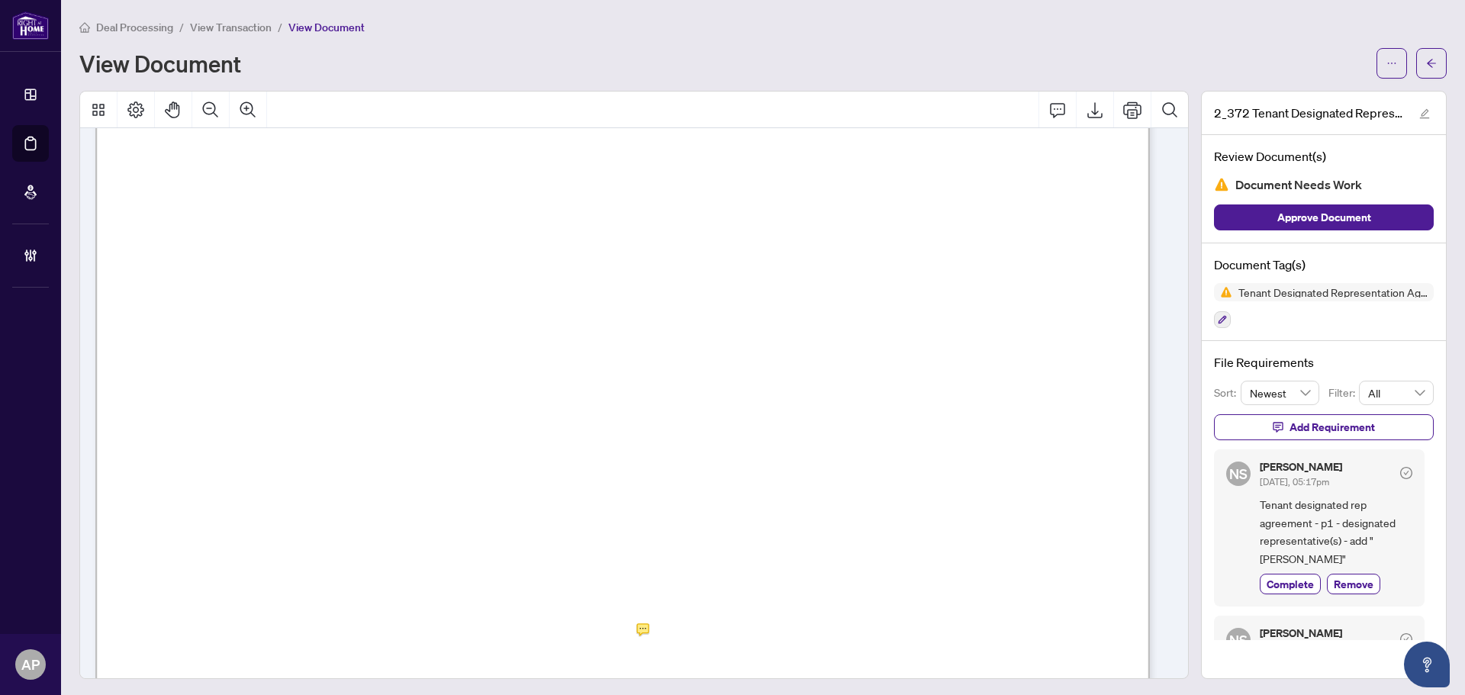
scroll to position [4120, 0]
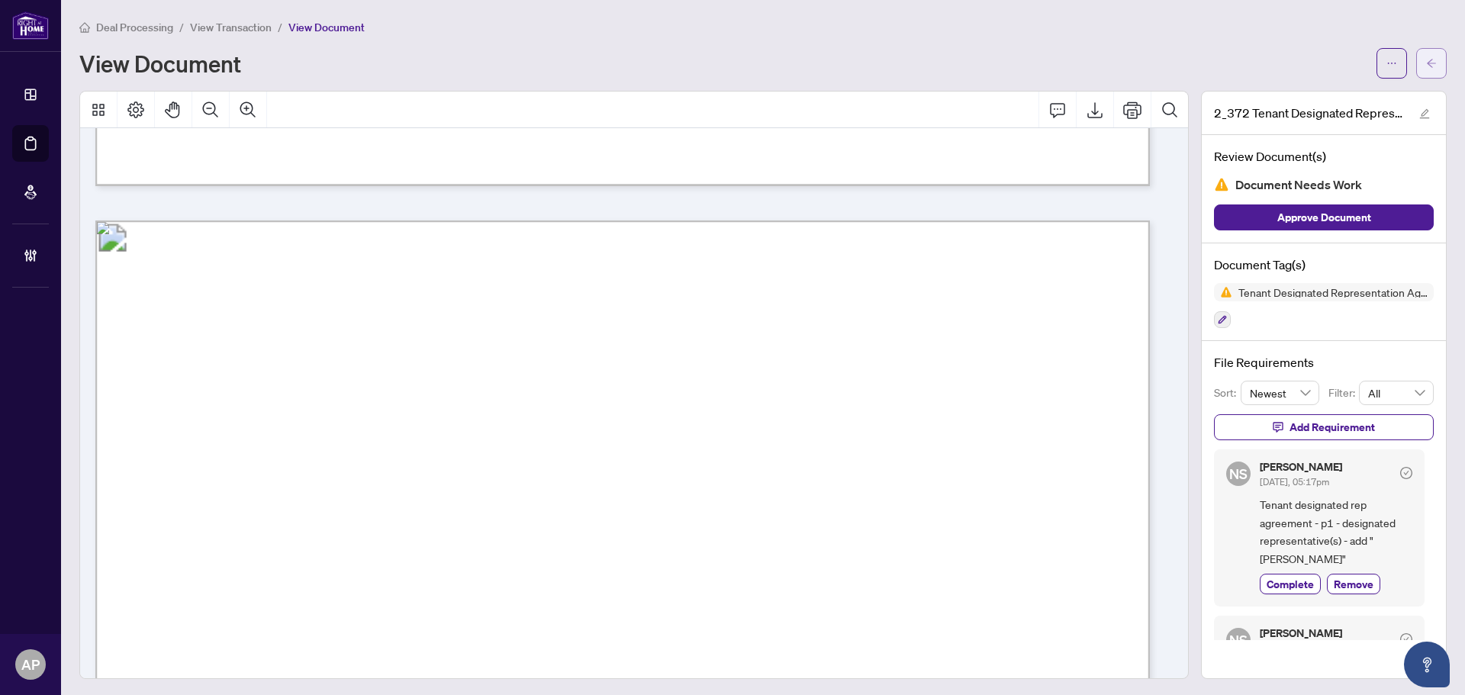
click at [1426, 58] on icon "arrow-left" at bounding box center [1431, 63] width 11 height 11
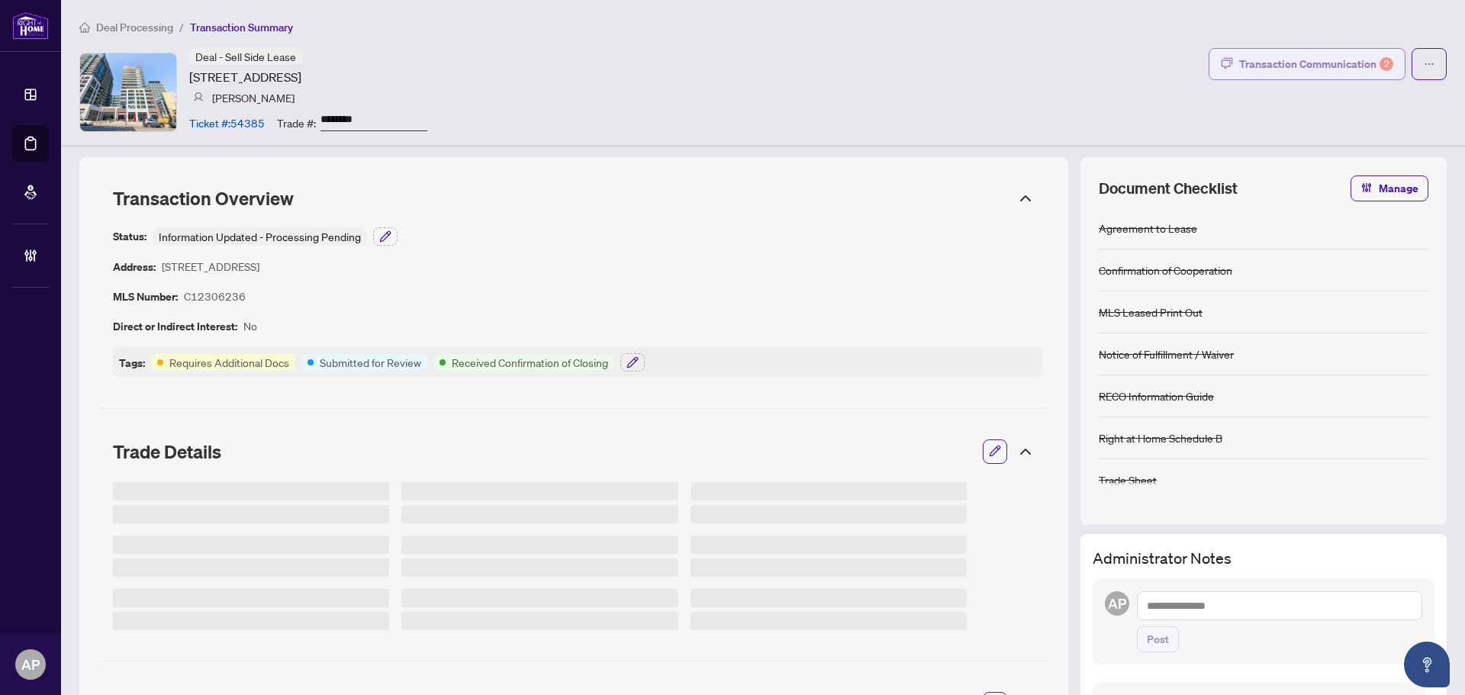
click at [1321, 68] on div "Transaction Communication 2" at bounding box center [1316, 64] width 154 height 24
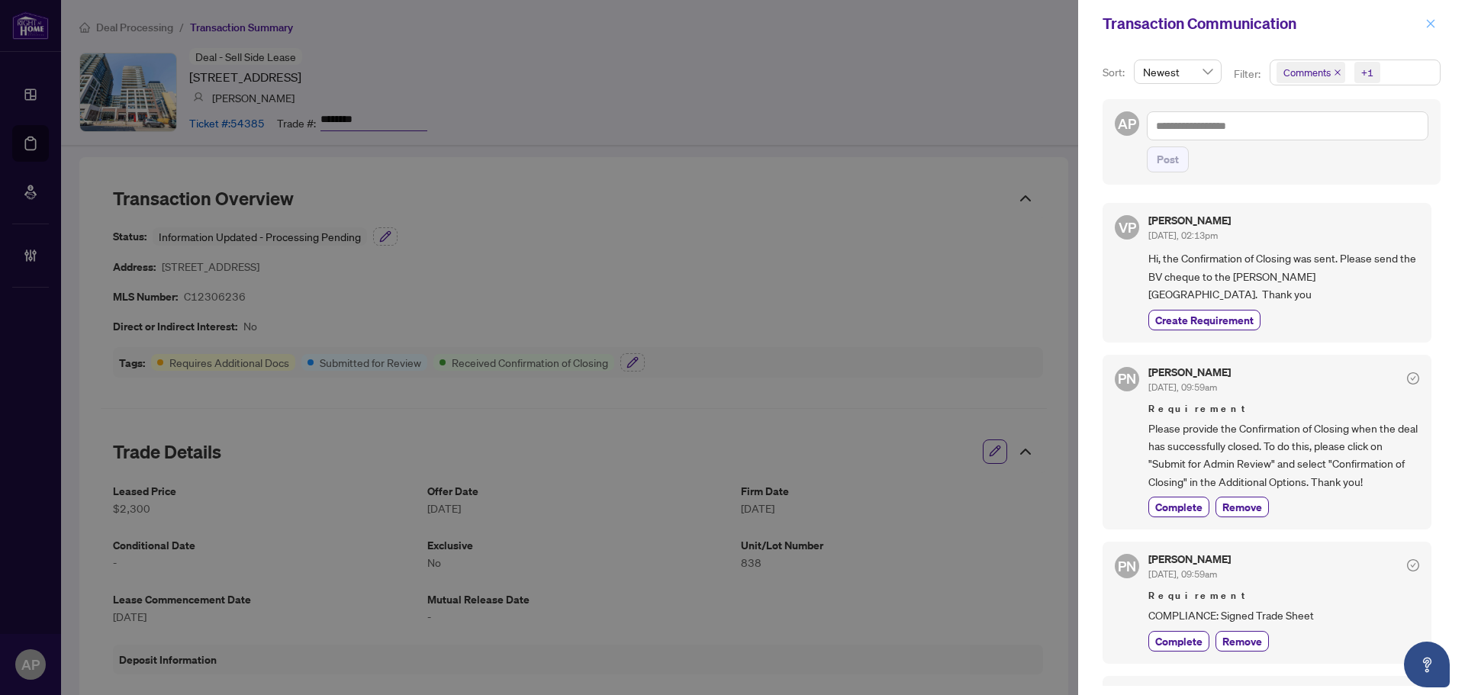
click at [1437, 24] on button "button" at bounding box center [1431, 23] width 20 height 18
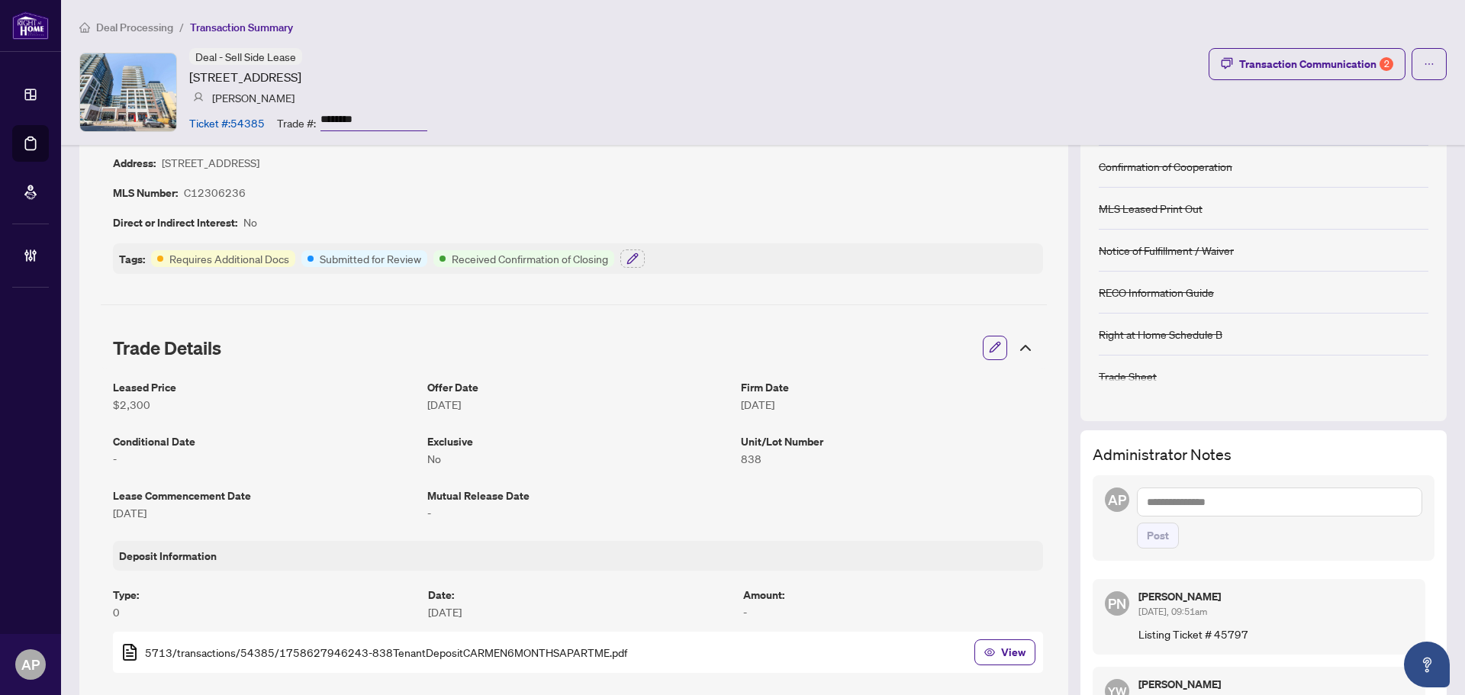
scroll to position [76, 0]
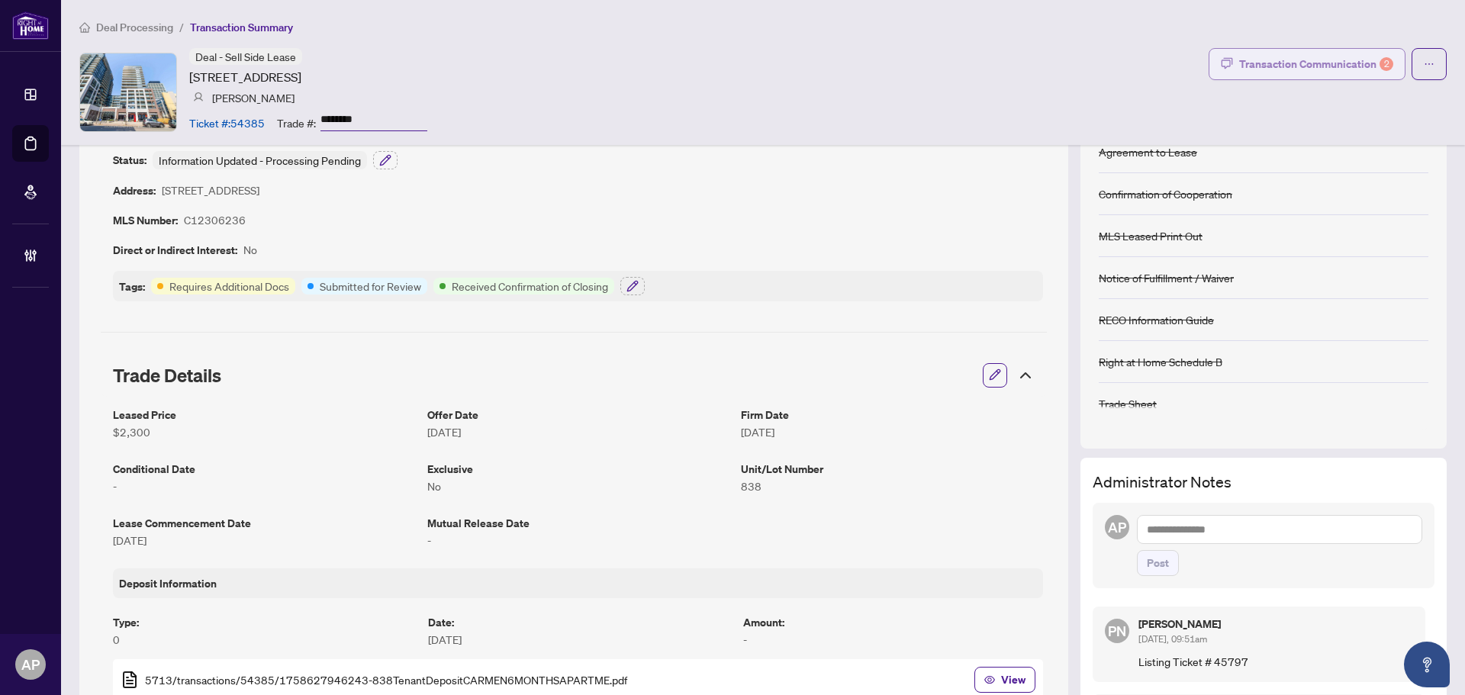
click at [1286, 70] on div "Transaction Communication 2" at bounding box center [1316, 64] width 154 height 24
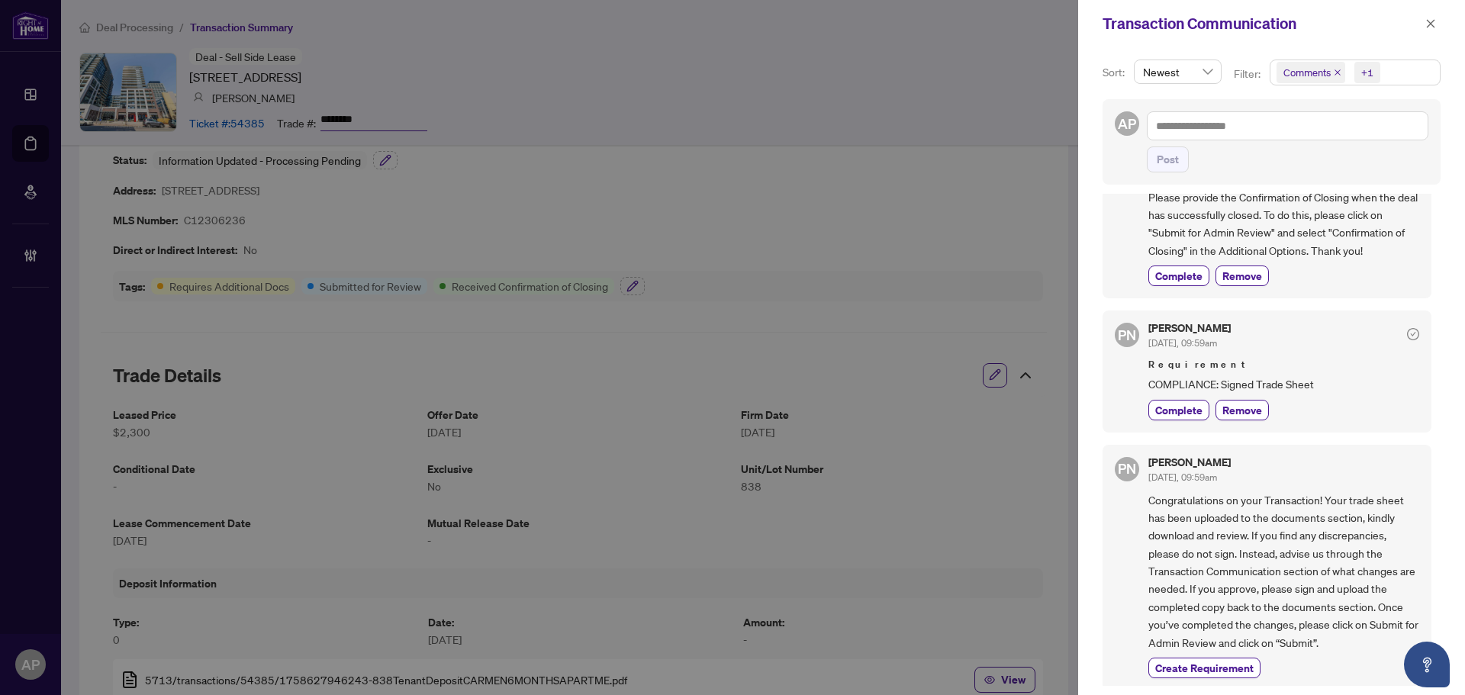
scroll to position [0, 0]
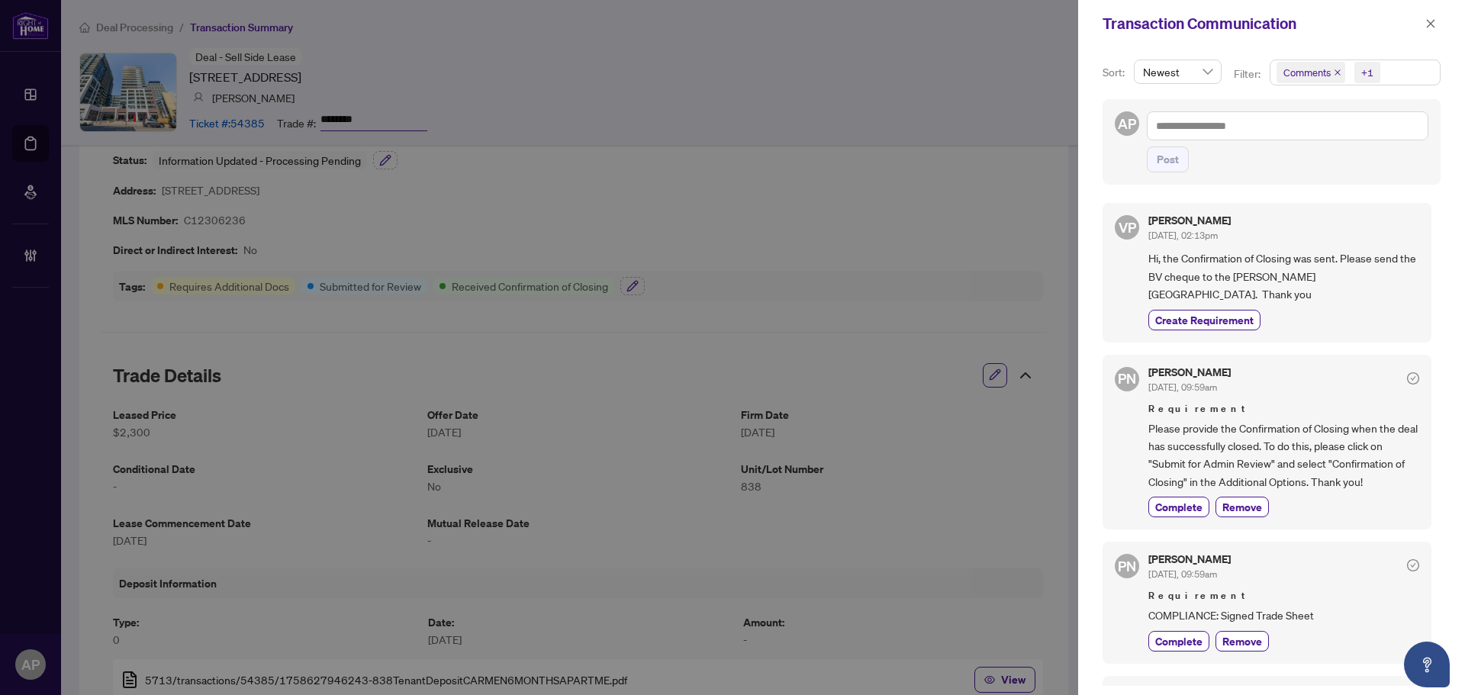
click at [1432, 27] on icon "close" at bounding box center [1430, 23] width 11 height 11
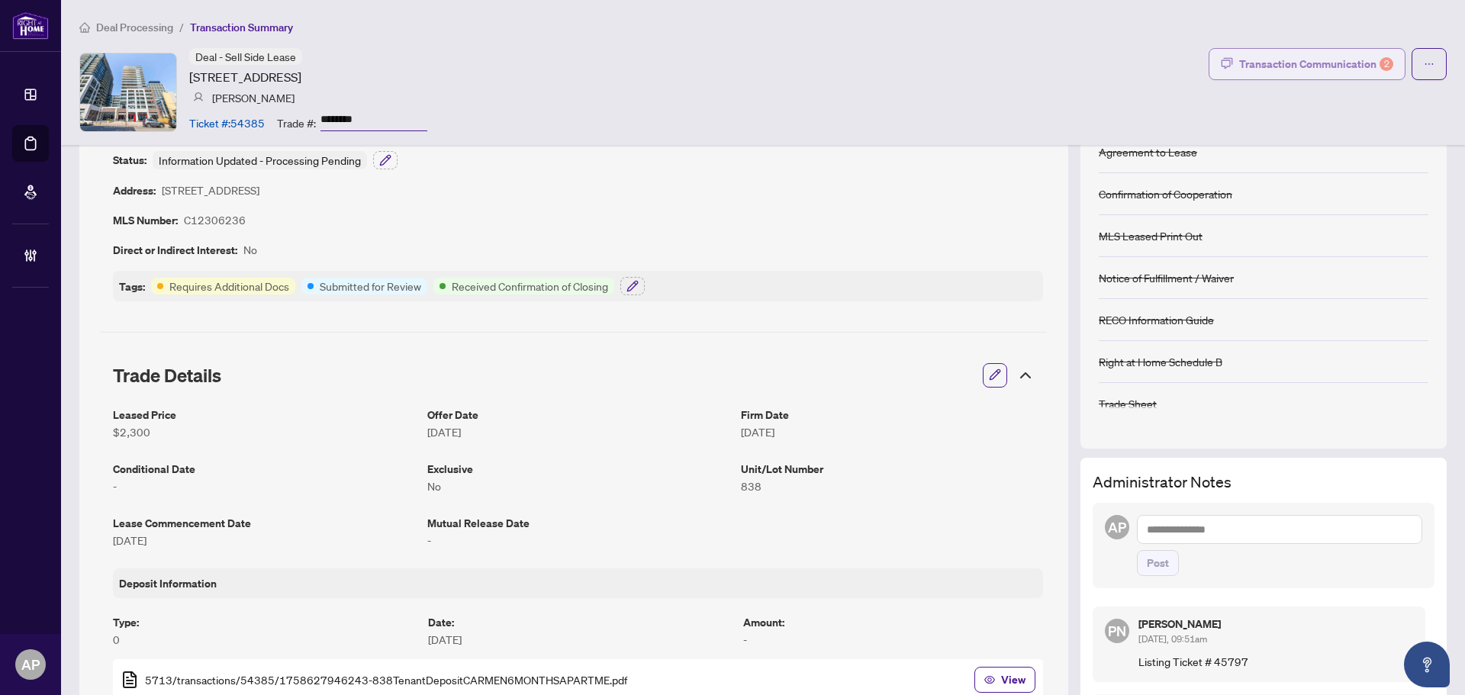
click at [1257, 59] on div "Transaction Communication 2" at bounding box center [1316, 64] width 154 height 24
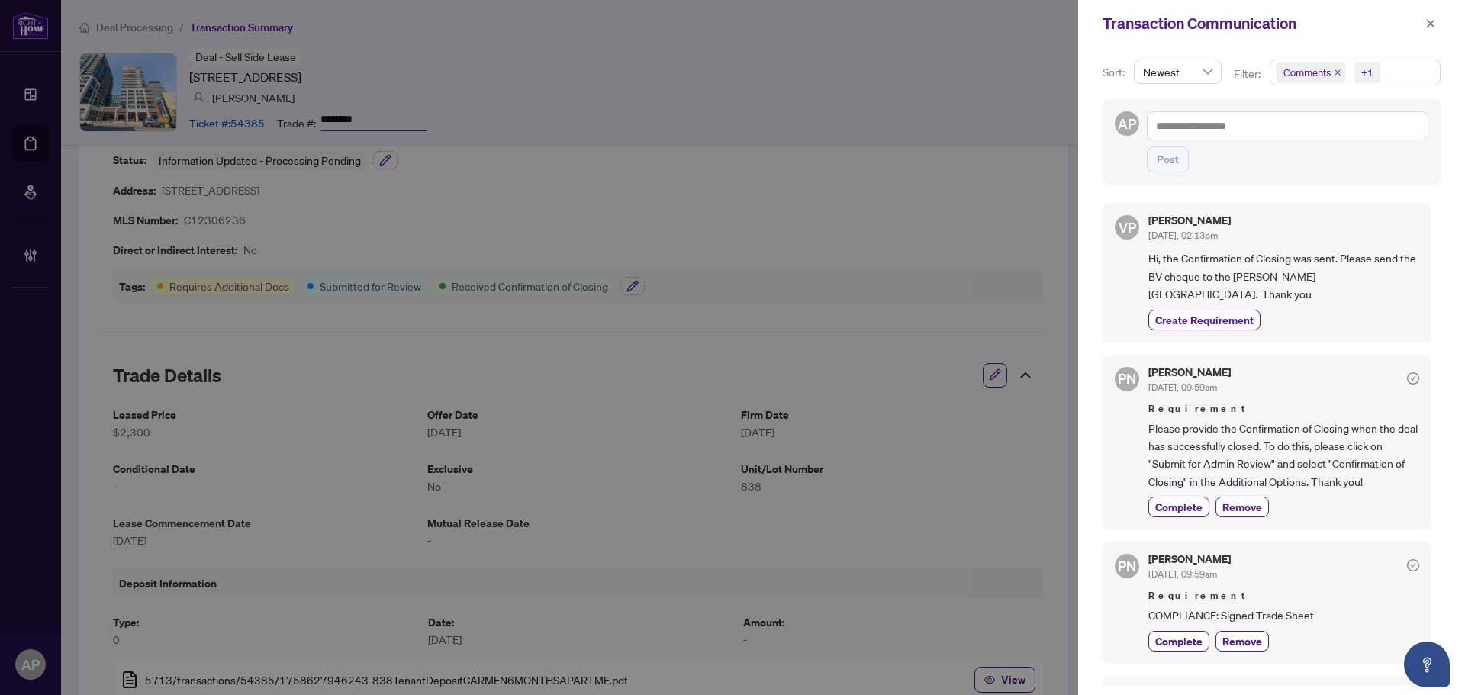
click at [1337, 67] on span "Comments" at bounding box center [1310, 72] width 69 height 21
click at [1336, 73] on icon "close" at bounding box center [1337, 72] width 6 height 6
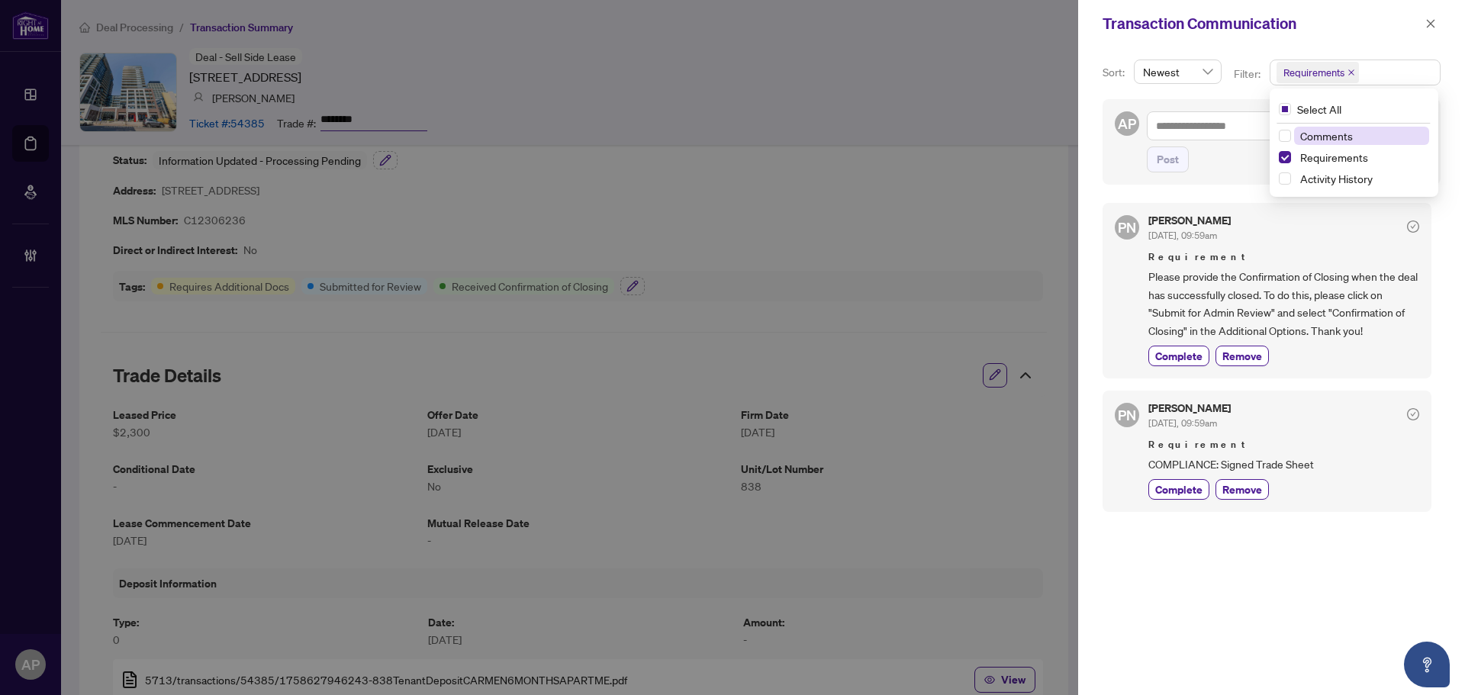
click at [877, 180] on div at bounding box center [732, 347] width 1465 height 695
click at [1423, 29] on button "button" at bounding box center [1431, 23] width 20 height 18
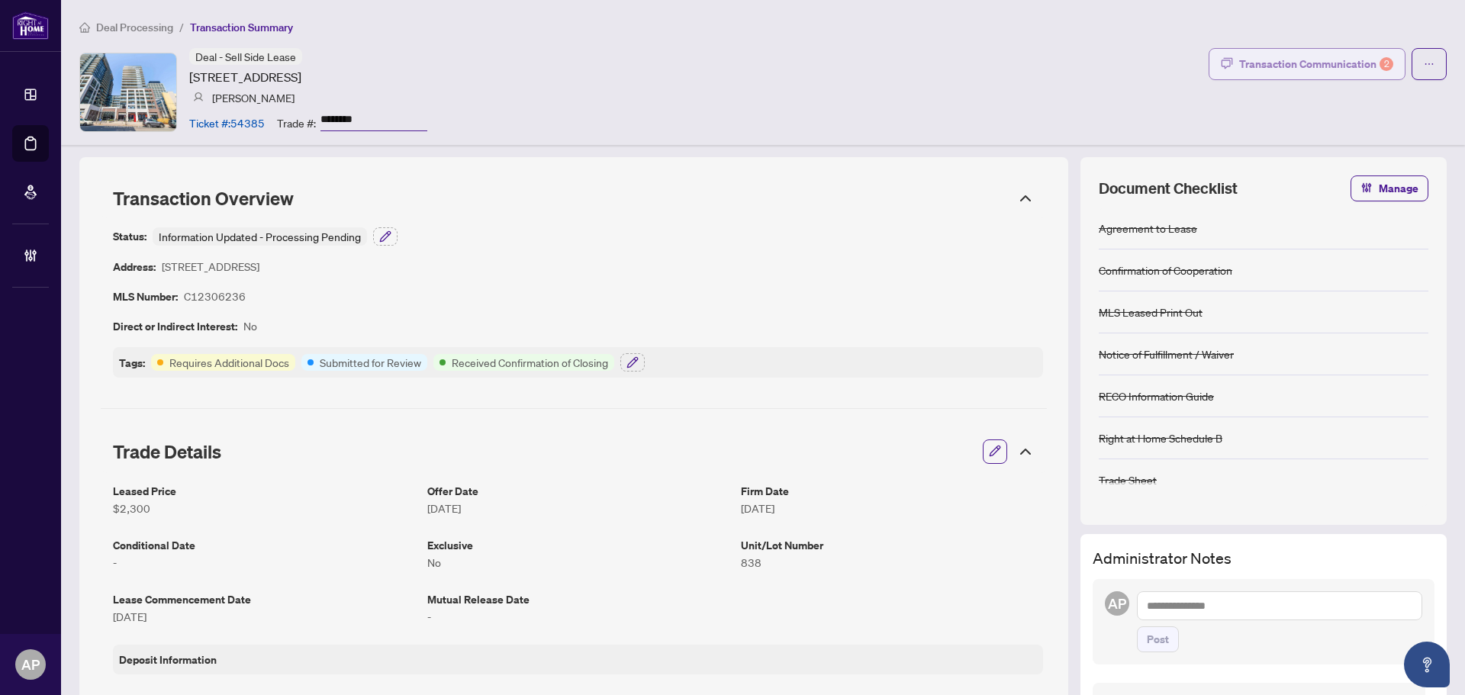
click at [1318, 72] on div "Transaction Communication 2" at bounding box center [1316, 64] width 154 height 24
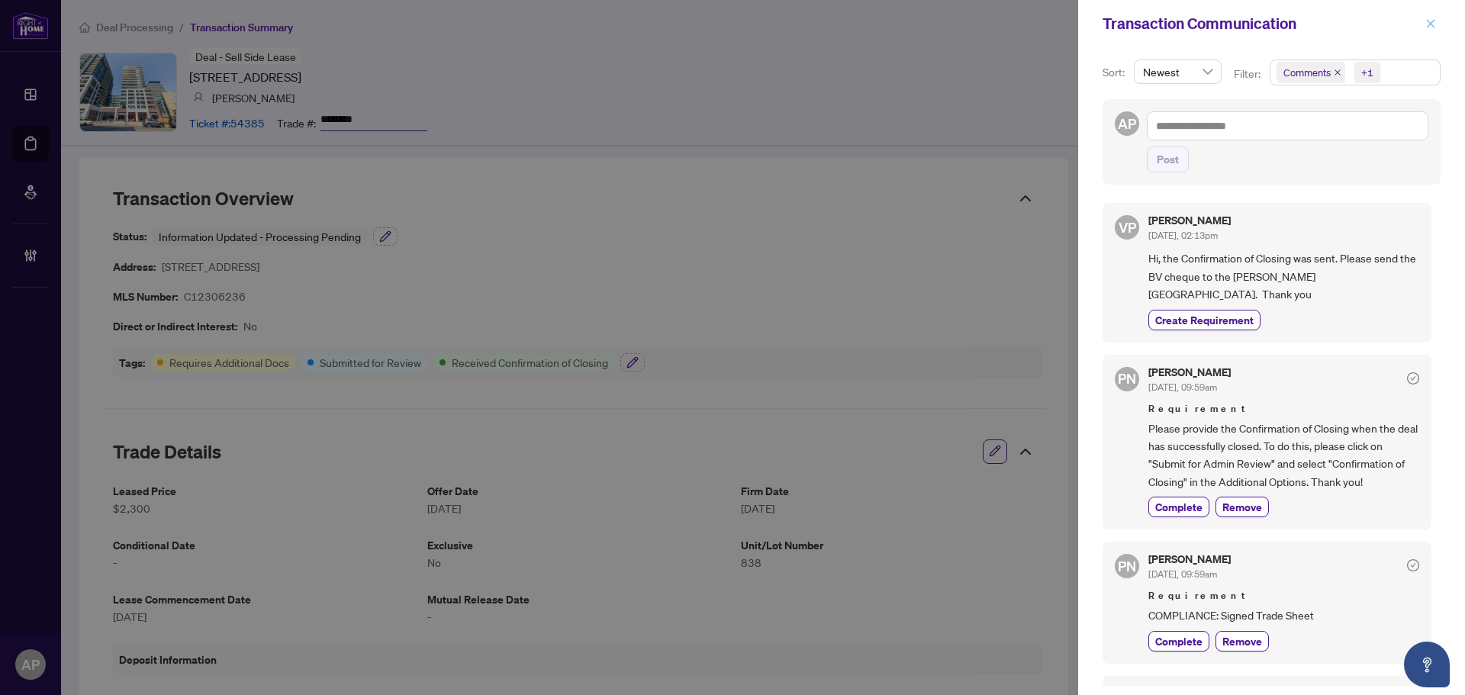
click at [1432, 28] on icon "close" at bounding box center [1430, 23] width 11 height 11
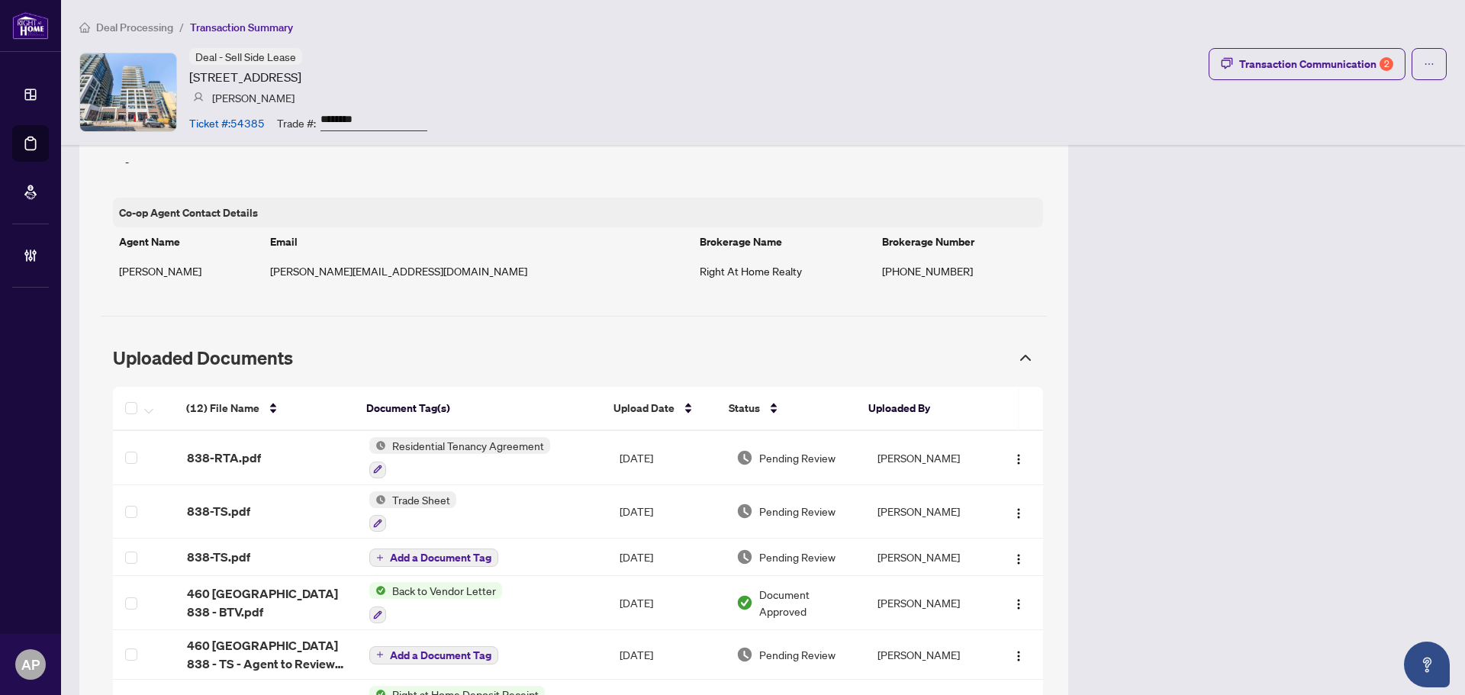
scroll to position [1067, 0]
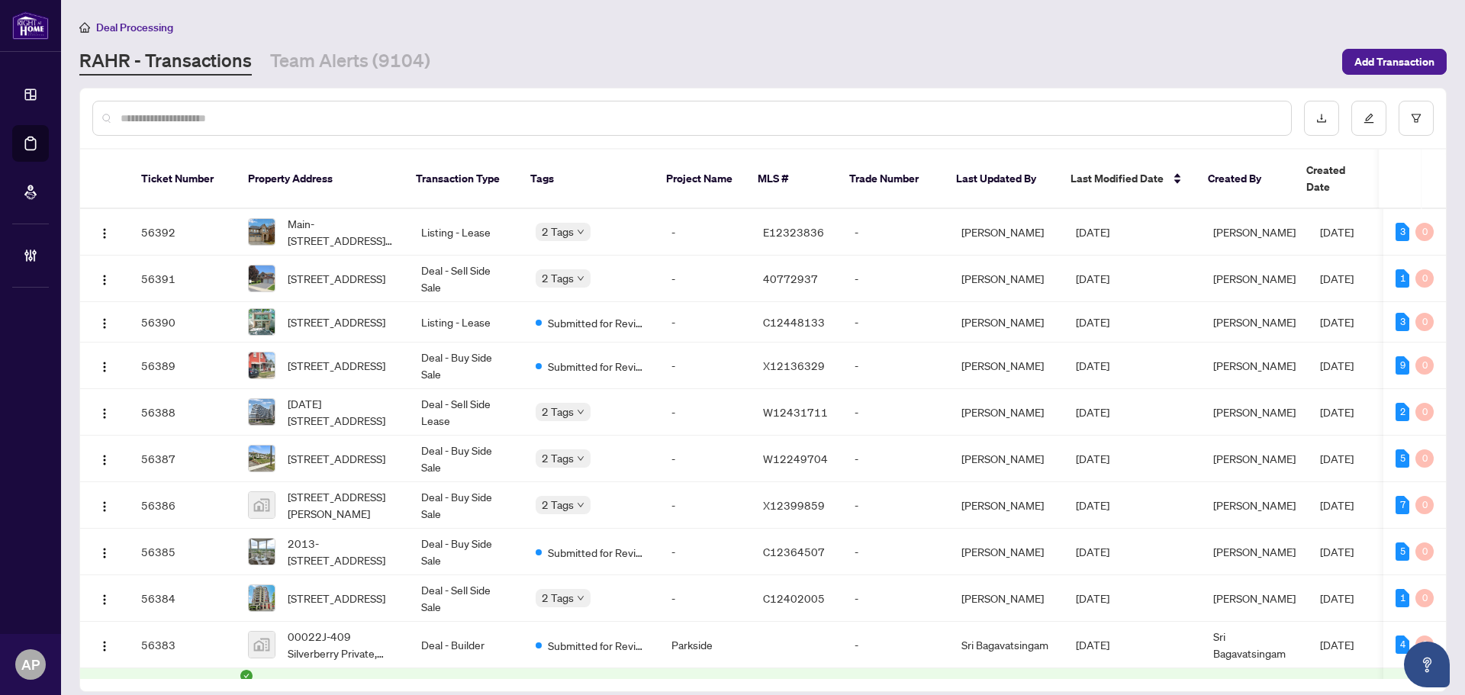
click at [223, 123] on input "text" at bounding box center [700, 118] width 1158 height 17
click at [351, 108] on div at bounding box center [691, 118] width 1199 height 35
click at [345, 121] on input "text" at bounding box center [700, 118] width 1158 height 17
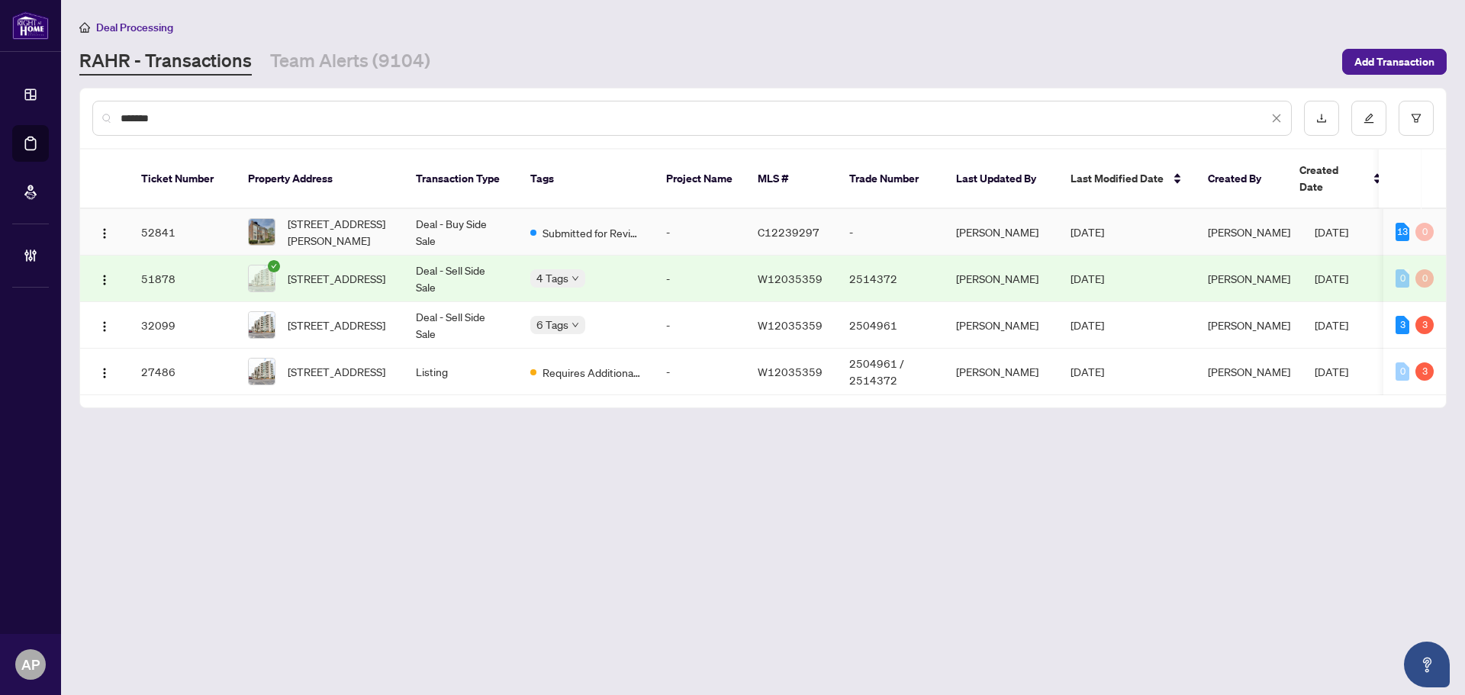
type input "******"
click at [477, 211] on td "Deal - Buy Side Sale" at bounding box center [461, 232] width 114 height 47
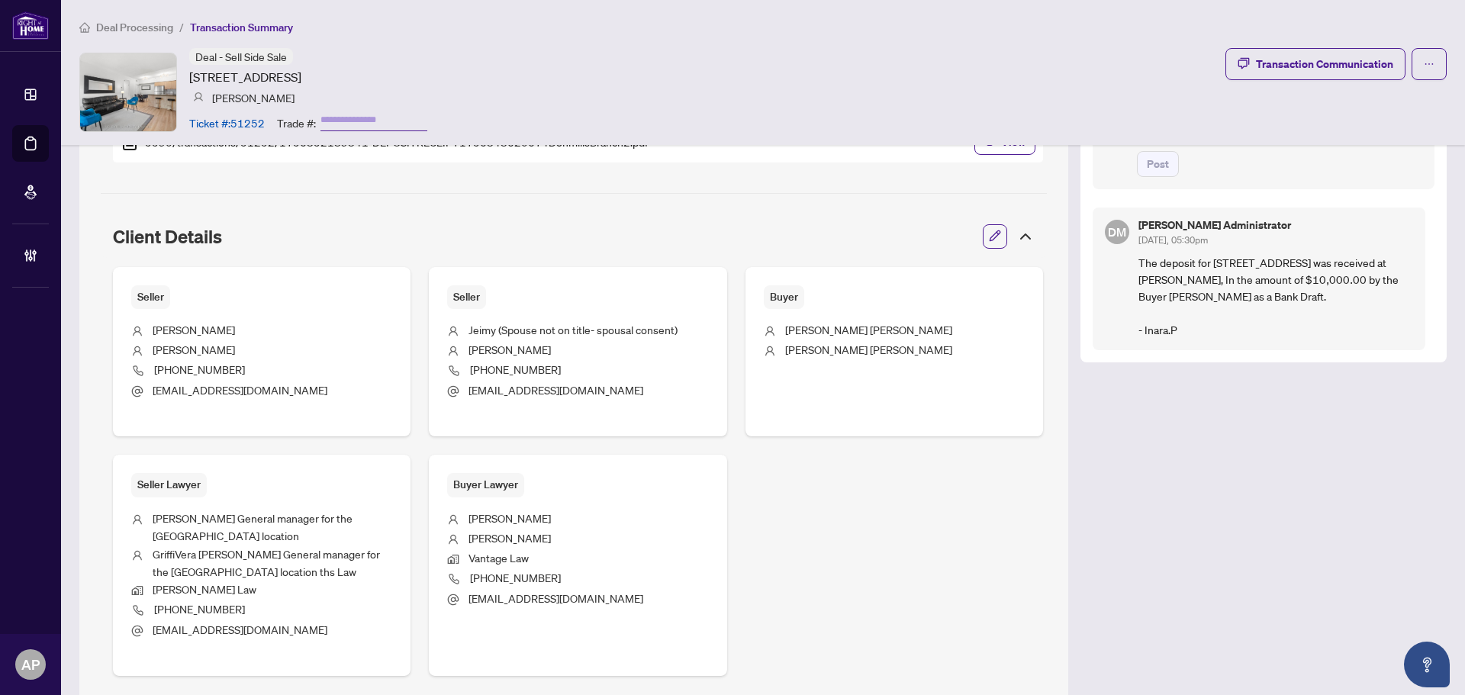
scroll to position [610, 0]
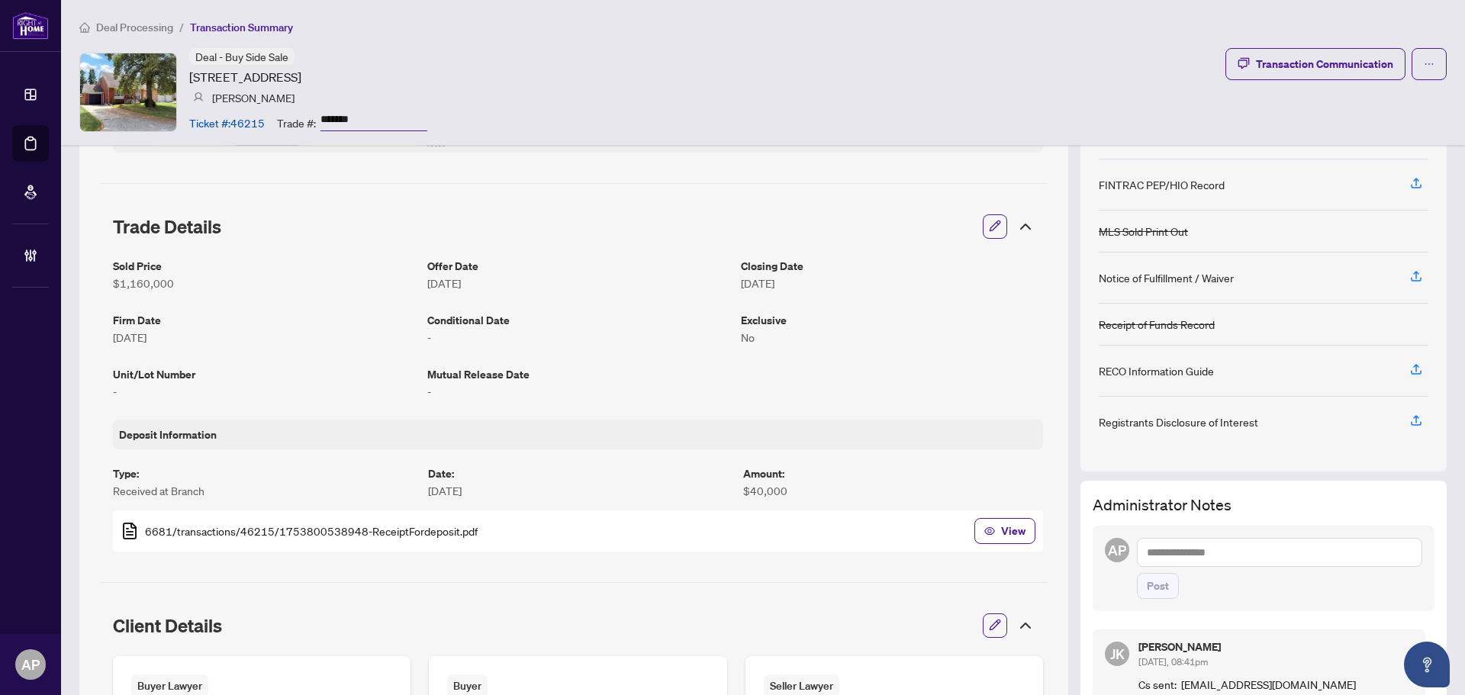
scroll to position [229, 0]
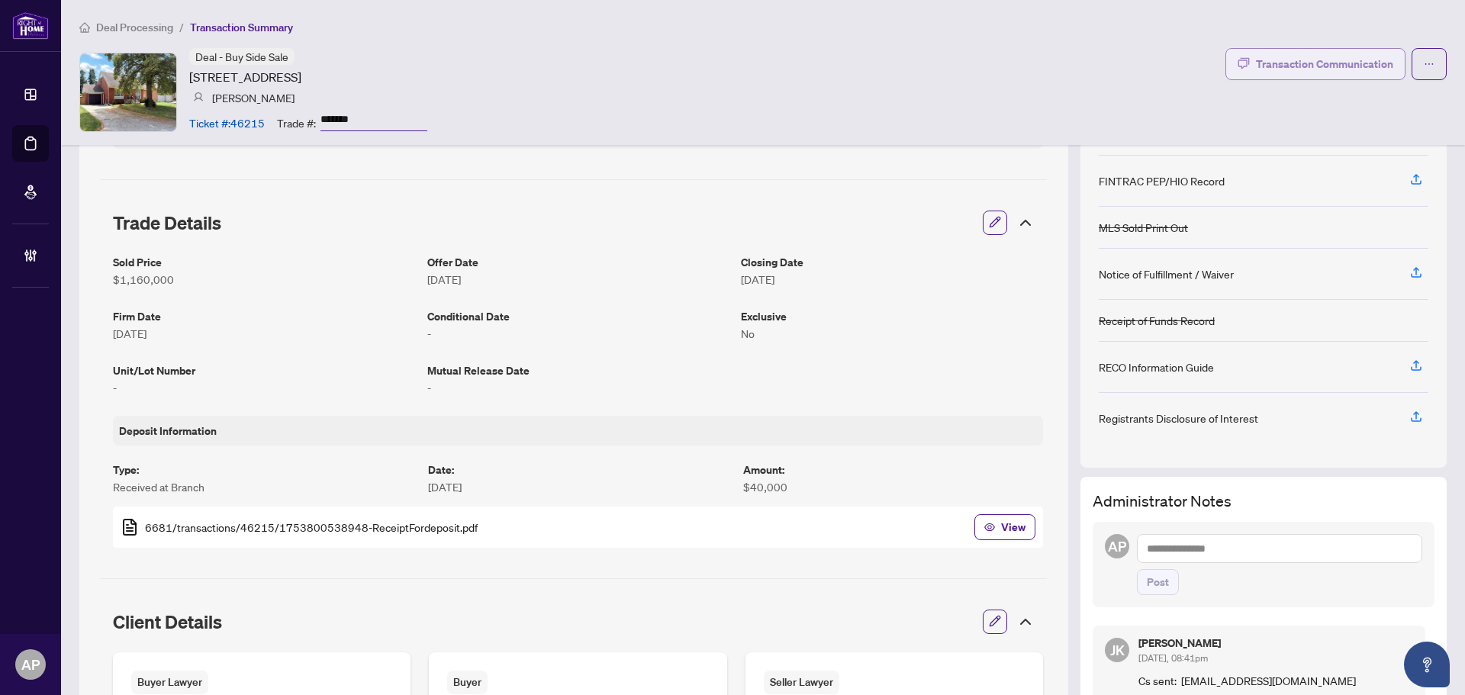
click at [1337, 63] on div "Transaction Communication" at bounding box center [1324, 64] width 137 height 24
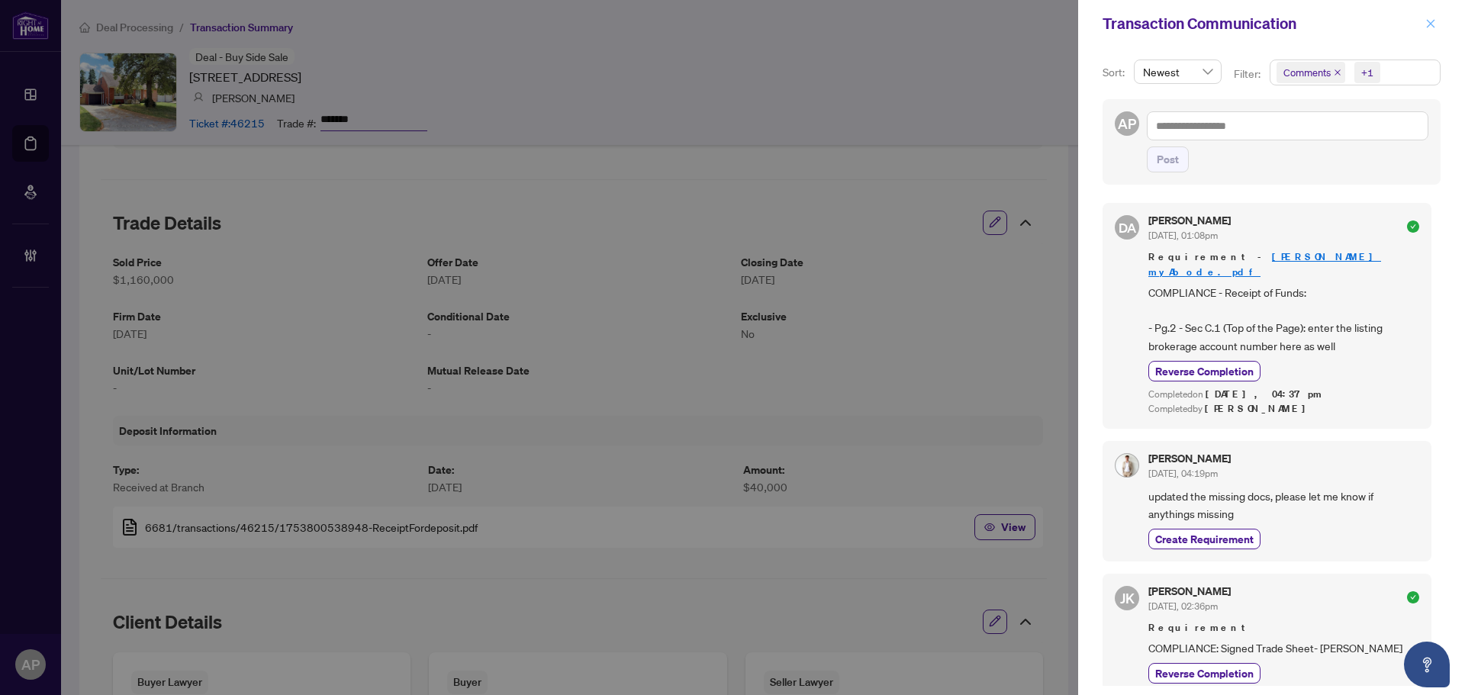
click at [1437, 21] on button "button" at bounding box center [1431, 23] width 20 height 18
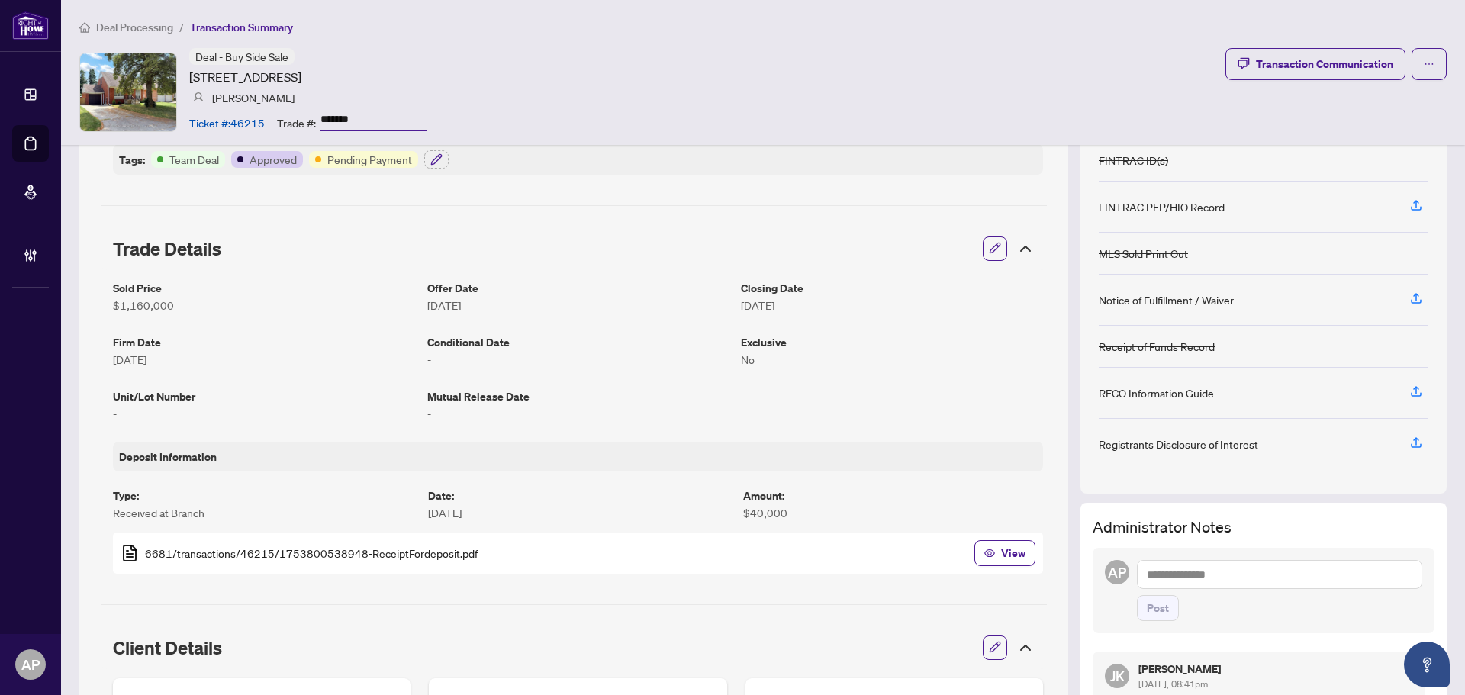
scroll to position [0, 0]
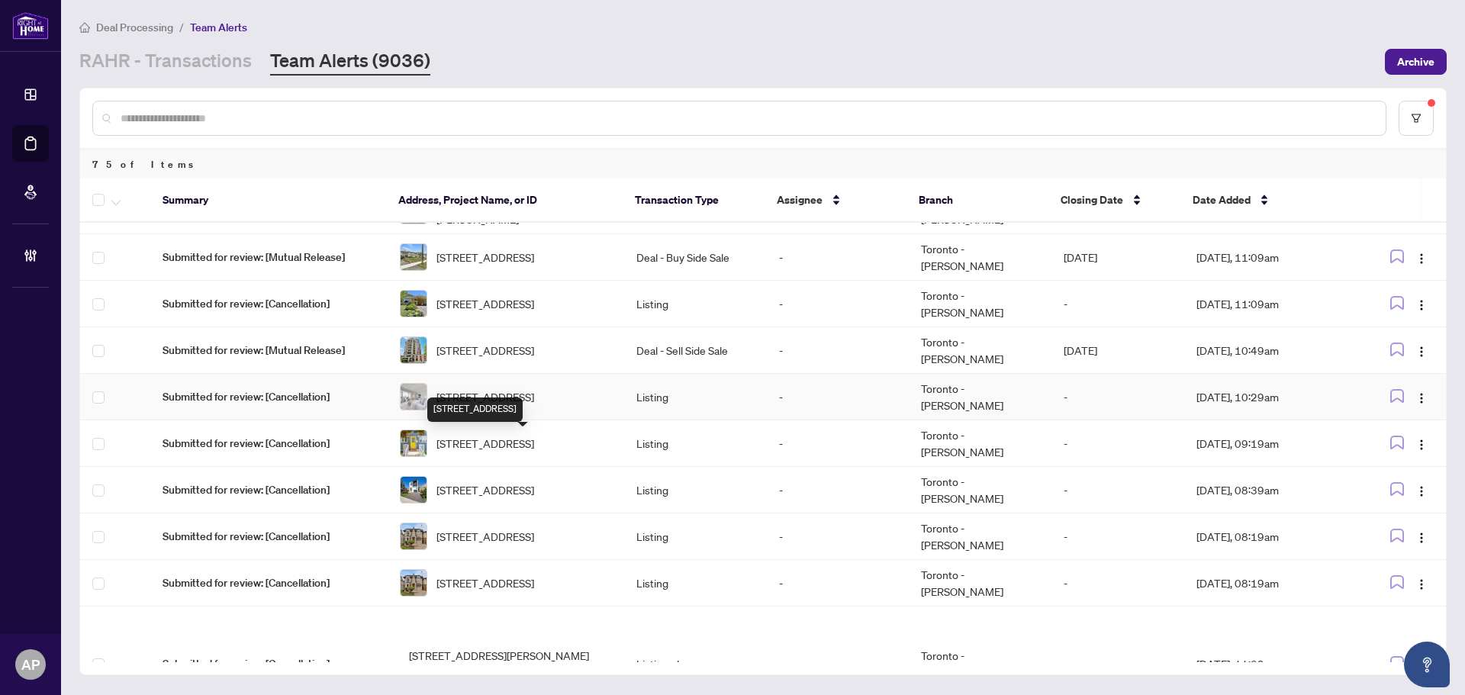
scroll to position [153, 0]
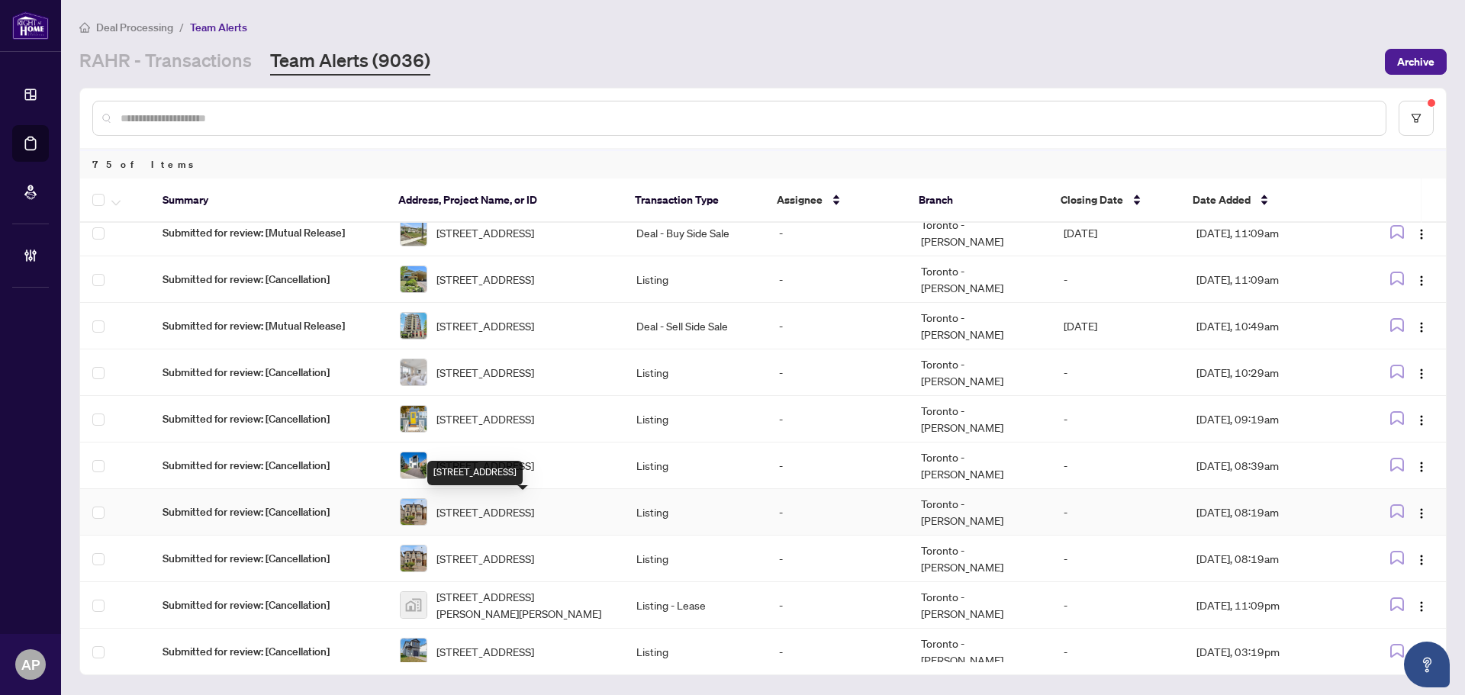
click at [534, 513] on span "[STREET_ADDRESS]" at bounding box center [485, 512] width 98 height 17
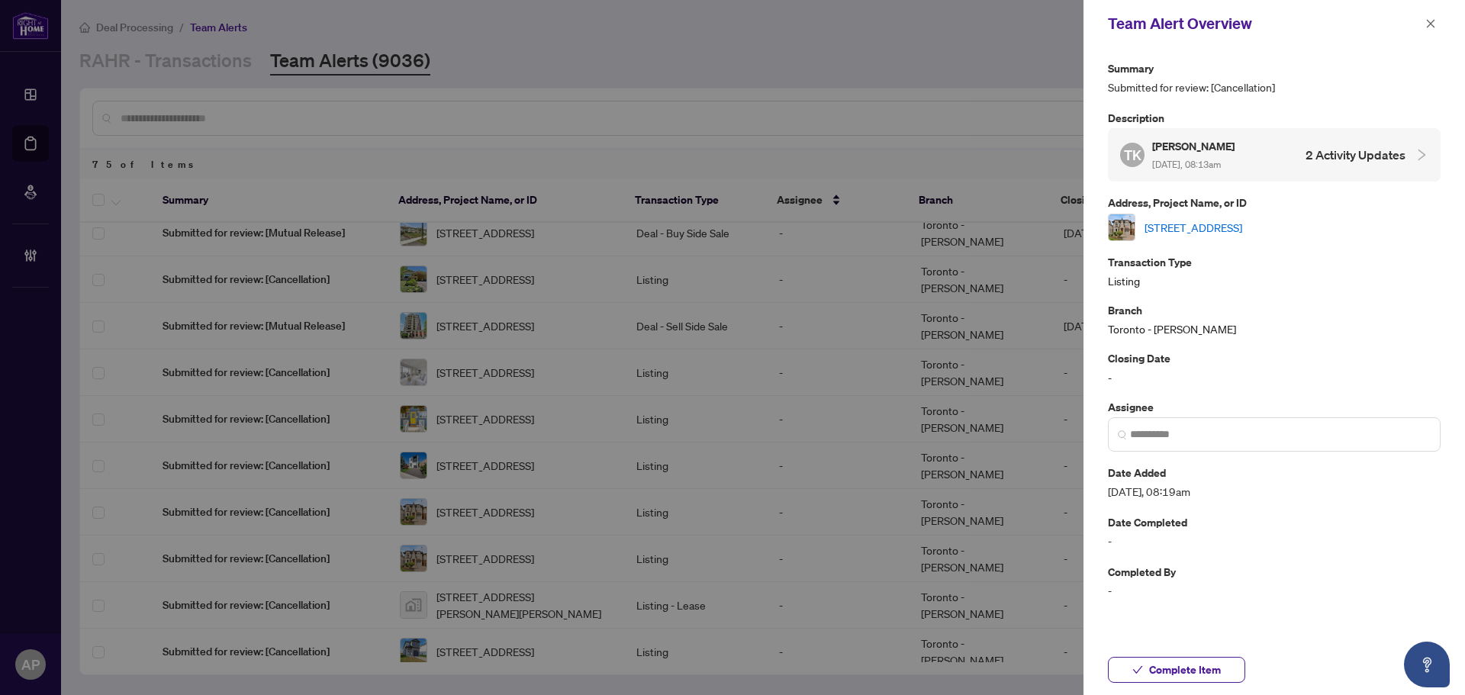
click at [1242, 224] on link "8 Rutherglen Rd, Toronto, Ontario M4G 1L6, Canada" at bounding box center [1193, 227] width 98 height 17
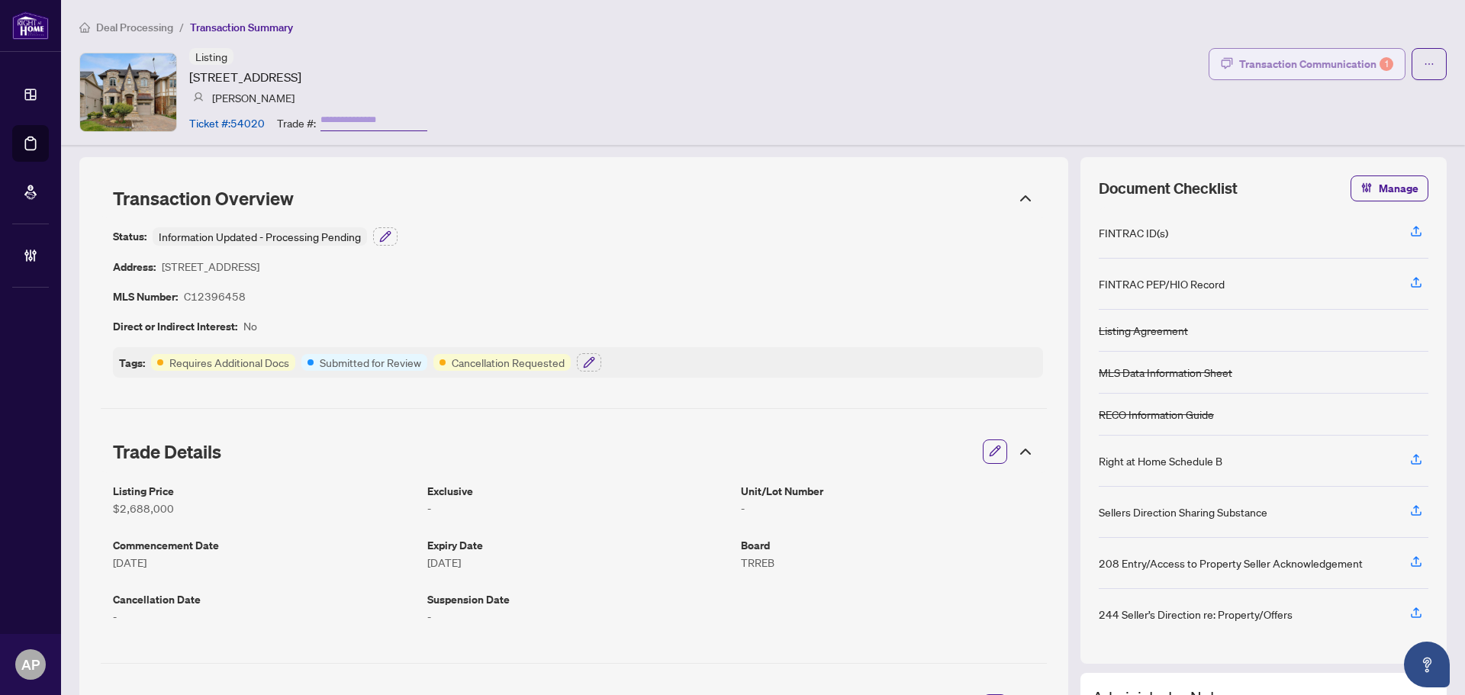
click at [1273, 69] on div "Transaction Communication 1" at bounding box center [1316, 64] width 154 height 24
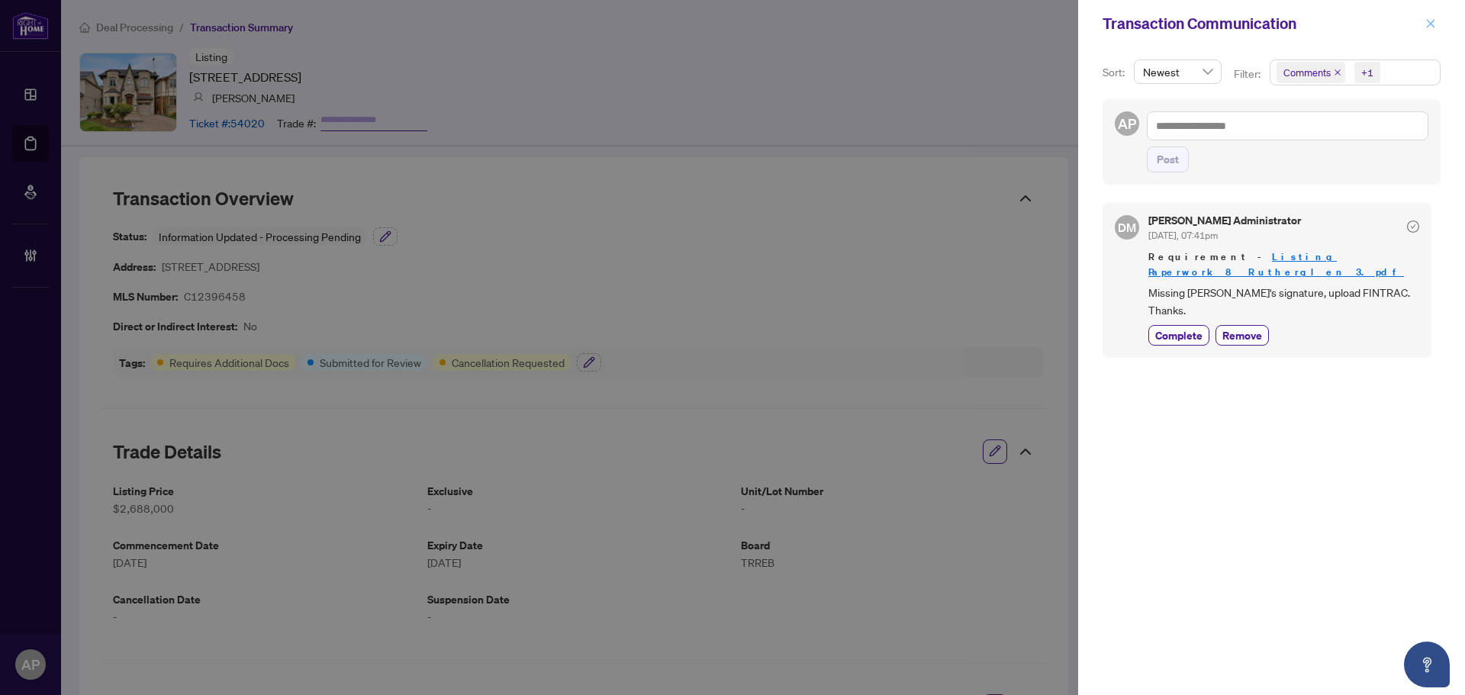
click at [1431, 20] on icon "close" at bounding box center [1430, 23] width 11 height 11
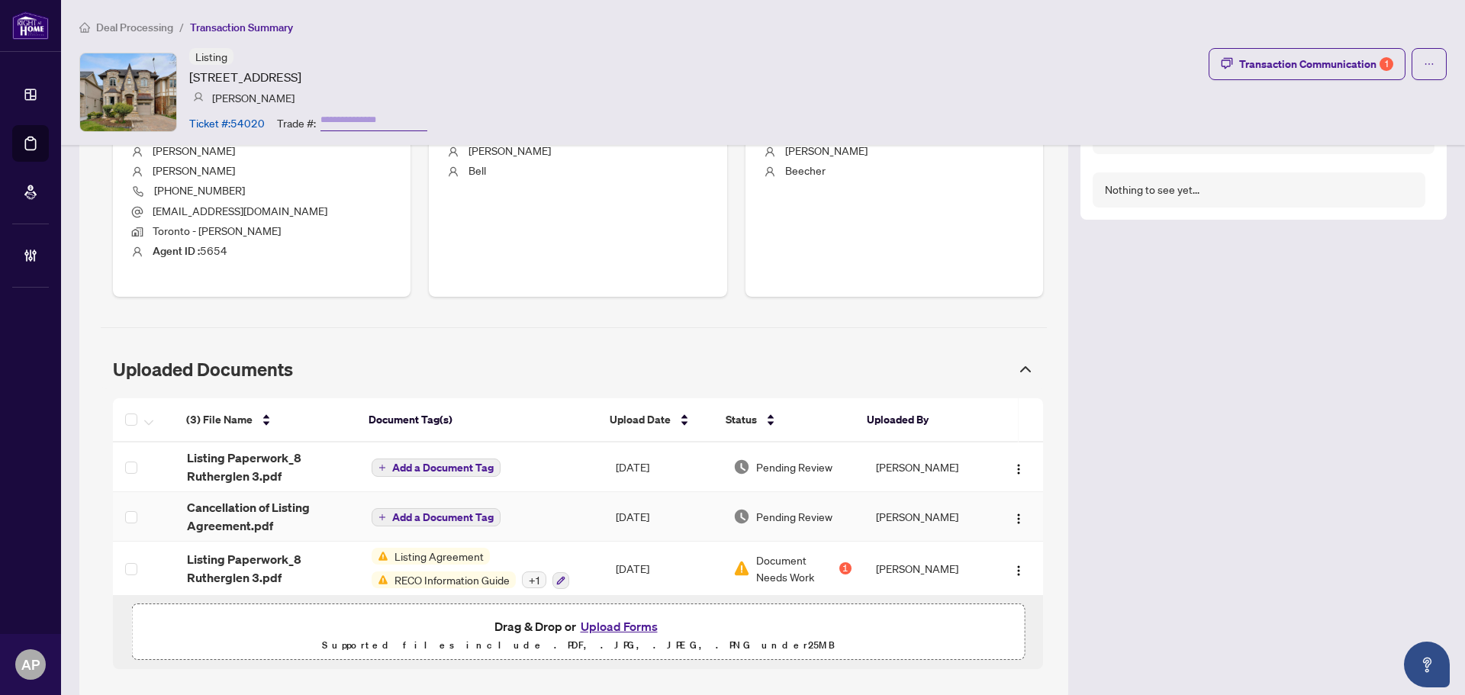
scroll to position [671, 0]
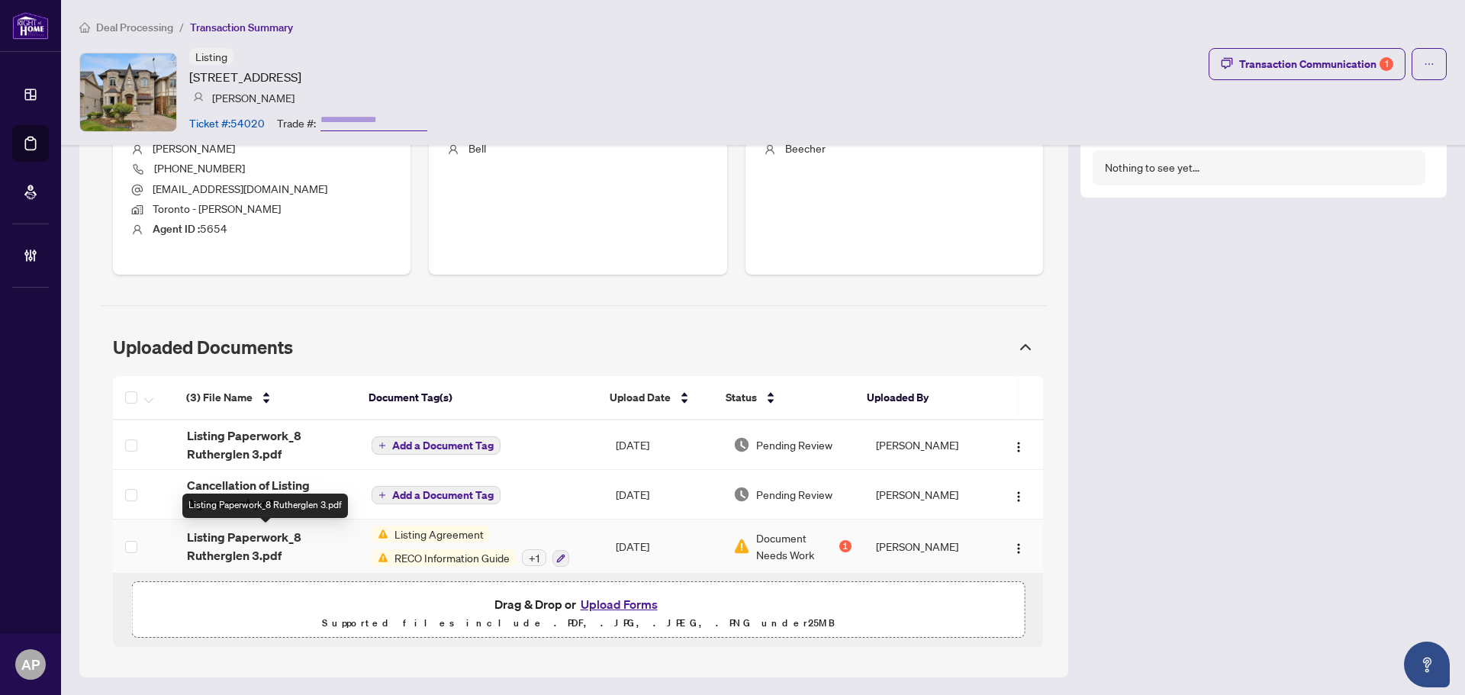
click at [342, 550] on span "Listing Paperwork_8 Rutherglen 3.pdf" at bounding box center [267, 546] width 160 height 37
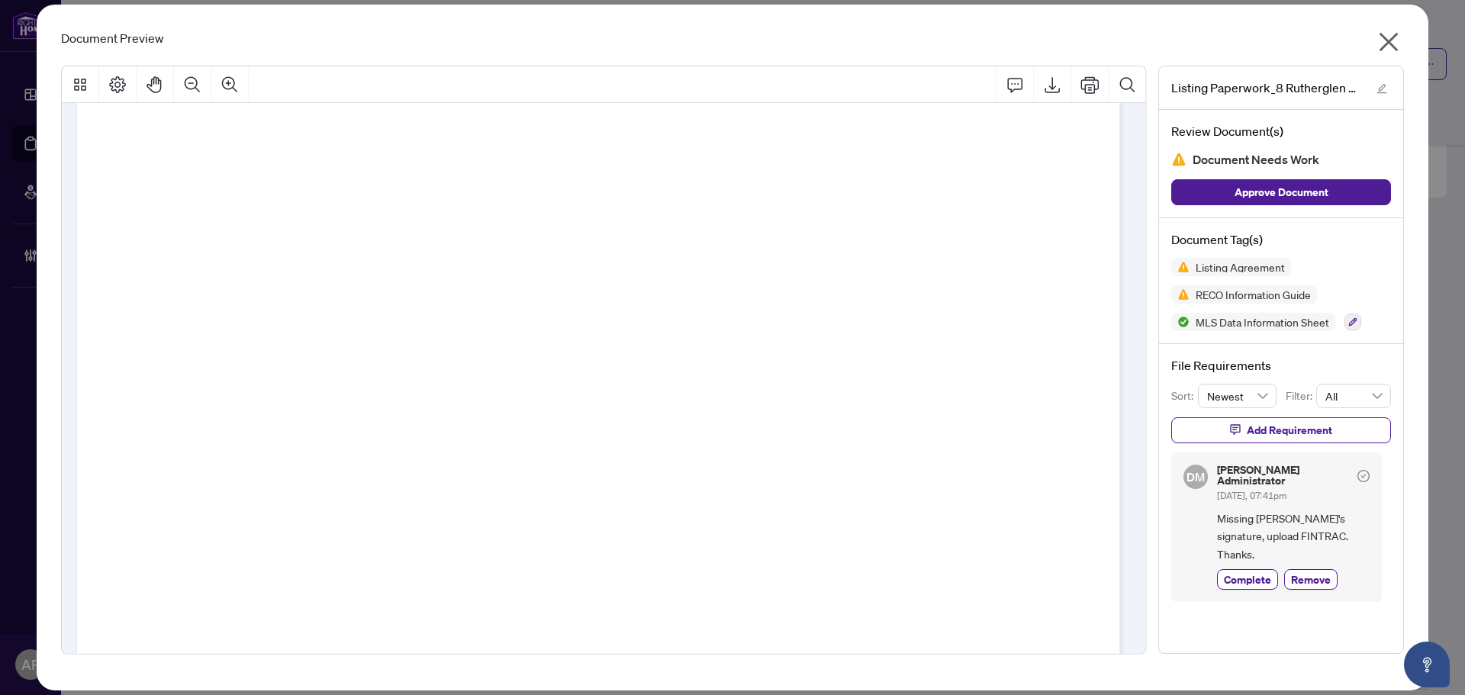
scroll to position [0, 0]
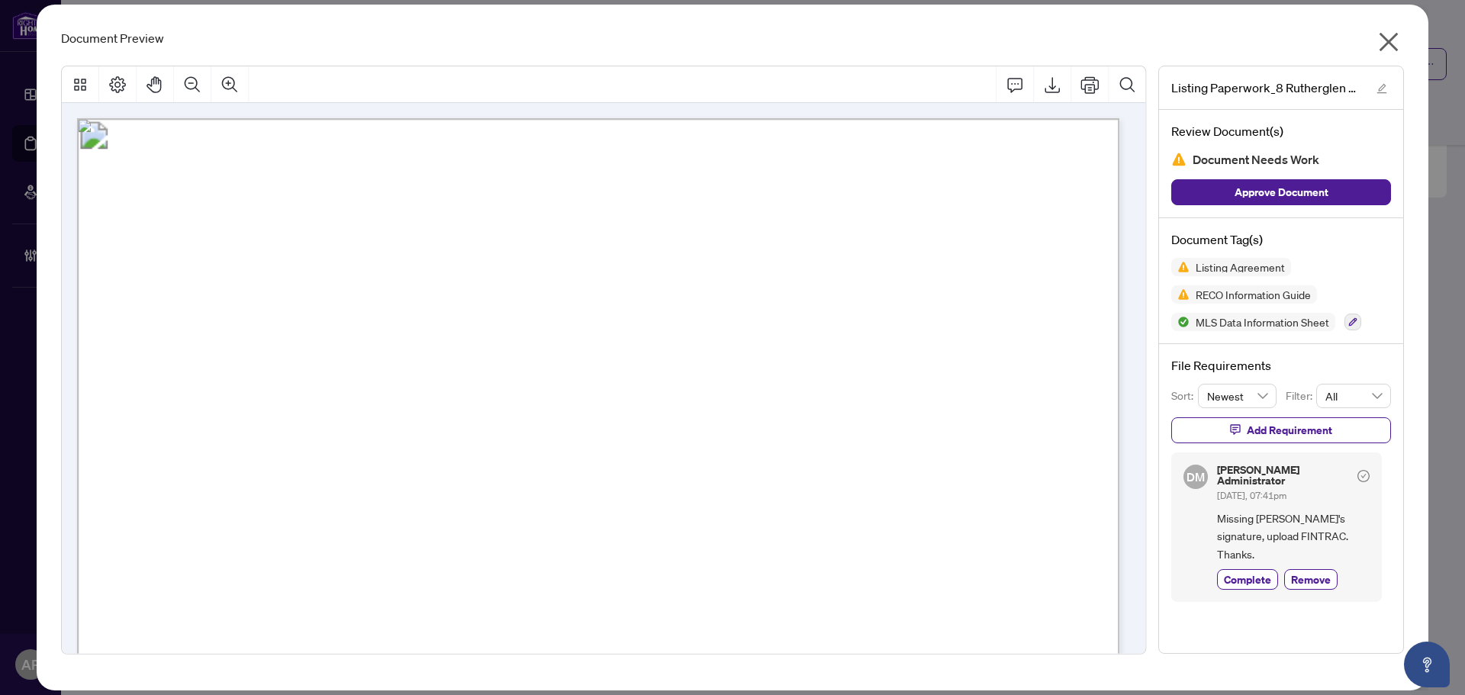
click at [1392, 43] on icon "close" at bounding box center [1388, 42] width 19 height 19
